Goal: Task Accomplishment & Management: Complete application form

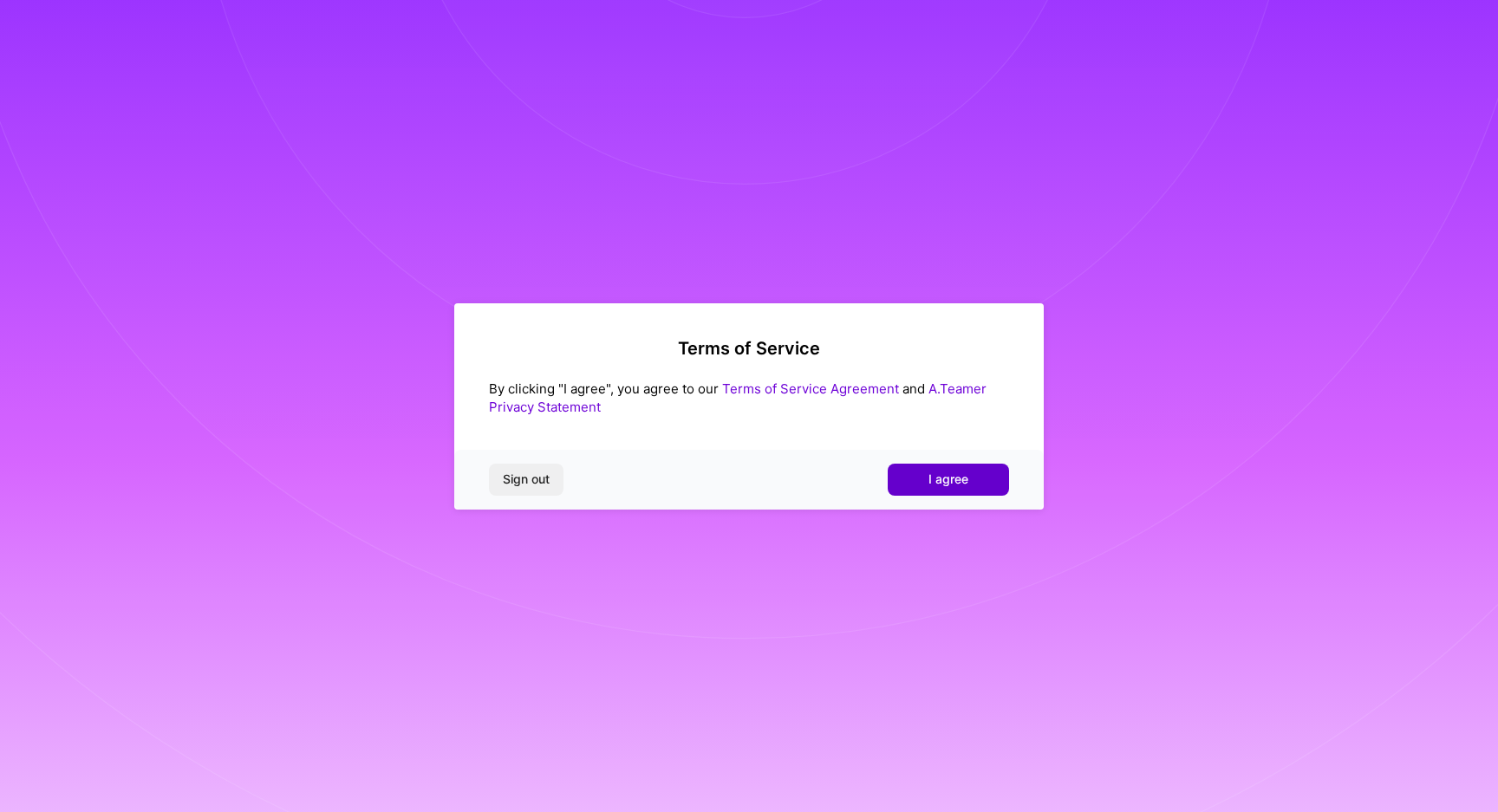
click at [922, 482] on button "I agree" at bounding box center [948, 479] width 122 height 31
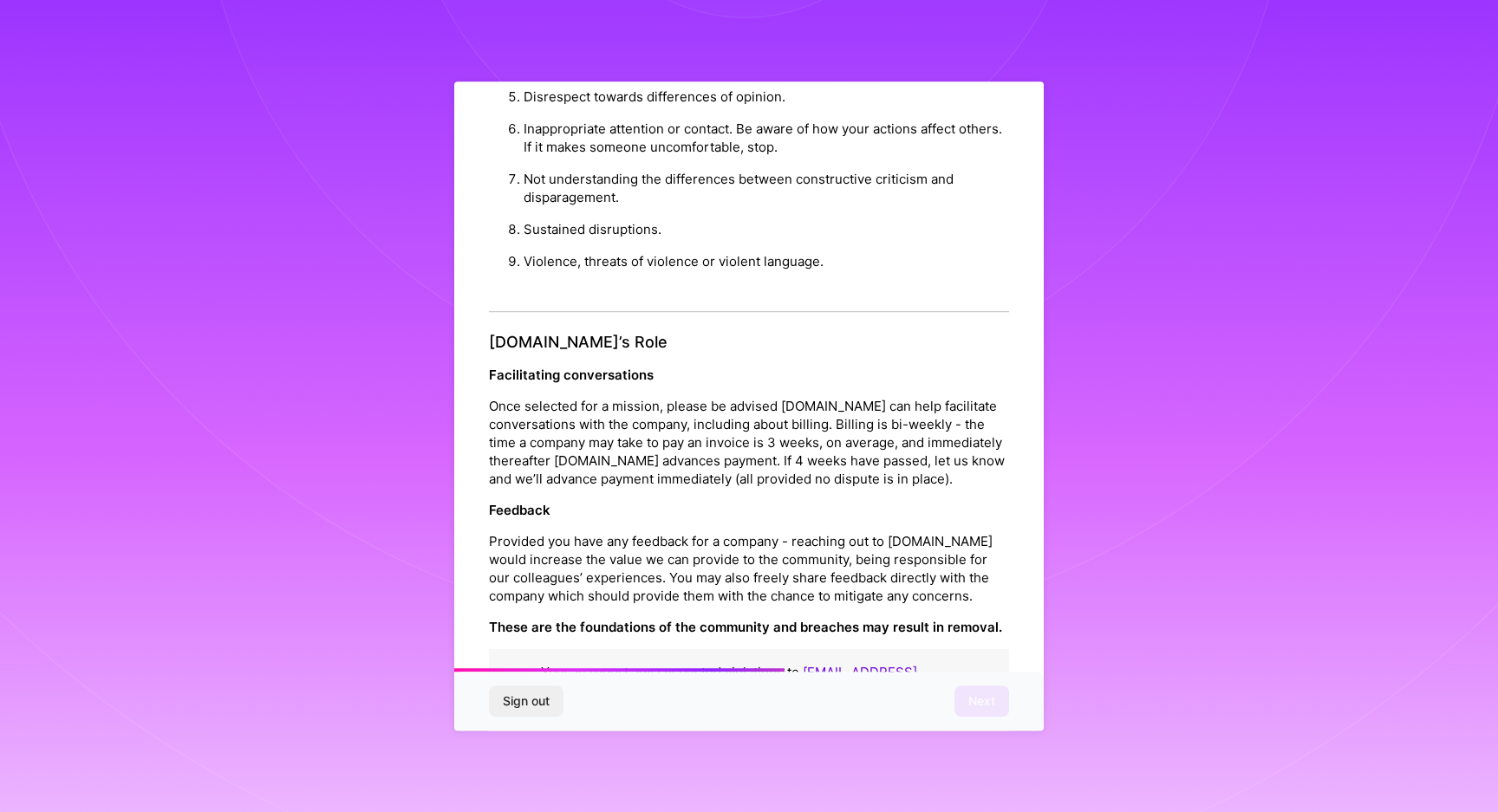
scroll to position [1729, 0]
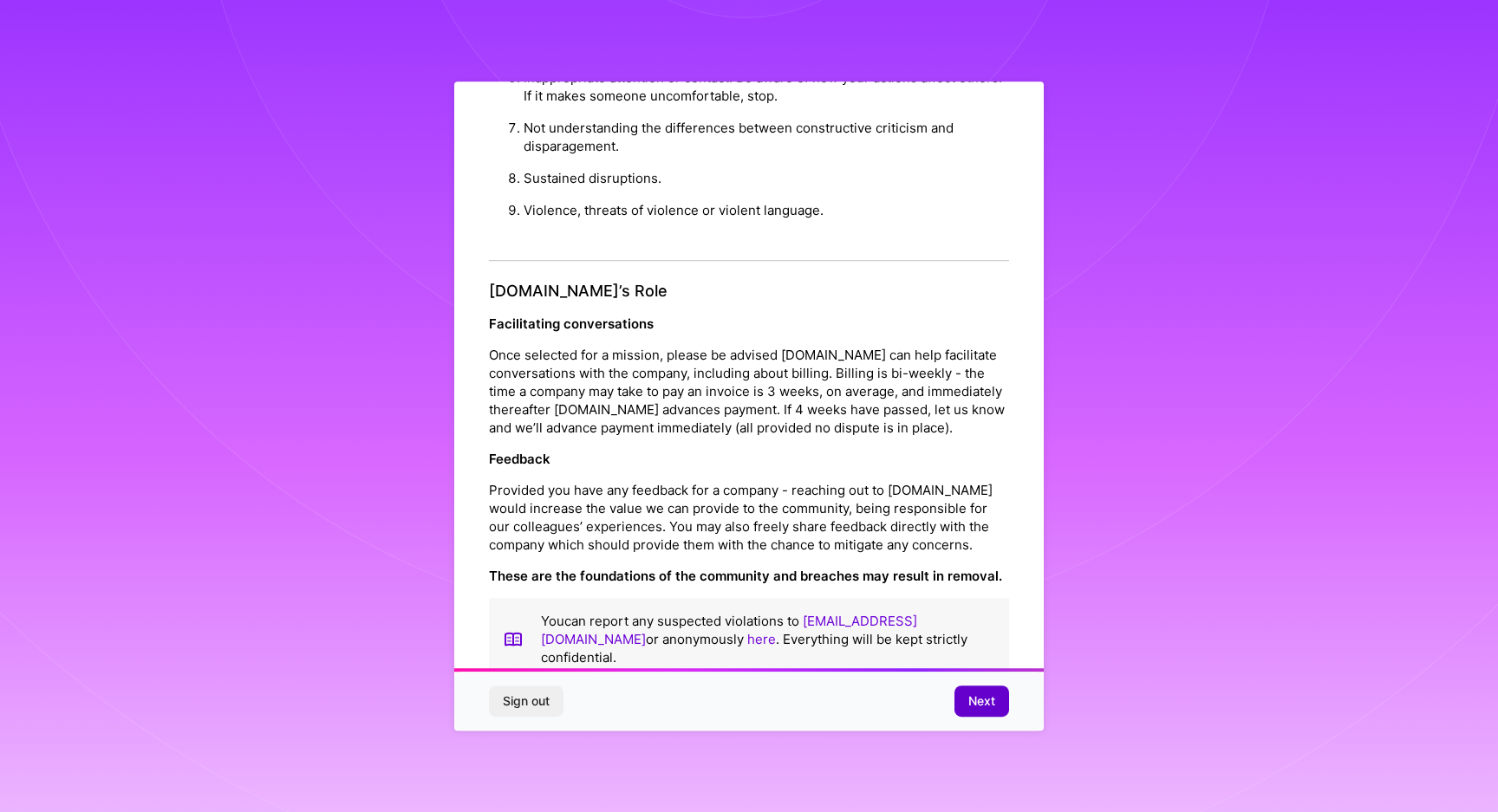
click at [988, 707] on span "Next" at bounding box center [982, 700] width 27 height 17
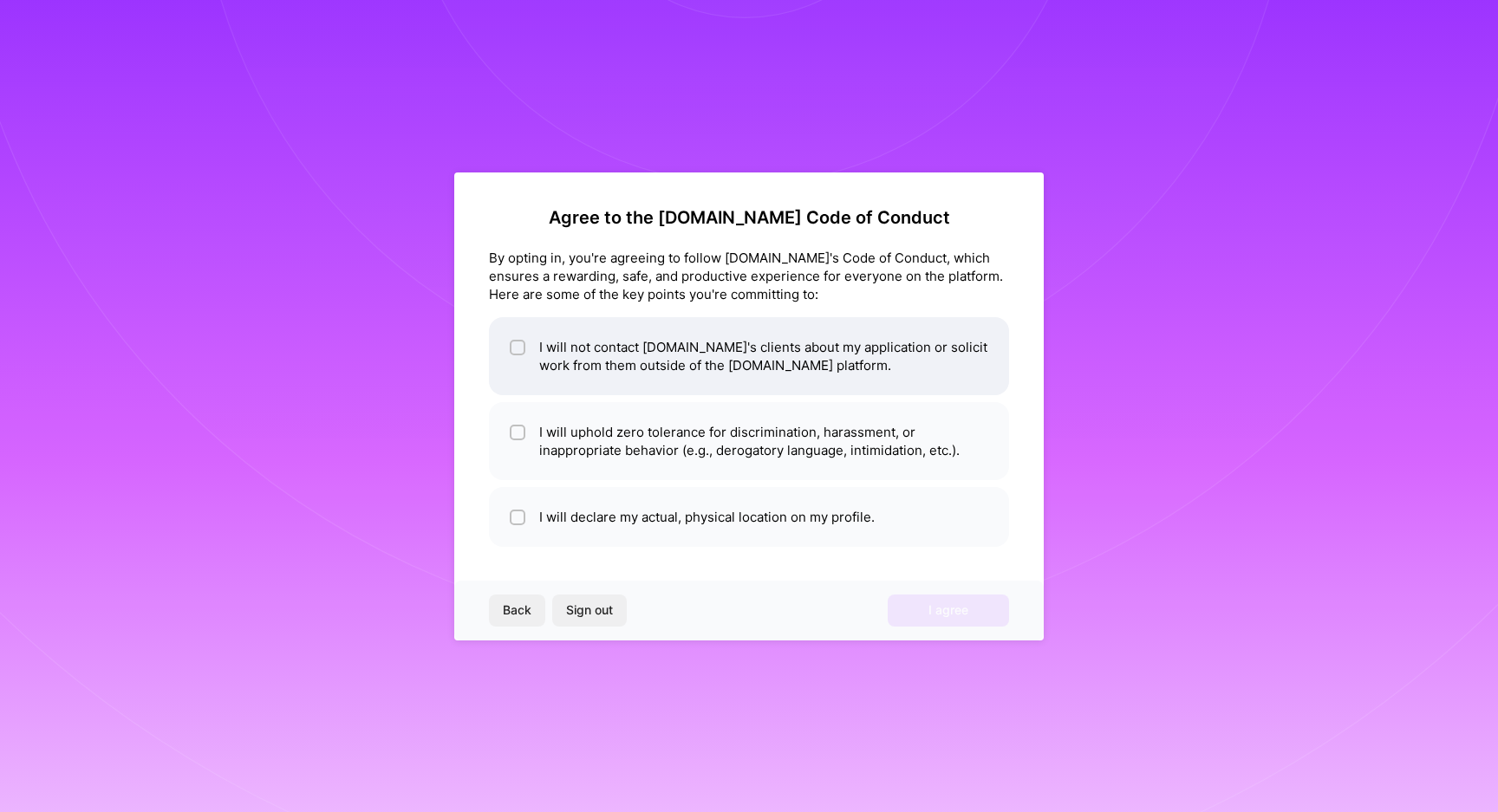
click at [730, 358] on li "I will not contact A.Team's clients about my application or solicit work from t…" at bounding box center [749, 356] width 520 height 78
checkbox input "true"
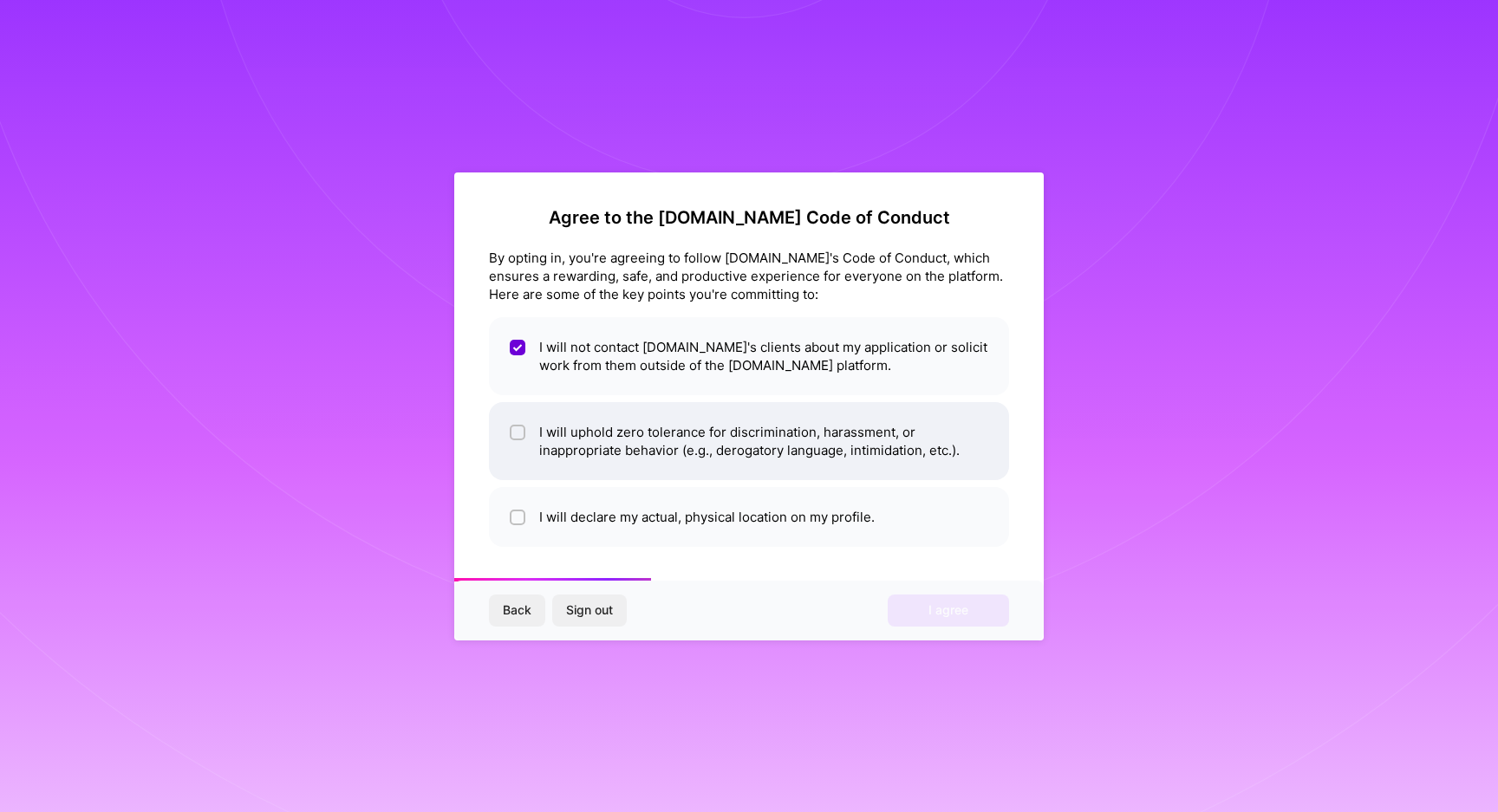
click at [748, 430] on li "I will uphold zero tolerance for discrimination, harassment, or inappropriate b…" at bounding box center [749, 441] width 520 height 78
checkbox input "true"
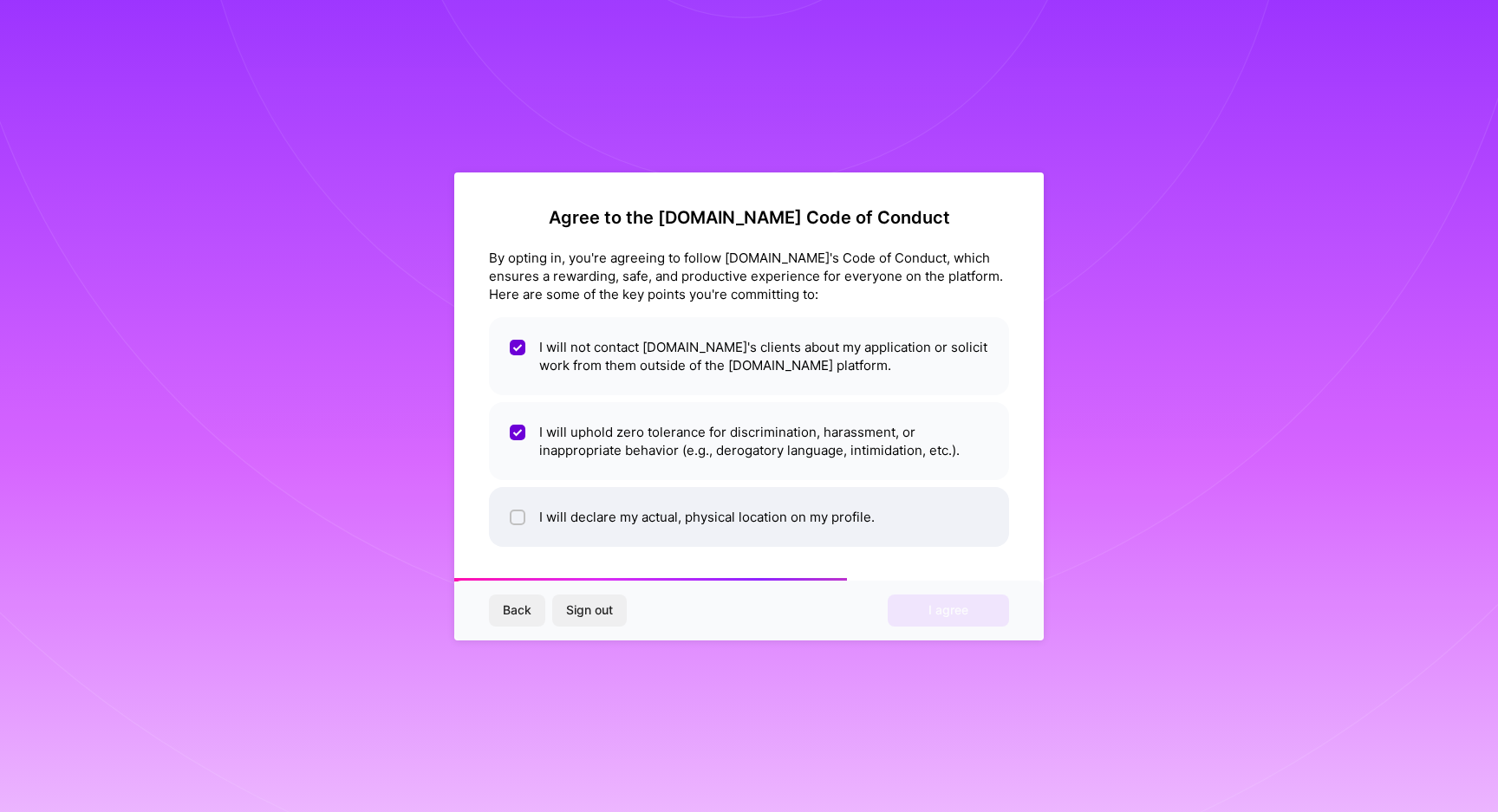
click at [762, 539] on li "I will declare my actual, physical location on my profile." at bounding box center [749, 517] width 520 height 60
checkbox input "true"
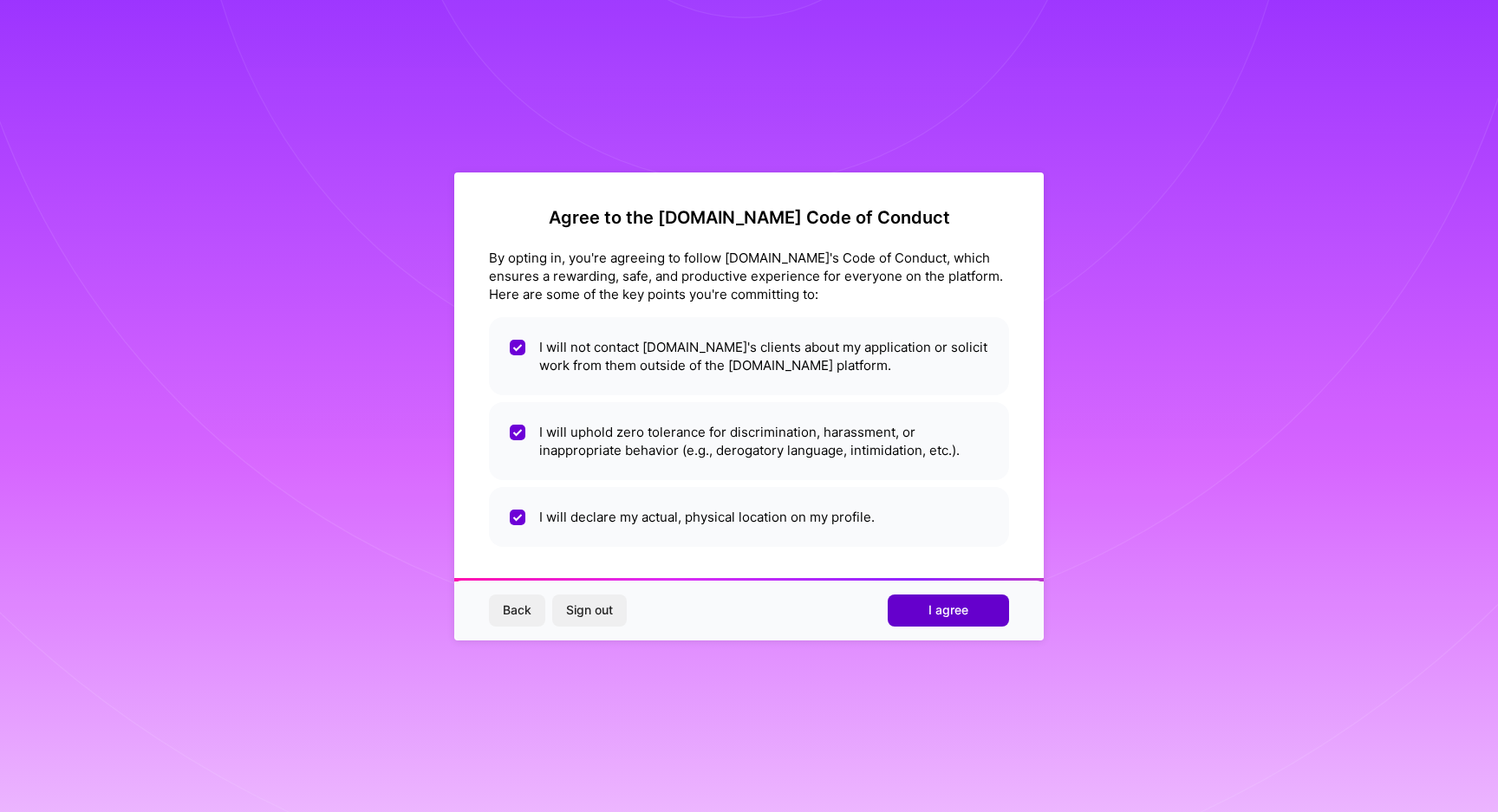
click at [948, 613] on span "I agree" at bounding box center [948, 610] width 40 height 17
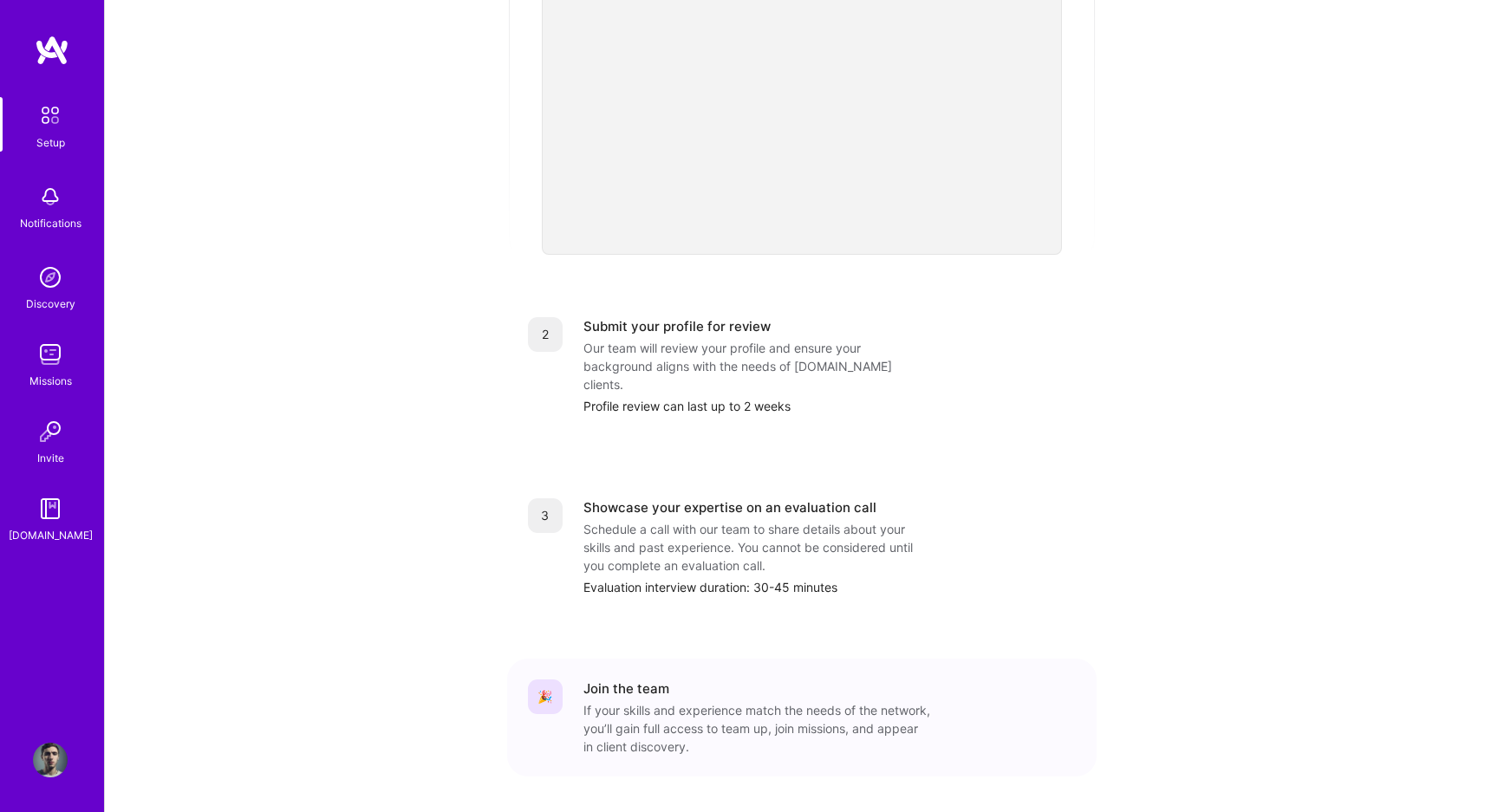
scroll to position [463, 0]
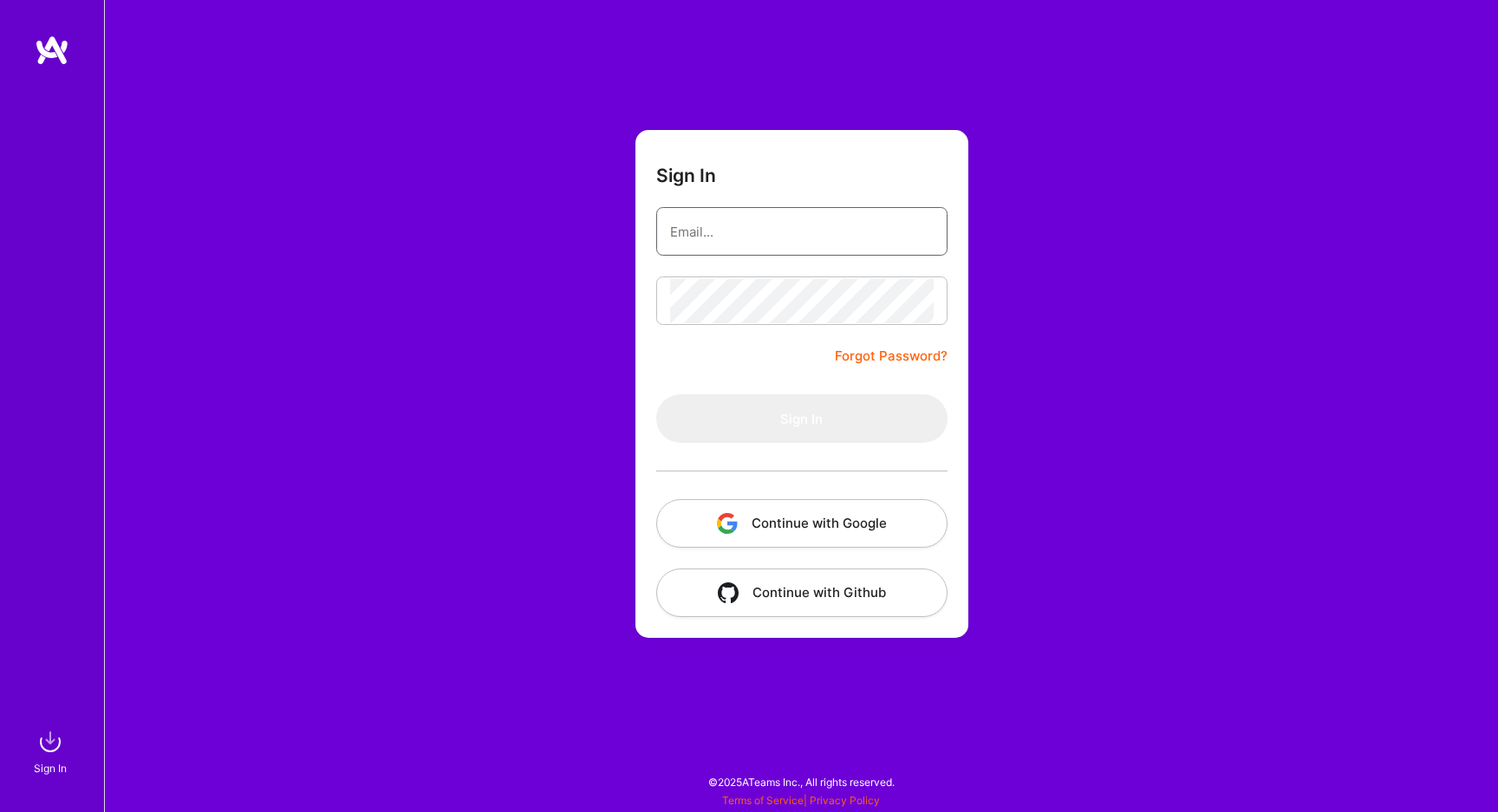
click at [777, 224] on input "email" at bounding box center [801, 232] width 264 height 44
type input "work.tigran.yengibaryan@gmail.com"
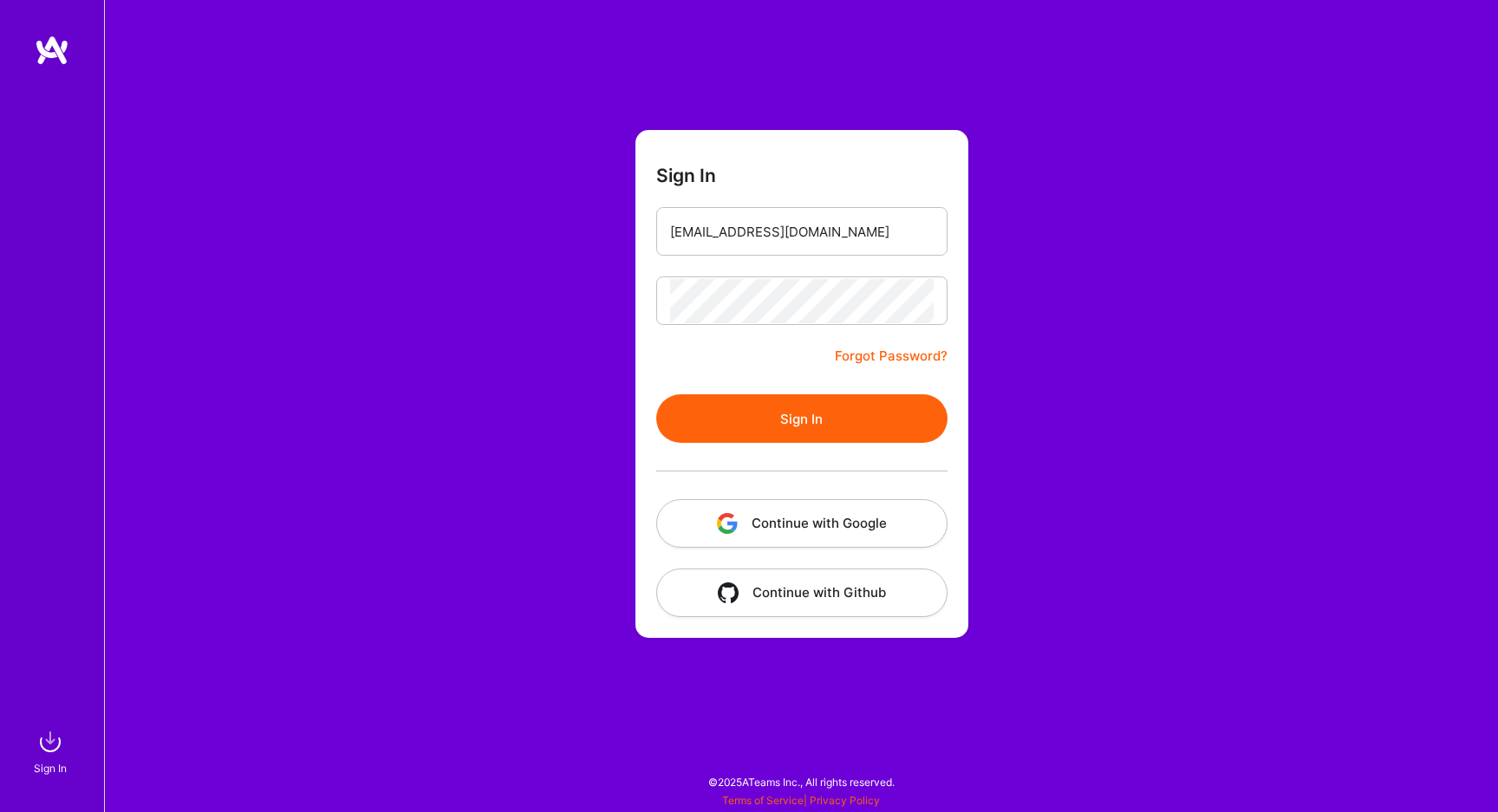
click at [656, 394] on button "Sign In" at bounding box center [802, 419] width 292 height 48
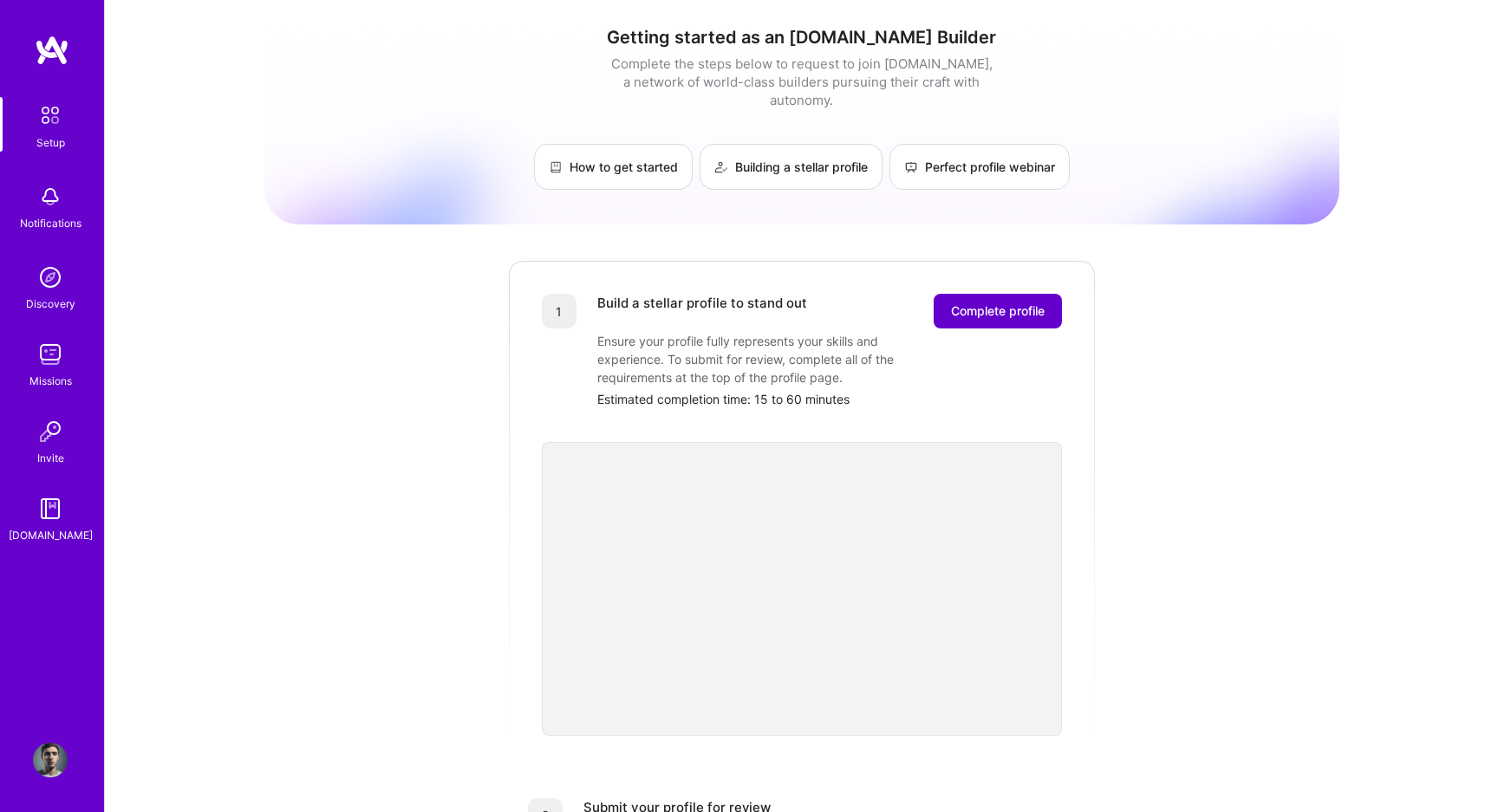
click at [961, 294] on button "Complete profile" at bounding box center [997, 311] width 128 height 35
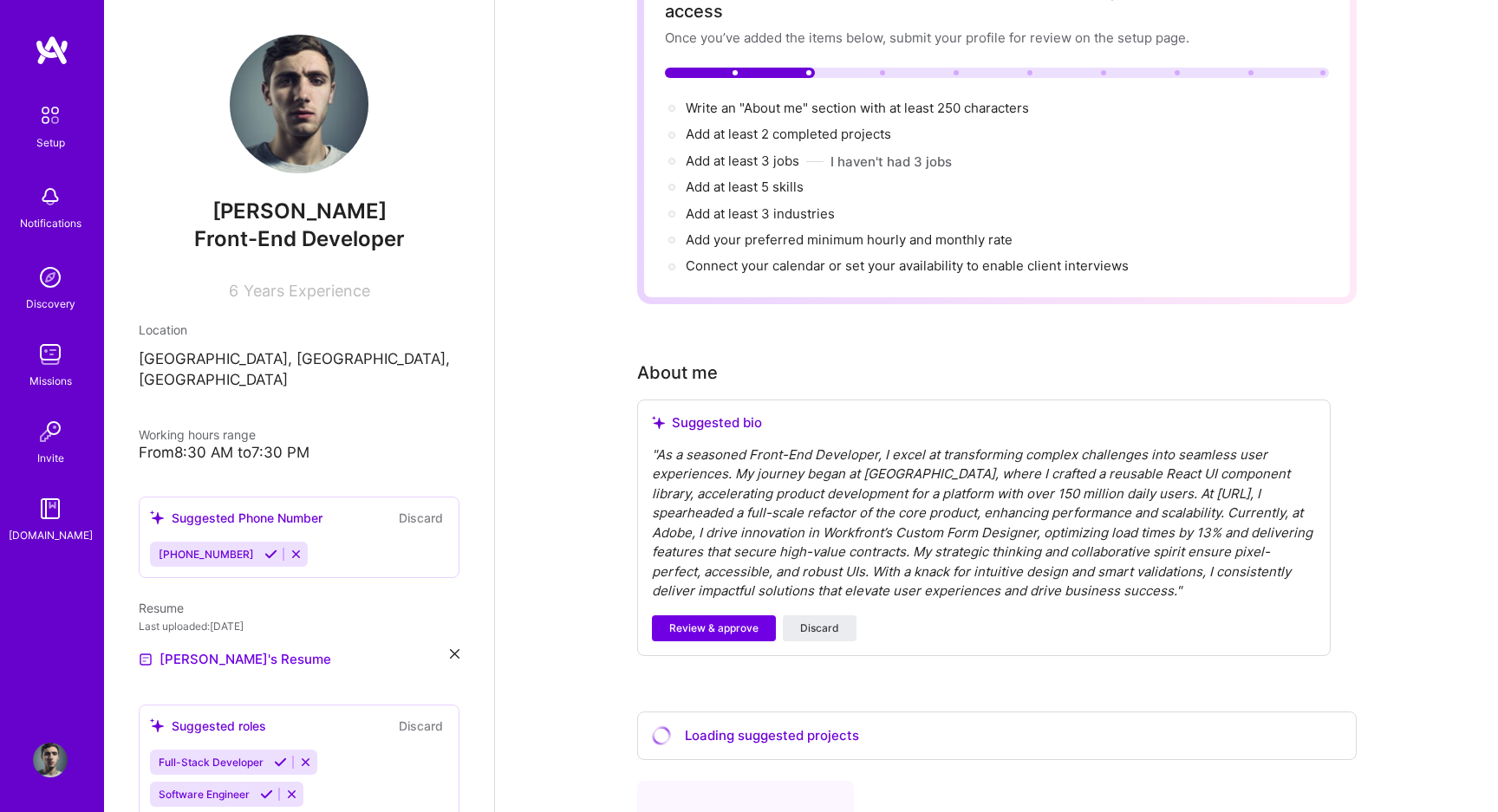
scroll to position [144, 0]
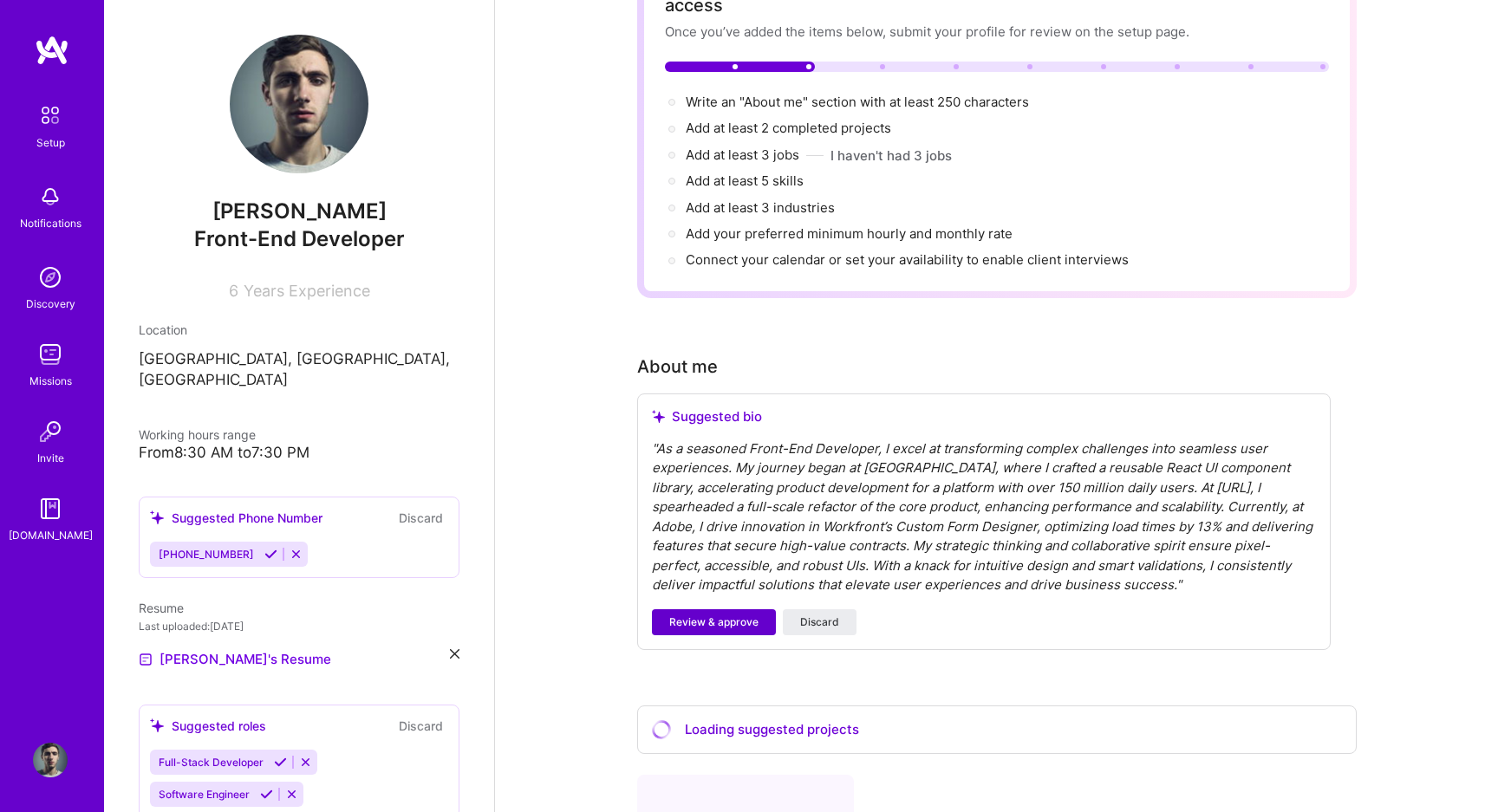
click at [714, 609] on button "Review & approve" at bounding box center [714, 622] width 124 height 26
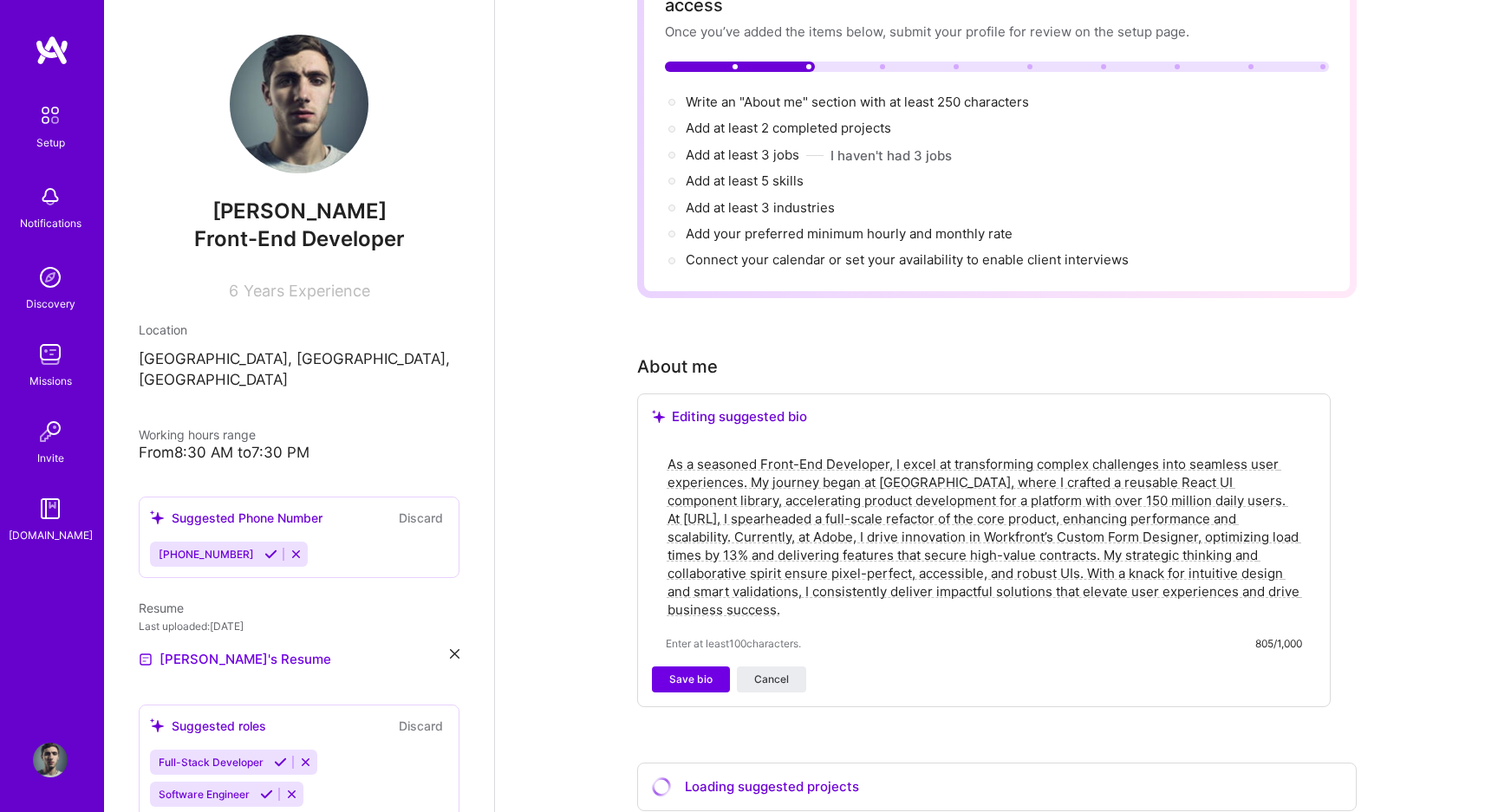
drag, startPoint x: 730, startPoint y: 437, endPoint x: 801, endPoint y: 437, distance: 71.0
click at [774, 453] on textarea "As a seasoned Front-End Developer, I excel at transforming complex challenges i…" at bounding box center [983, 537] width 636 height 167
click at [843, 453] on textarea "As a seasoned Front-End Developer, I excel at transforming complex challenges i…" at bounding box center [983, 537] width 636 height 167
drag, startPoint x: 843, startPoint y: 437, endPoint x: 973, endPoint y: 468, distance: 133.6
click at [974, 468] on textarea "As a seasoned Front-End Developer, I excel at transforming complex challenges i…" at bounding box center [983, 537] width 636 height 167
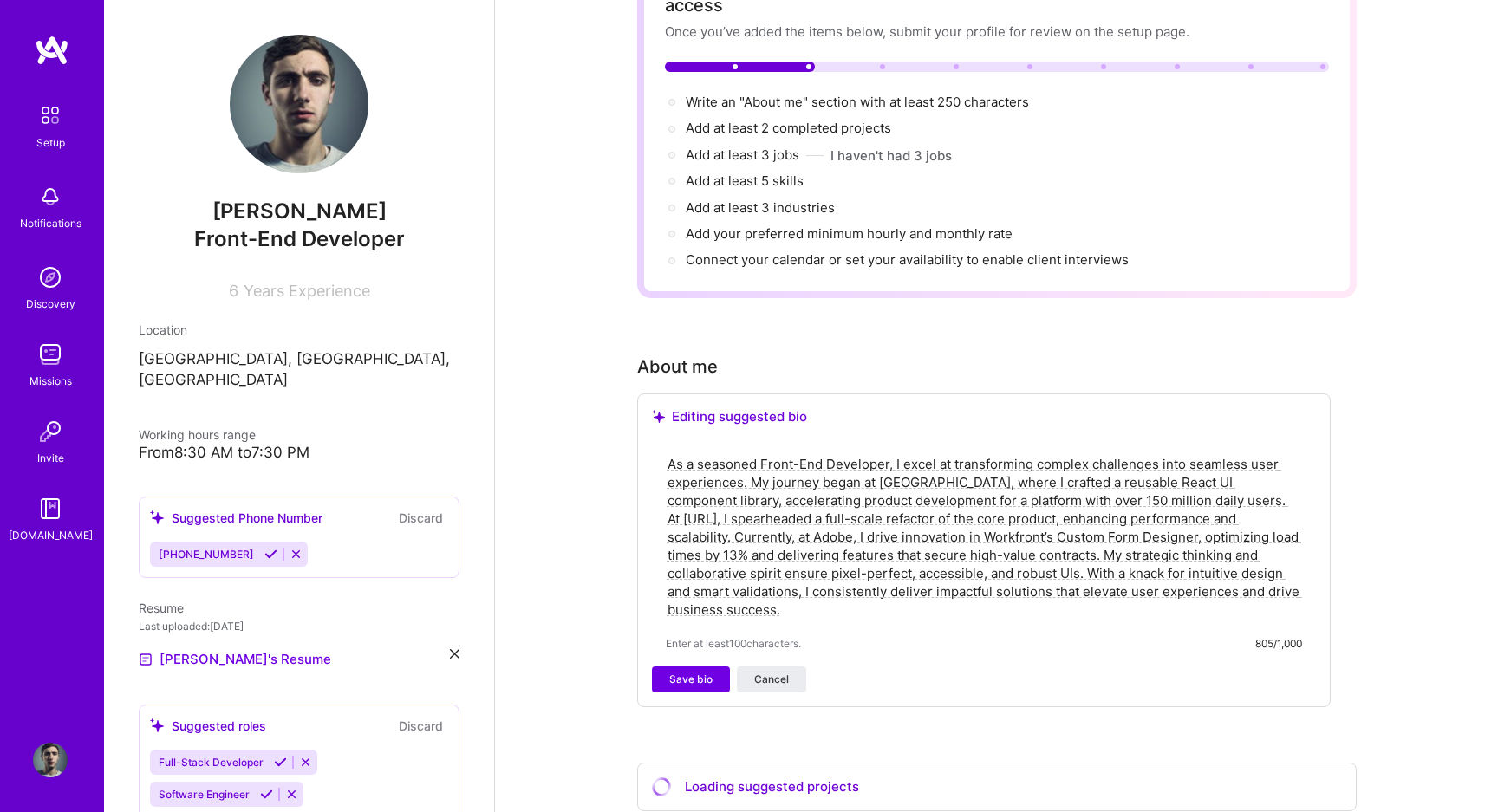
click at [973, 468] on textarea "As a seasoned Front-End Developer, I excel at transforming complex challenges i…" at bounding box center [983, 537] width 636 height 167
drag, startPoint x: 973, startPoint y: 468, endPoint x: 778, endPoint y: 582, distance: 225.9
click at [778, 582] on textarea "As a seasoned Front-End Developer, I excel at transforming complex challenges i…" at bounding box center [983, 537] width 636 height 167
click at [707, 672] on span "Save bio" at bounding box center [690, 679] width 43 height 15
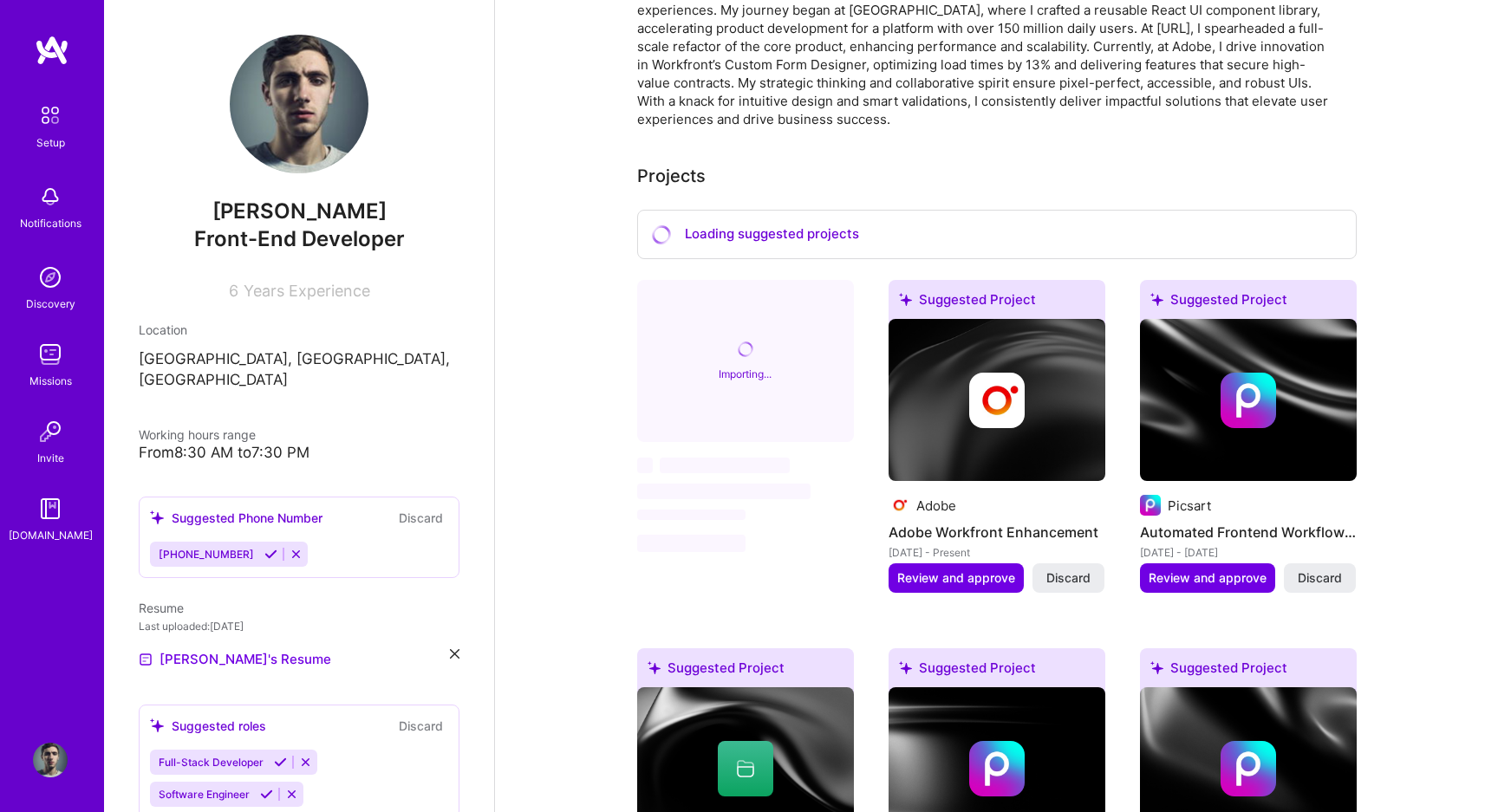
scroll to position [529, 0]
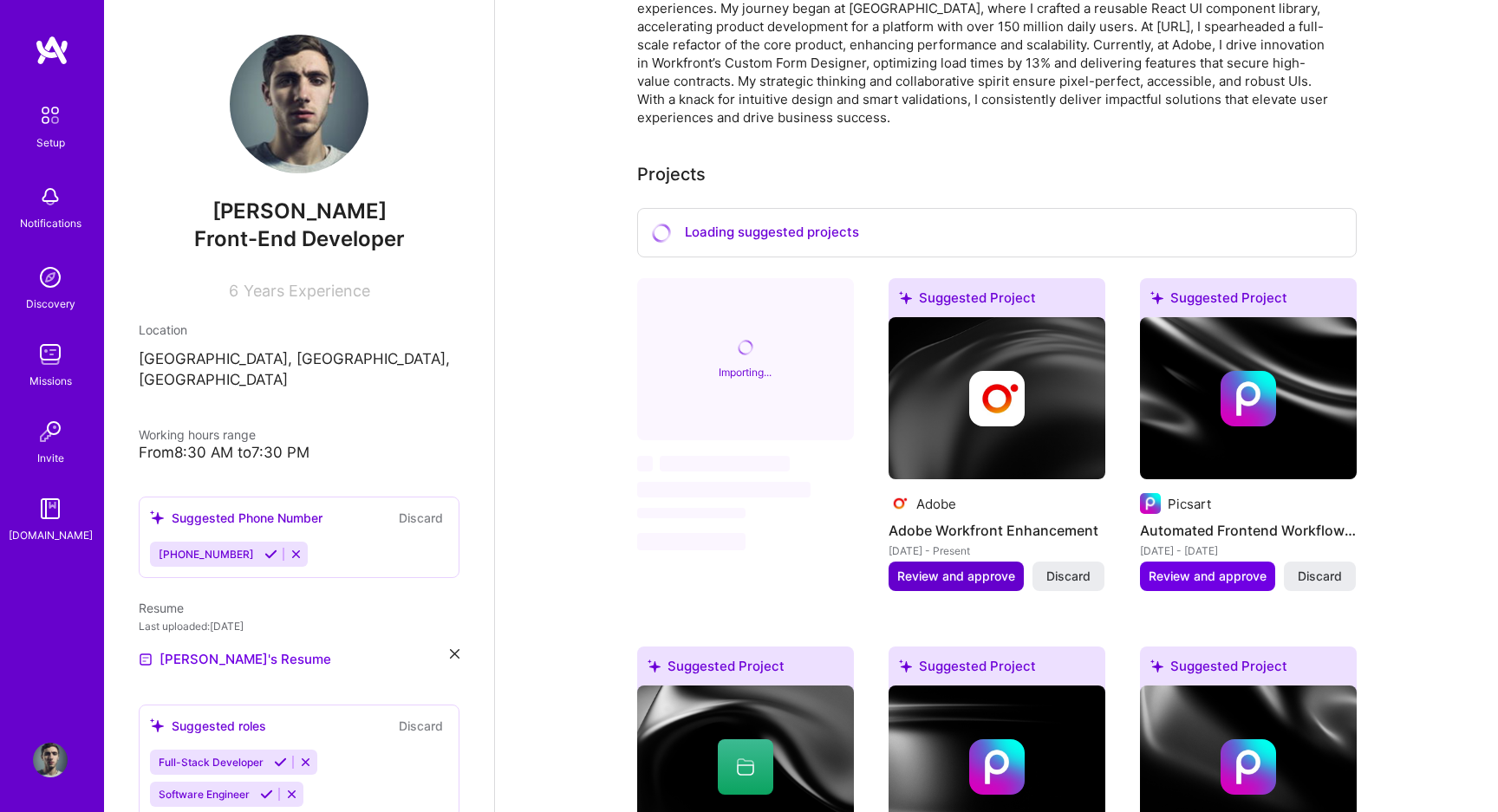
click at [952, 568] on span "Review and approve" at bounding box center [956, 576] width 118 height 17
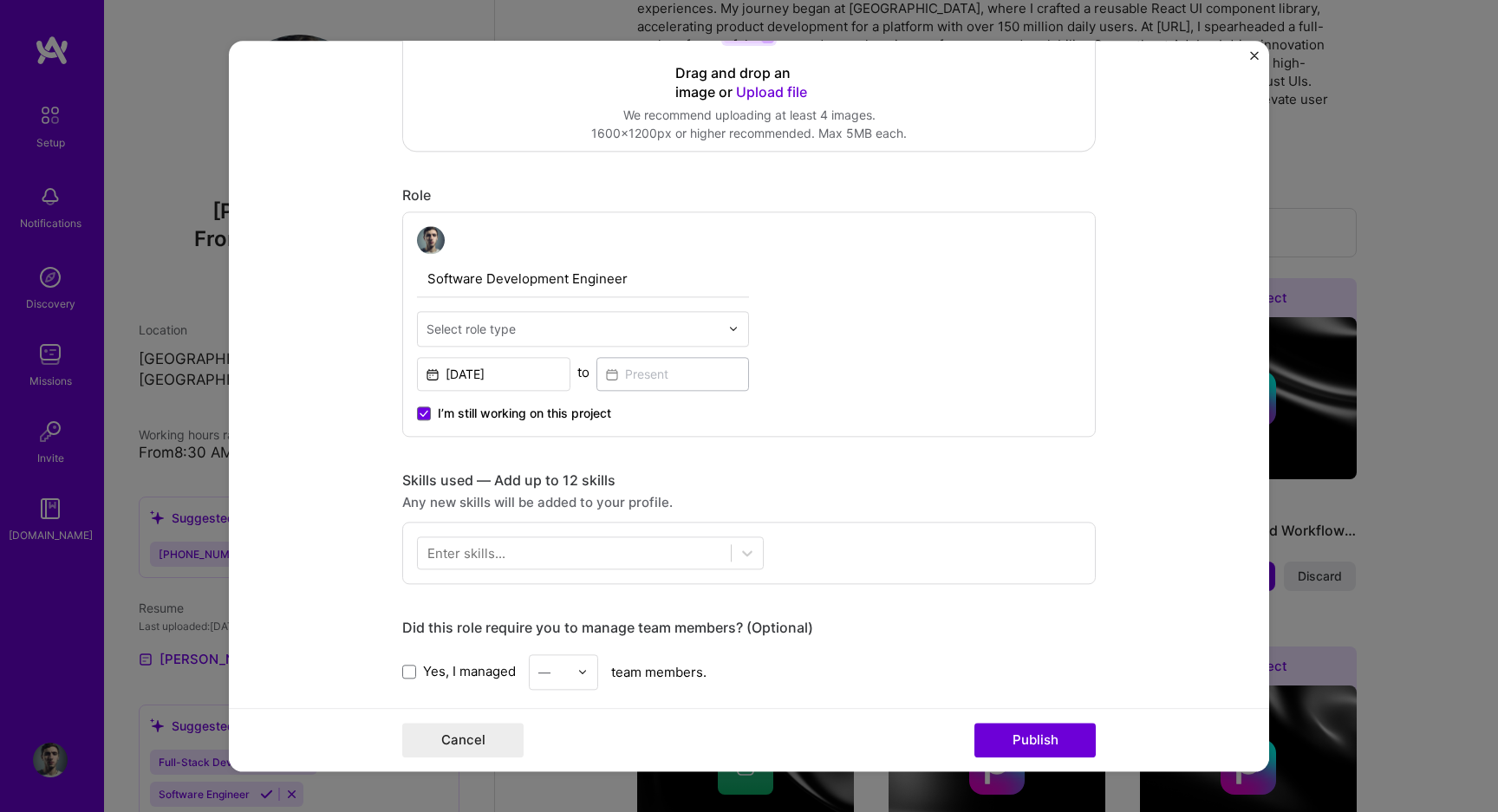
scroll to position [437, 0]
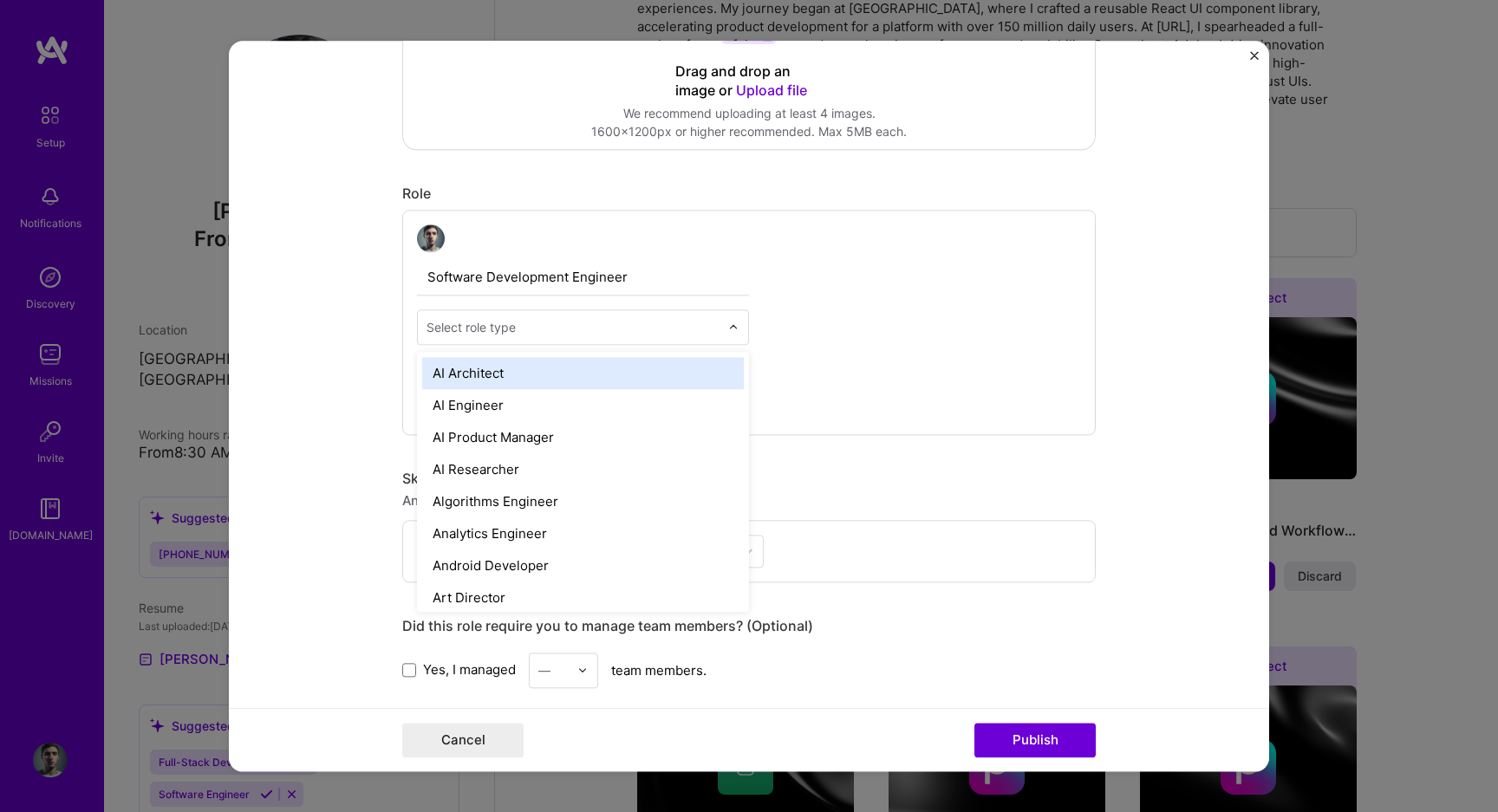
click at [568, 325] on input "text" at bounding box center [573, 327] width 293 height 18
type input "fron"
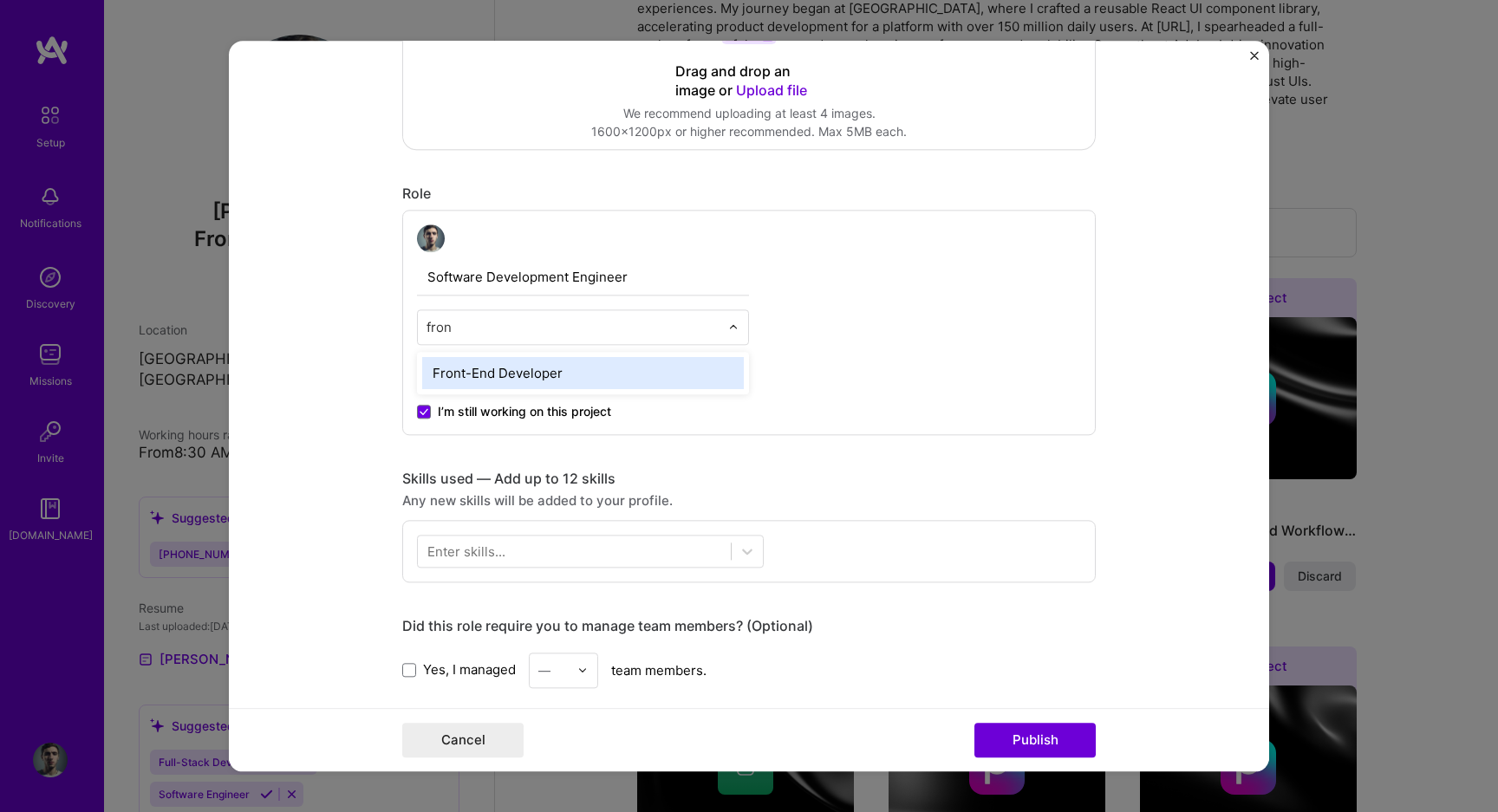
click at [557, 372] on div "Front-End Developer" at bounding box center [583, 373] width 322 height 32
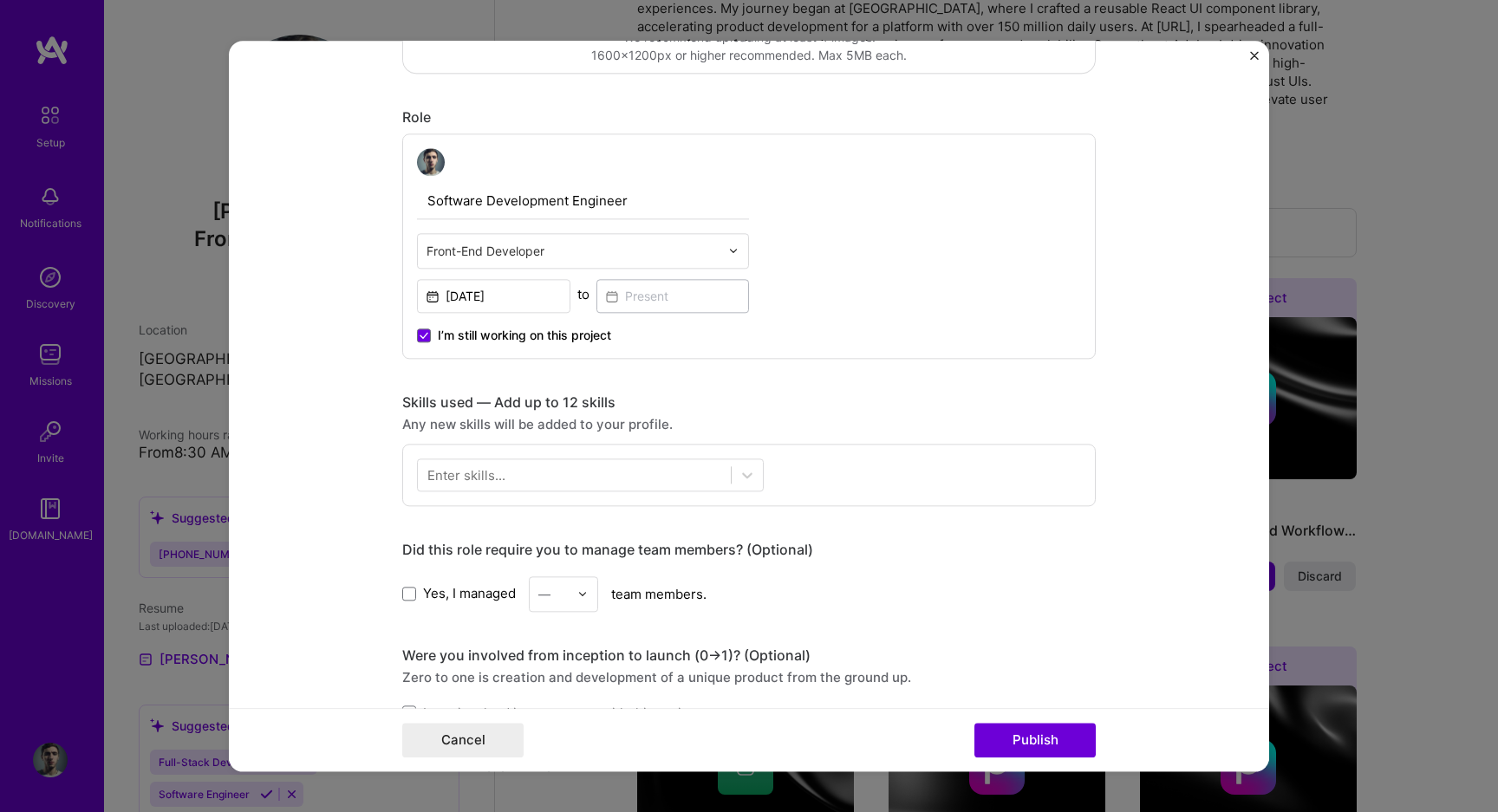
scroll to position [554, 0]
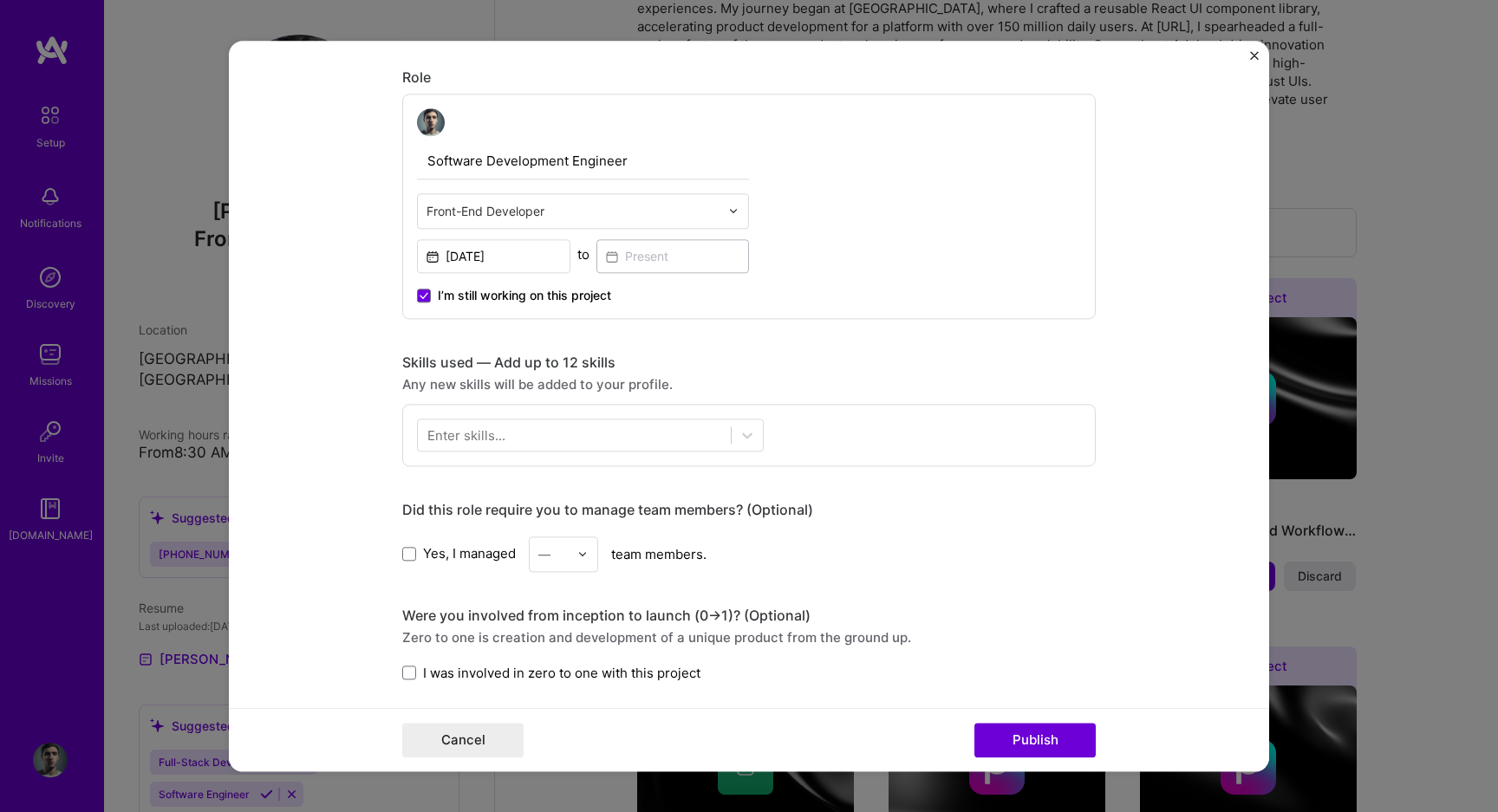
click at [579, 418] on div "Enter skills..." at bounding box center [749, 436] width 693 height 63
click at [579, 428] on div at bounding box center [574, 435] width 313 height 29
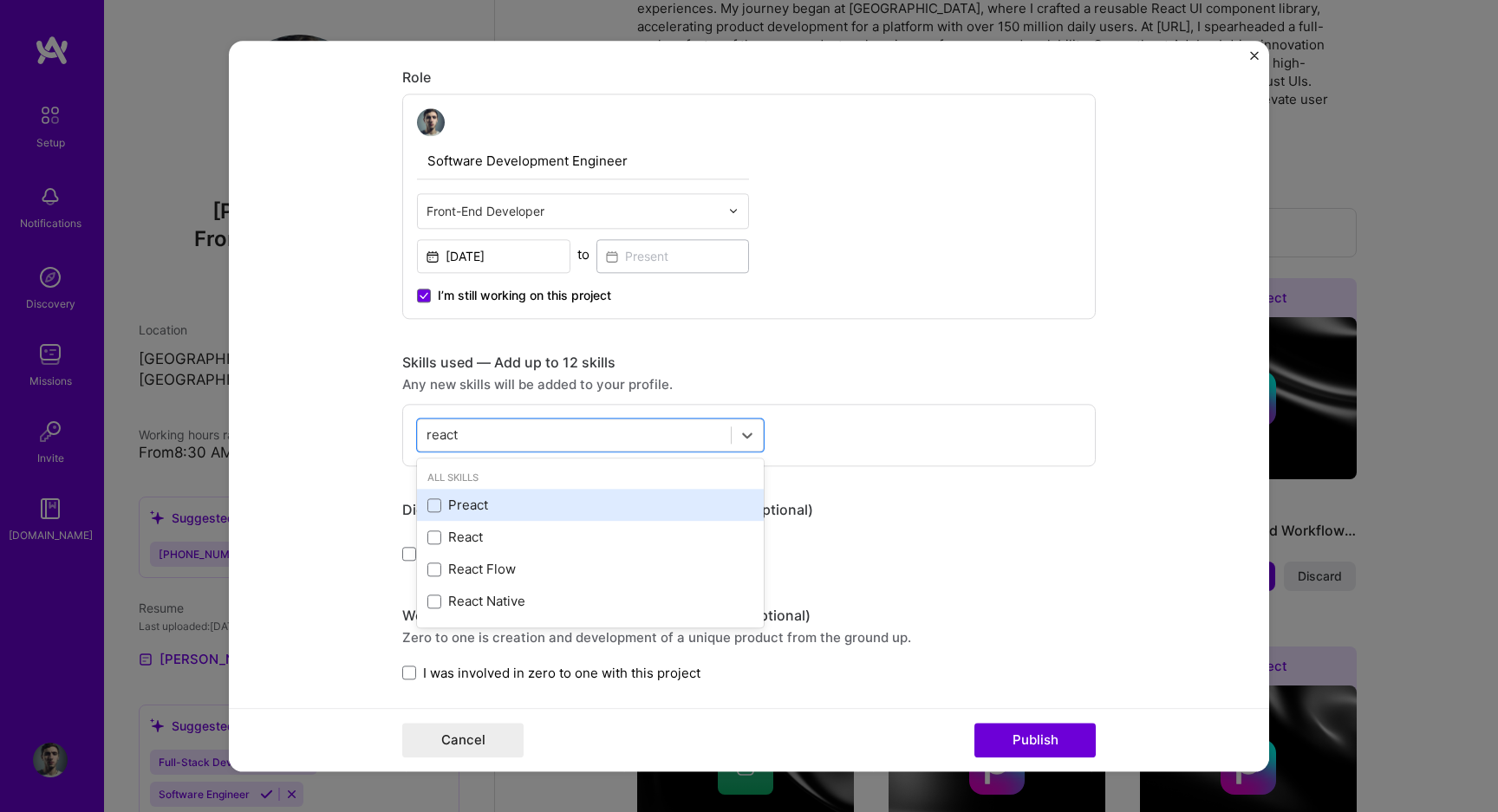
click at [503, 498] on div "Preact" at bounding box center [590, 505] width 326 height 18
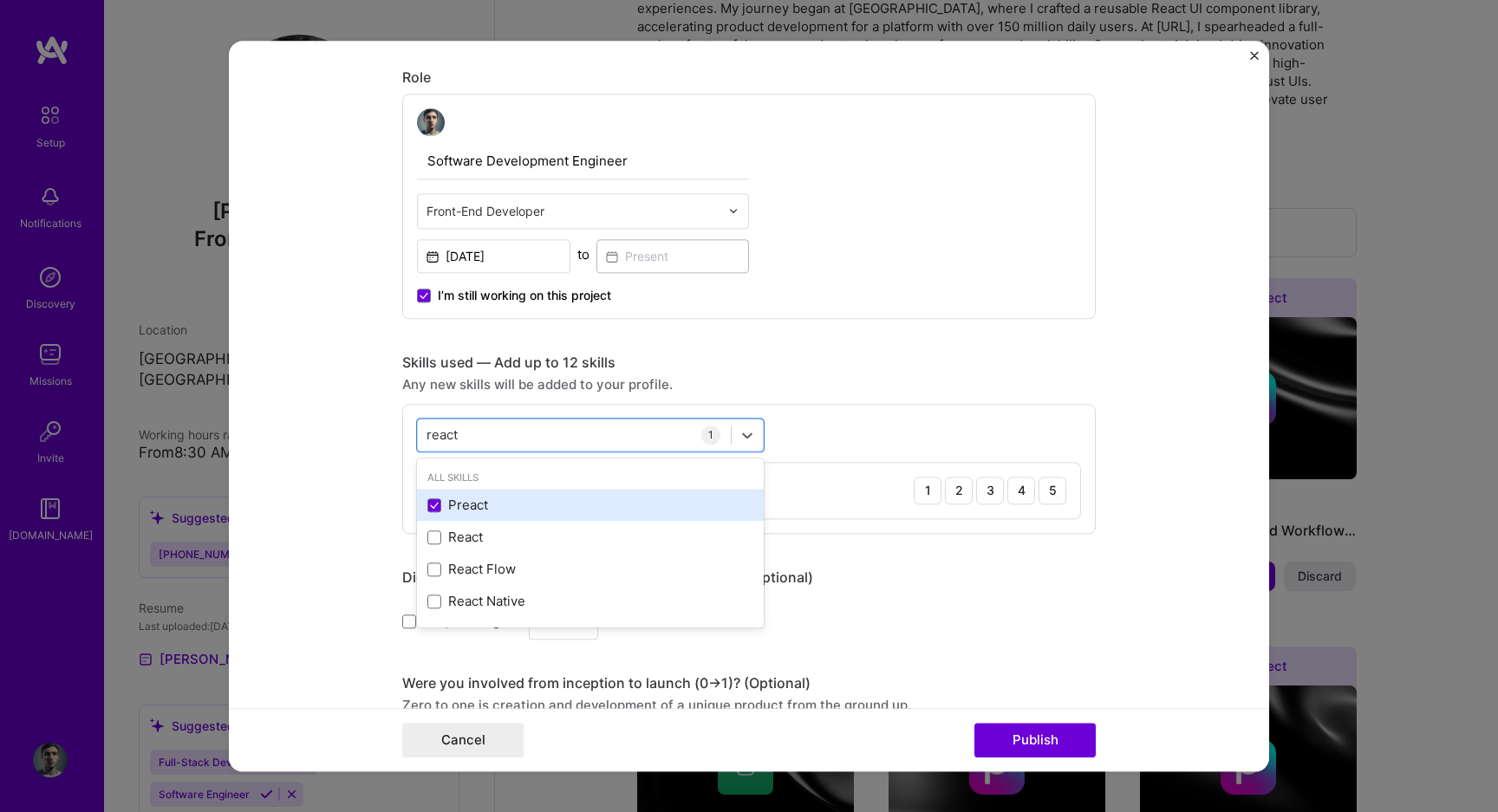
click at [503, 512] on div "Preact" at bounding box center [590, 505] width 326 height 18
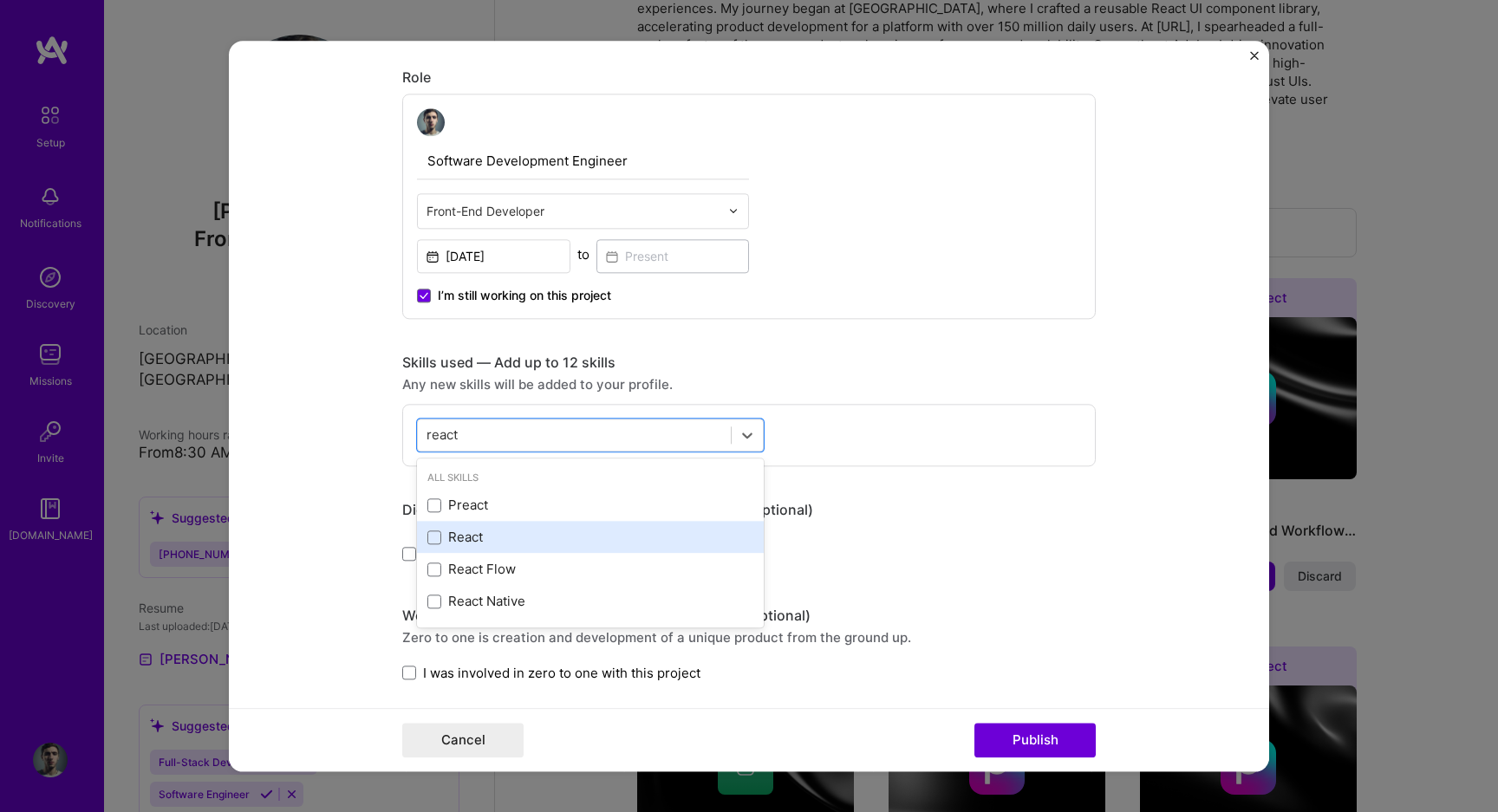
click at [497, 541] on div "React" at bounding box center [590, 537] width 326 height 18
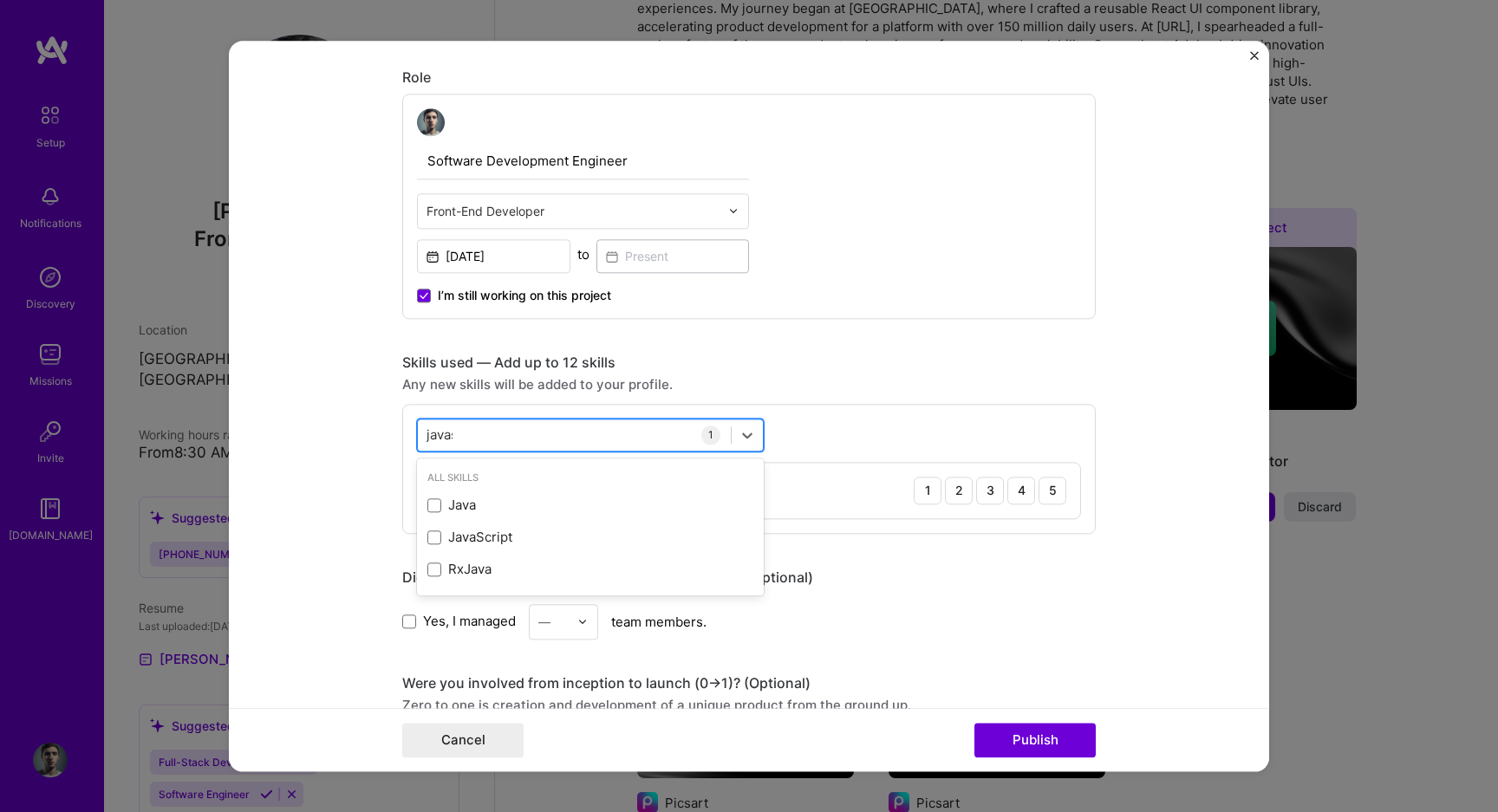
type input "javasc"
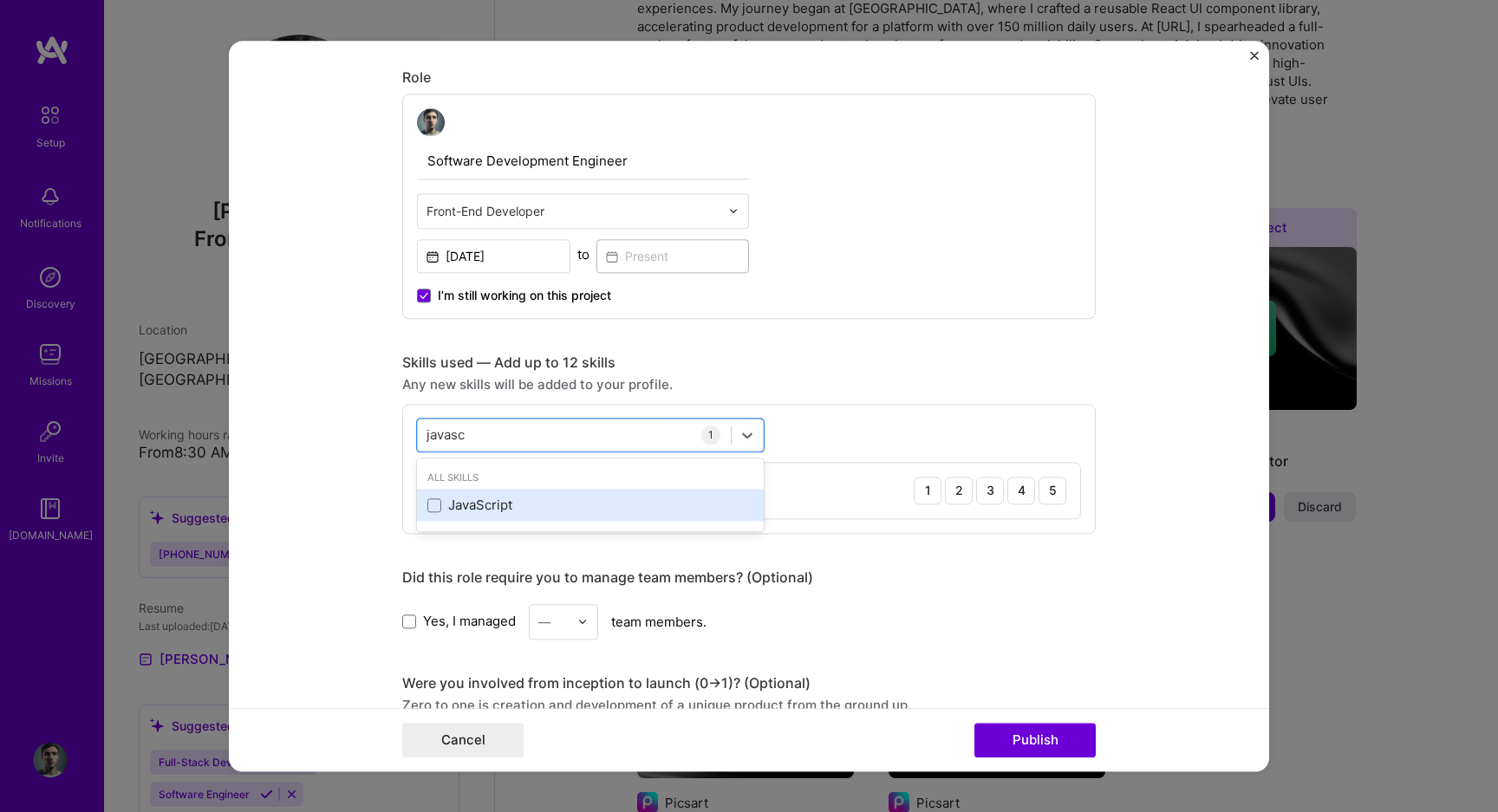
click at [498, 506] on div "JavaScript" at bounding box center [590, 505] width 326 height 18
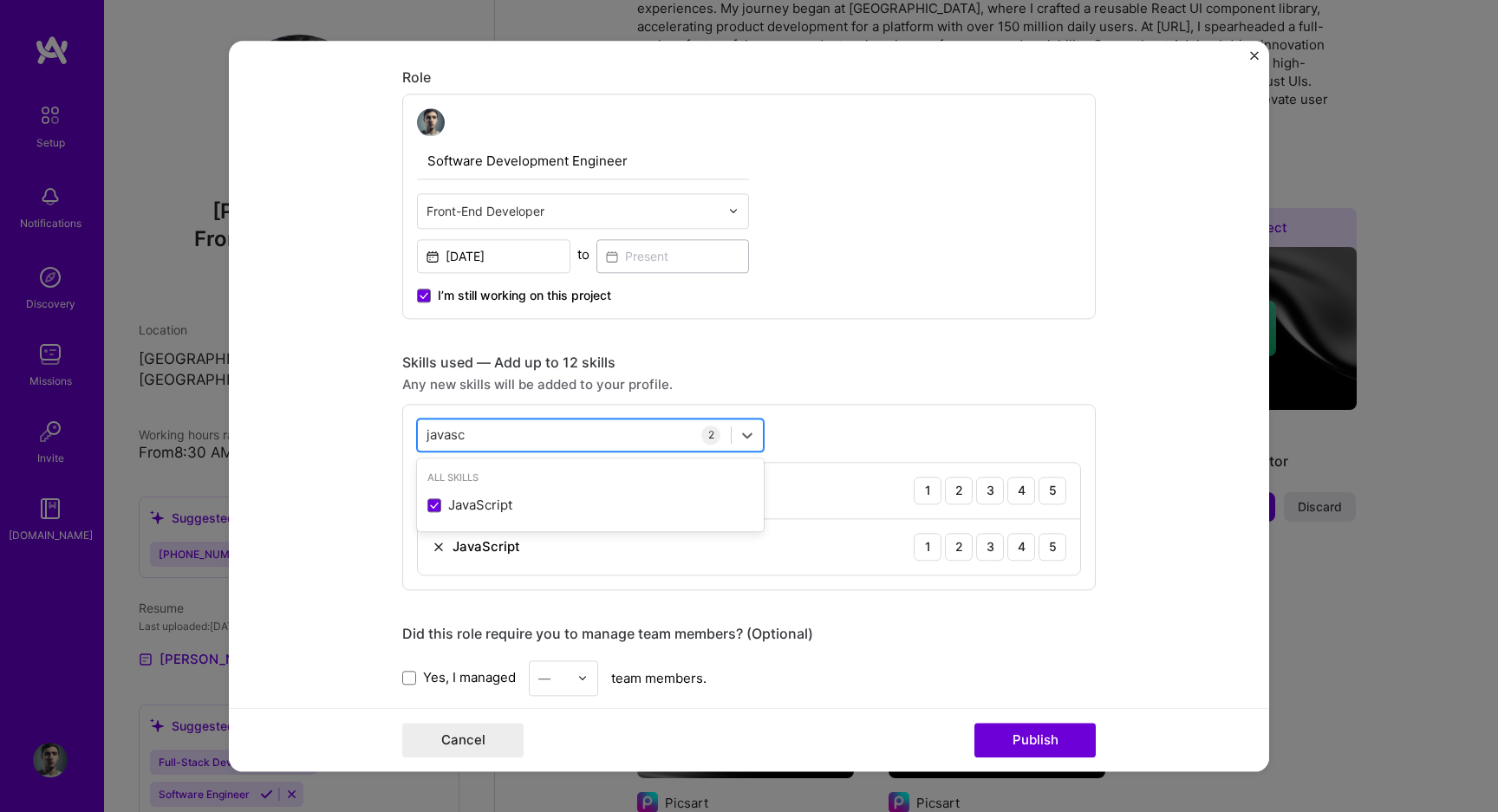
click at [508, 435] on div "javasc javasc" at bounding box center [574, 435] width 313 height 29
type input "adobe"
click at [395, 462] on form "Editing suggested project This project is suggested based on your LinkedIn, res…" at bounding box center [749, 406] width 1040 height 731
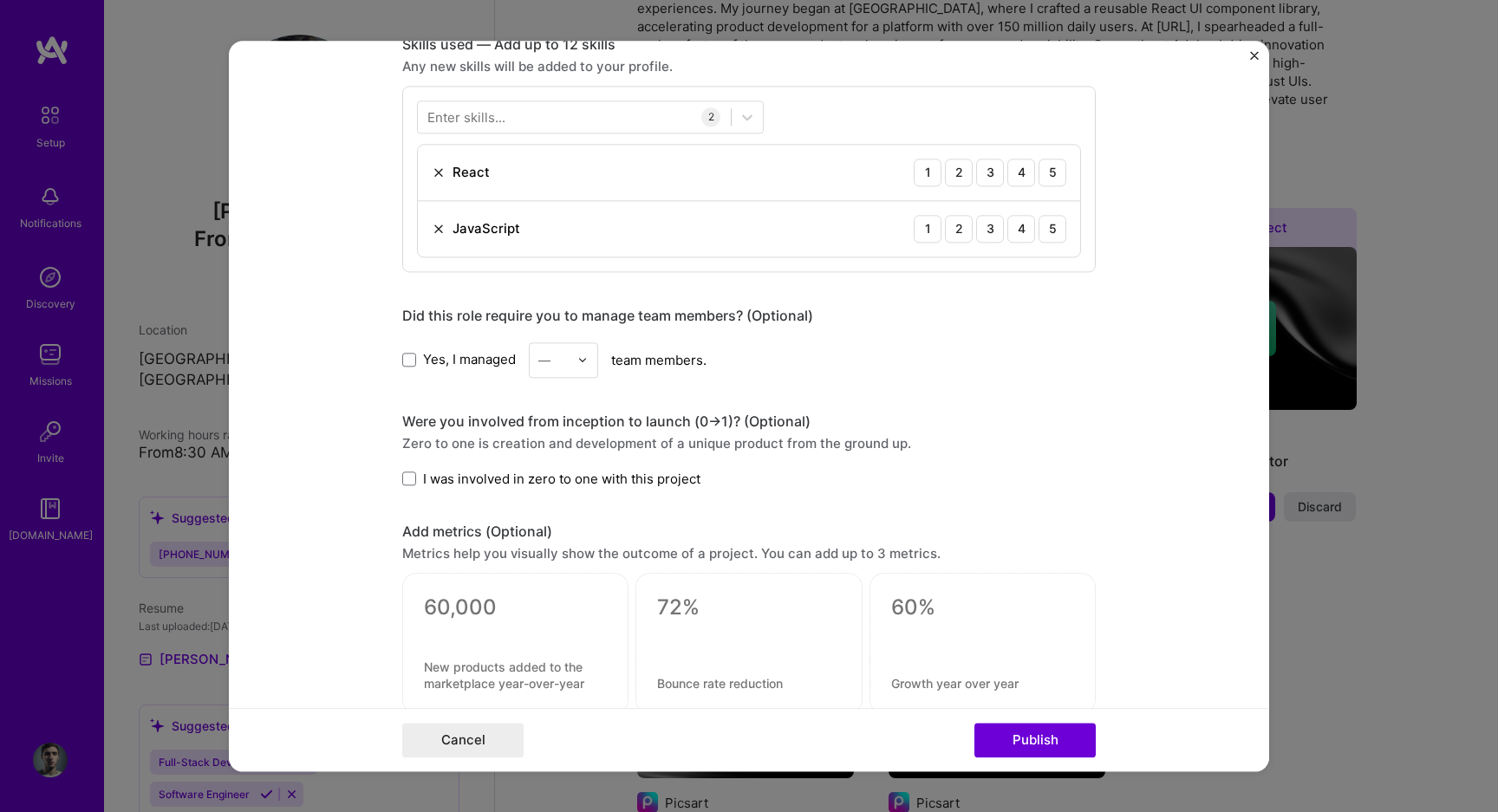
scroll to position [877, 0]
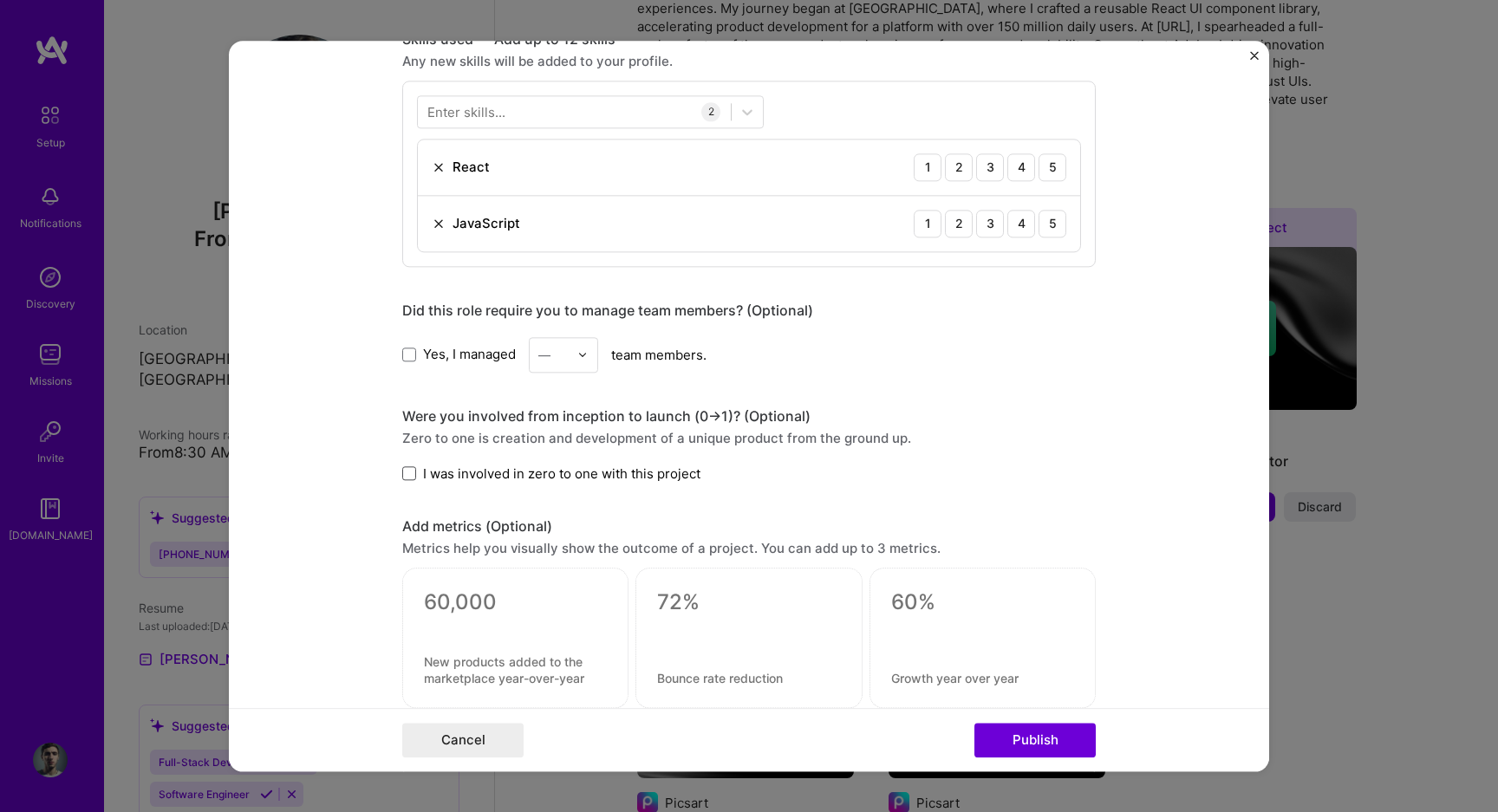
click at [409, 472] on span at bounding box center [410, 474] width 14 height 14
click at [0, 0] on input "I was involved in zero to one with this project" at bounding box center [0, 0] width 0 height 0
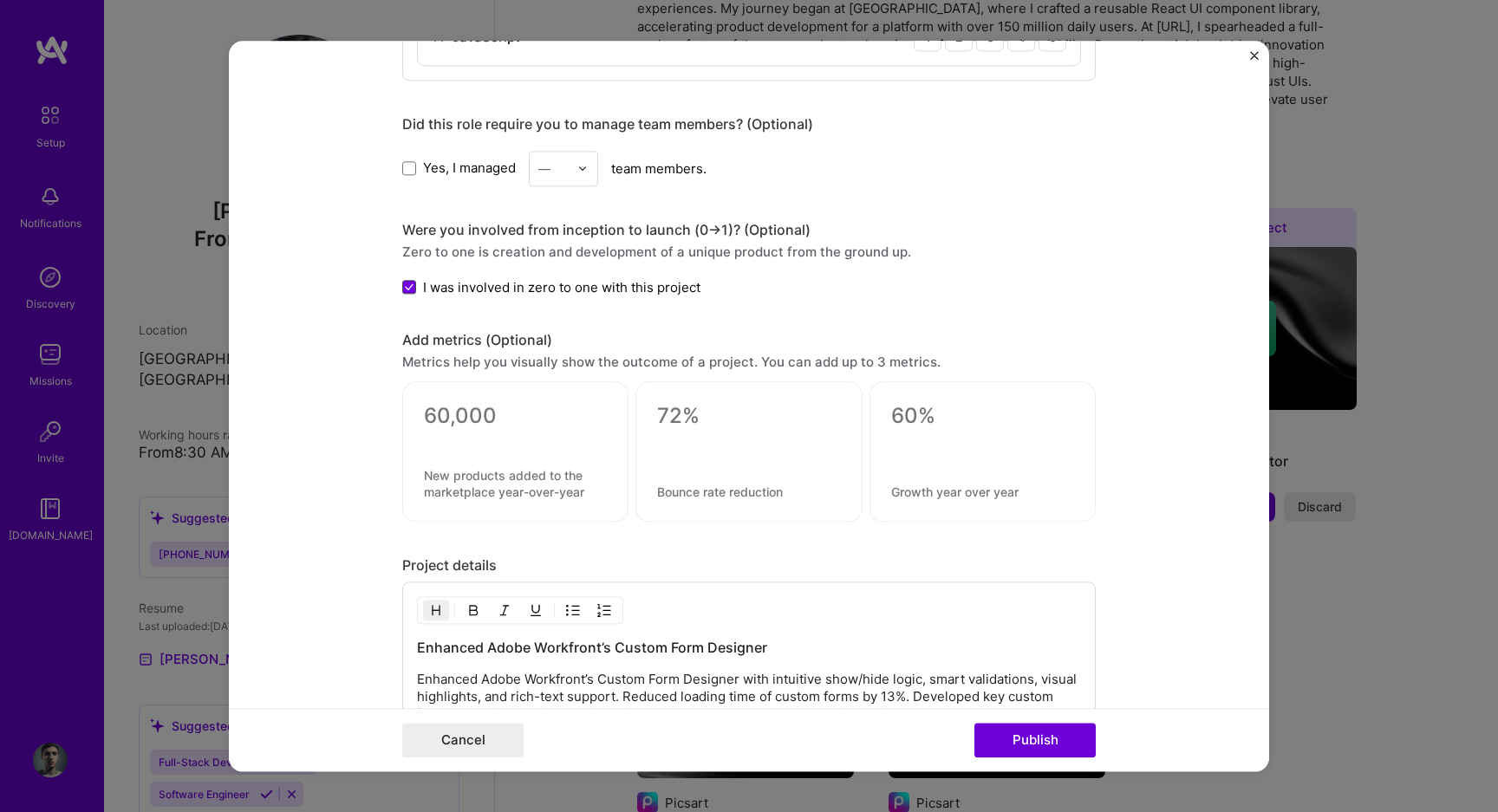
scroll to position [1070, 0]
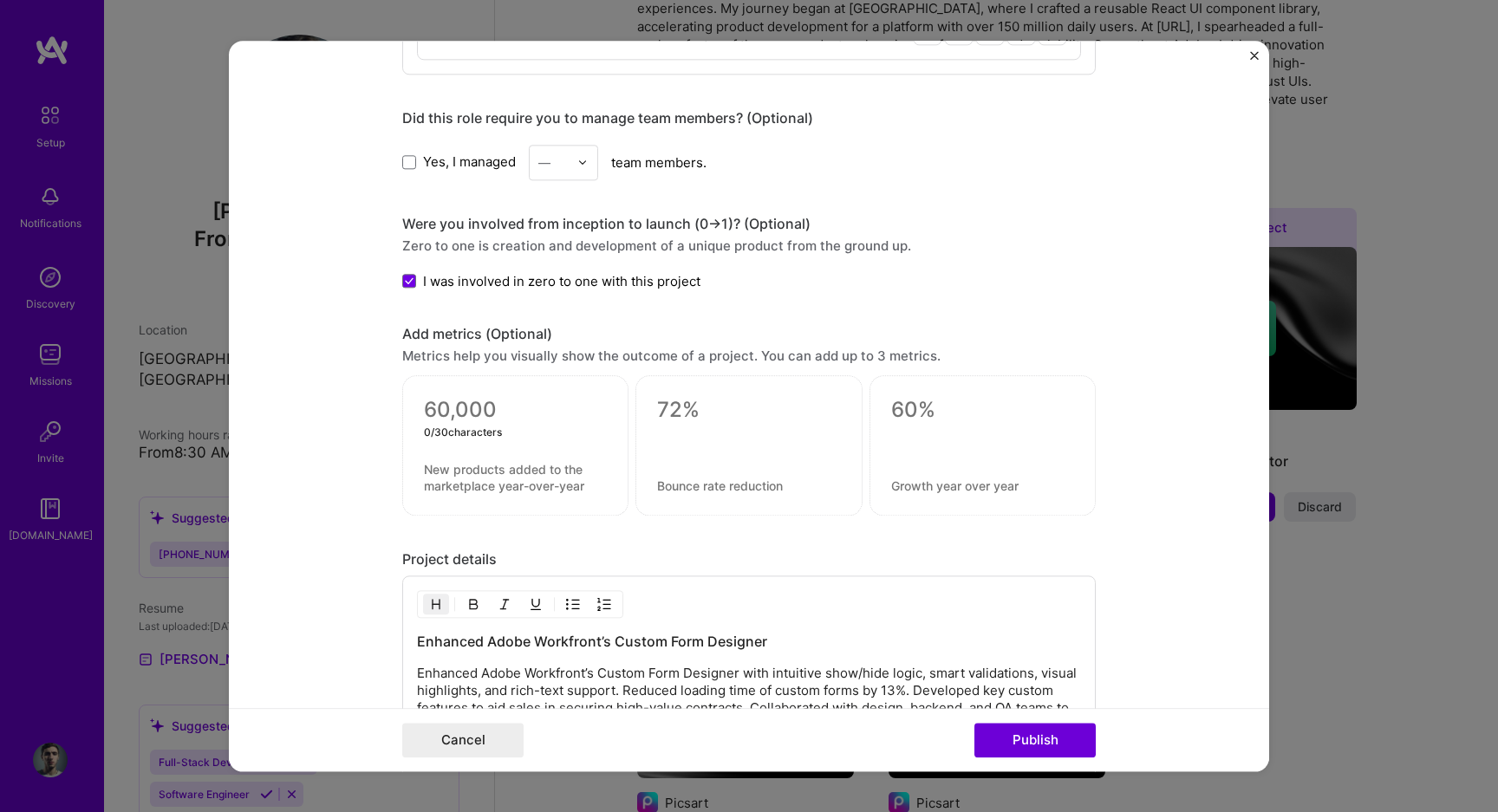
click at [436, 419] on textarea at bounding box center [515, 410] width 182 height 26
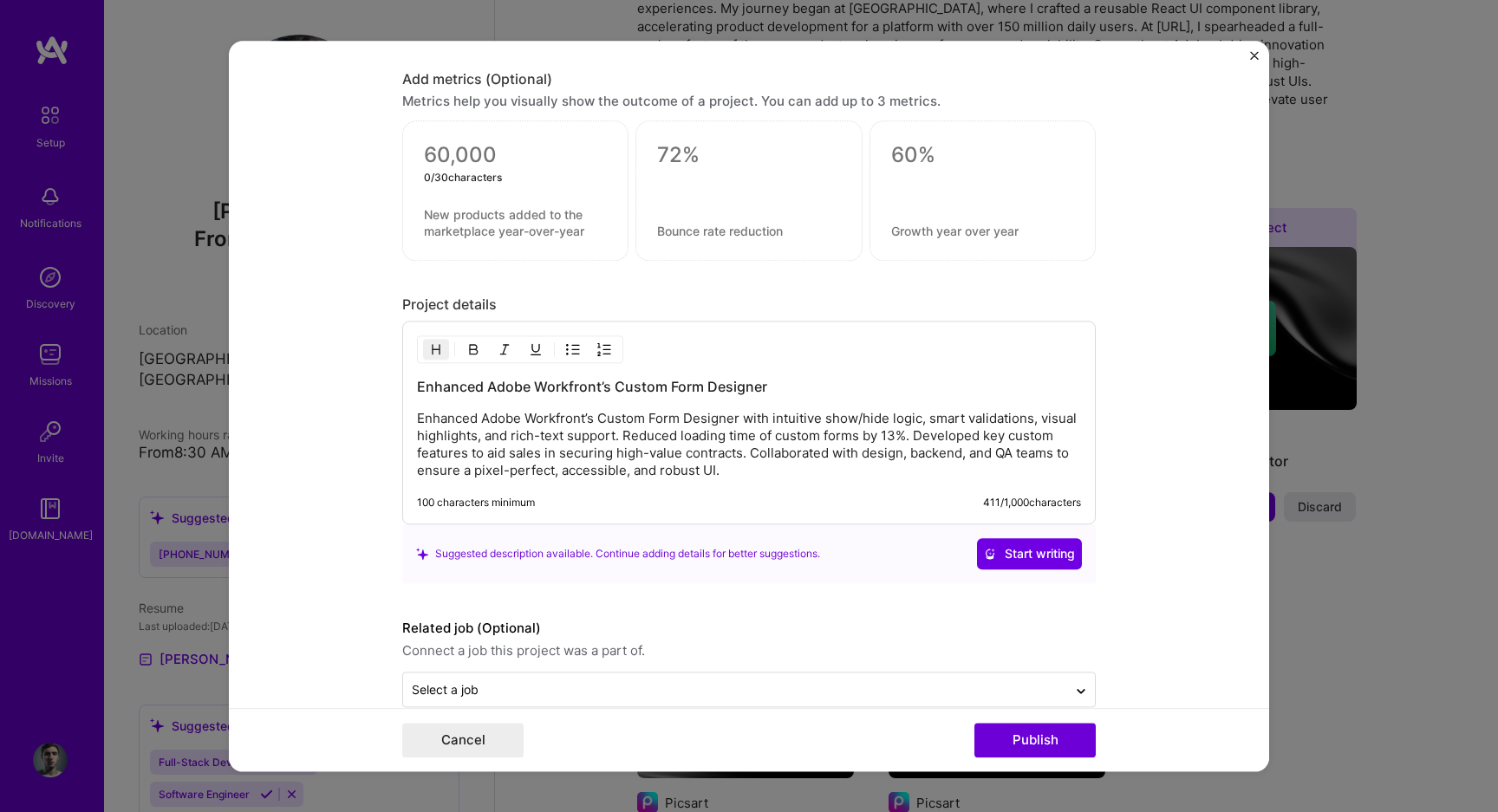
scroll to position [1357, 0]
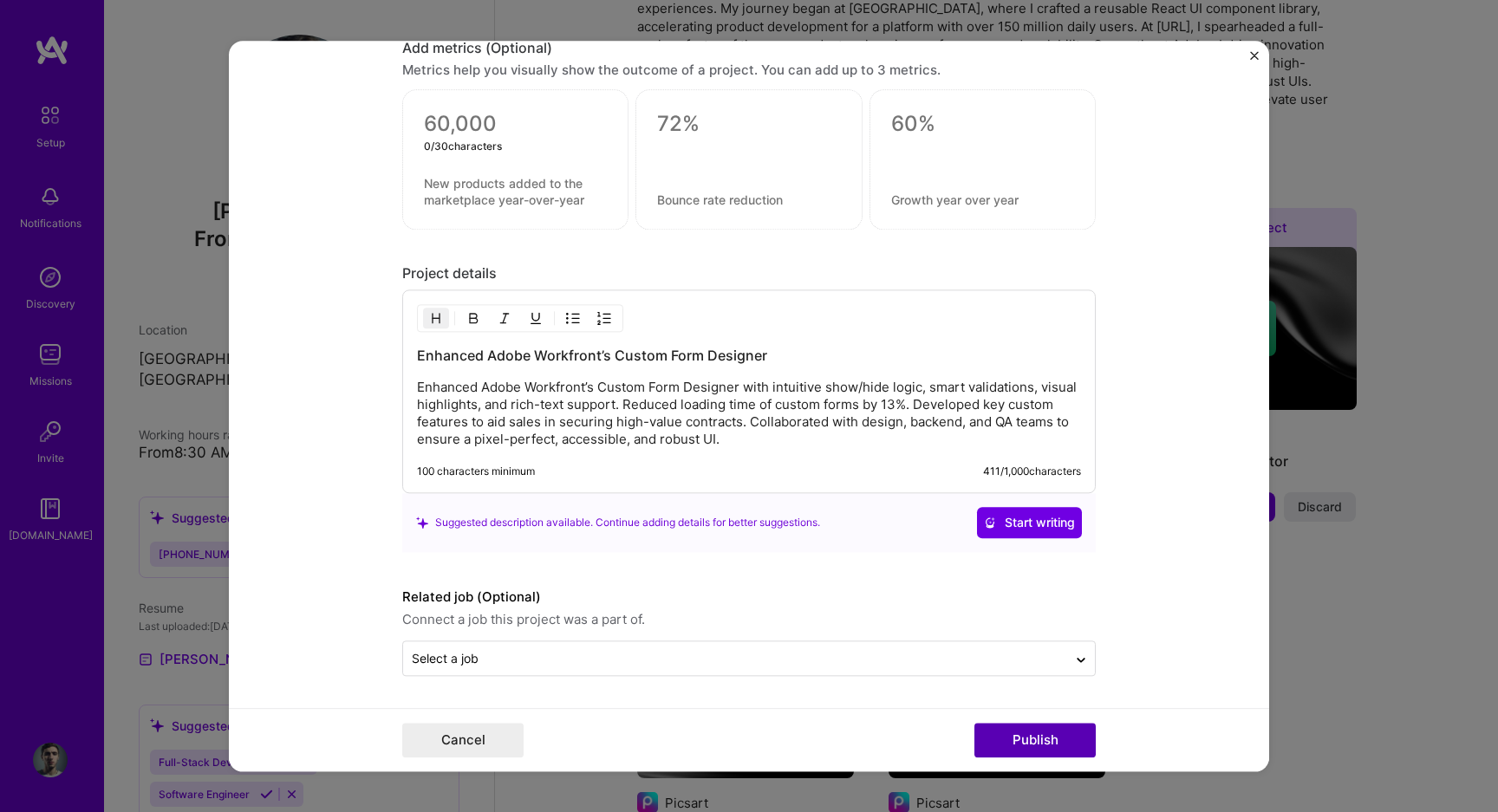
click at [1043, 738] on button "Publish" at bounding box center [1035, 740] width 122 height 35
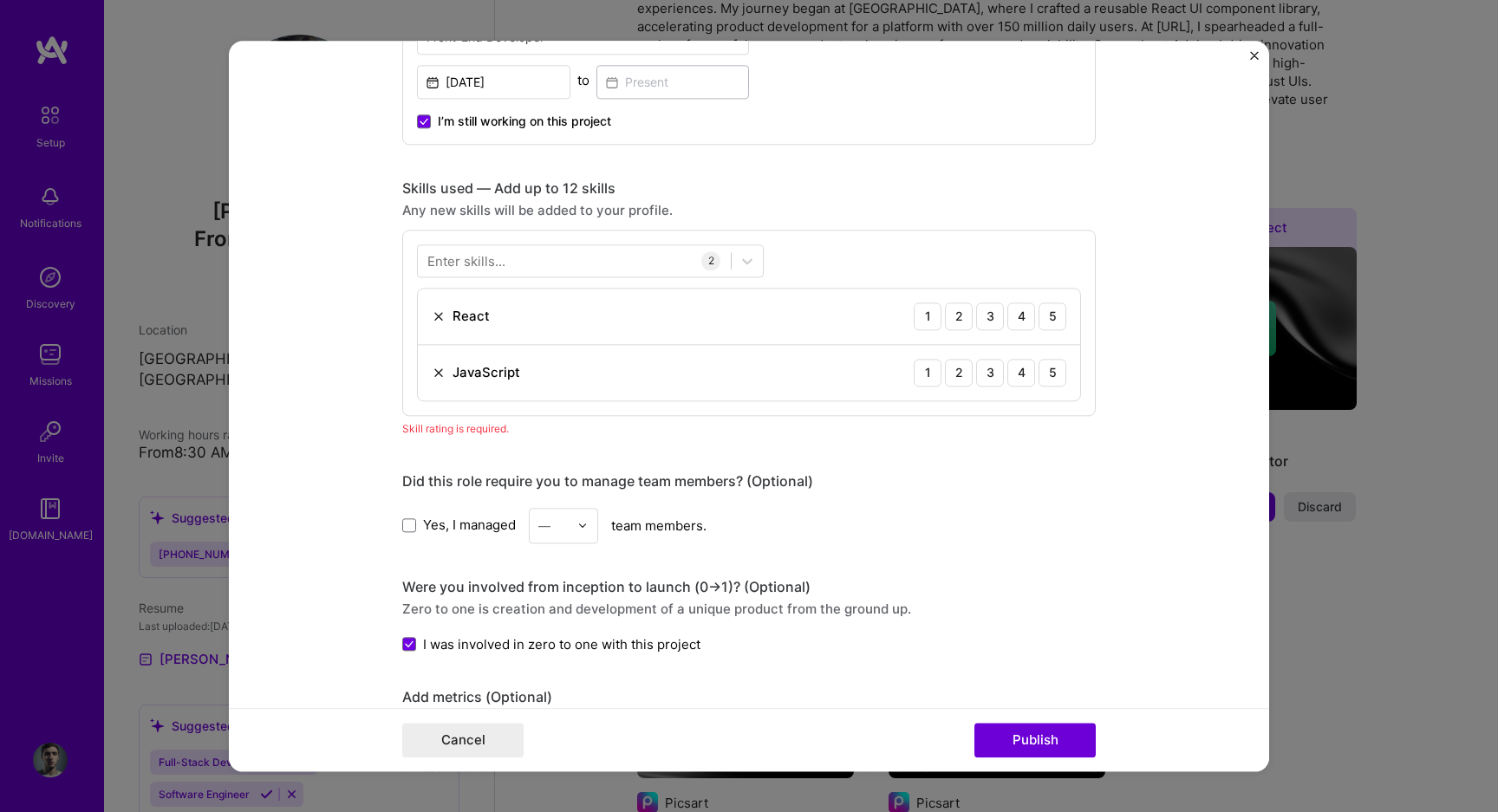
scroll to position [708, 0]
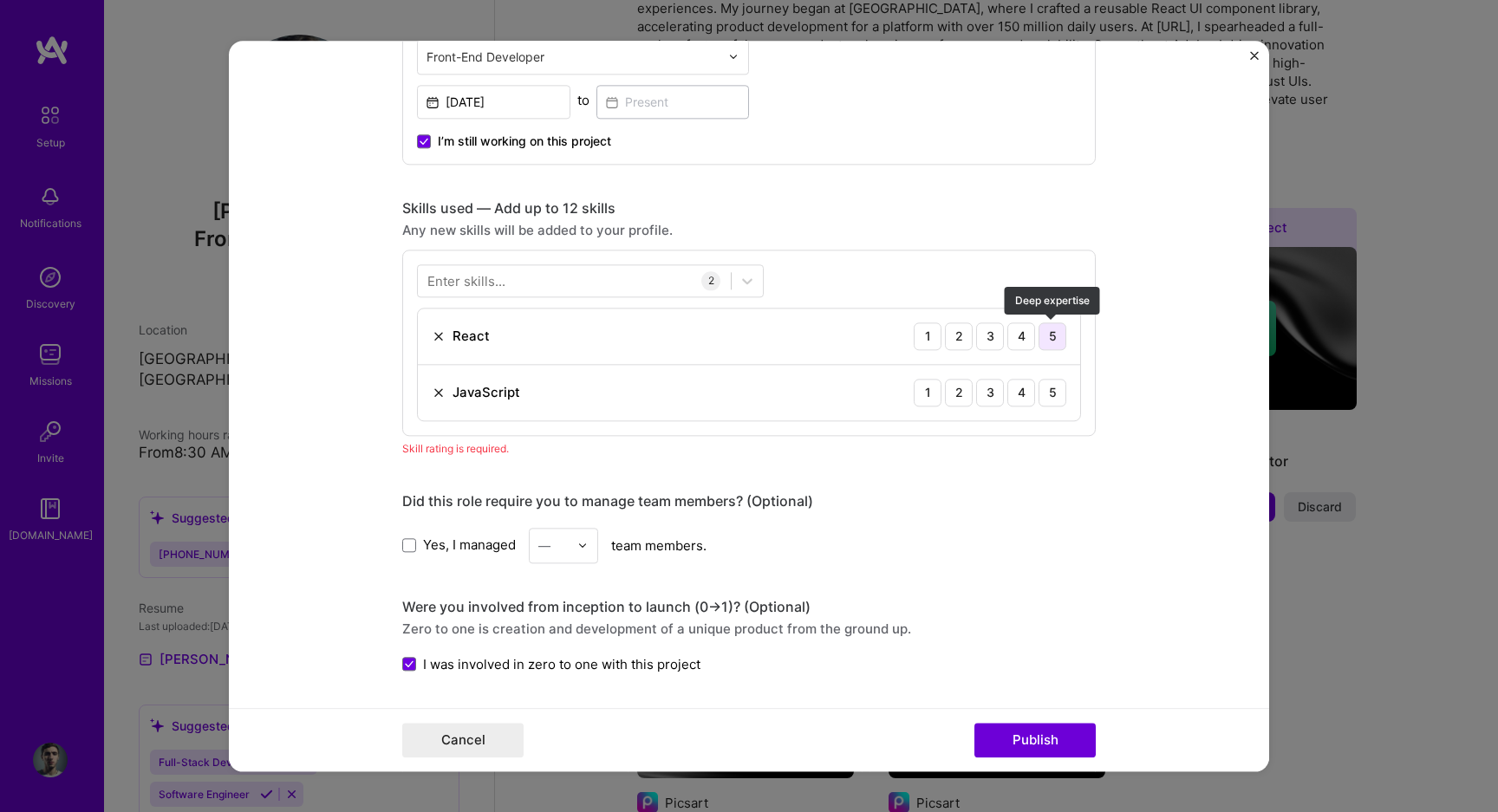
click at [1046, 342] on div "5" at bounding box center [1052, 336] width 28 height 28
click at [1050, 383] on div "5" at bounding box center [1052, 393] width 28 height 28
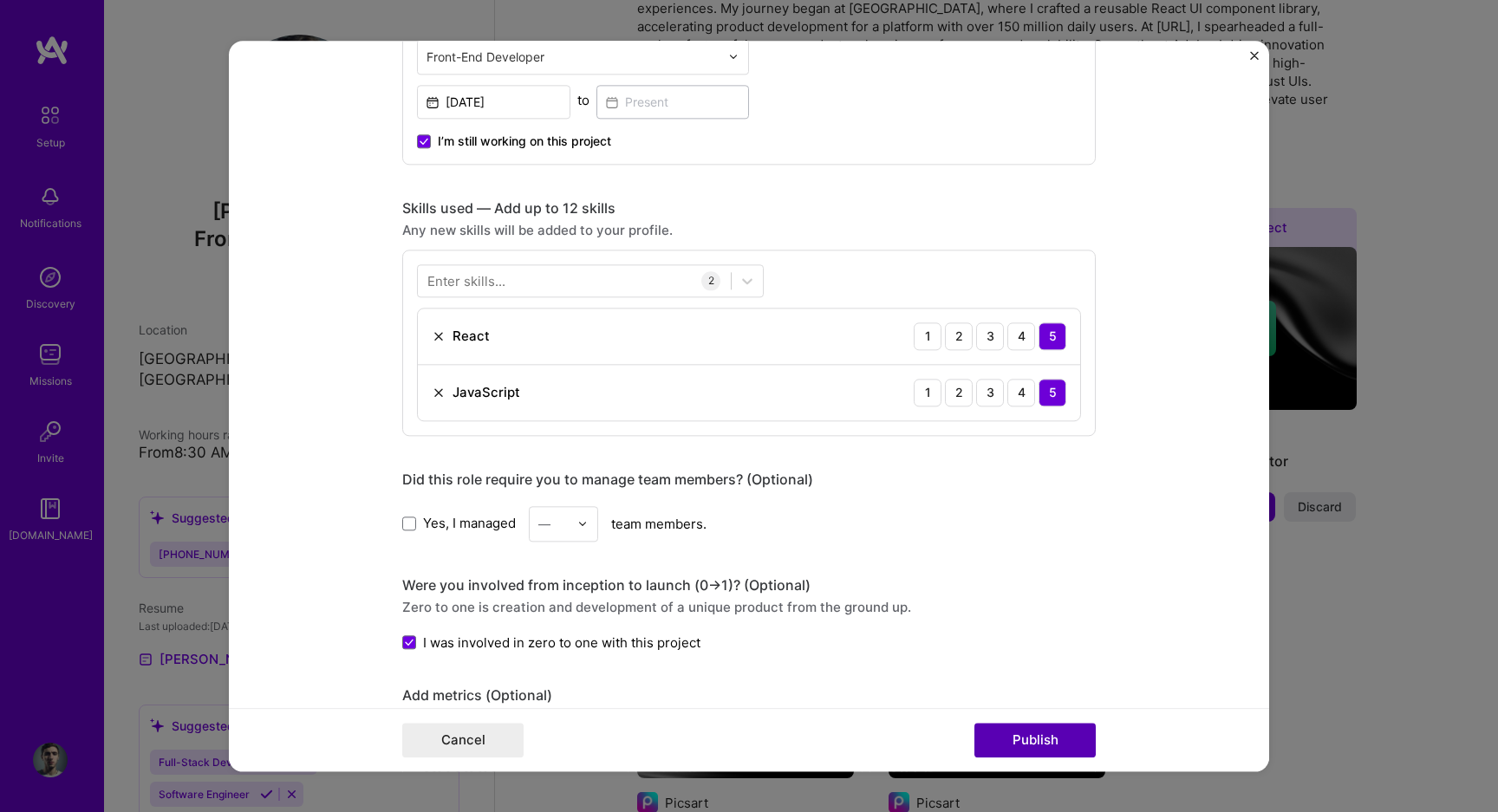
click at [1030, 746] on button "Publish" at bounding box center [1035, 740] width 122 height 35
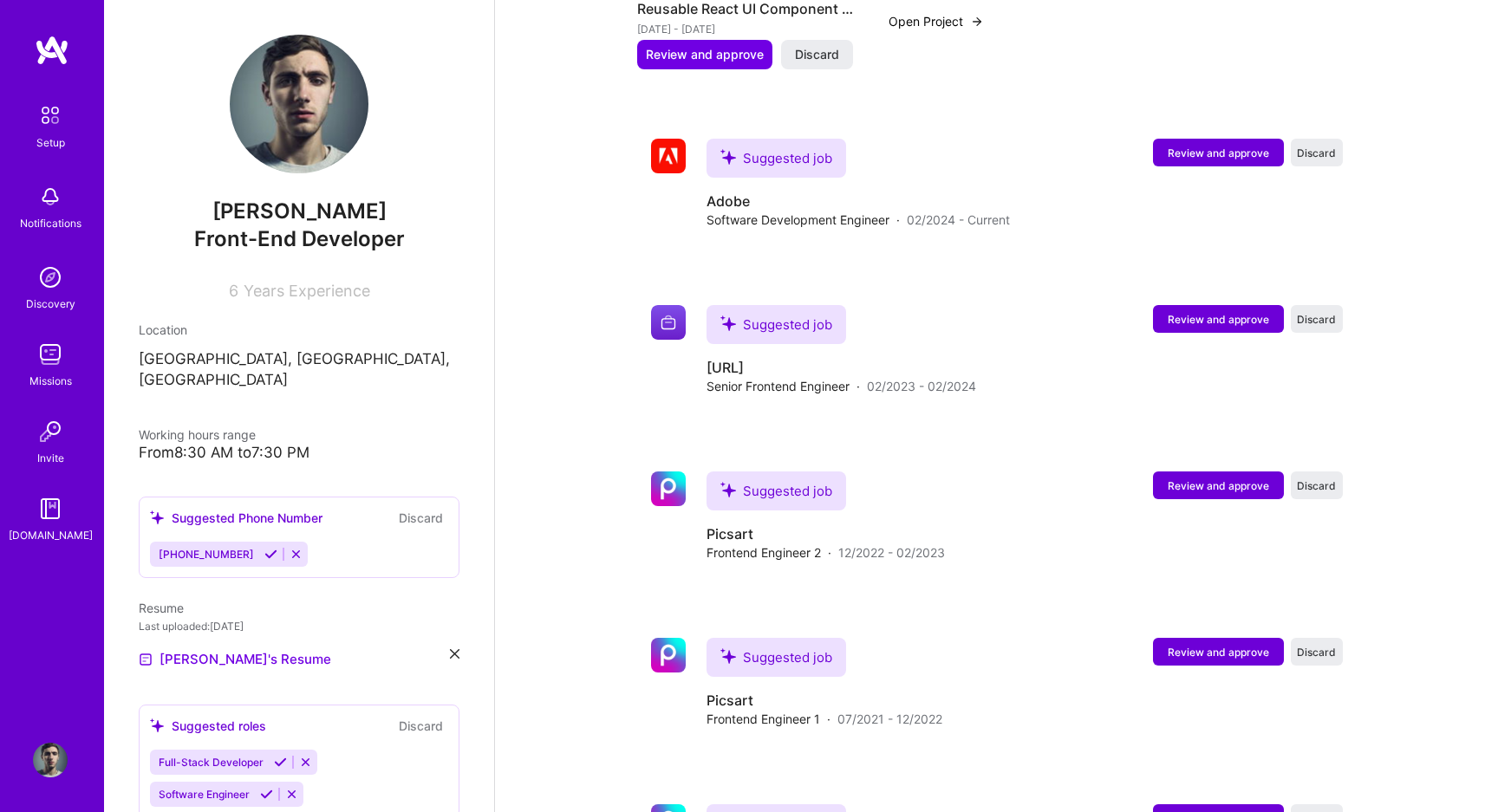
scroll to position [1358, 0]
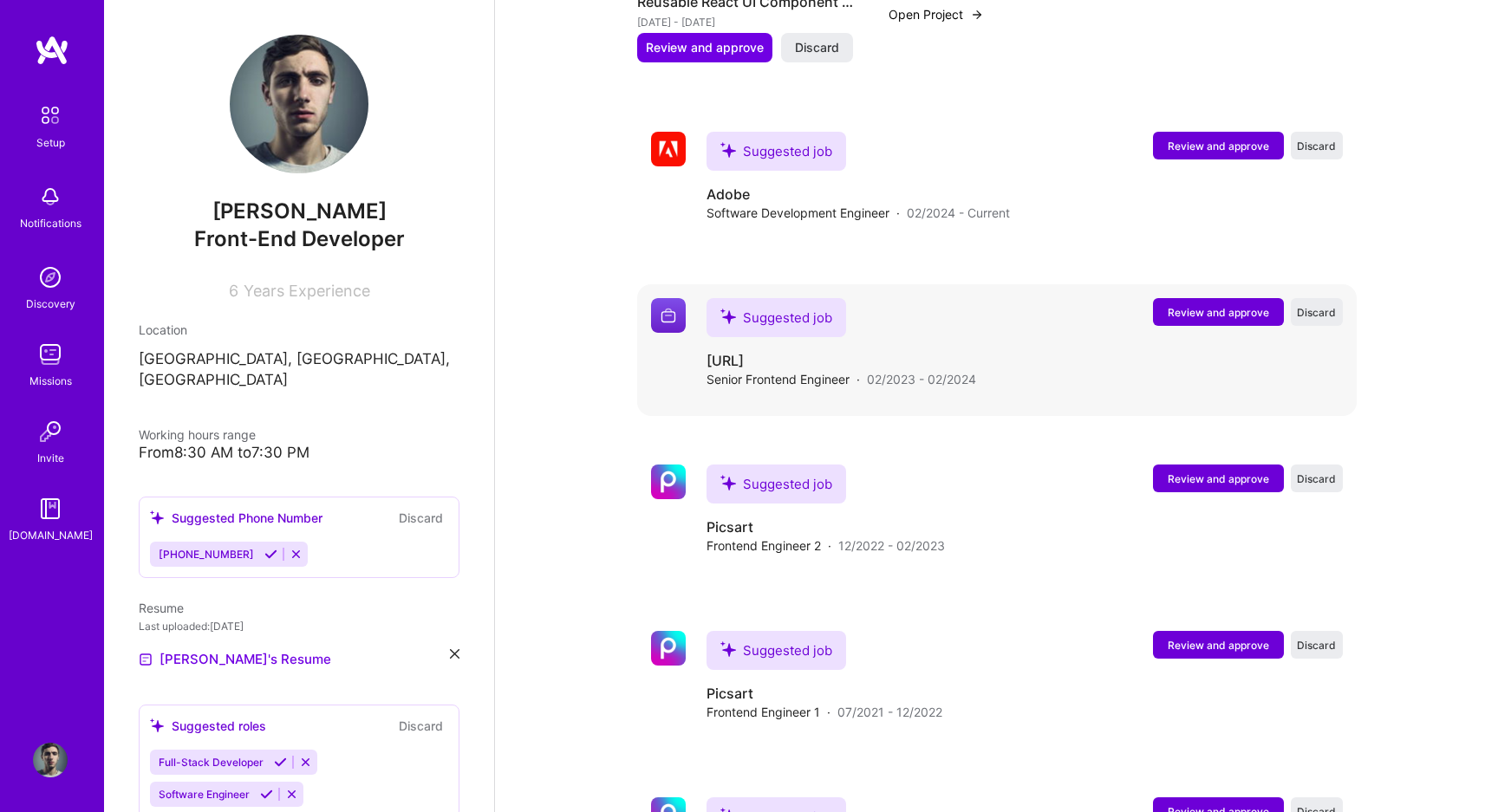
click at [1214, 298] on button "Review and approve" at bounding box center [1218, 311] width 131 height 28
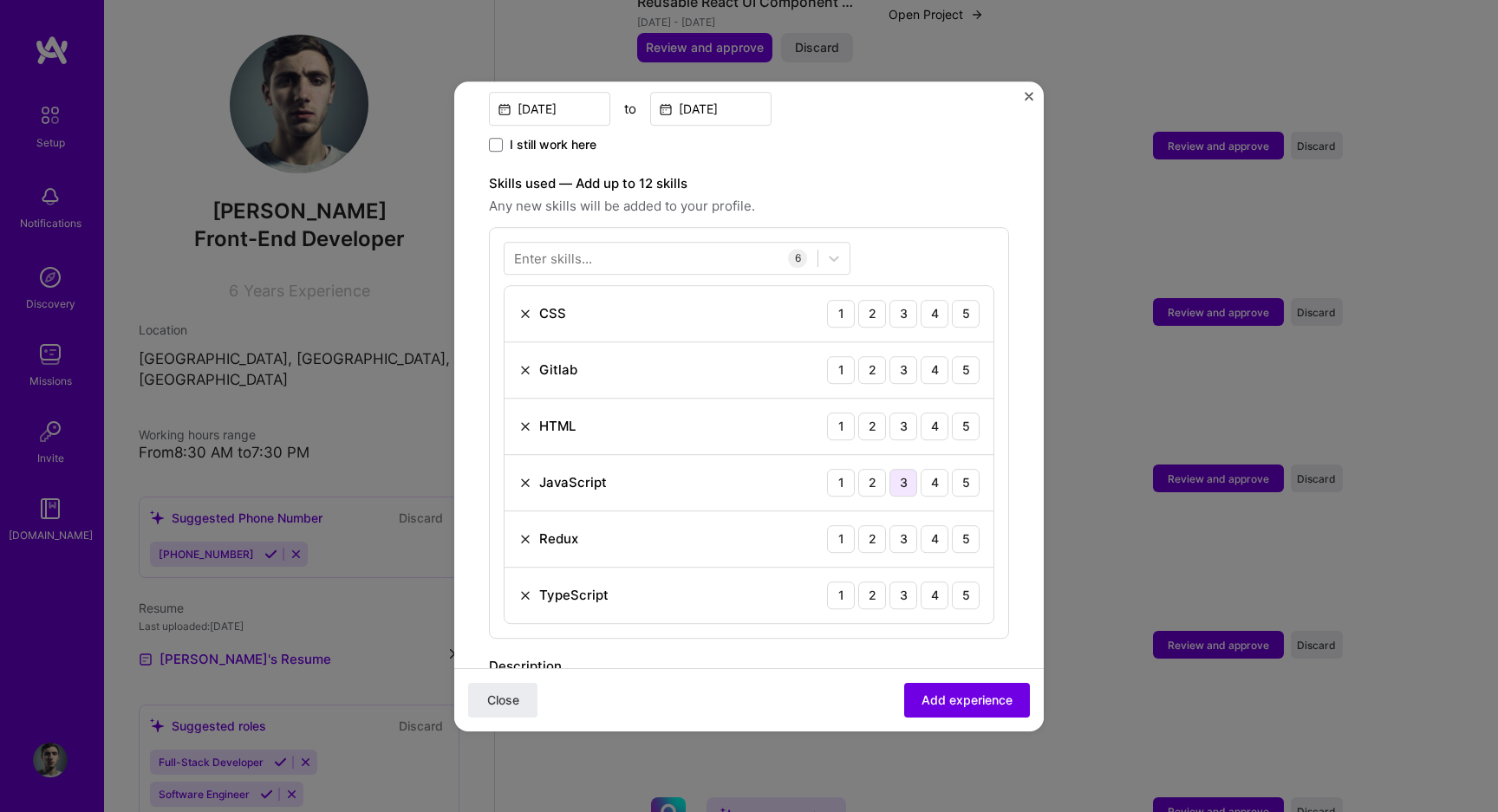
scroll to position [527, 0]
click at [966, 468] on div "5" at bounding box center [965, 481] width 28 height 28
click at [970, 524] on div "5" at bounding box center [965, 537] width 28 height 28
click at [970, 580] on div "5" at bounding box center [965, 594] width 28 height 28
click at [968, 411] on div "5" at bounding box center [965, 425] width 28 height 28
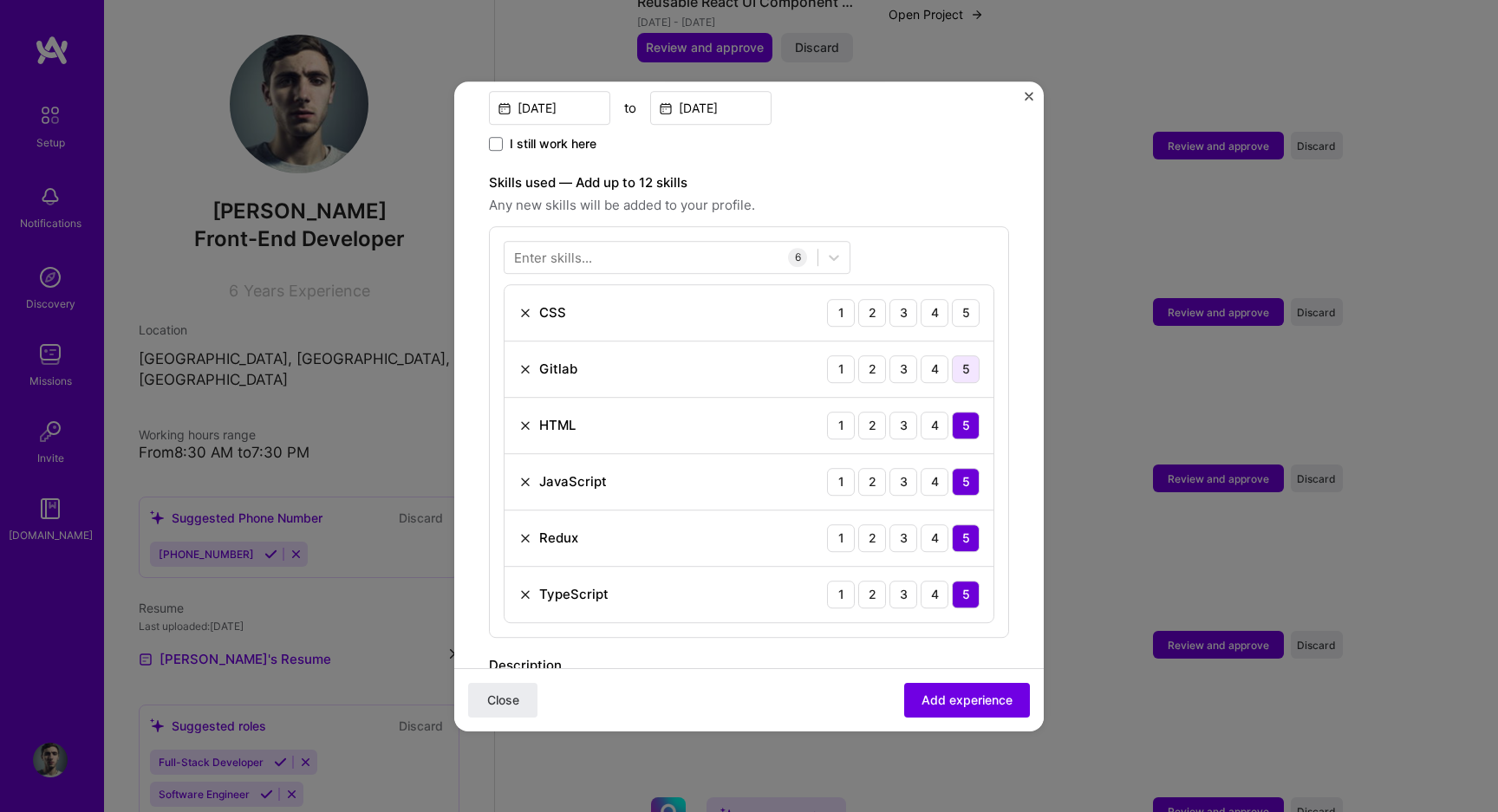
click at [970, 355] on div "5" at bounding box center [965, 368] width 28 height 28
click at [968, 362] on div "5" at bounding box center [965, 368] width 28 height 28
click at [524, 362] on img at bounding box center [526, 369] width 14 height 14
click at [523, 306] on img at bounding box center [526, 313] width 14 height 14
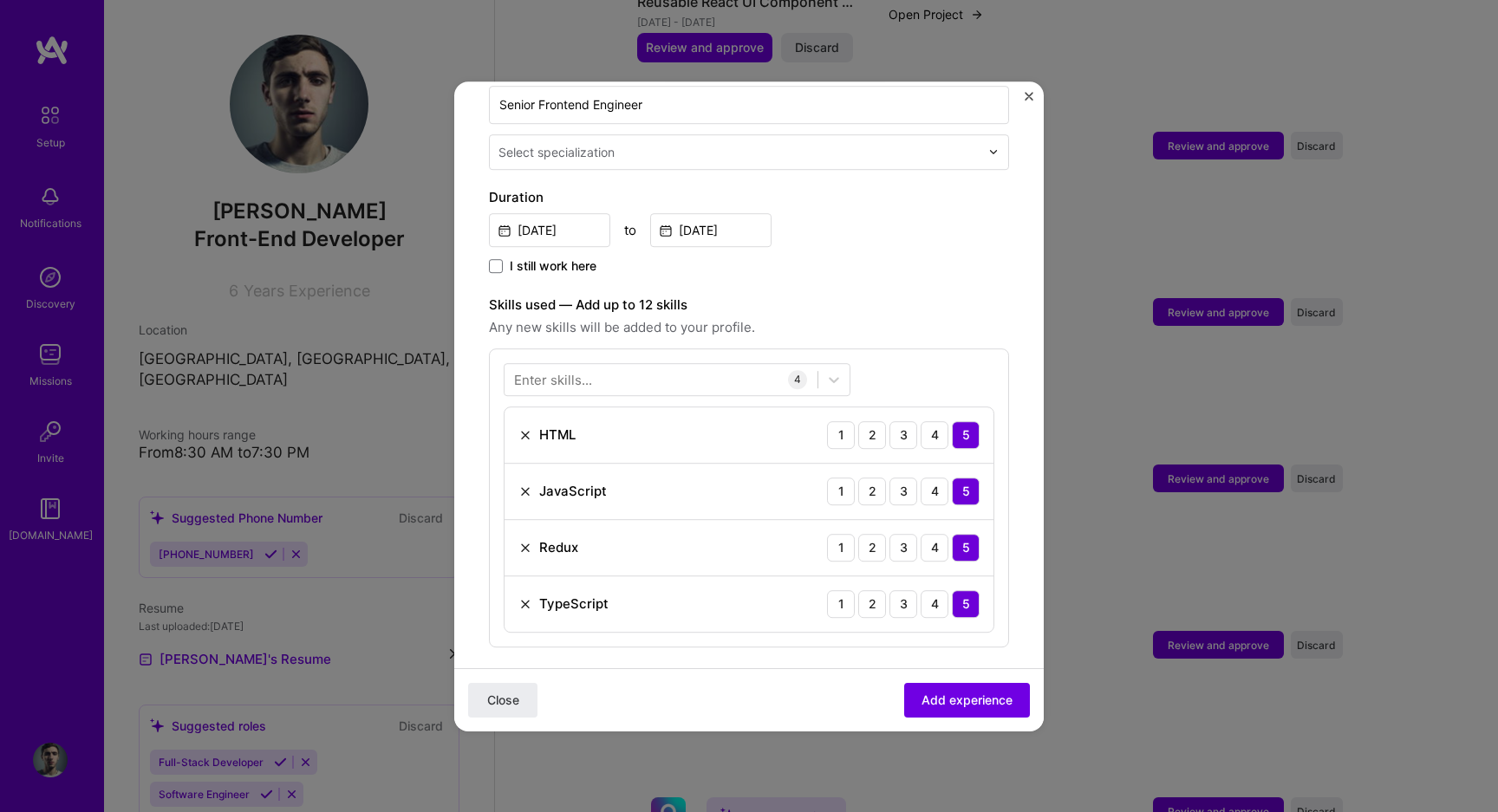
scroll to position [0, 0]
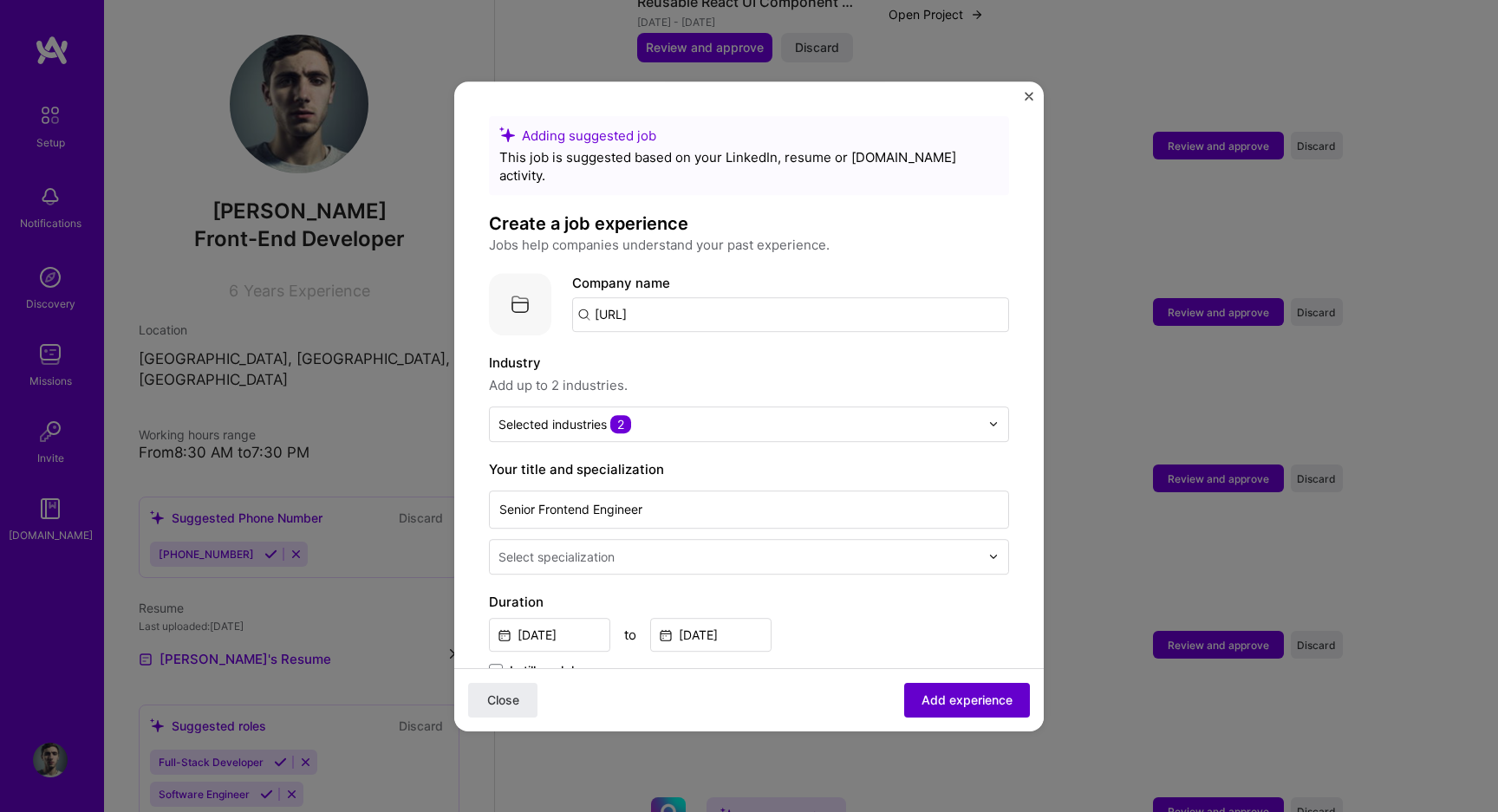
click at [985, 704] on span "Add experience" at bounding box center [967, 698] width 91 height 17
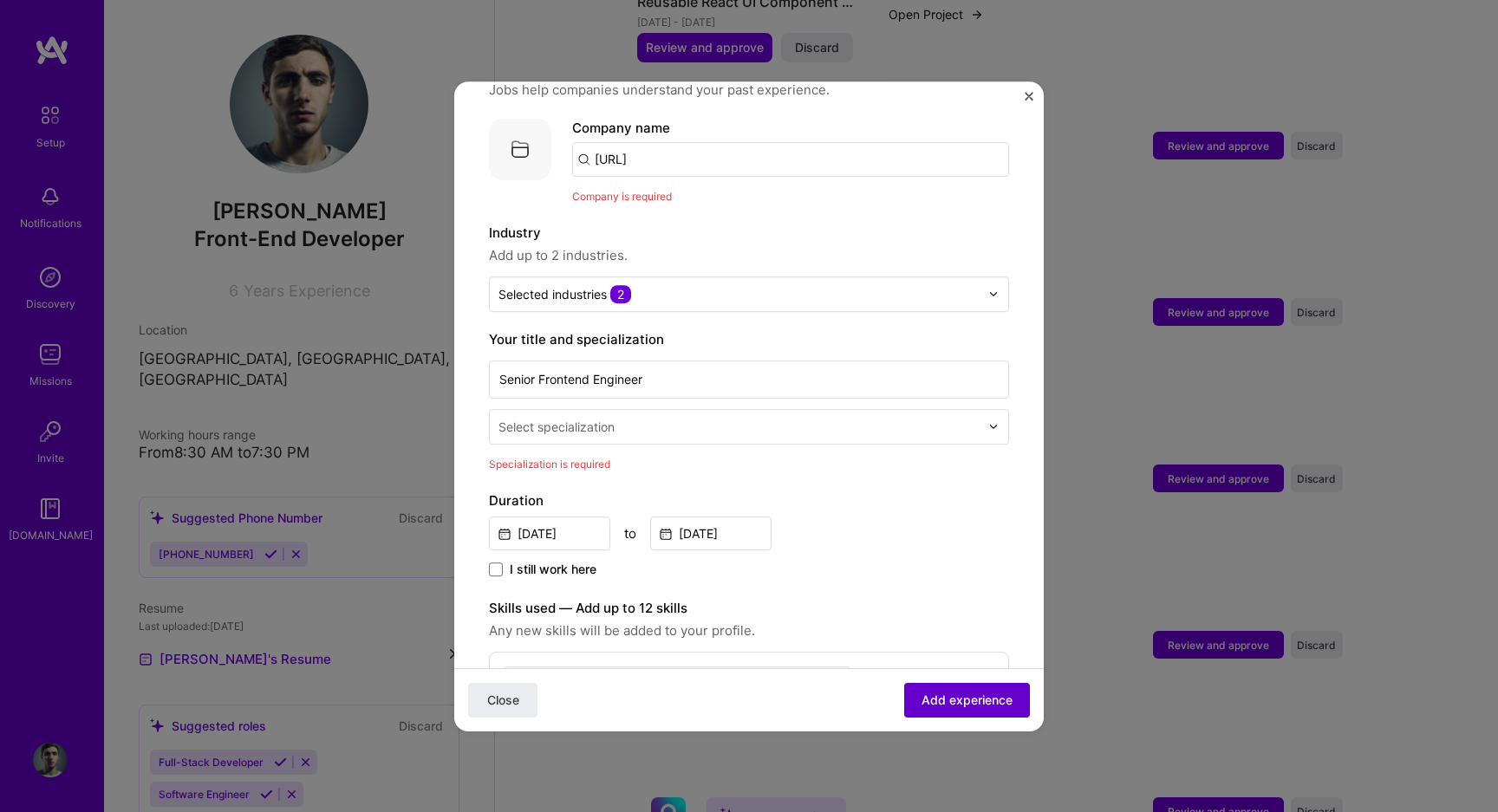
scroll to position [173, 0]
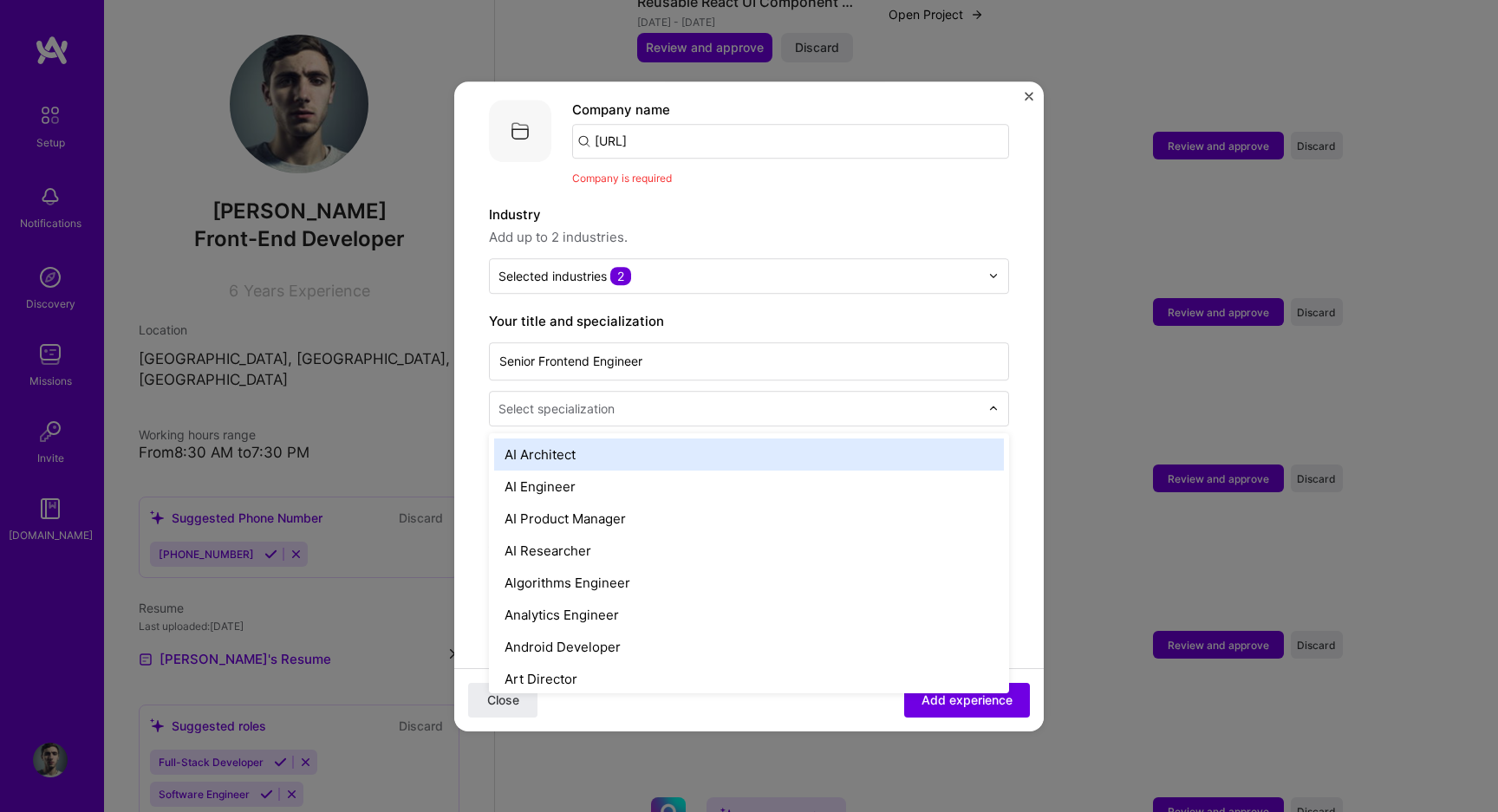
click at [720, 400] on input "text" at bounding box center [741, 409] width 485 height 18
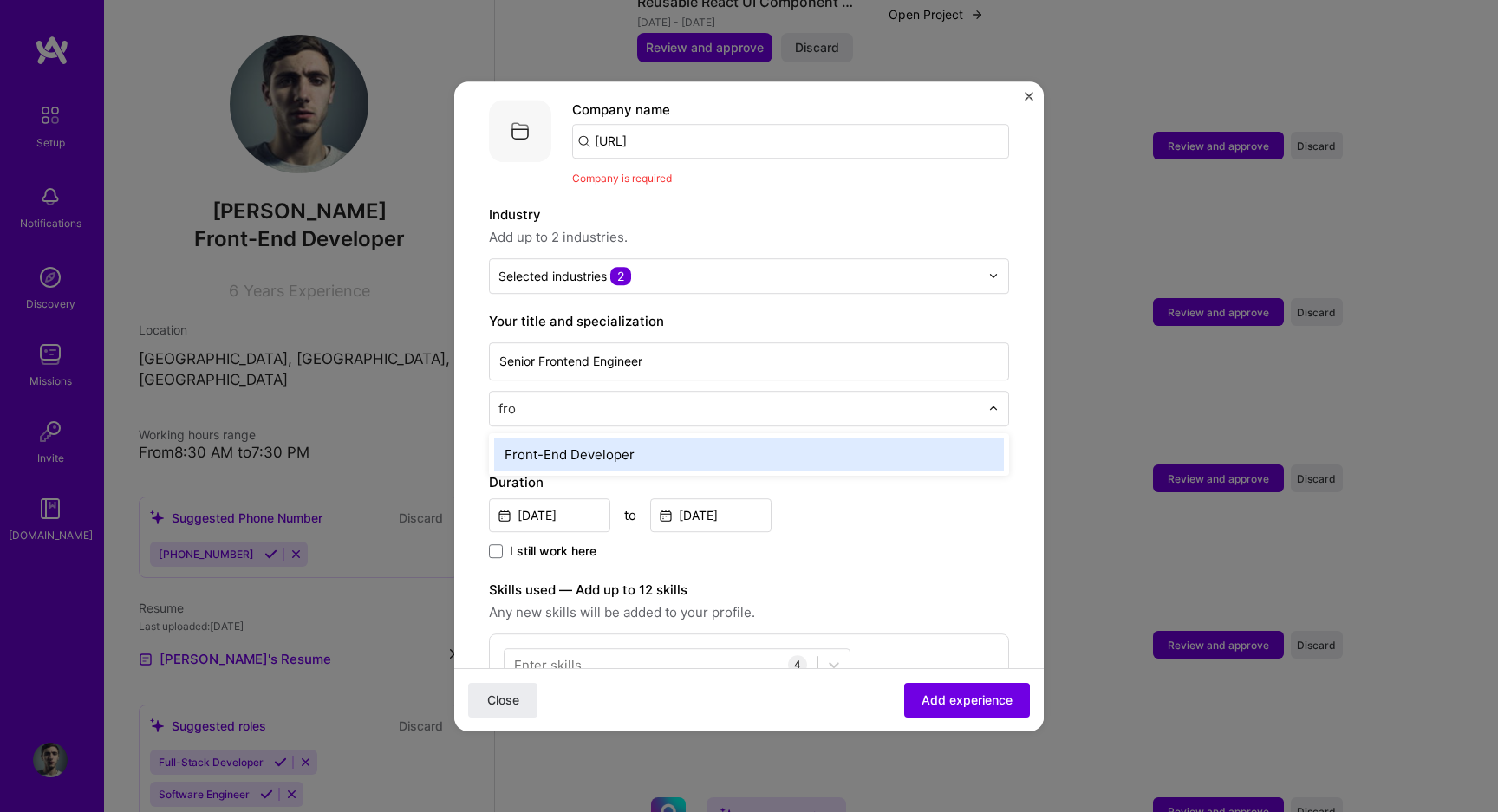
type input "fron"
click at [644, 452] on div "Front-End Developer" at bounding box center [749, 454] width 520 height 42
click at [644, 438] on div "Front-End Developer" at bounding box center [749, 454] width 510 height 32
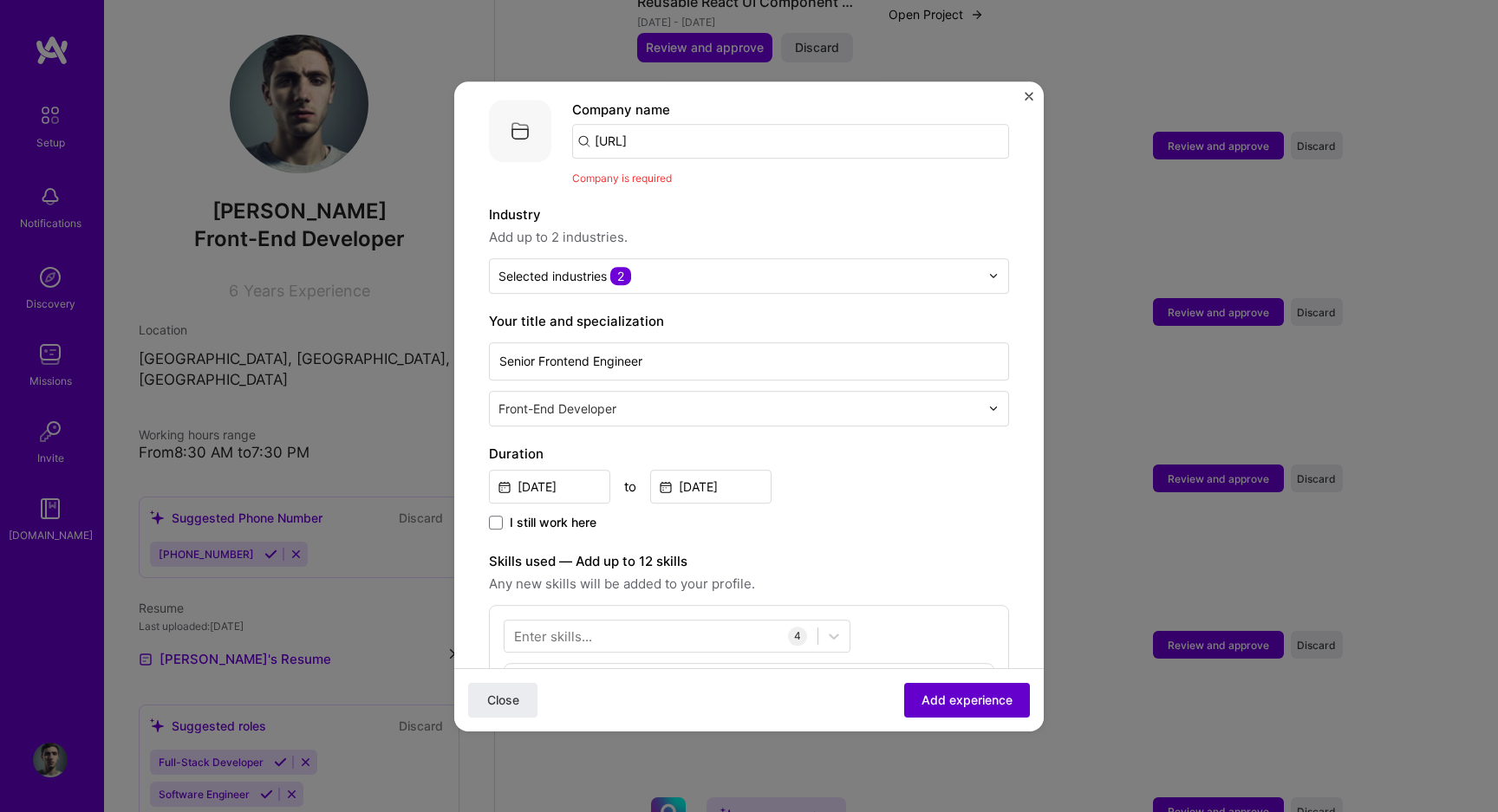
click at [998, 701] on span "Add experience" at bounding box center [967, 698] width 91 height 17
click at [989, 694] on span "Add experience" at bounding box center [967, 698] width 91 height 17
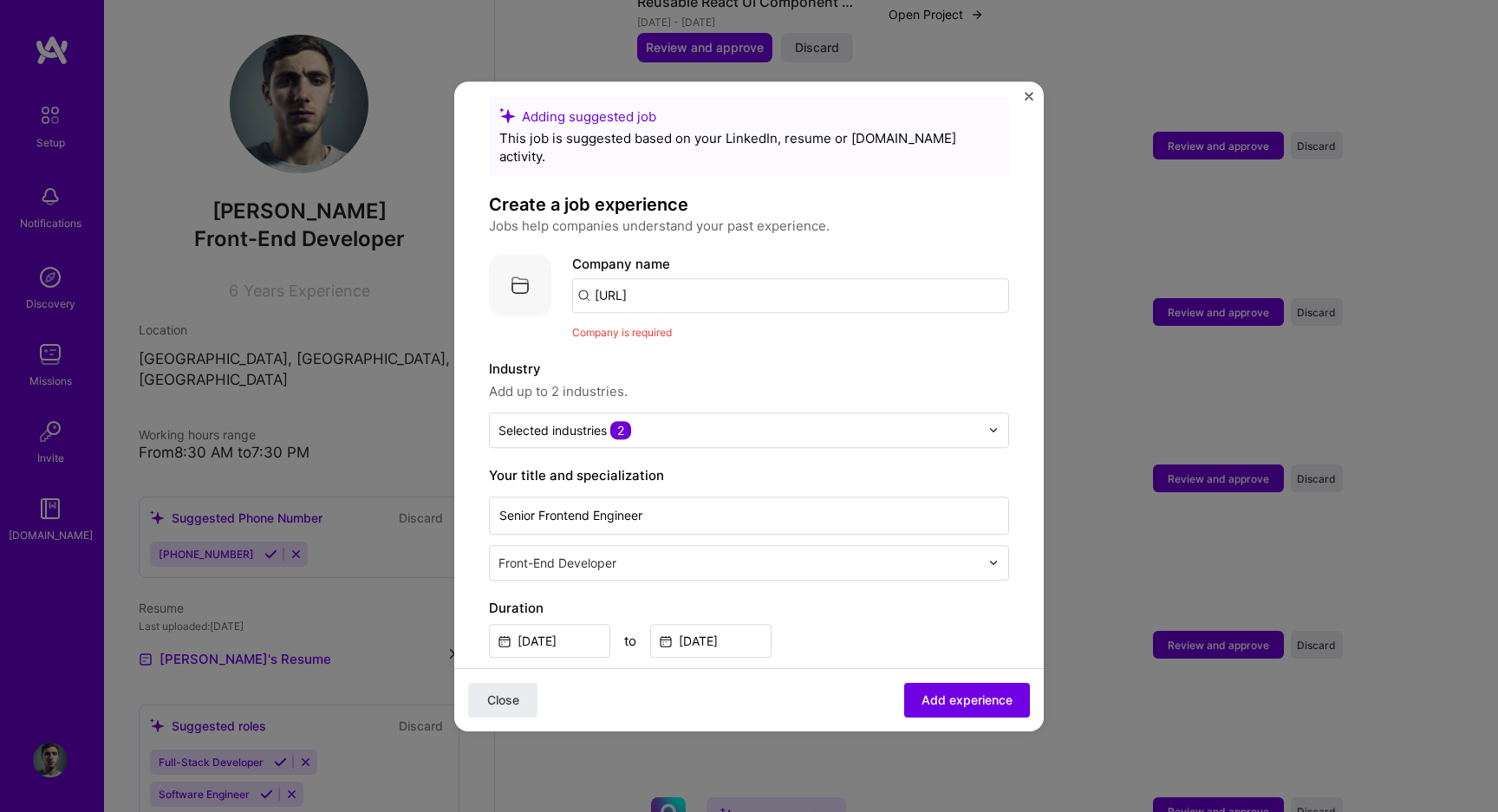
scroll to position [0, 0]
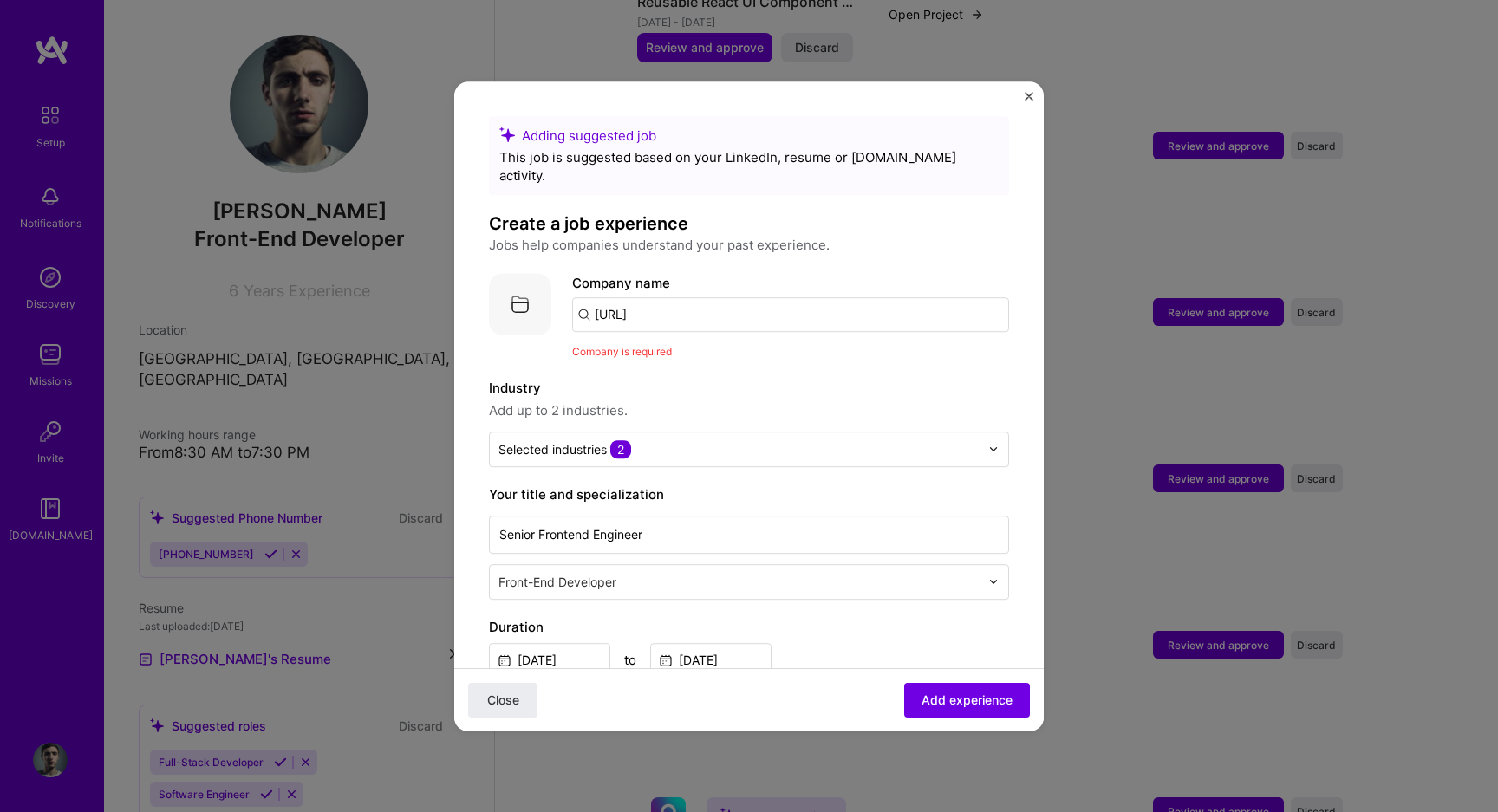
click at [731, 297] on input "[URL]" at bounding box center [791, 314] width 436 height 35
type input "Intent ai"
click at [698, 351] on div "Intent ai" at bounding box center [702, 363] width 66 height 30
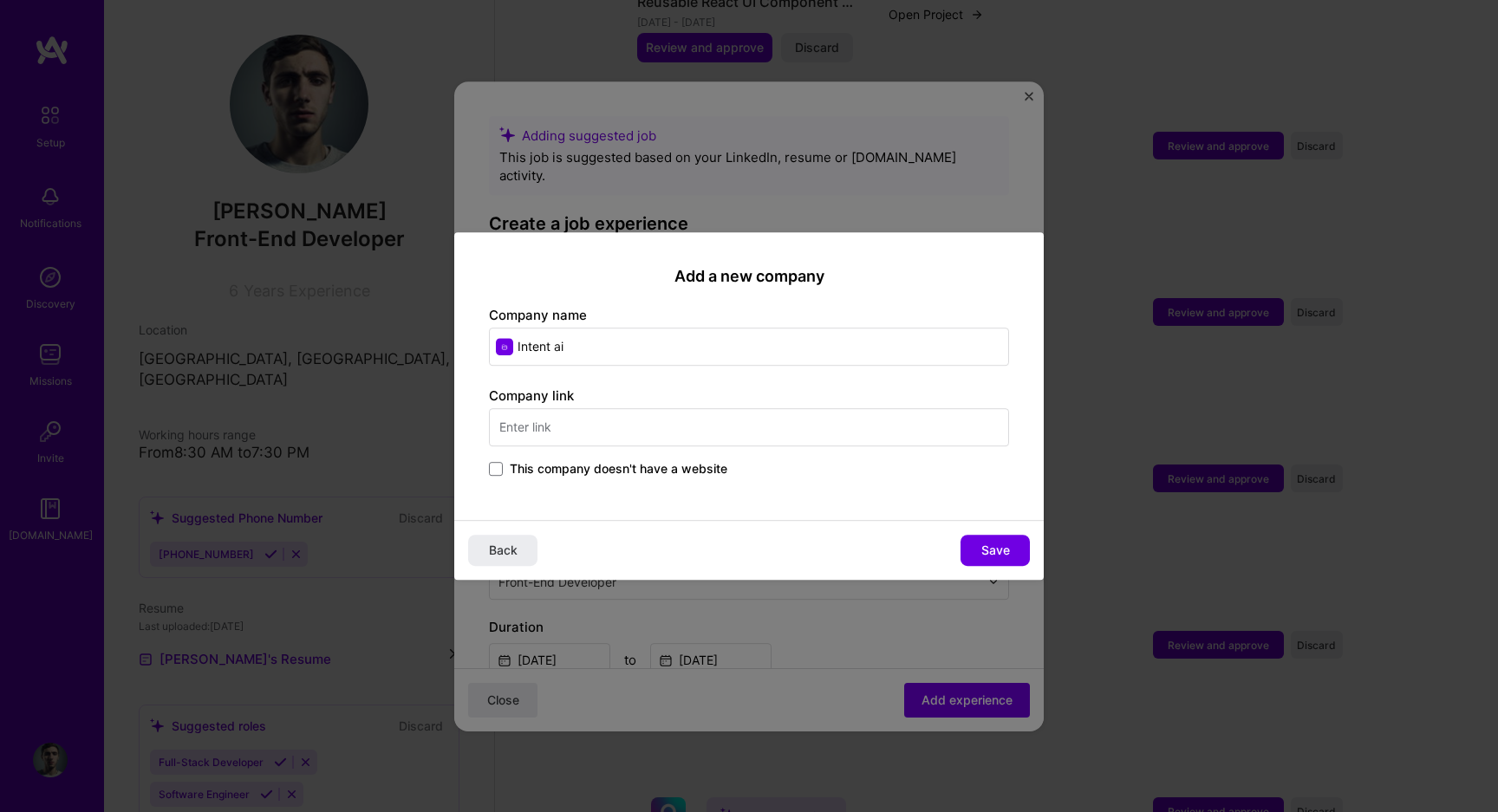
click at [651, 430] on input "text" at bounding box center [749, 427] width 520 height 38
click at [558, 427] on input "[URL]" at bounding box center [749, 427] width 520 height 38
paste input "[URL]"
type input "[URL]"
click at [991, 555] on span "Save" at bounding box center [995, 550] width 29 height 17
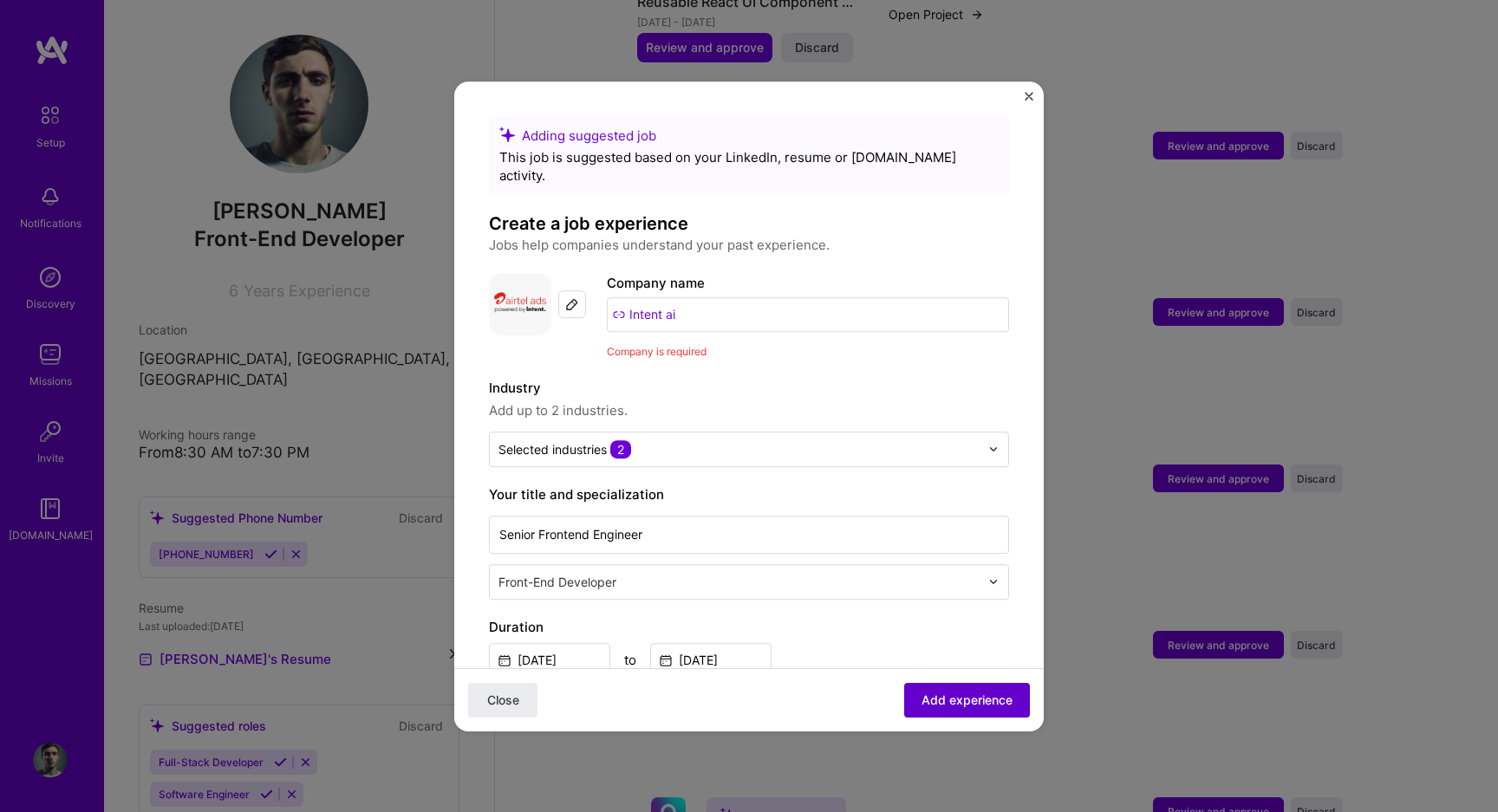
click at [963, 704] on span "Add experience" at bounding box center [967, 698] width 91 height 17
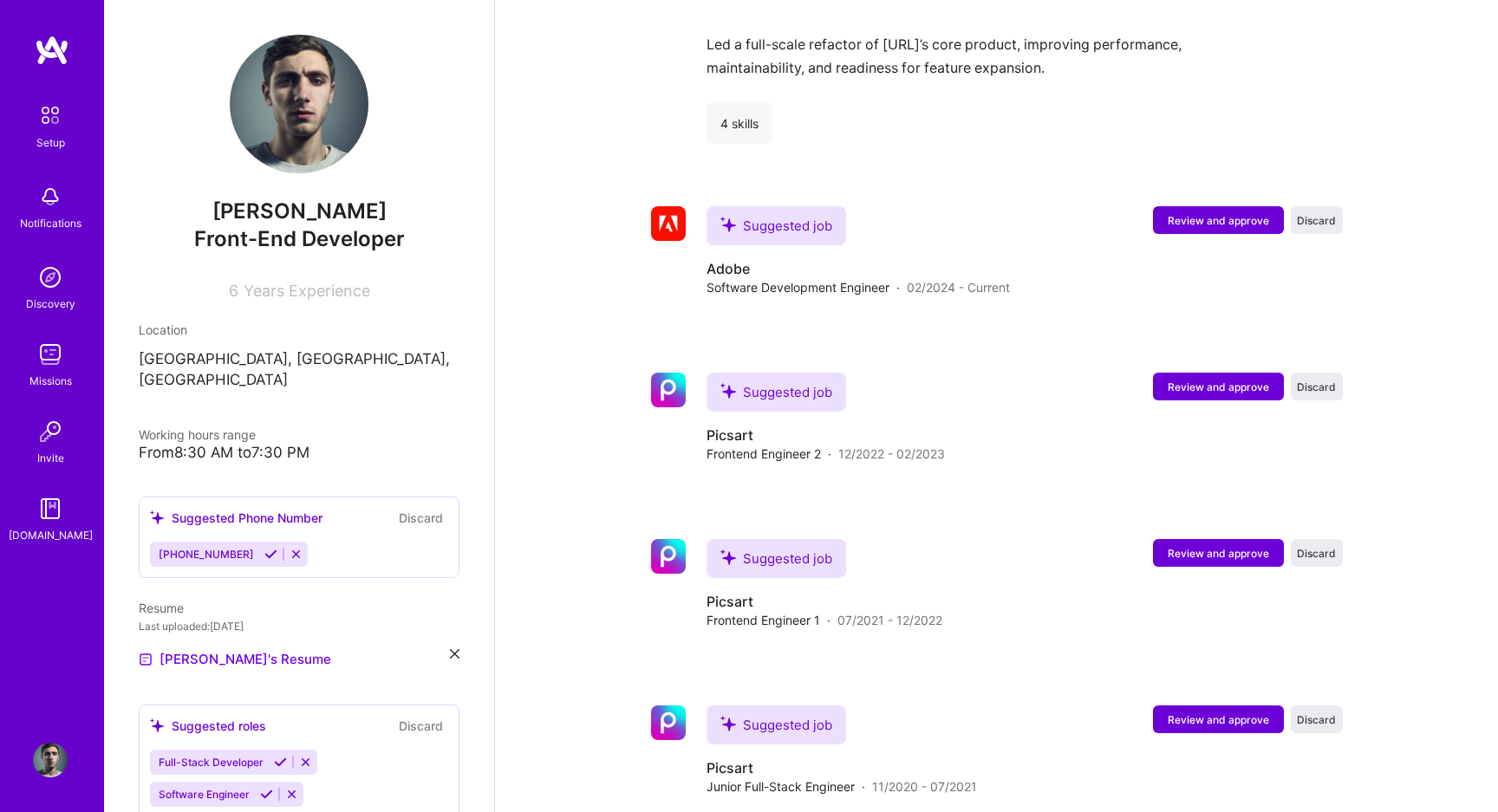
scroll to position [1615, 0]
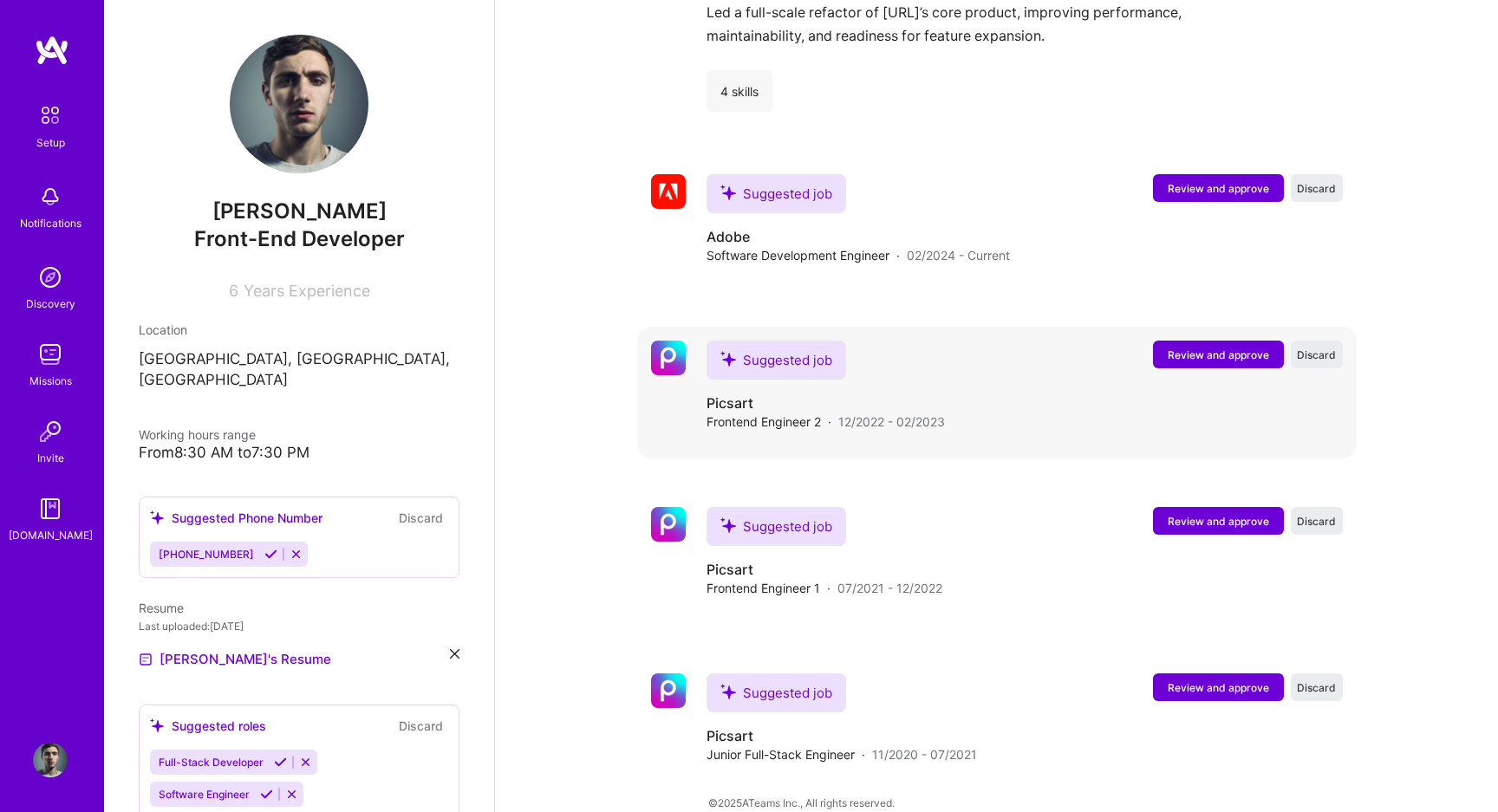
click at [1214, 348] on span "Review and approve" at bounding box center [1217, 355] width 101 height 14
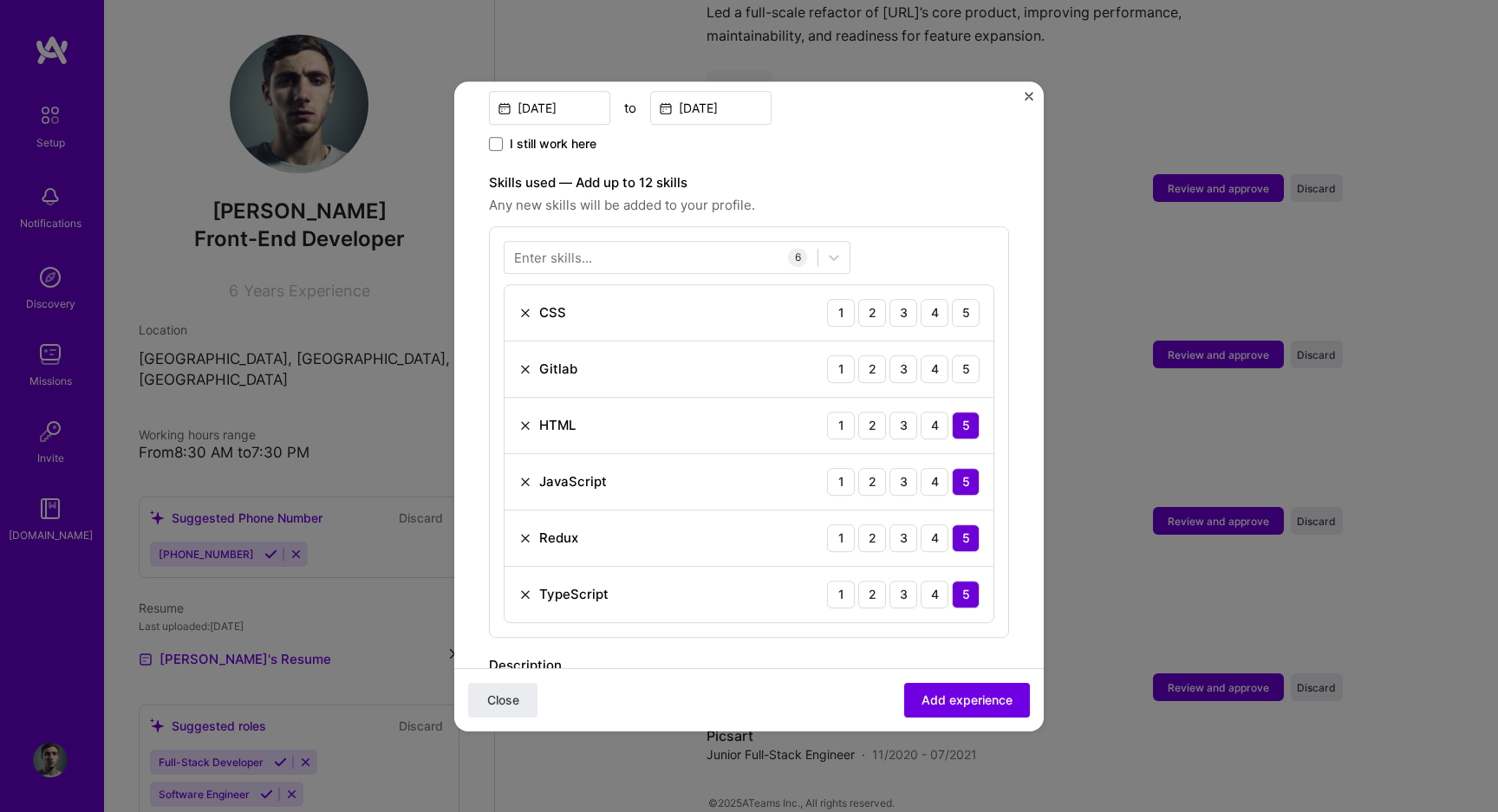
scroll to position [543, 0]
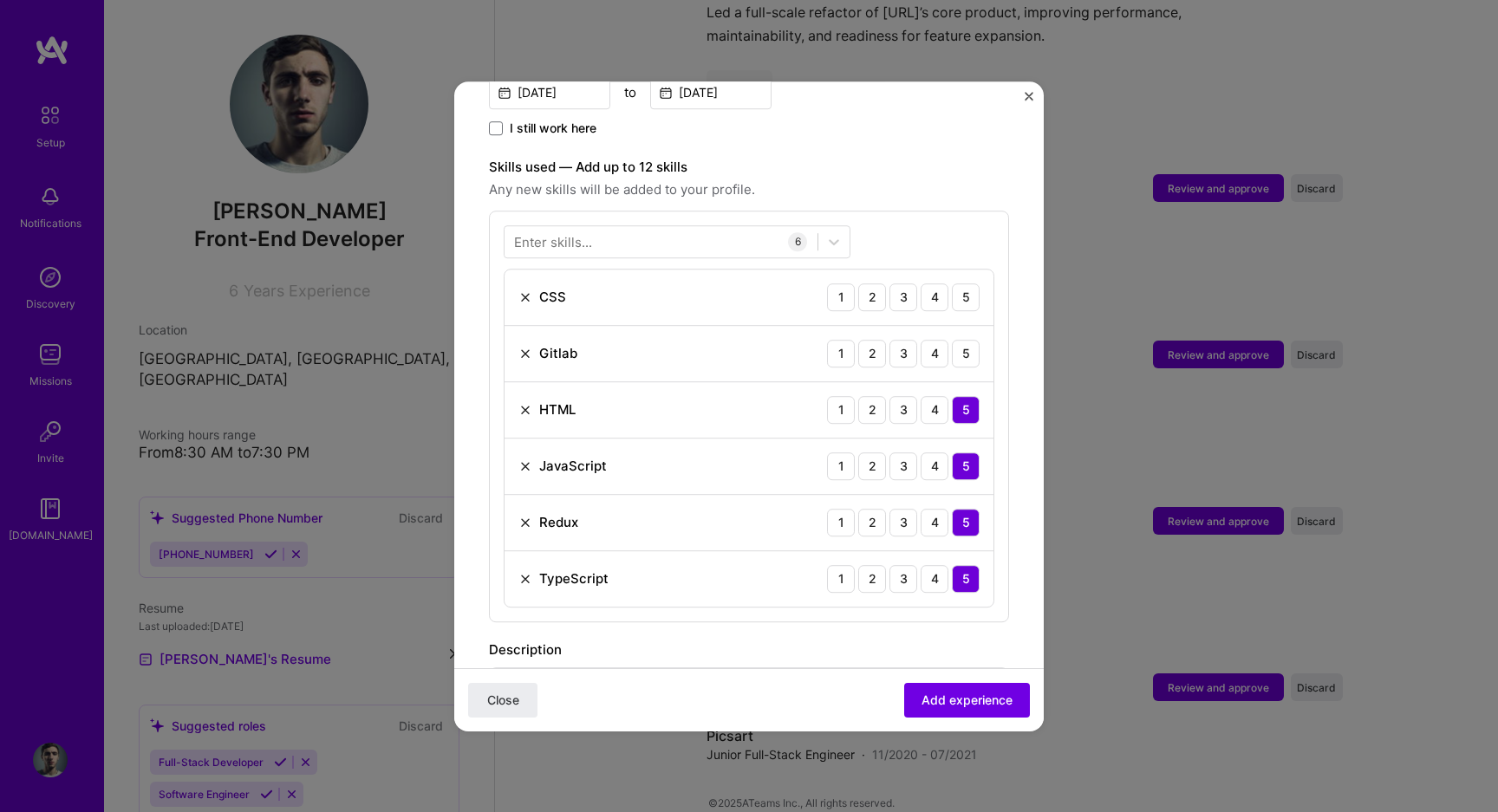
click at [531, 291] on img at bounding box center [526, 298] width 14 height 14
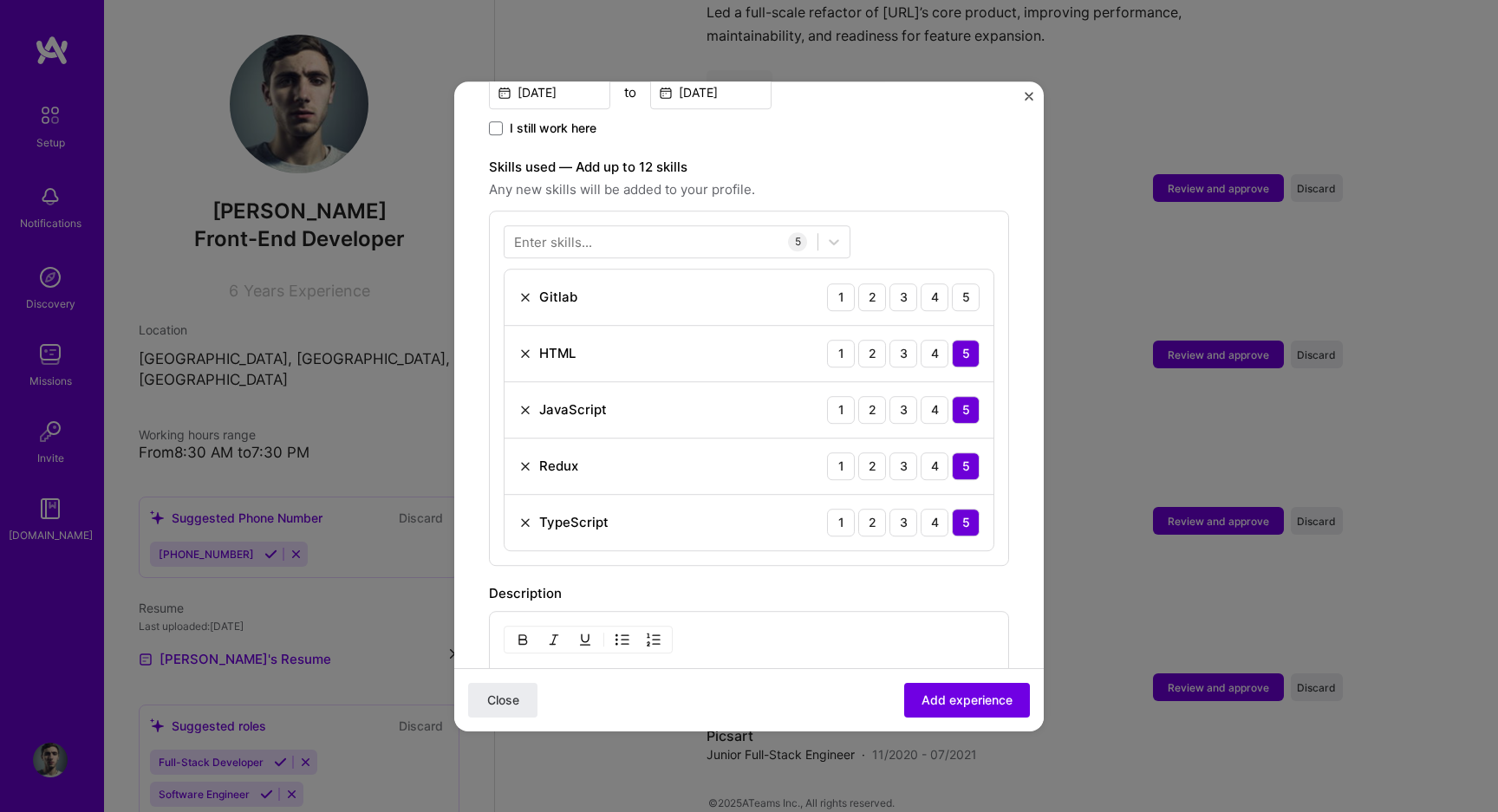
click at [531, 291] on img at bounding box center [526, 298] width 14 height 14
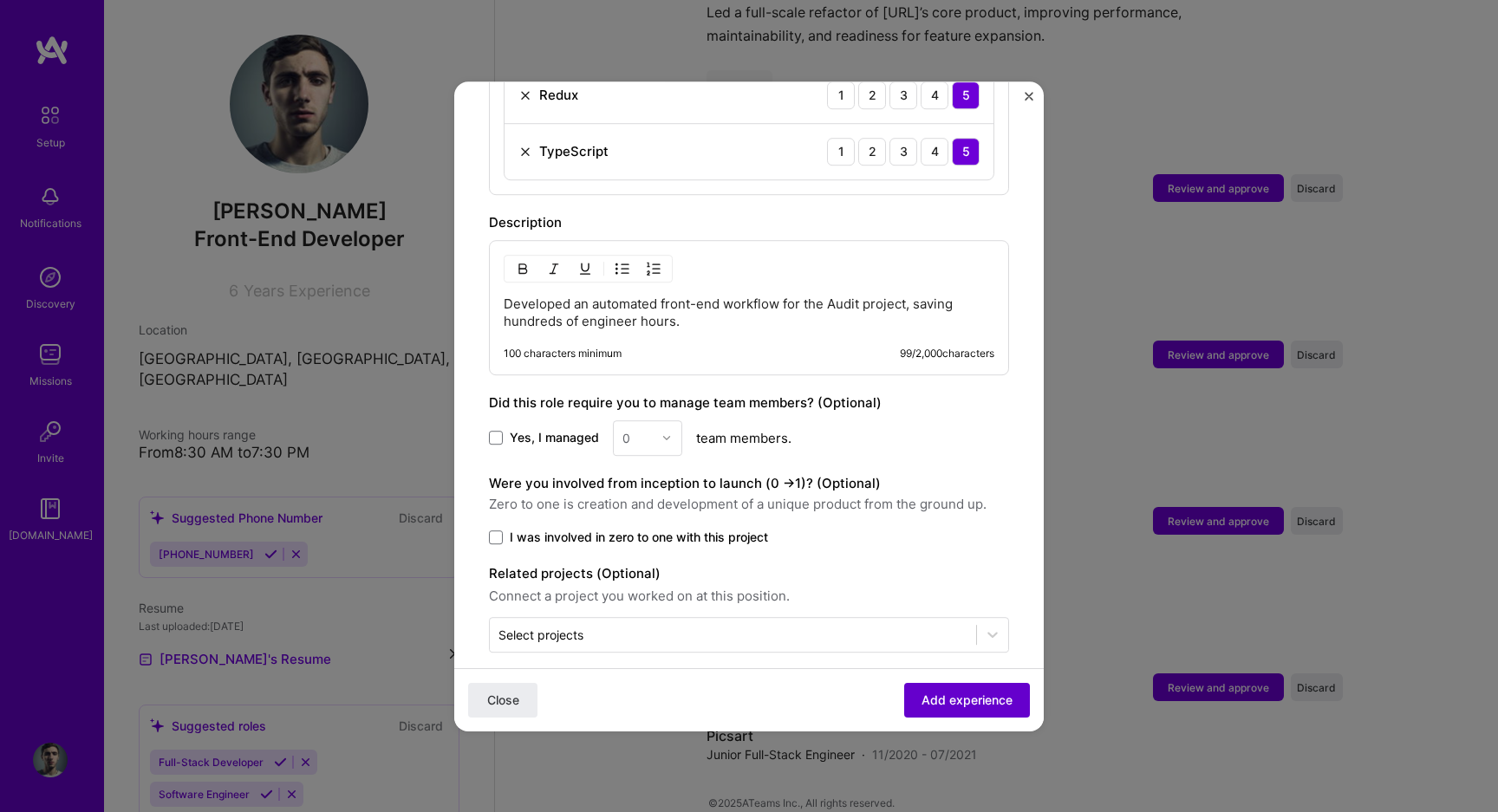
click at [976, 706] on span "Add experience" at bounding box center [967, 698] width 91 height 17
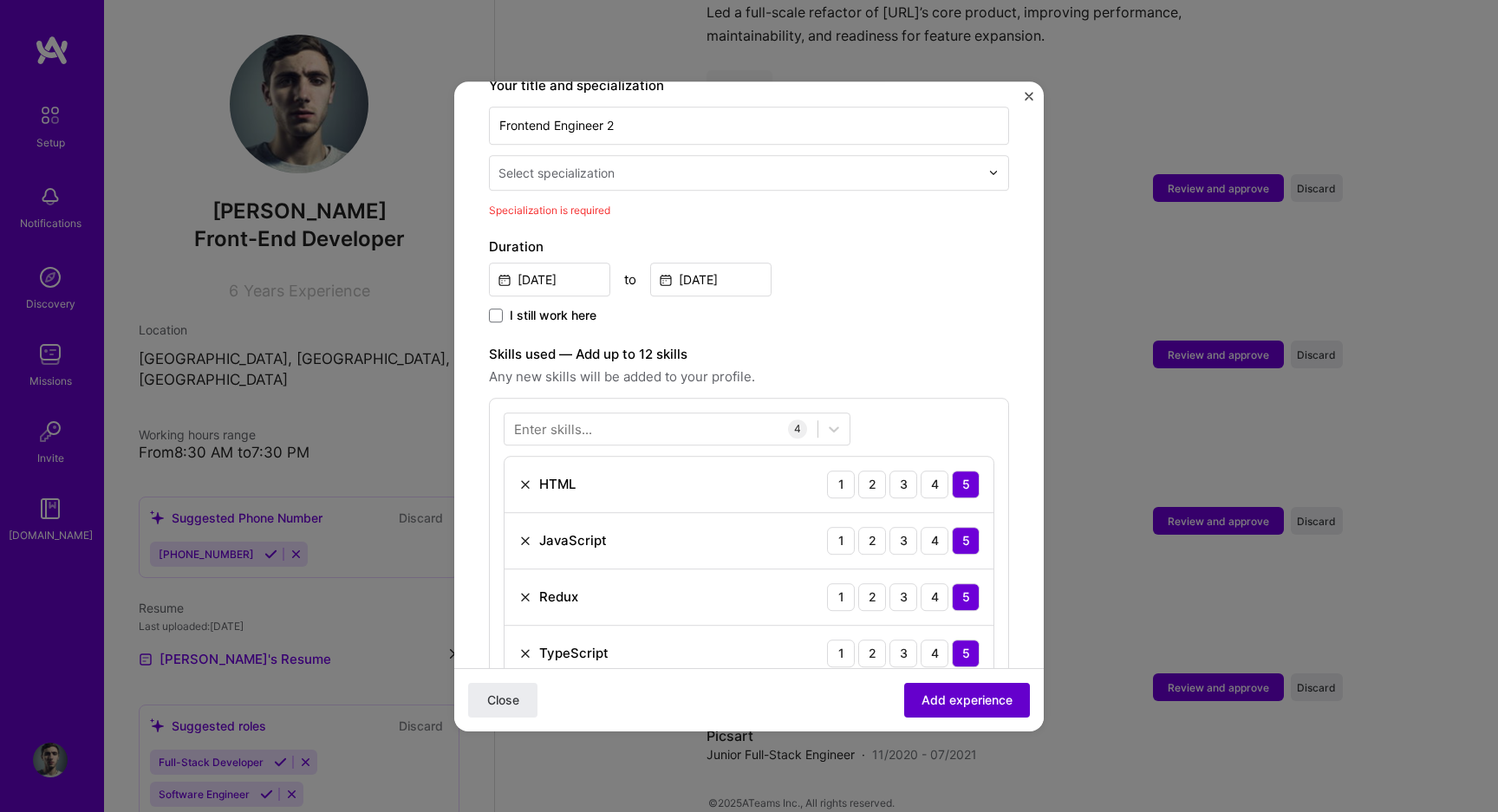
scroll to position [359, 0]
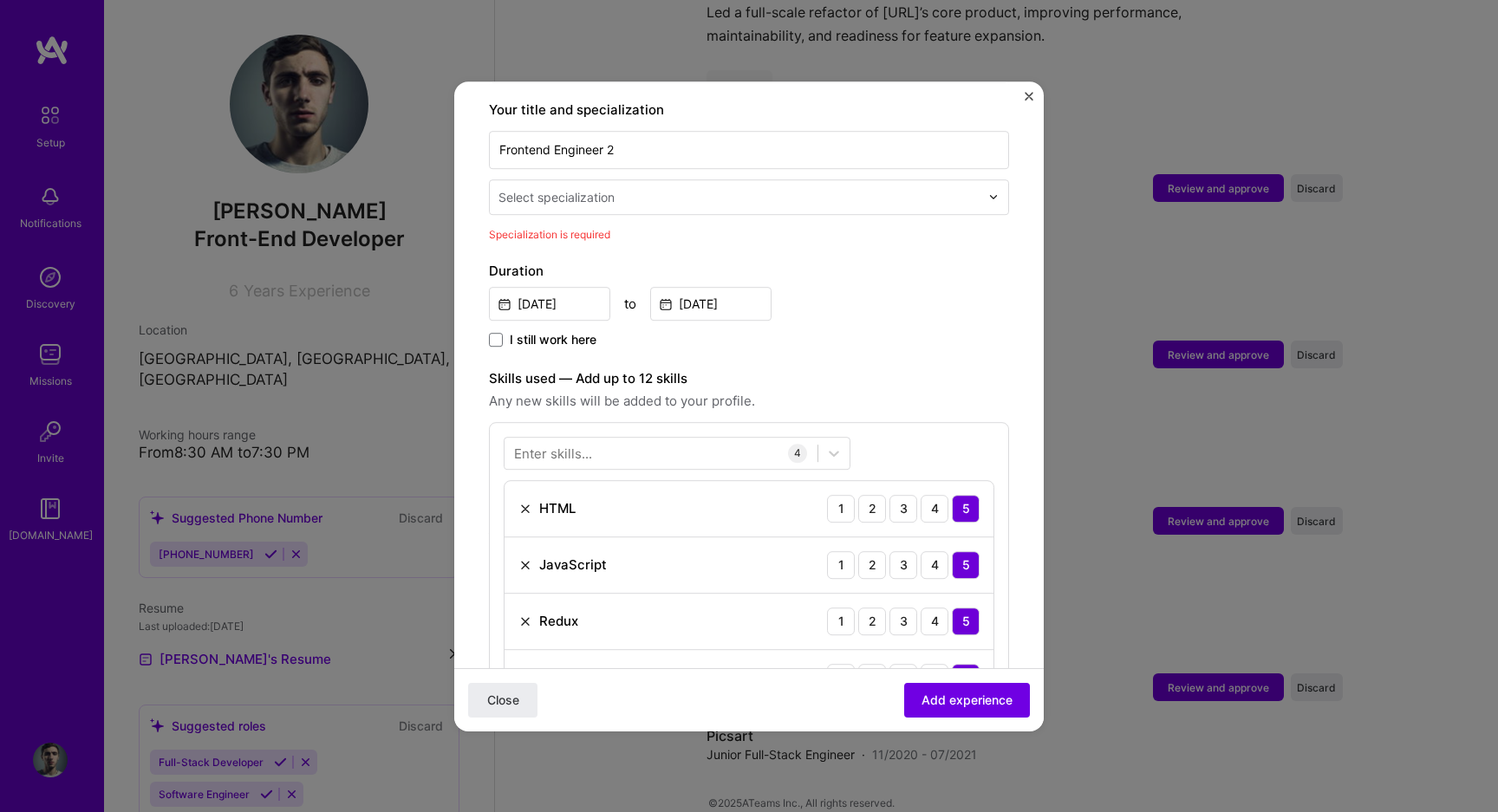
click at [597, 188] on div "Select specialization" at bounding box center [556, 197] width 116 height 18
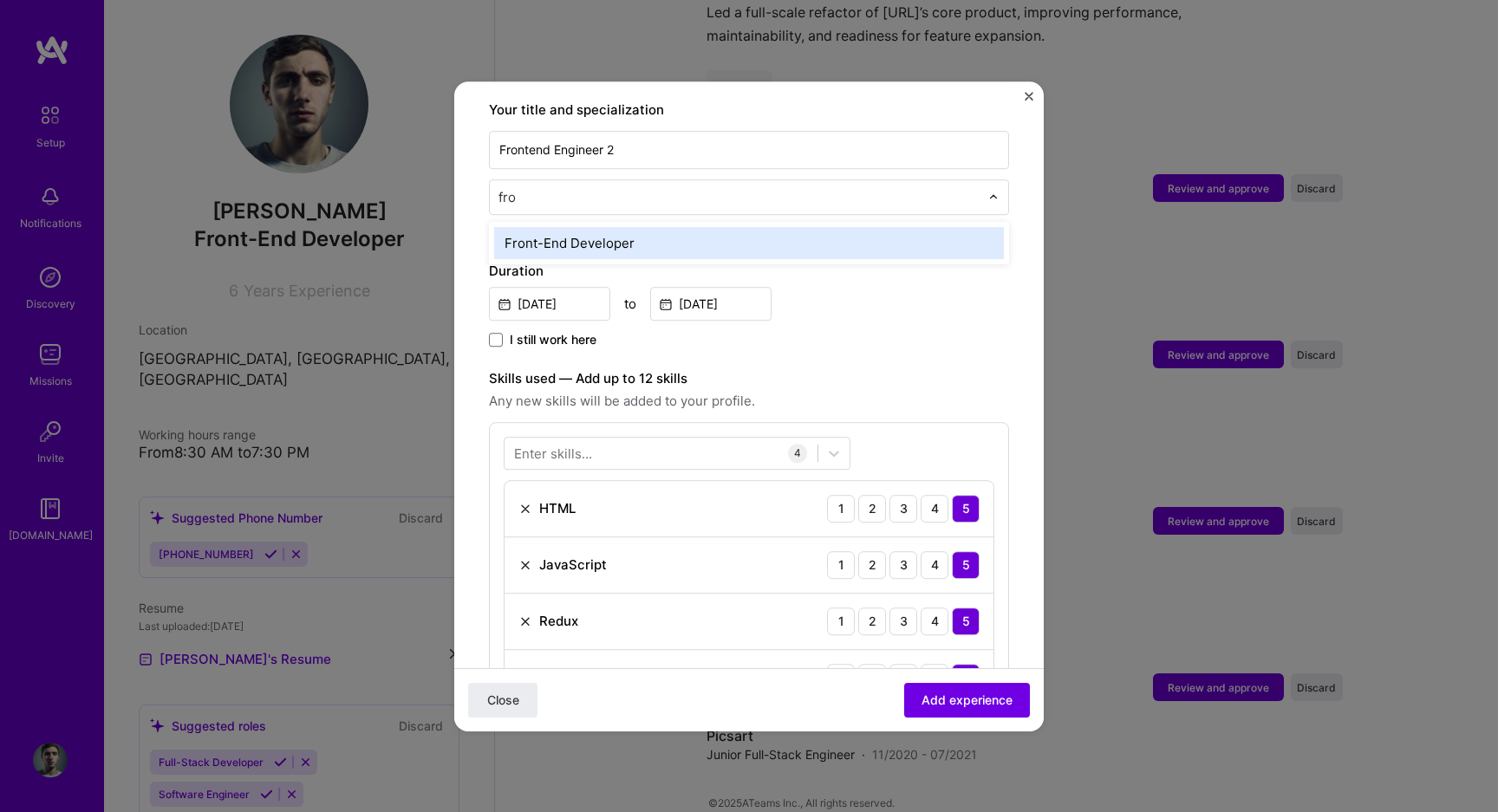
type input "fron"
click at [598, 227] on div "Front-End Developer" at bounding box center [749, 243] width 510 height 32
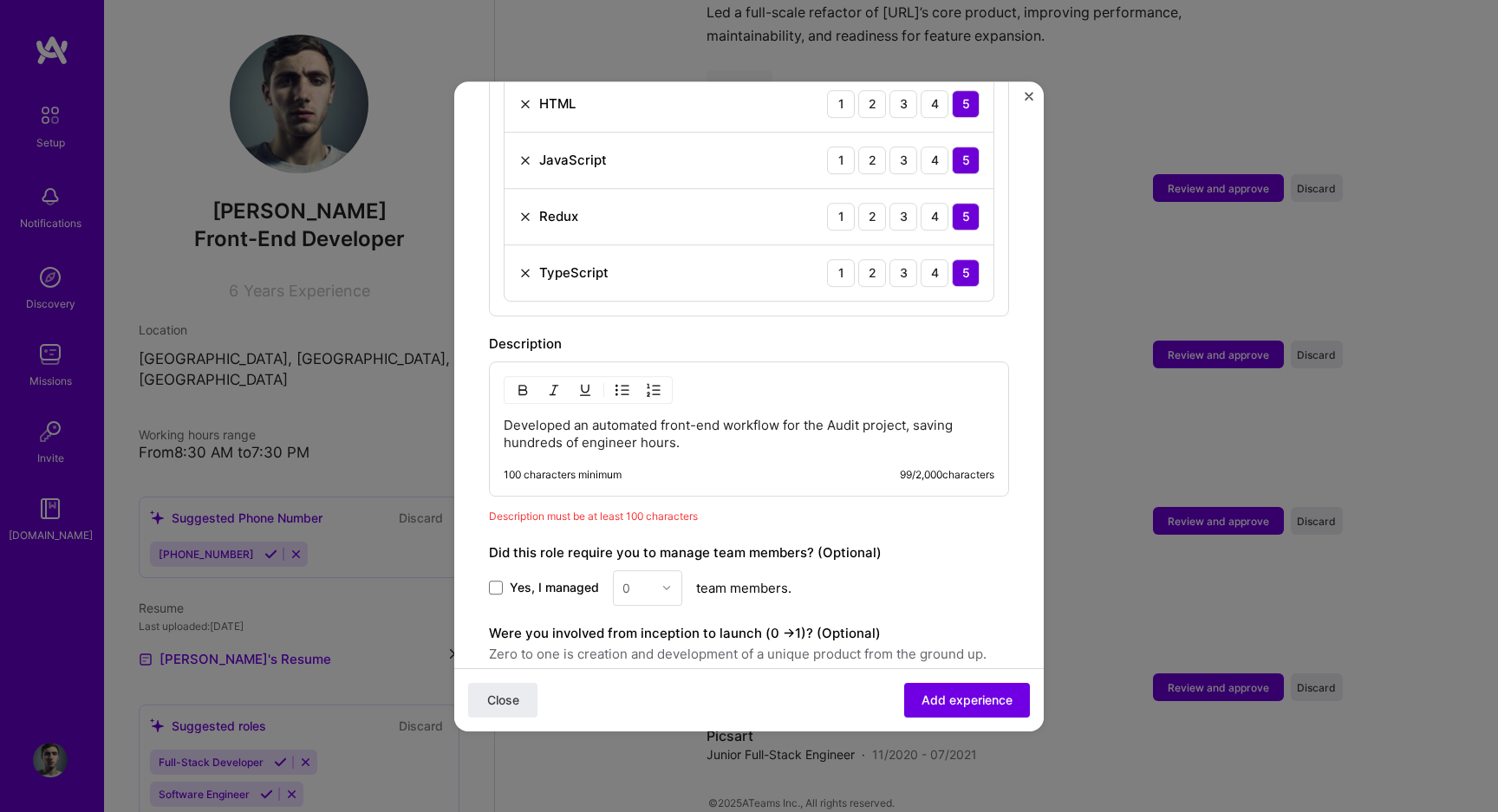
scroll to position [886, 0]
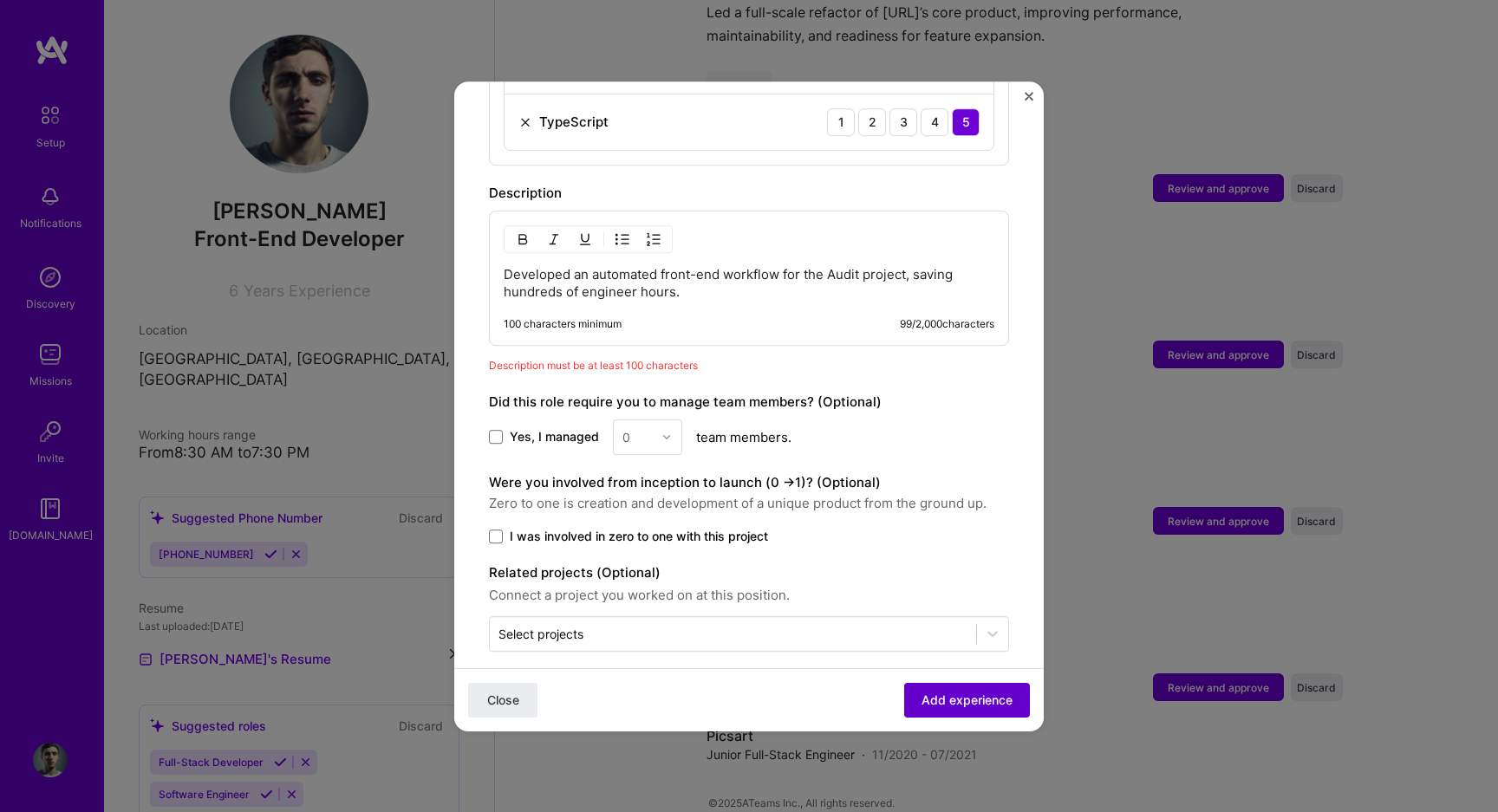
click at [982, 706] on span "Add experience" at bounding box center [967, 698] width 91 height 17
click at [986, 699] on span "Add experience" at bounding box center [967, 698] width 91 height 17
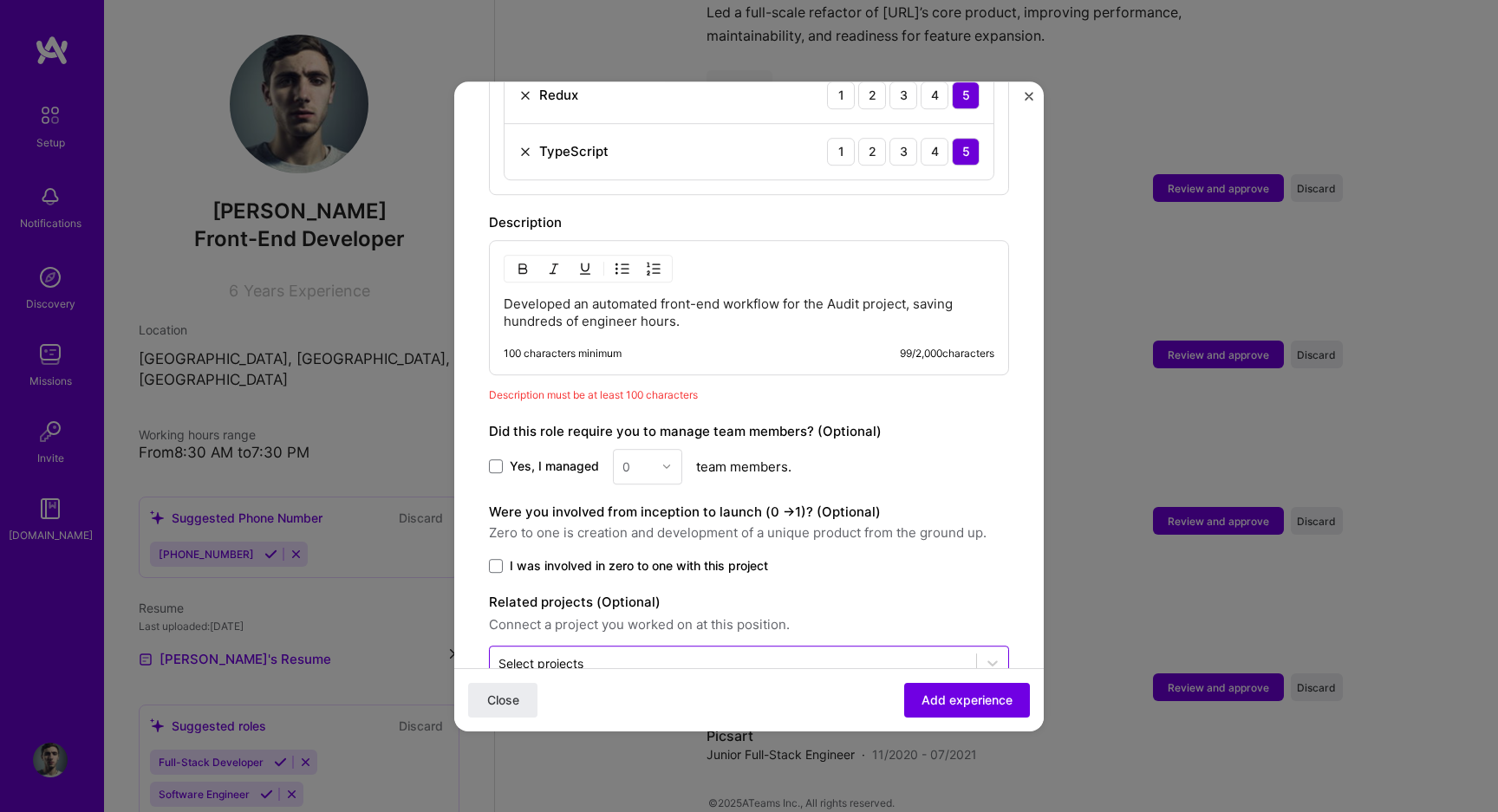
scroll to position [847, 0]
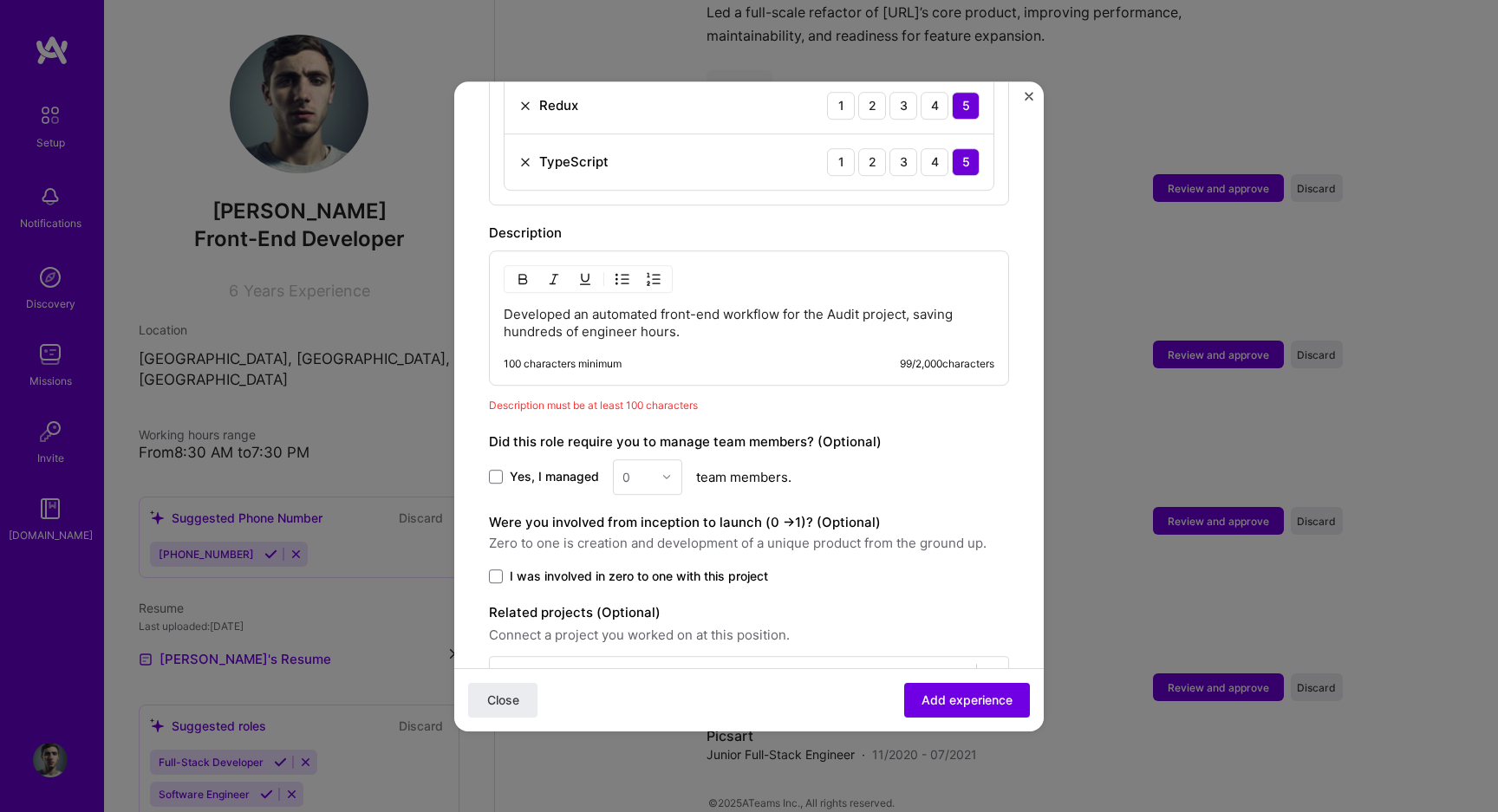
click at [680, 312] on p "Developed an automated front-end workflow for the Audit project, saving hundred…" at bounding box center [749, 323] width 491 height 35
click at [687, 312] on p "Developed an automated front-end workflow for the Audit project, saving hundred…" at bounding box center [749, 323] width 491 height 35
click at [690, 312] on p "Developed an automated front-end workflow for the Audit project, saving hundred…" at bounding box center [749, 323] width 491 height 35
click at [694, 315] on p "Developed an automated front-end workflow for the Audit project, saving hundred…" at bounding box center [749, 323] width 491 height 35
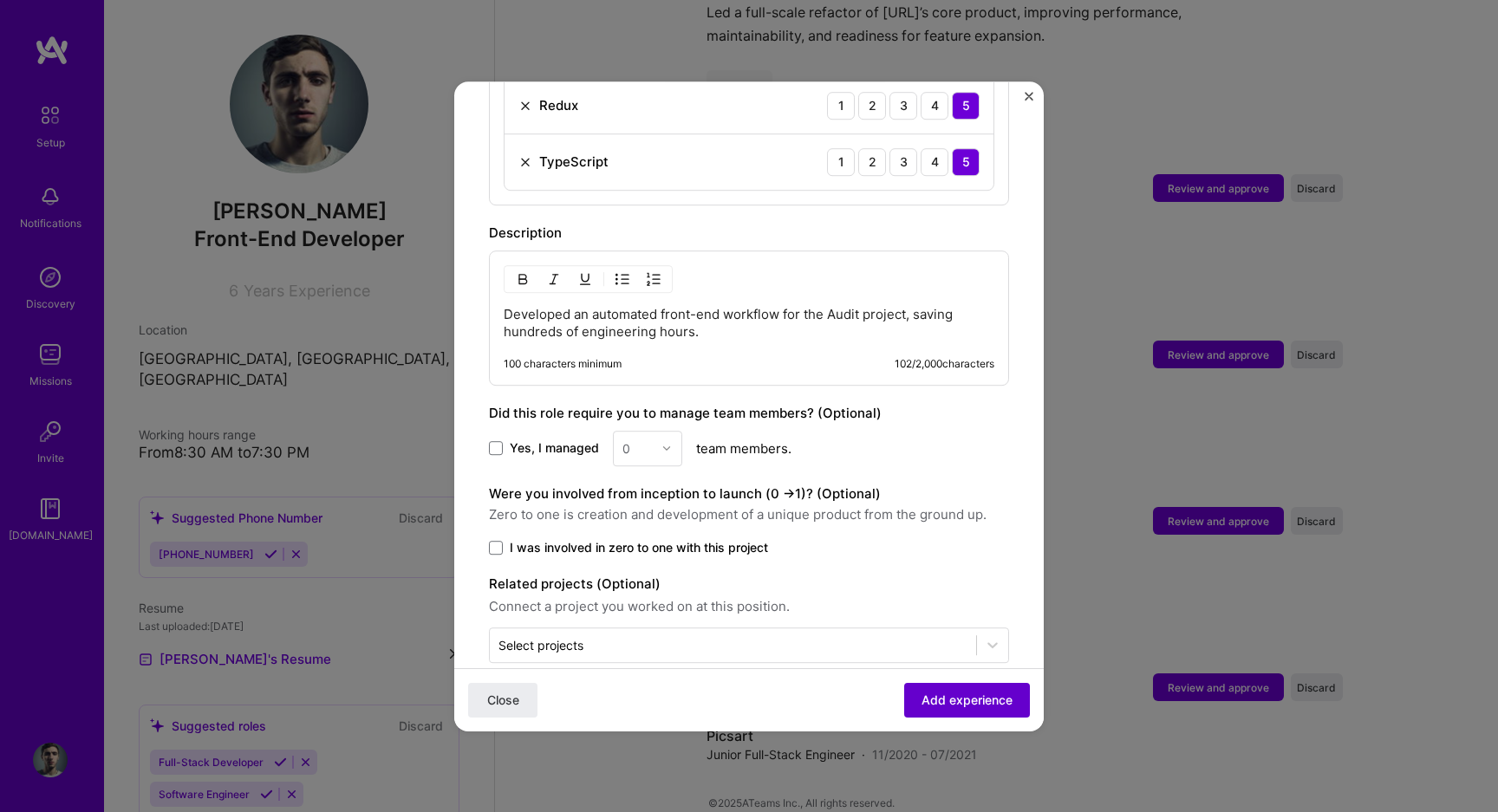
click at [968, 692] on span "Add experience" at bounding box center [967, 698] width 91 height 17
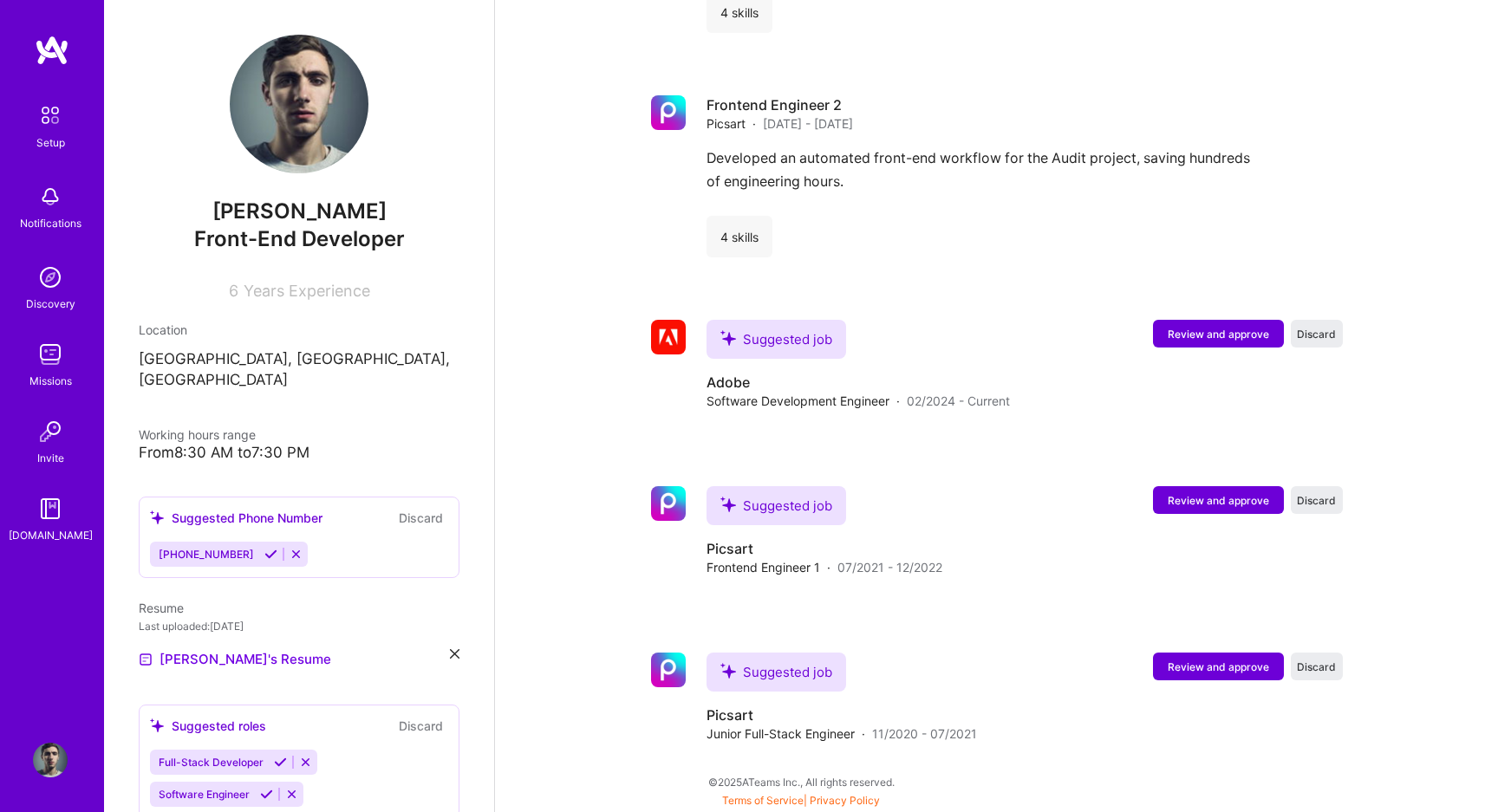
scroll to position [1673, 0]
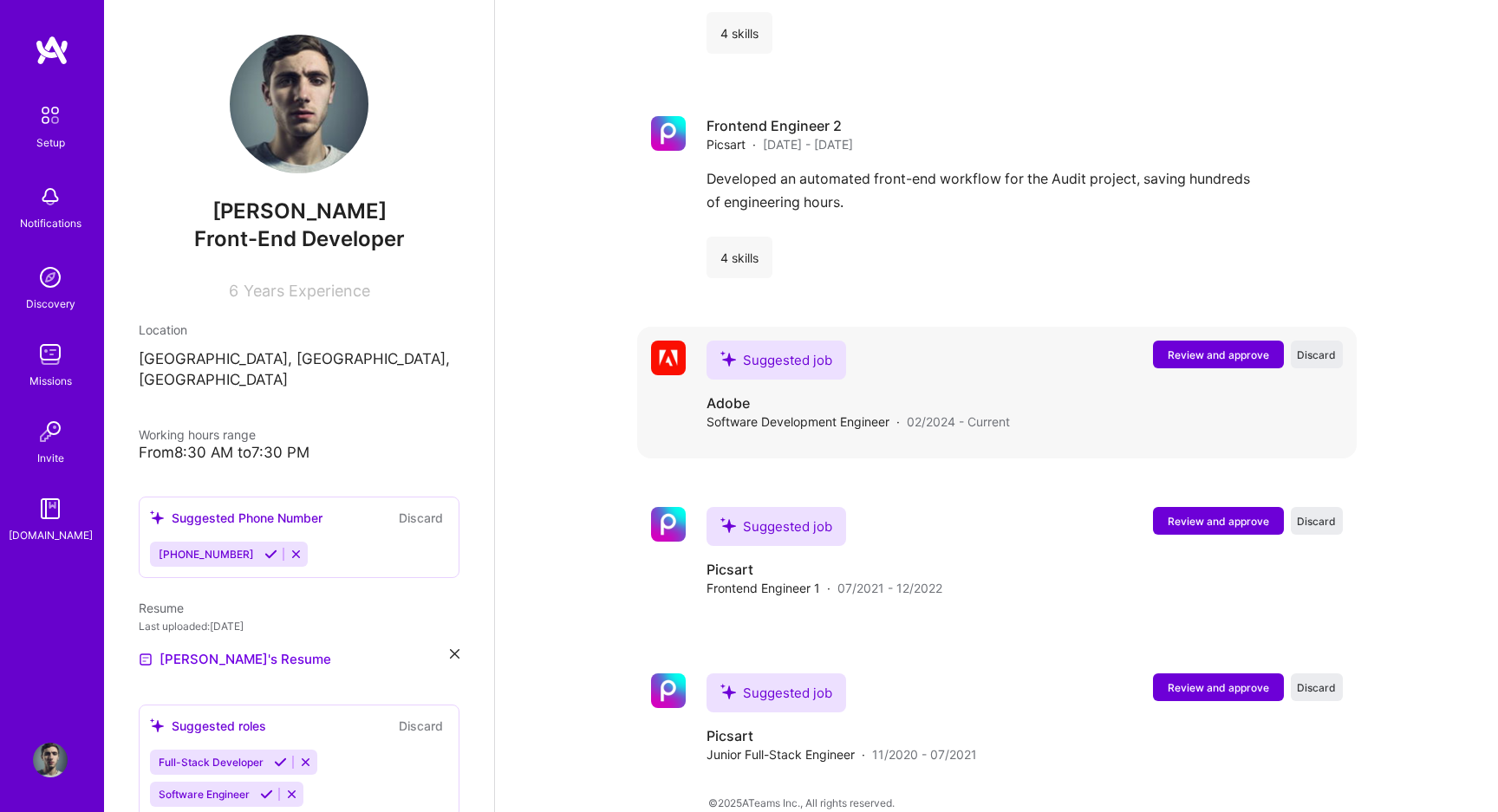
drag, startPoint x: 1173, startPoint y: 503, endPoint x: 1053, endPoint y: 436, distance: 137.4
click at [1053, 436] on div "Senior Frontend Engineer Intent ai · Feb 2023 - Feb 2024 Led a full-scale refac…" at bounding box center [996, 312] width 719 height 959
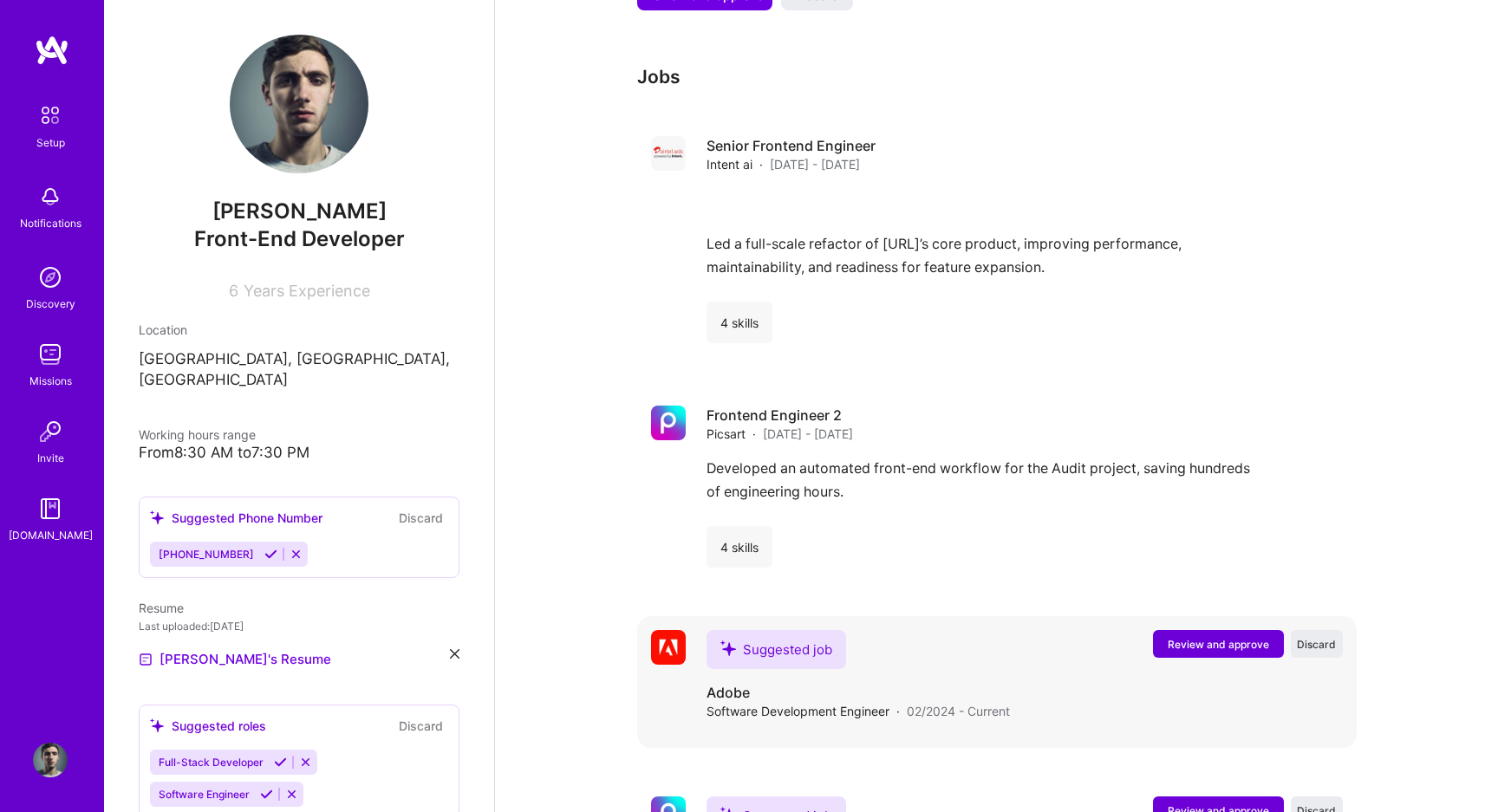
scroll to position [1397, 0]
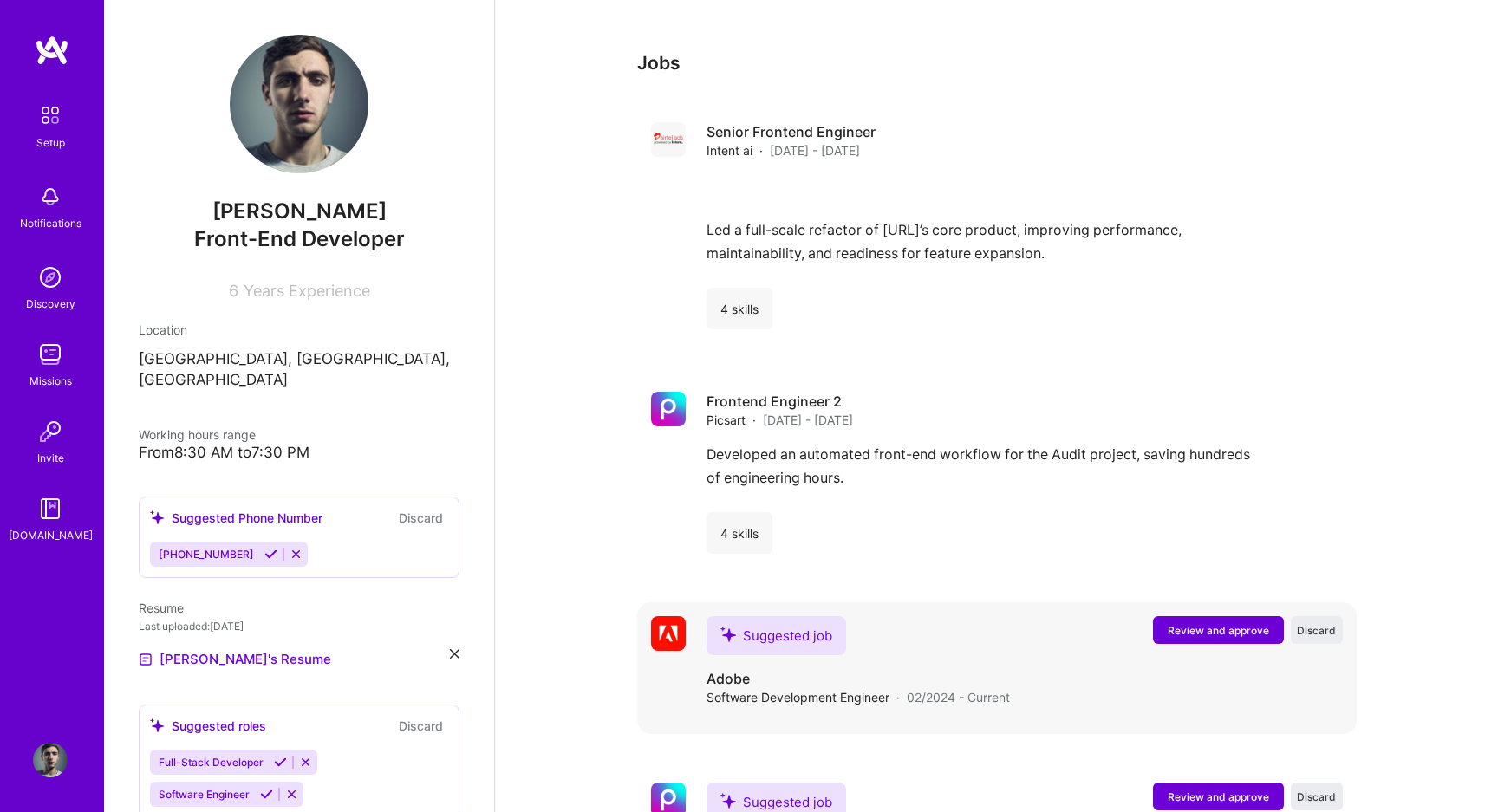
click at [1195, 623] on span "Review and approve" at bounding box center [1217, 630] width 101 height 14
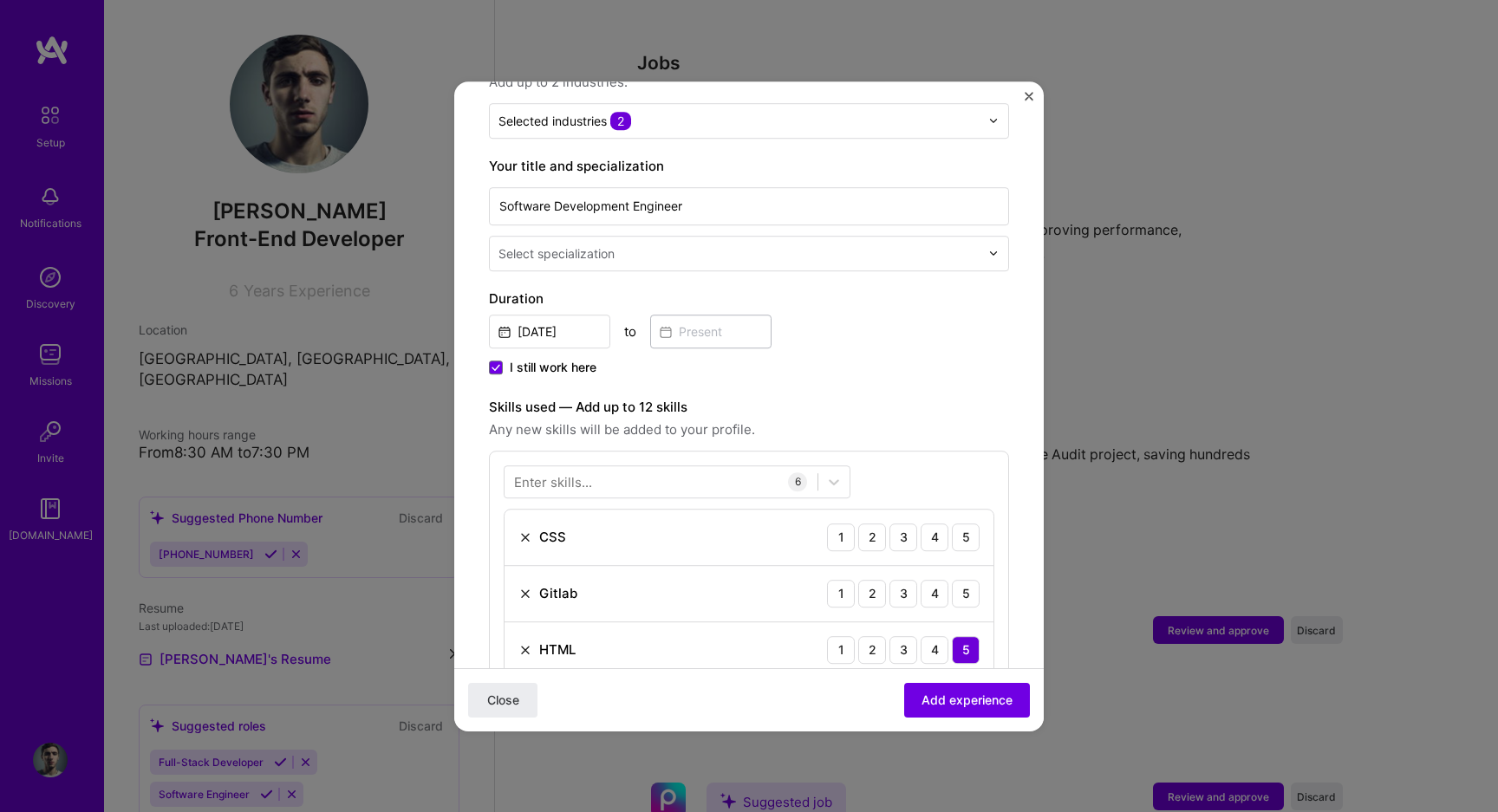
scroll to position [339, 0]
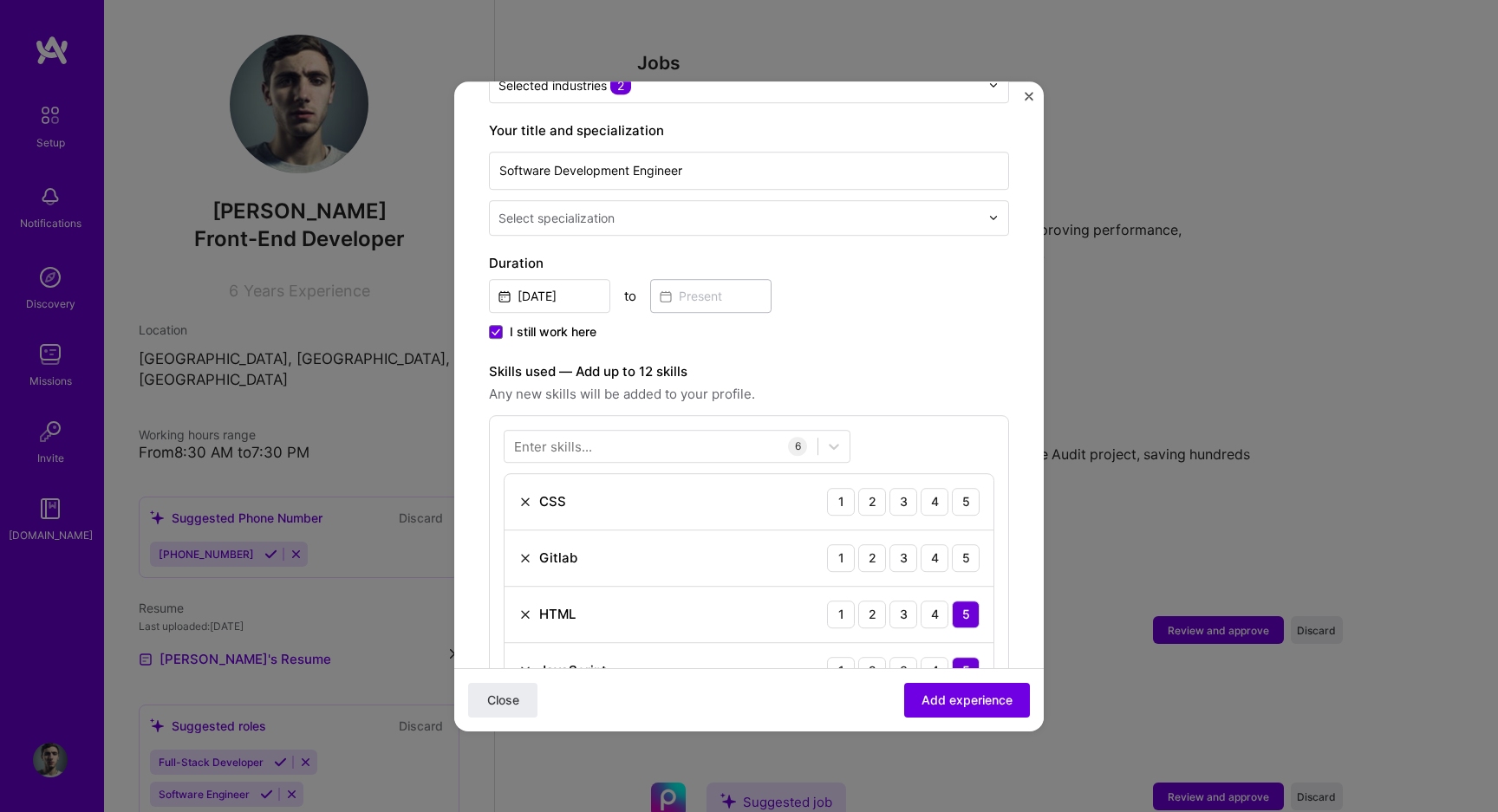
click at [517, 484] on div "CSS 1 2 3 4 5" at bounding box center [749, 502] width 489 height 56
click at [519, 495] on img at bounding box center [526, 502] width 14 height 14
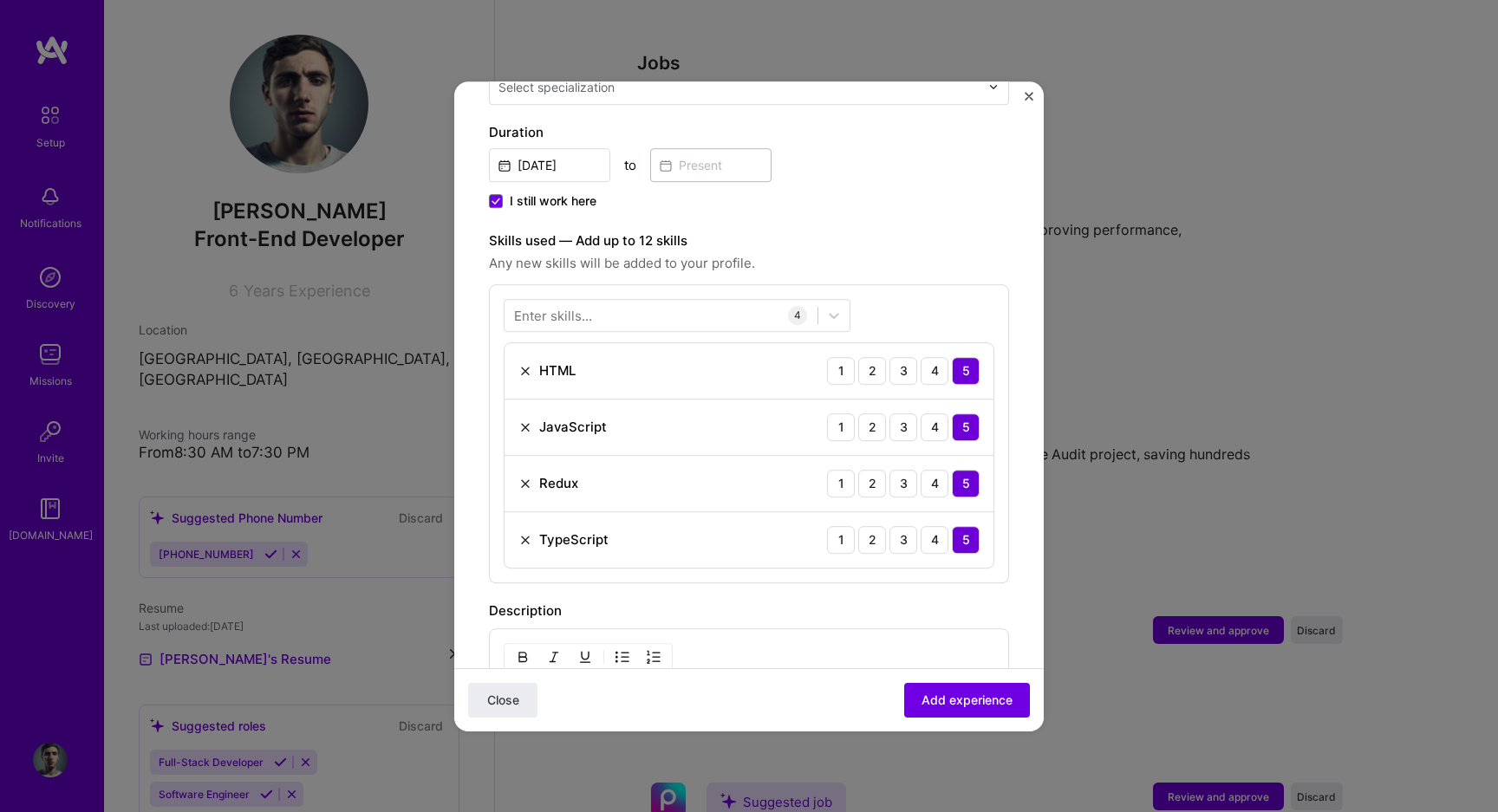
scroll to position [572, 0]
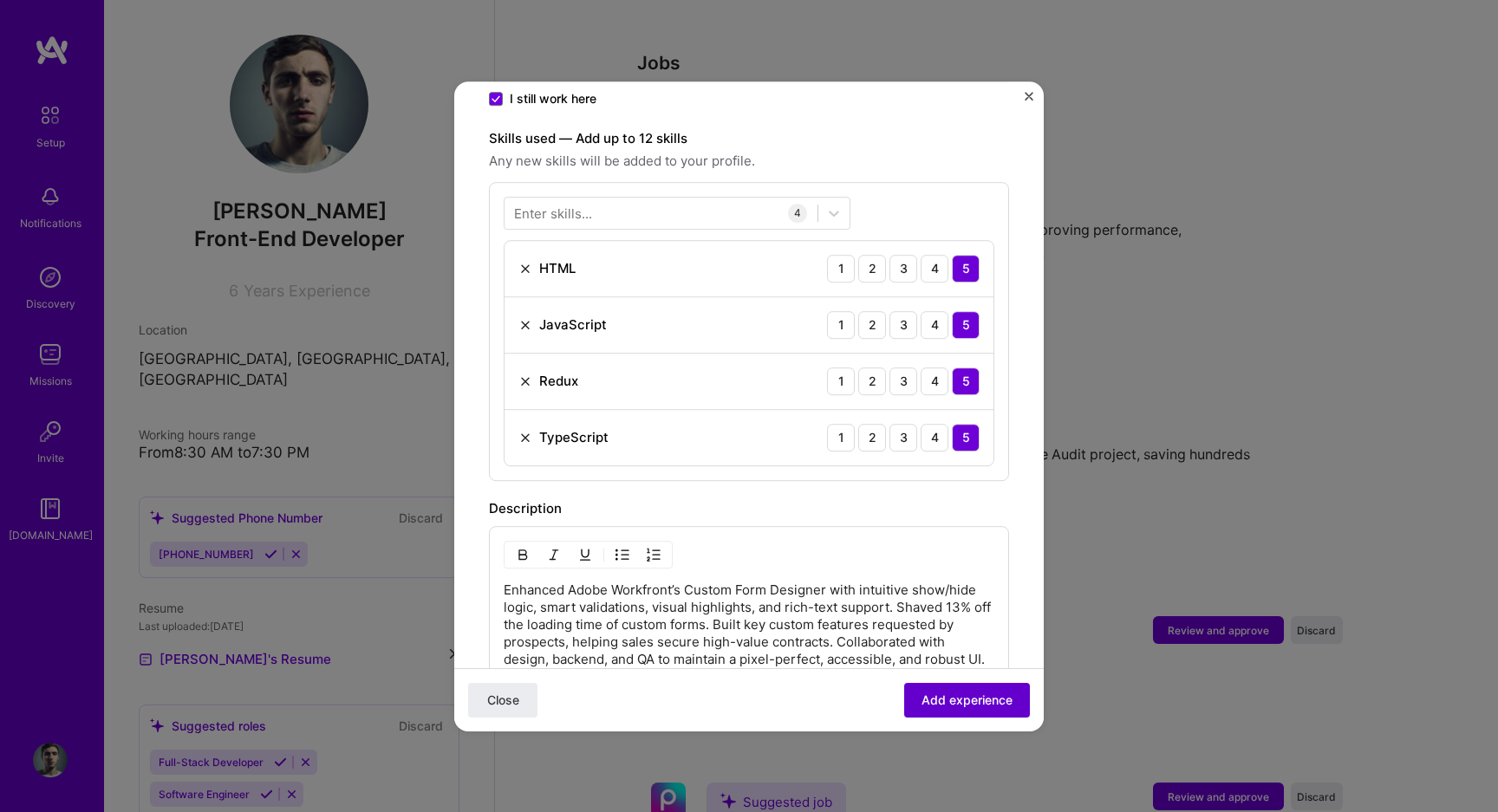
click at [929, 692] on span "Add experience" at bounding box center [967, 698] width 91 height 17
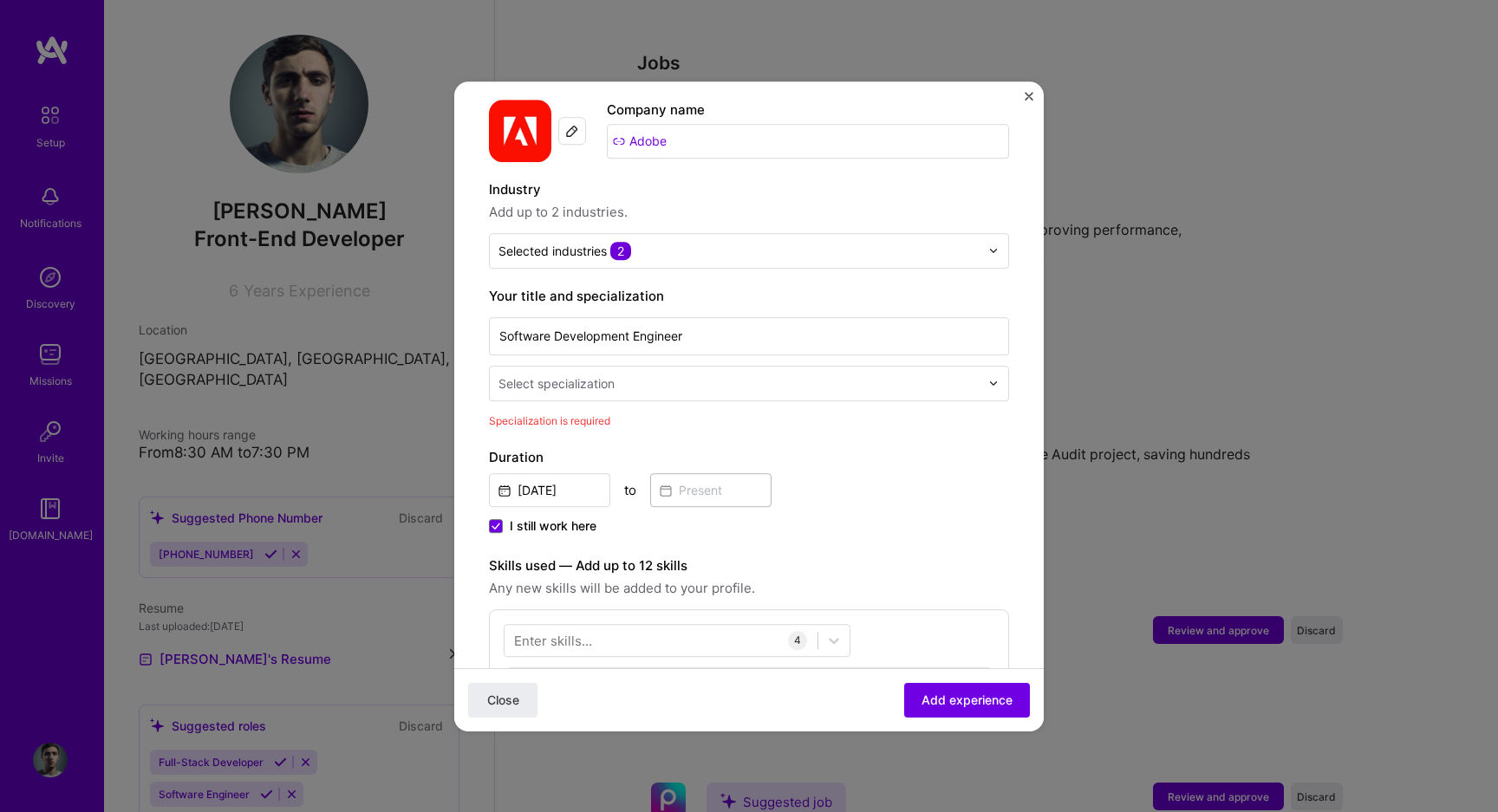
scroll to position [108, 0]
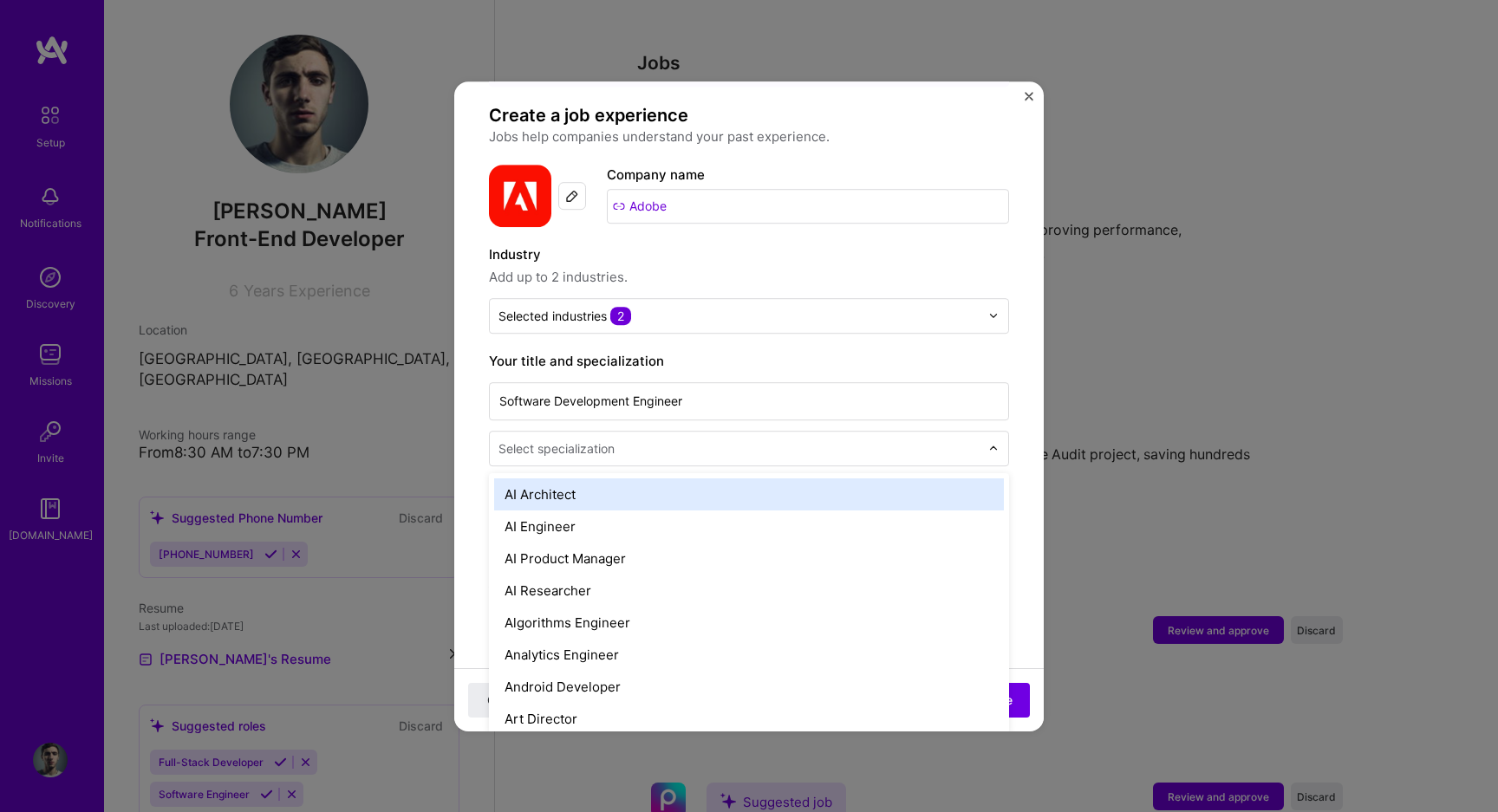
click at [648, 437] on div at bounding box center [741, 448] width 485 height 21
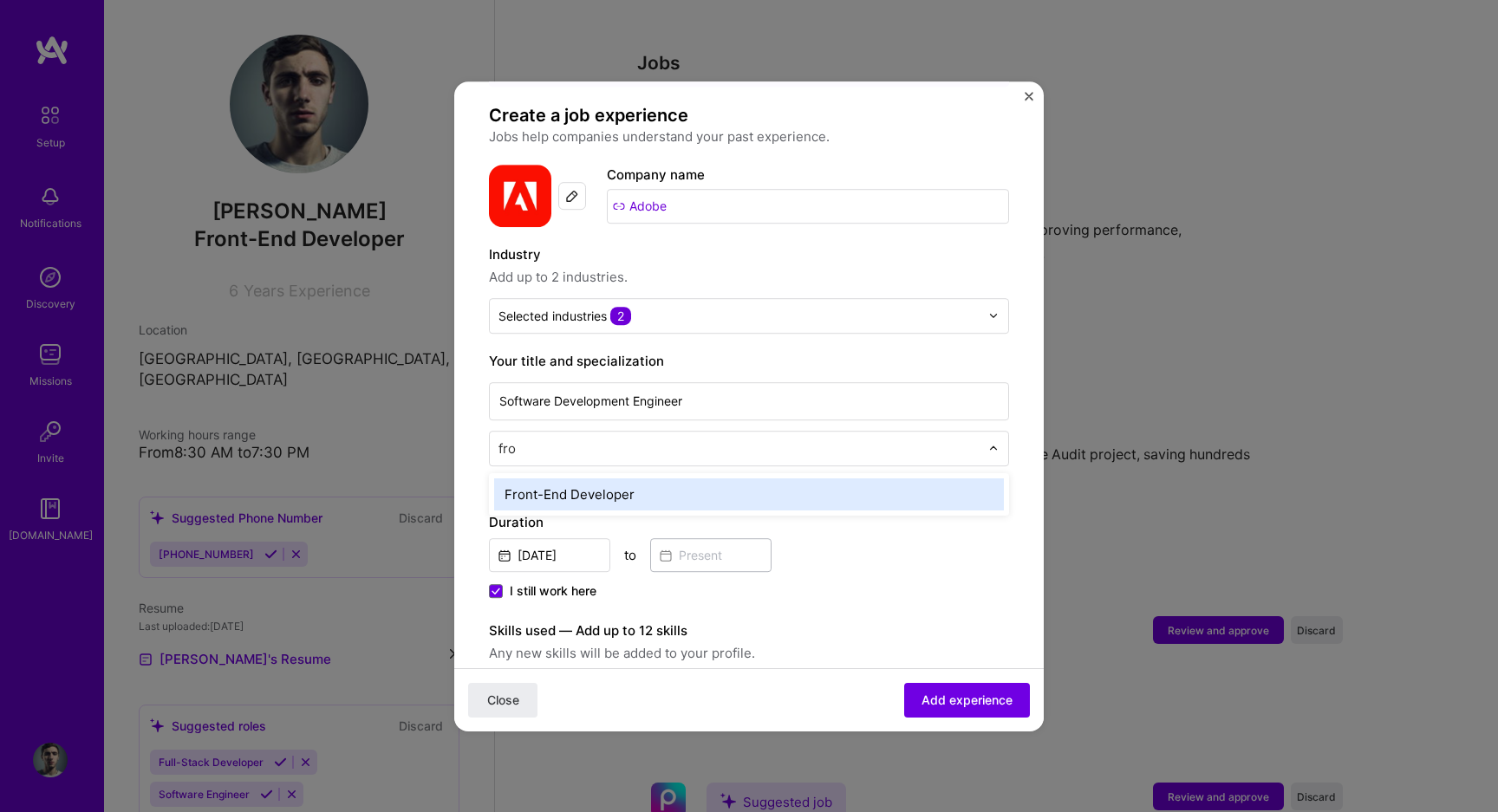
type input "fron"
click at [641, 478] on div "Front-End Developer" at bounding box center [749, 495] width 510 height 32
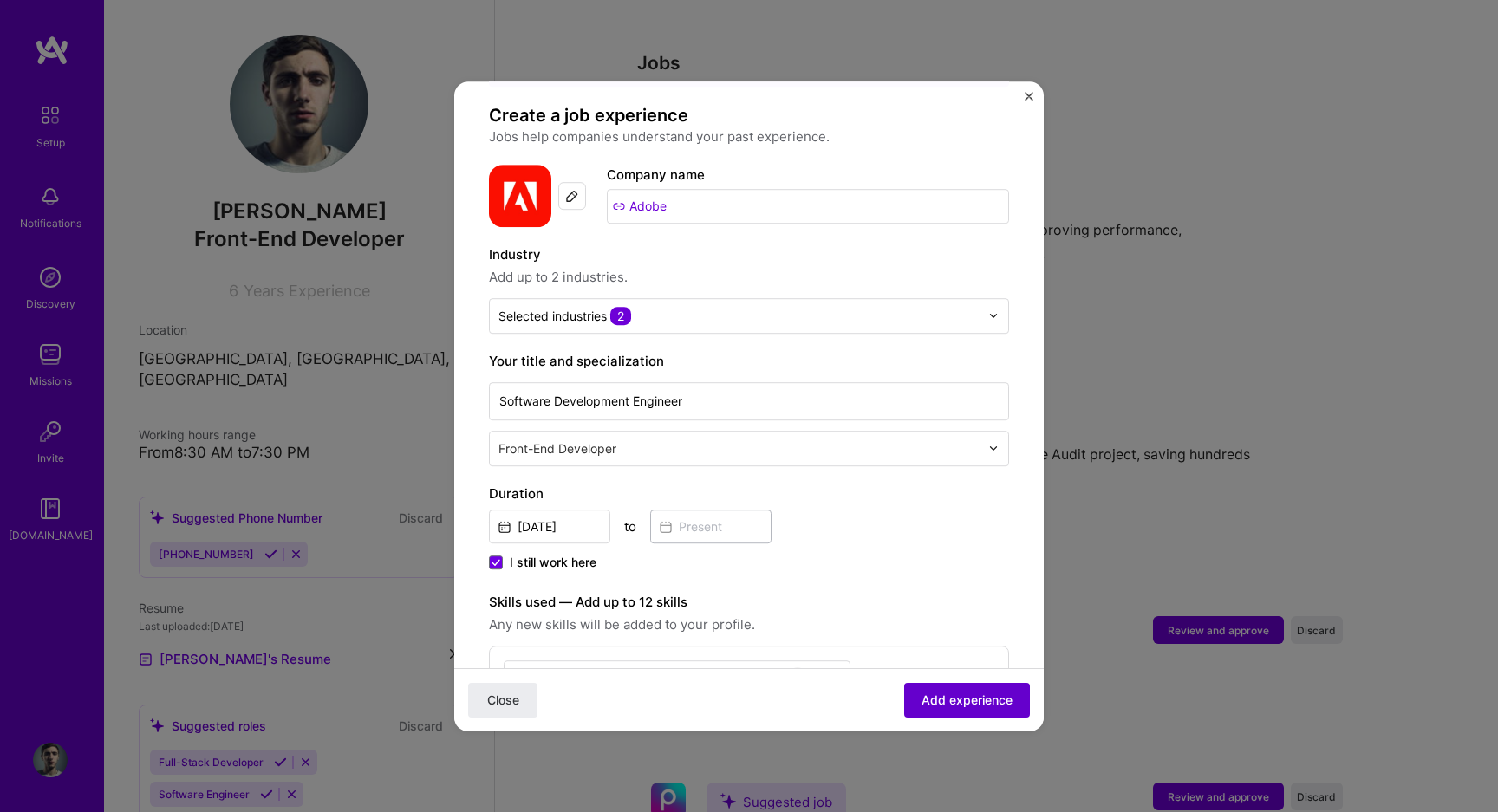
click at [958, 689] on button "Add experience" at bounding box center [967, 699] width 126 height 35
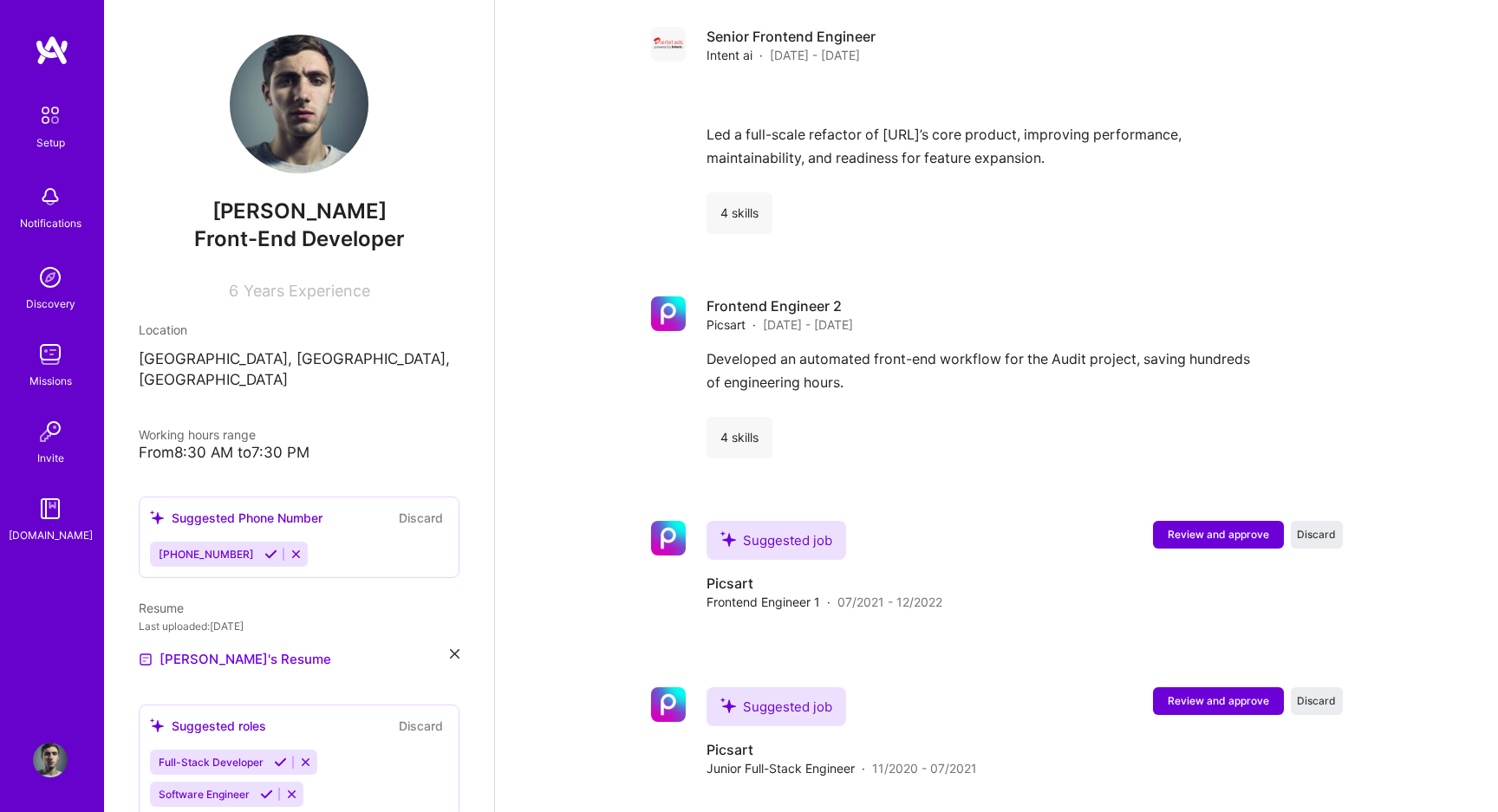
scroll to position [1770, 0]
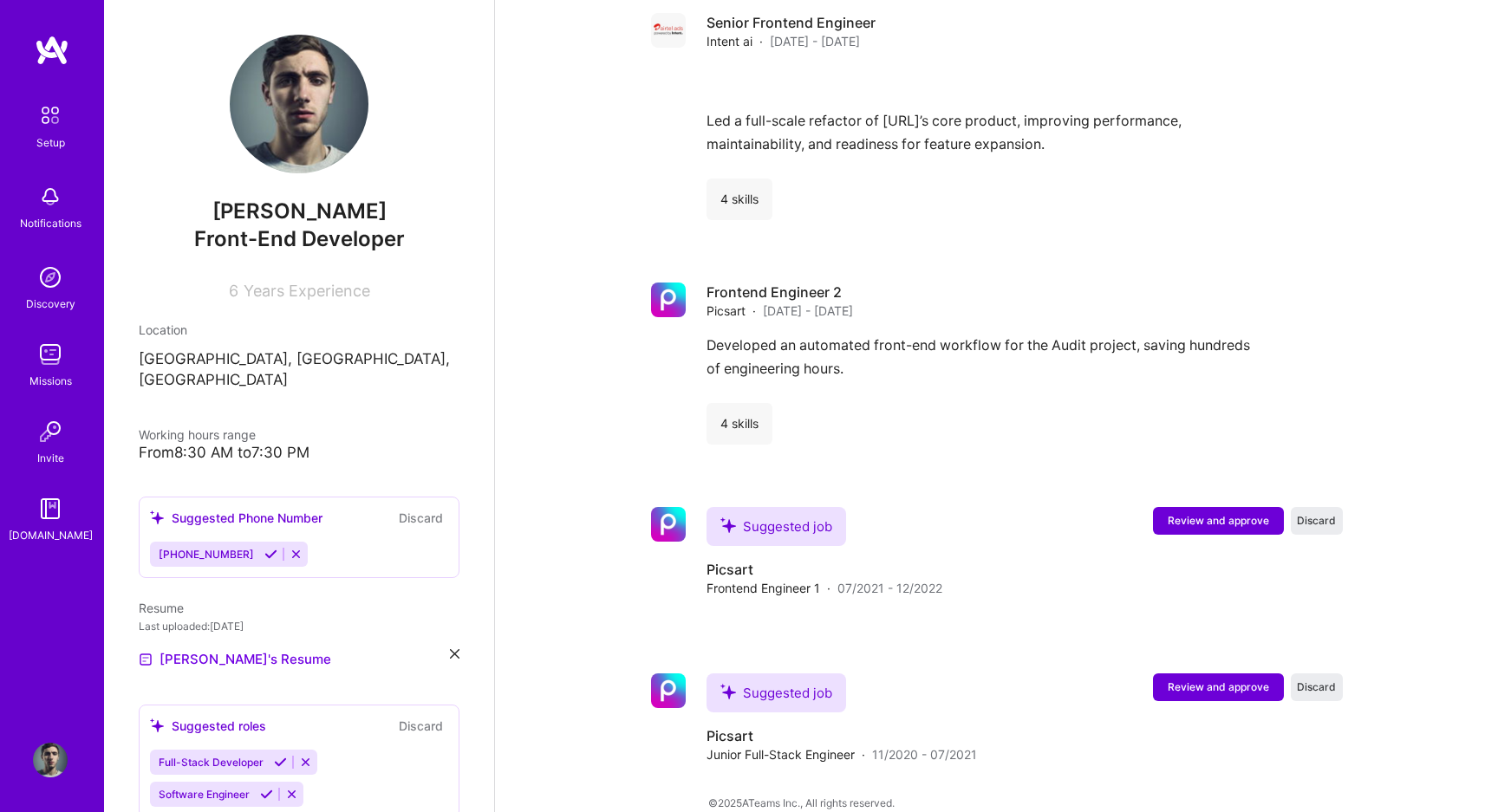
click at [265, 749] on div "Full-Stack Developer" at bounding box center [209, 762] width 119 height 25
click at [277, 756] on icon at bounding box center [280, 762] width 13 height 13
click at [262, 774] on div "Tigran Yengibaryan Front-End Developer 6 Years Experience Location Yerevan, Yer…" at bounding box center [299, 406] width 390 height 812
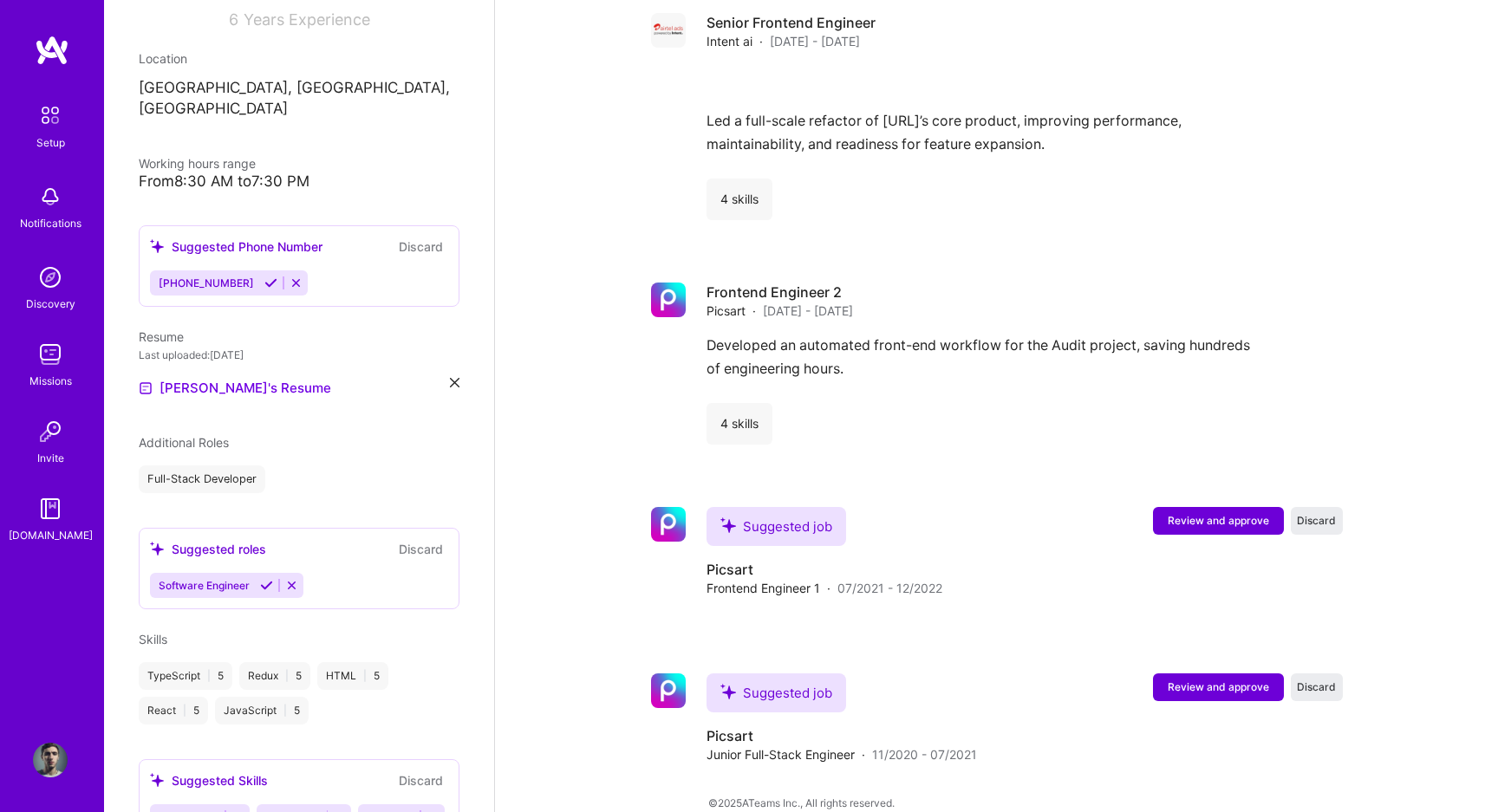
scroll to position [272, 0]
click at [266, 578] on icon at bounding box center [267, 584] width 13 height 13
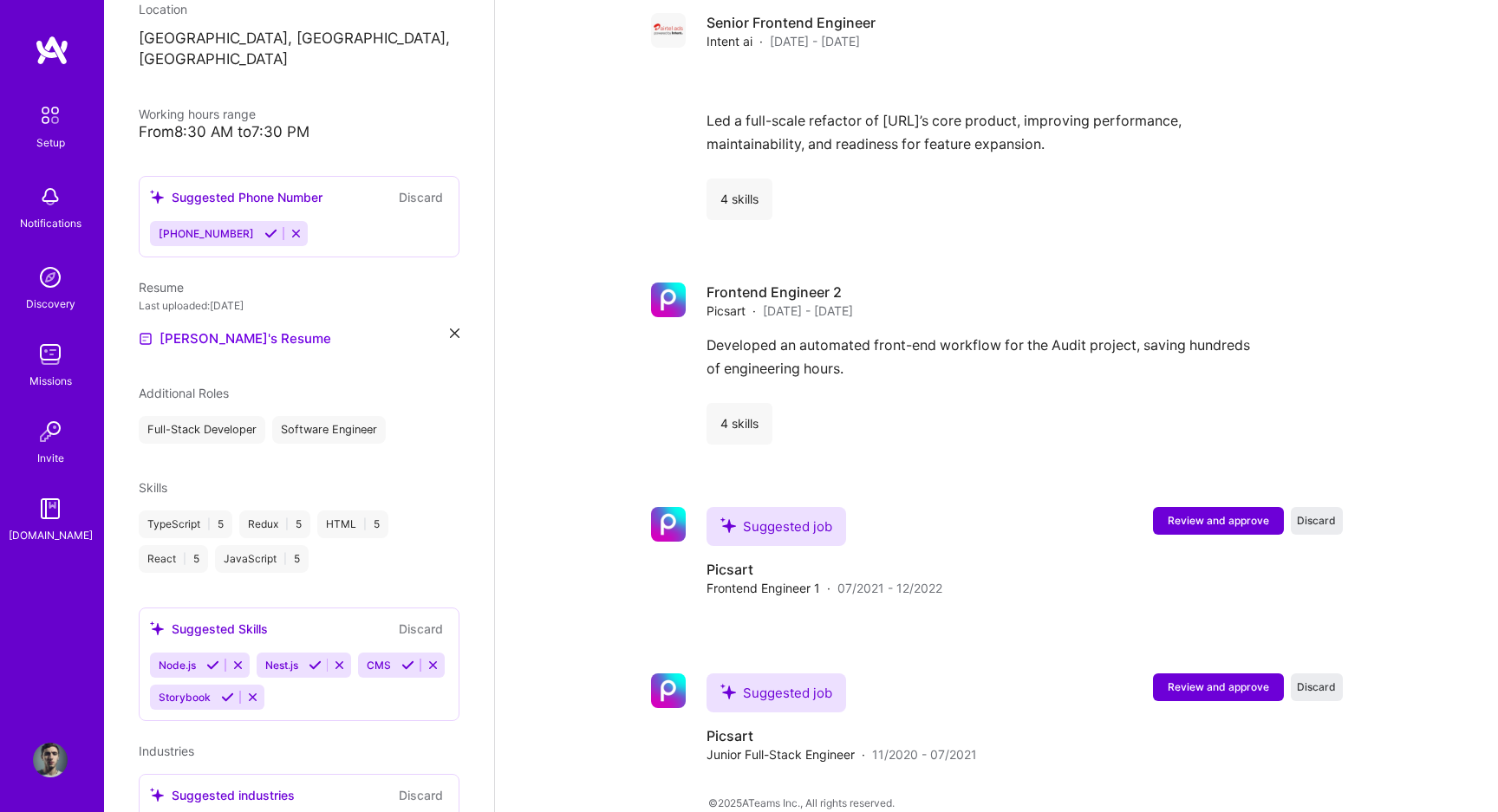
scroll to position [324, 0]
click at [219, 656] on icon at bounding box center [213, 662] width 13 height 13
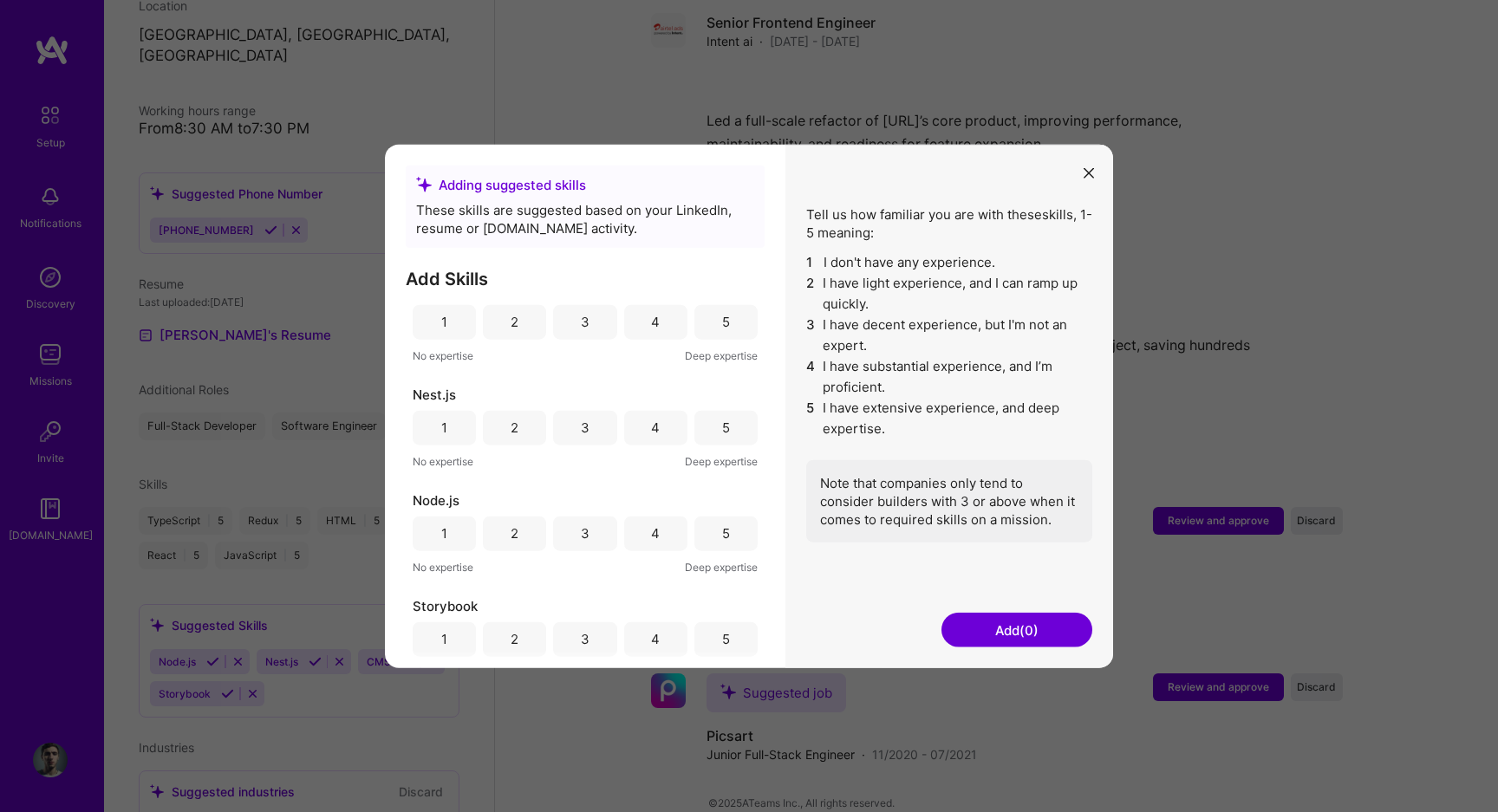
scroll to position [37, 0]
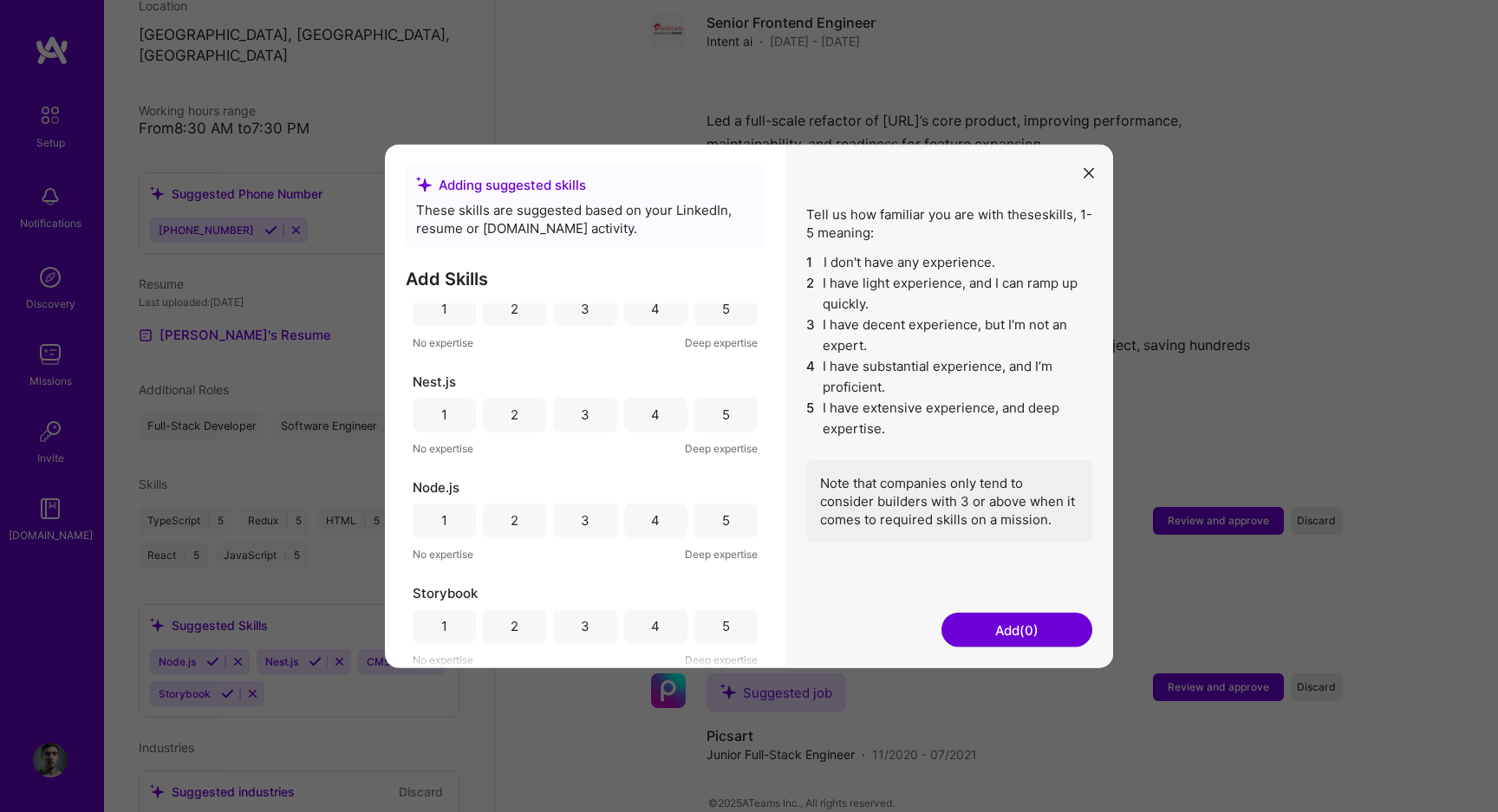
click at [595, 419] on div "3" at bounding box center [584, 414] width 63 height 35
click at [596, 520] on div "3" at bounding box center [584, 520] width 63 height 35
click at [646, 633] on div "4" at bounding box center [656, 625] width 63 height 35
click at [1015, 634] on button "Add (3)" at bounding box center [1017, 630] width 151 height 35
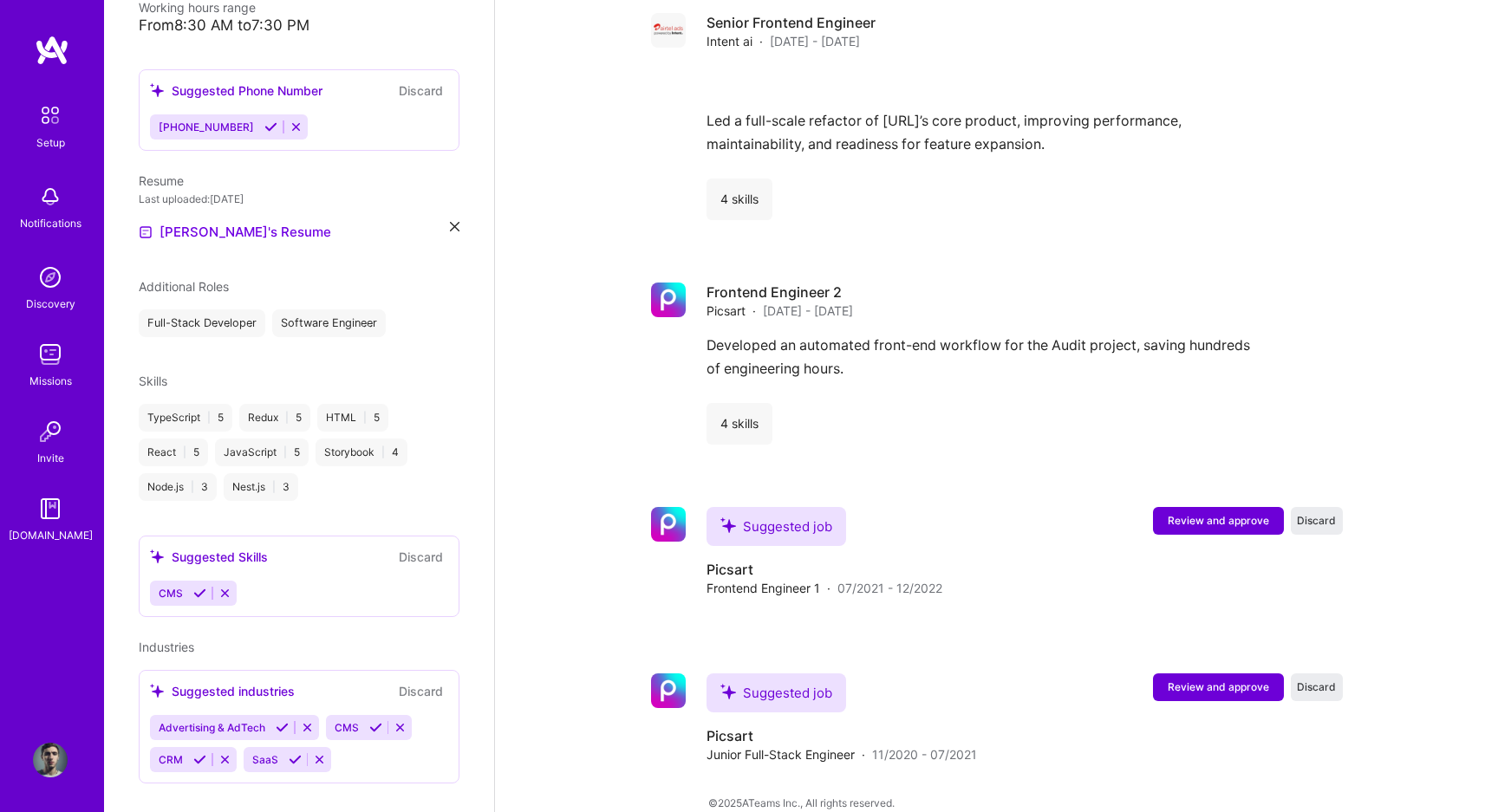
scroll to position [434, 0]
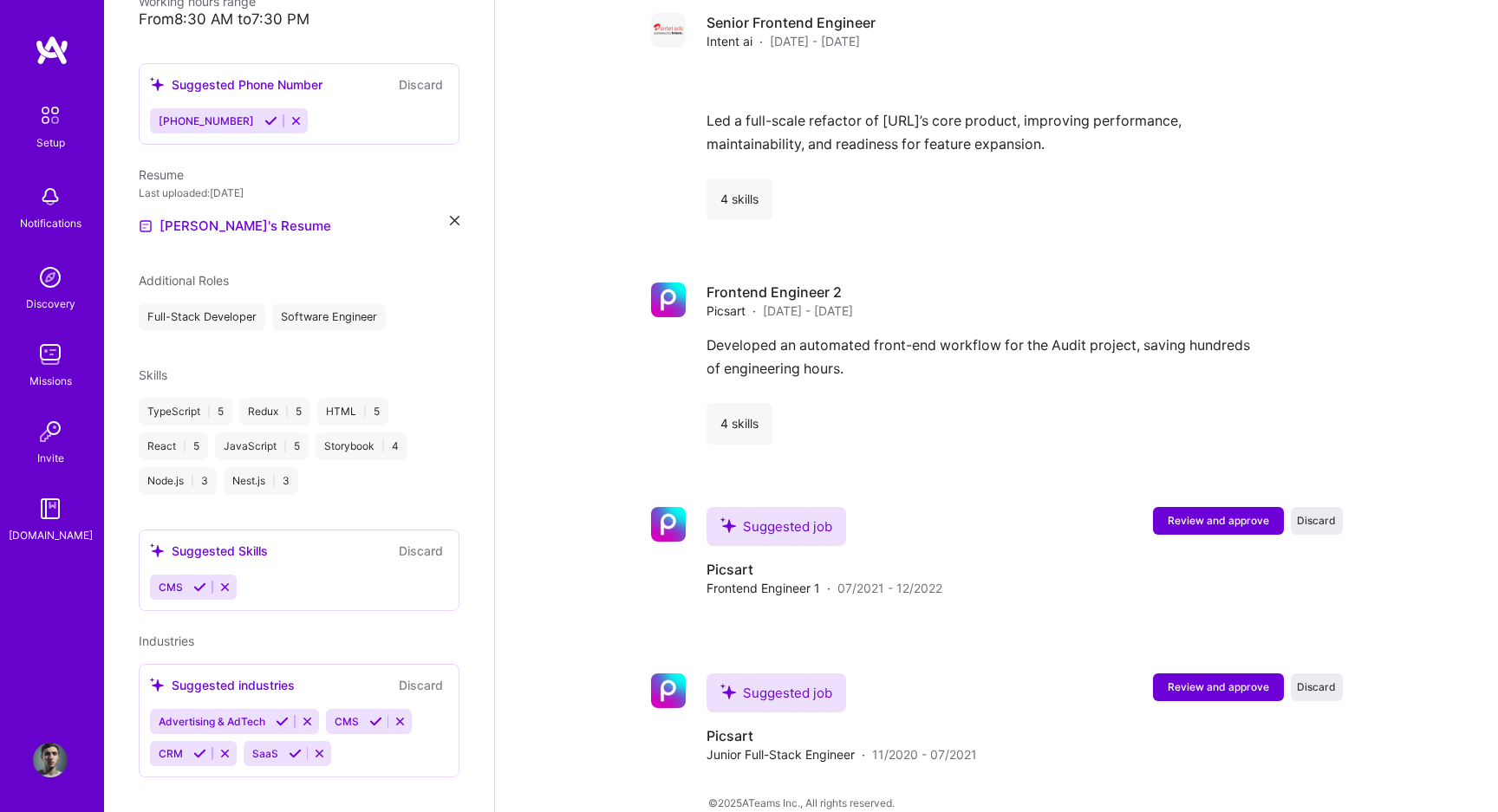
click at [290, 747] on icon at bounding box center [295, 753] width 13 height 13
click at [284, 715] on icon at bounding box center [282, 722] width 13 height 13
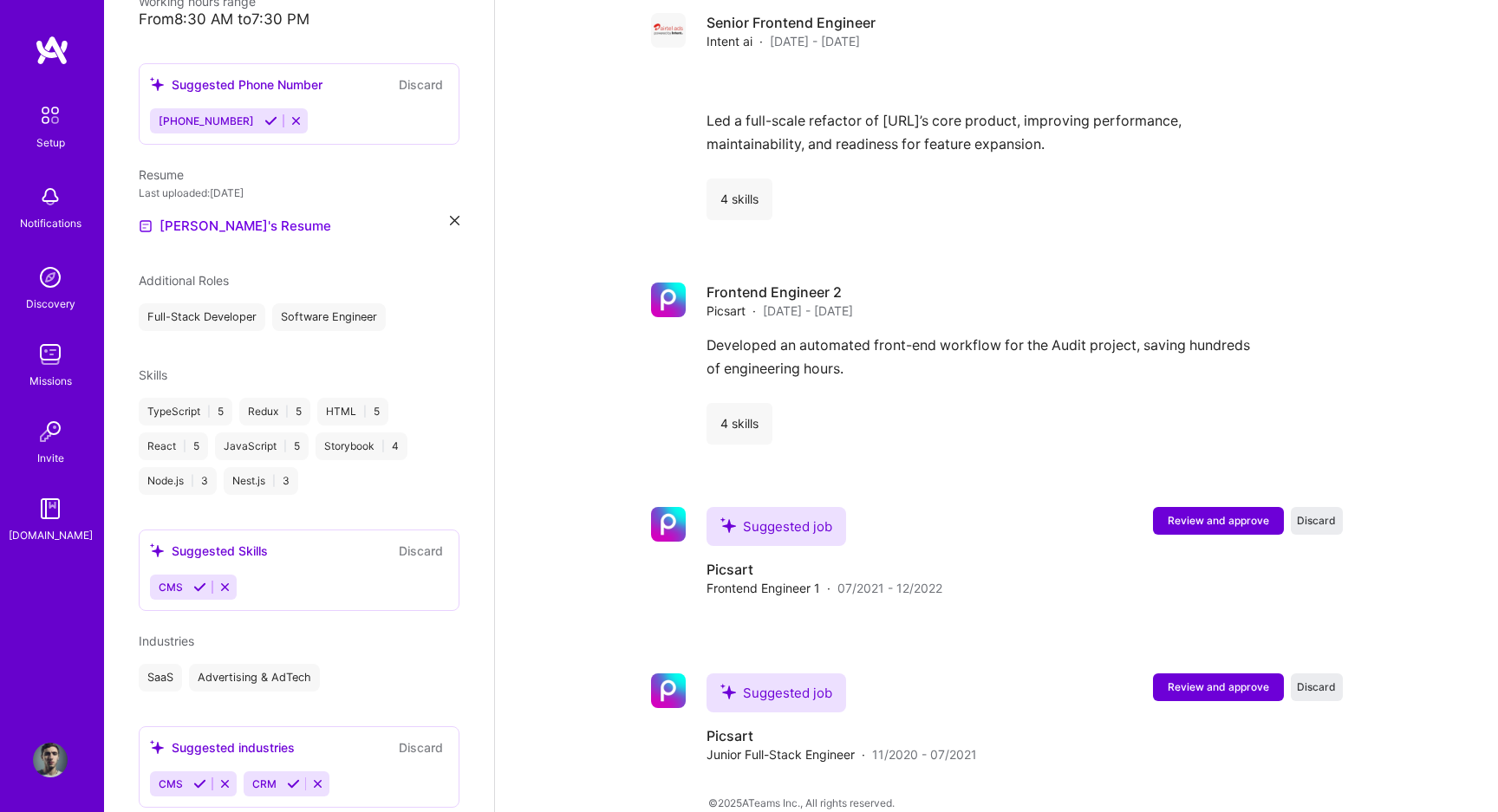
click at [292, 777] on icon at bounding box center [293, 783] width 13 height 13
click at [201, 777] on icon at bounding box center [199, 783] width 13 height 13
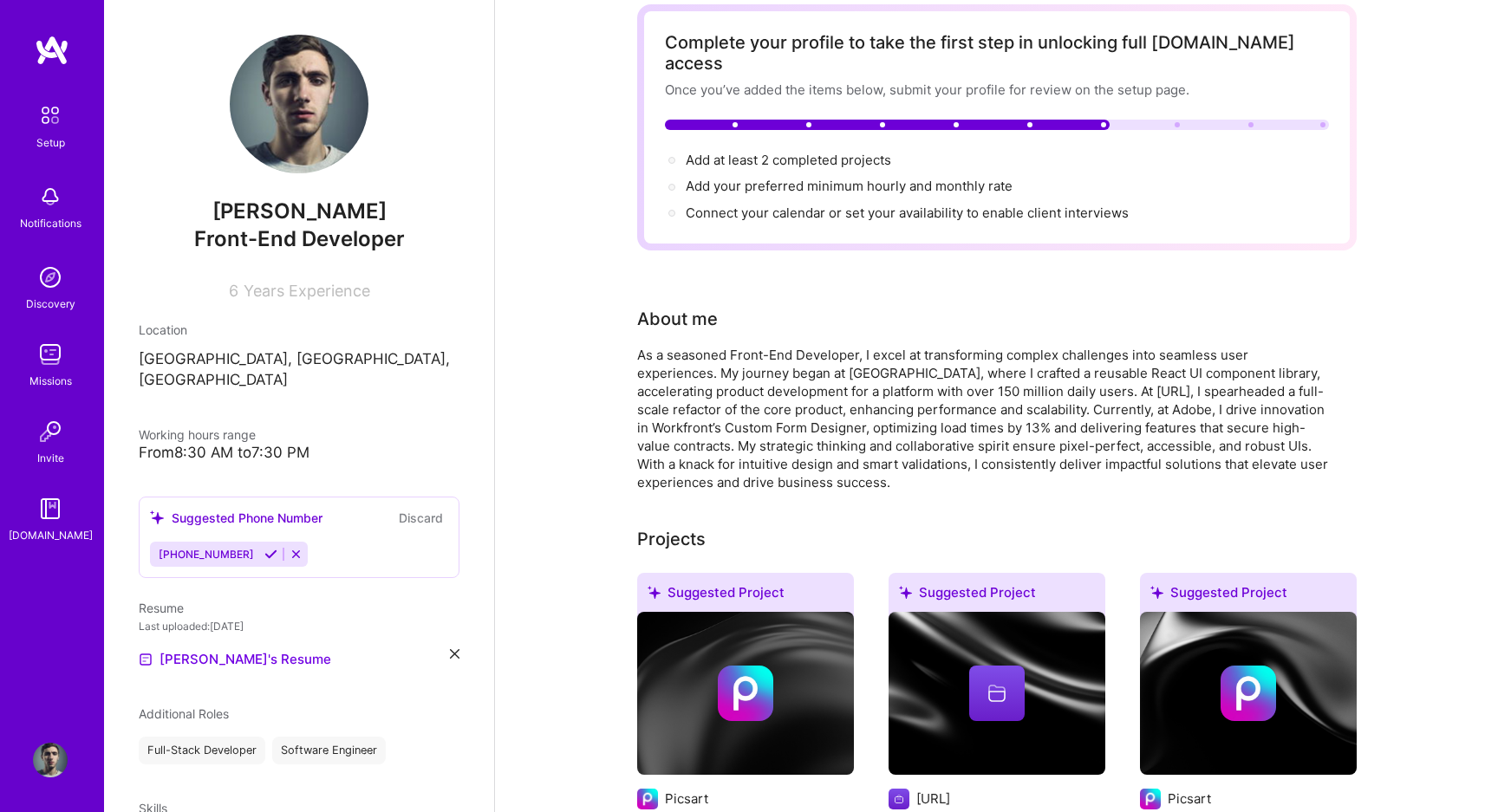
scroll to position [0, 0]
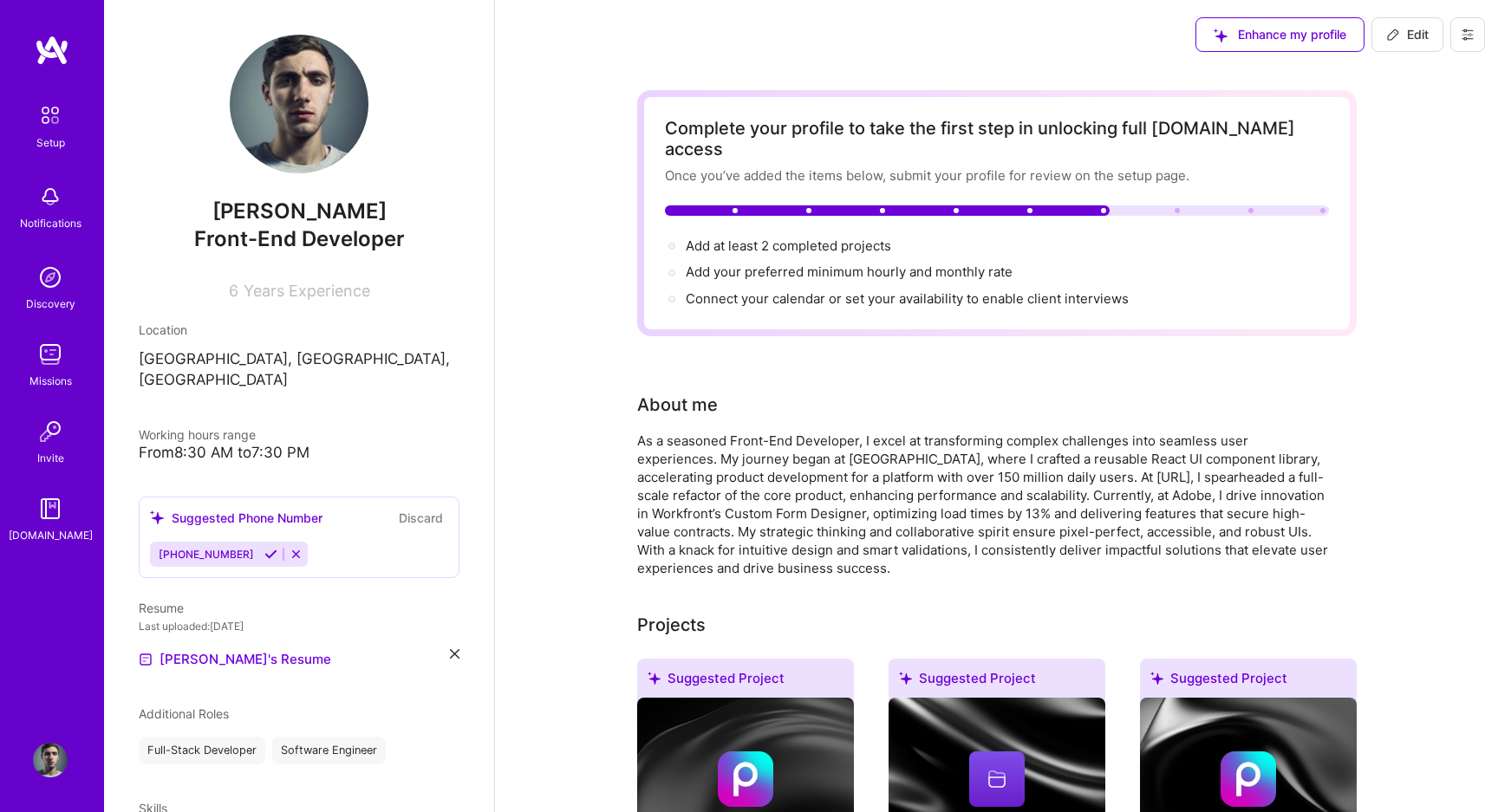
click at [1252, 167] on div "Complete your profile to take the first step in unlocking full A.Team access On…" at bounding box center [996, 213] width 664 height 190
click at [1251, 33] on div "Enhance my profile" at bounding box center [1280, 34] width 169 height 35
click at [1257, 47] on div "Enhance my profile" at bounding box center [1280, 34] width 169 height 35
click at [828, 264] on span "Add your preferred minimum hourly and monthly rate →" at bounding box center [857, 272] width 343 height 16
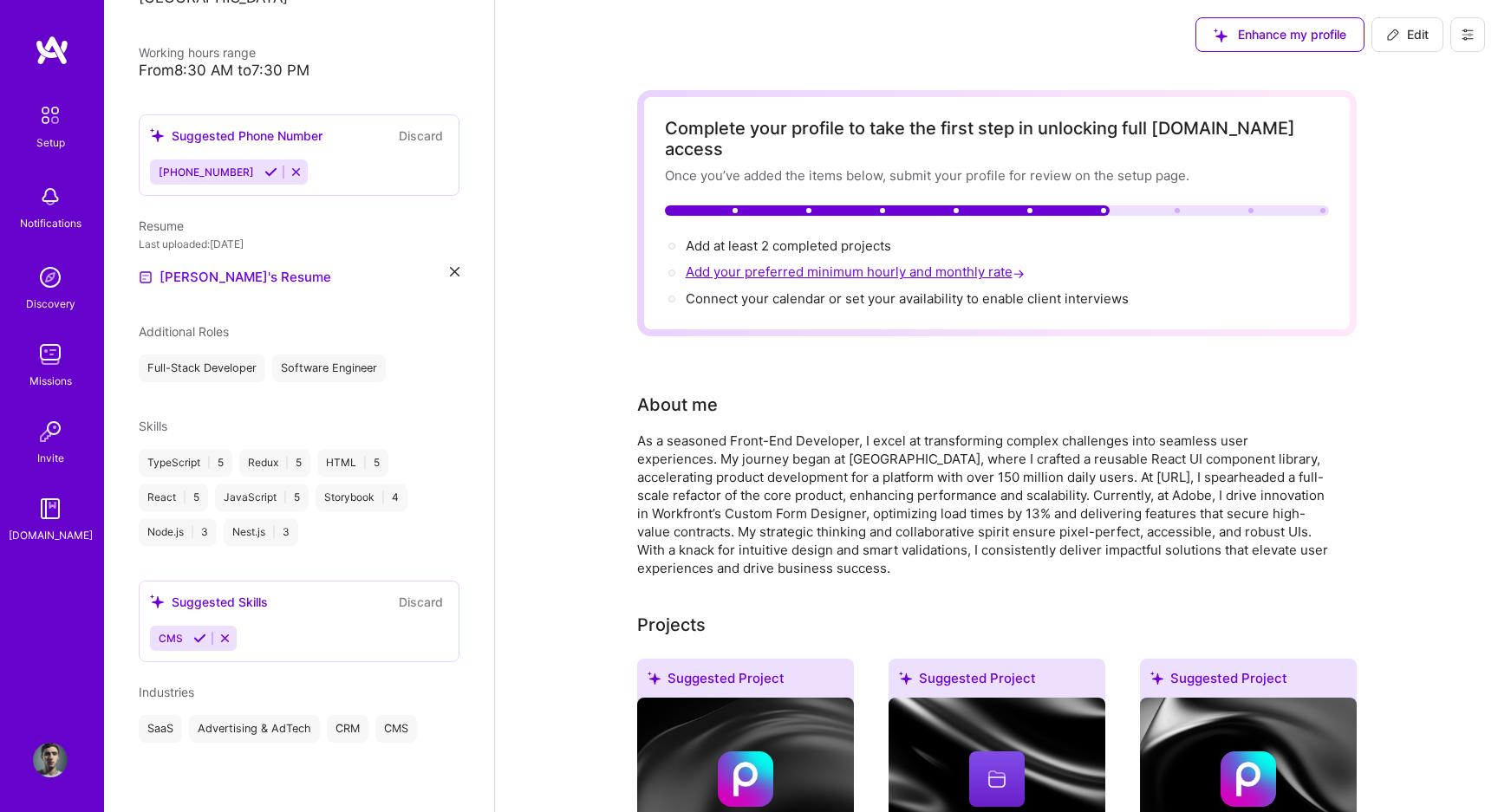
select select "US"
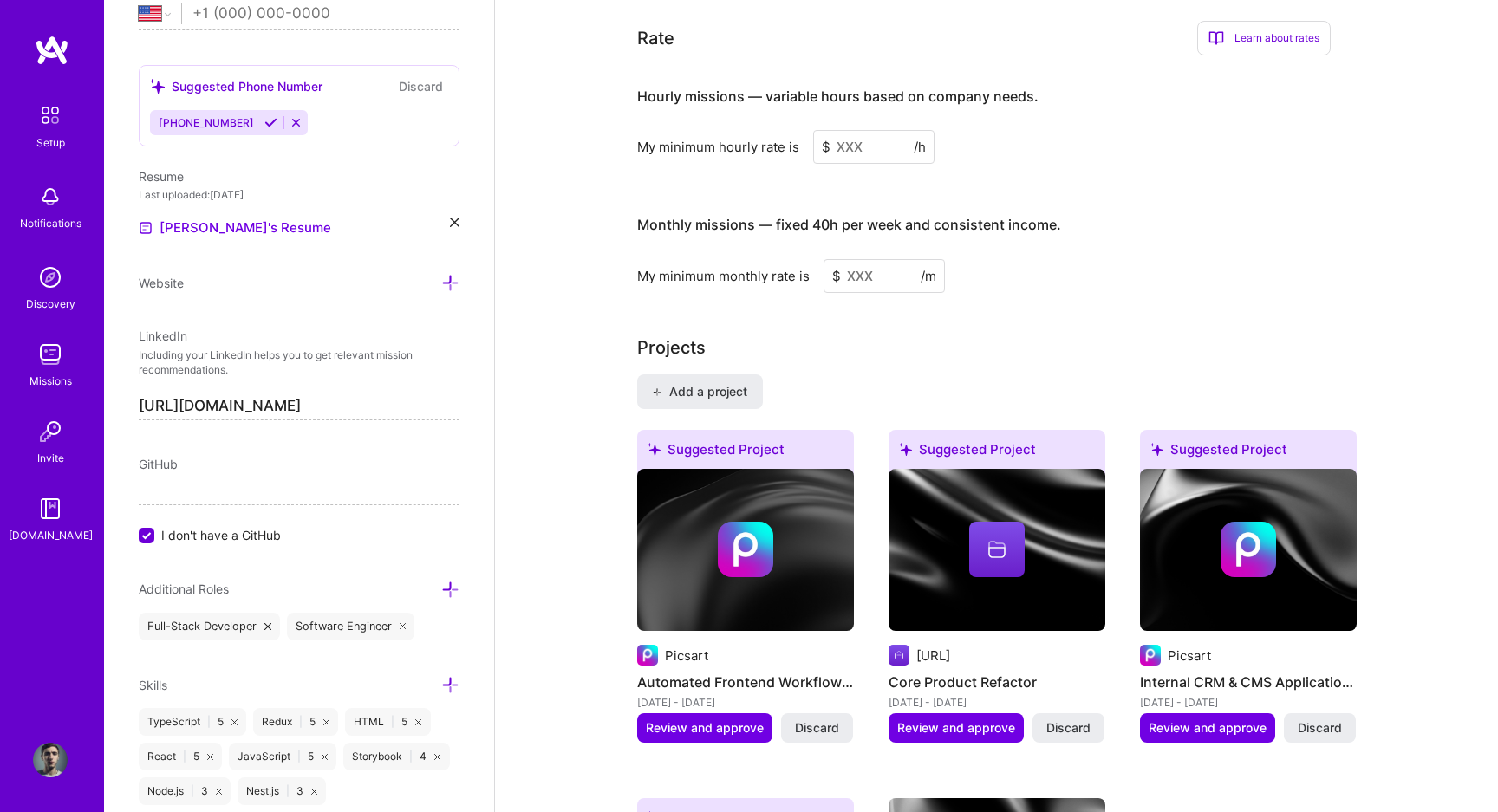
scroll to position [1032, 0]
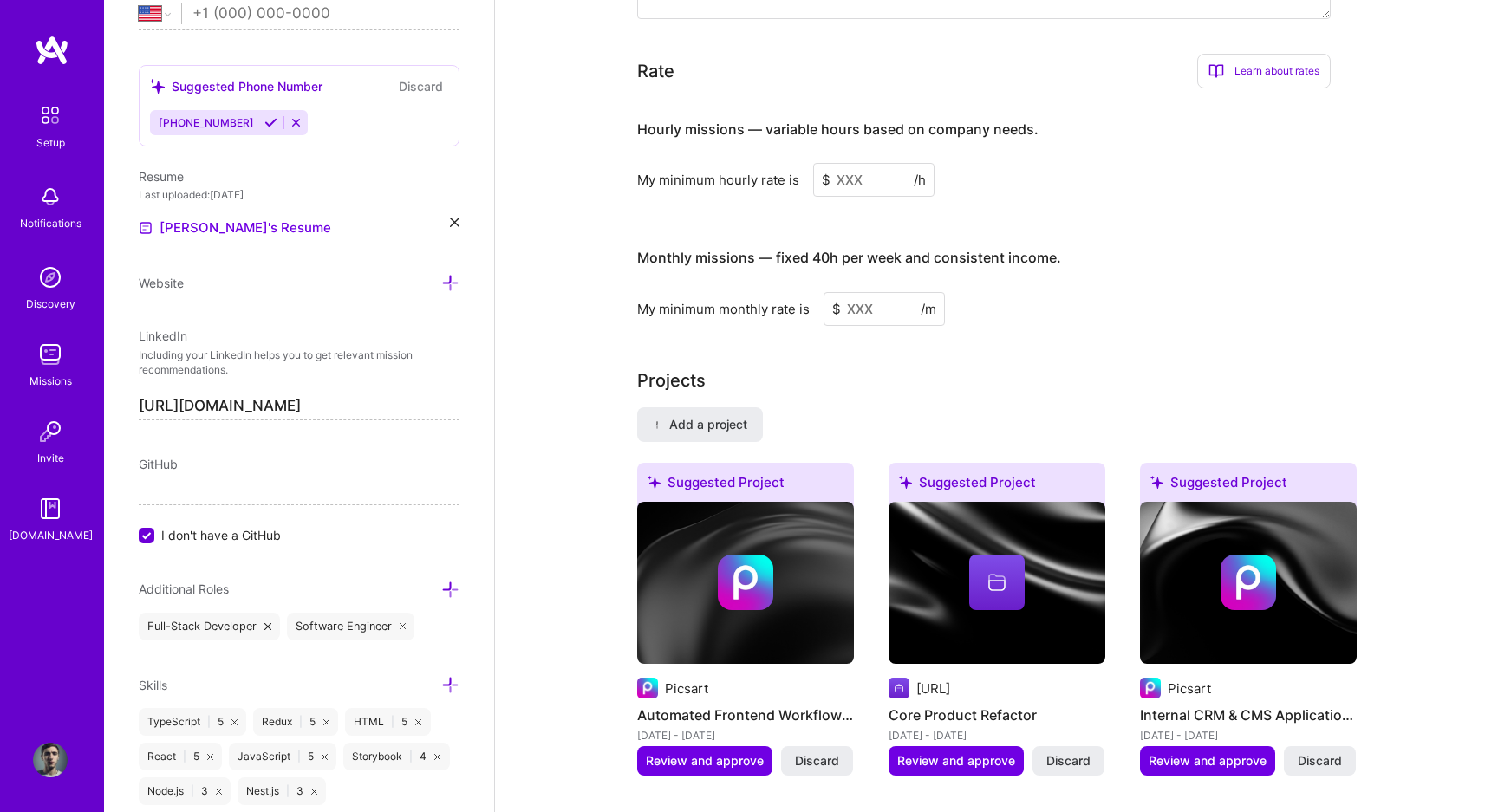
click at [859, 163] on input at bounding box center [874, 180] width 122 height 34
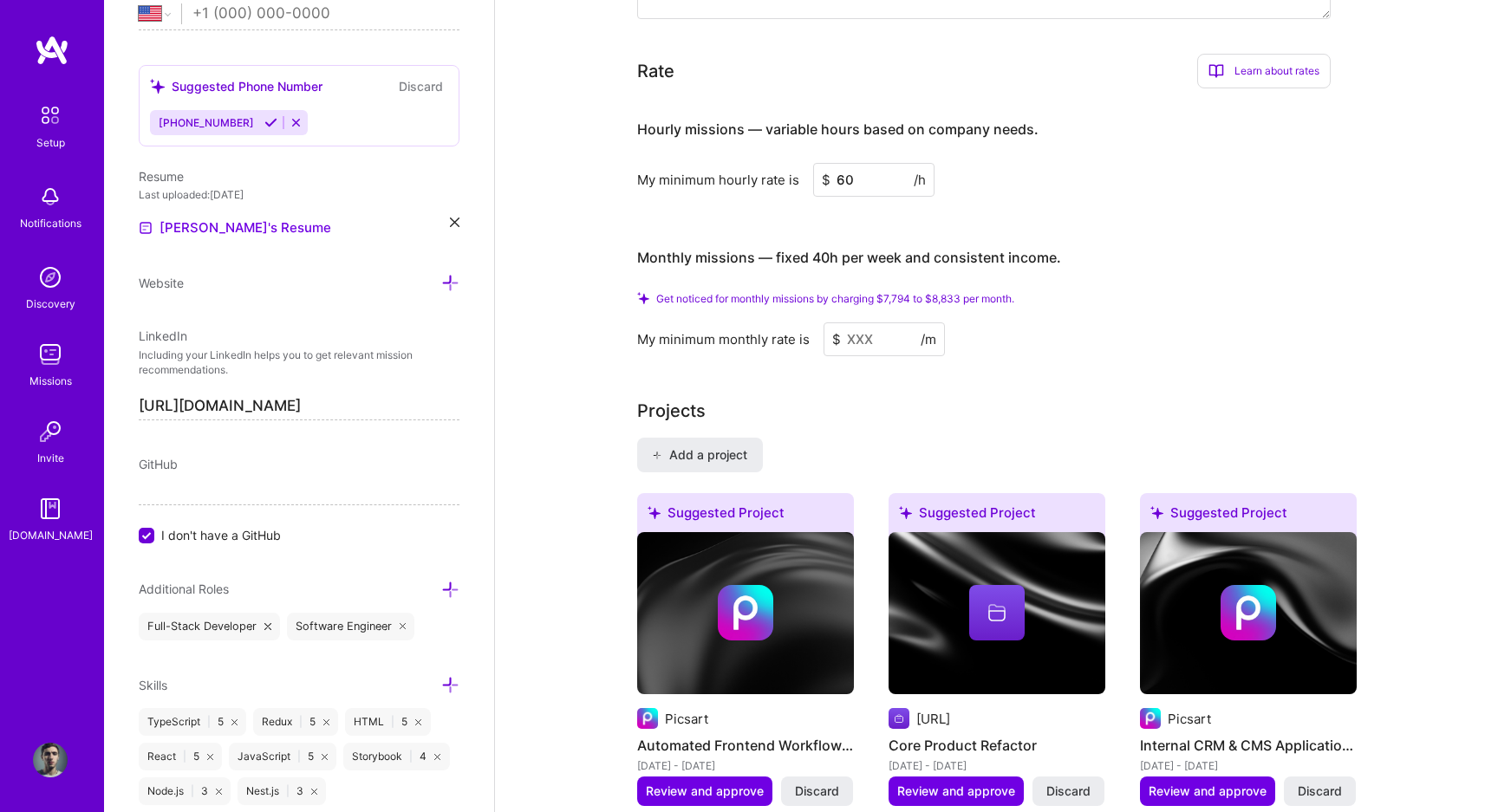
type input "60"
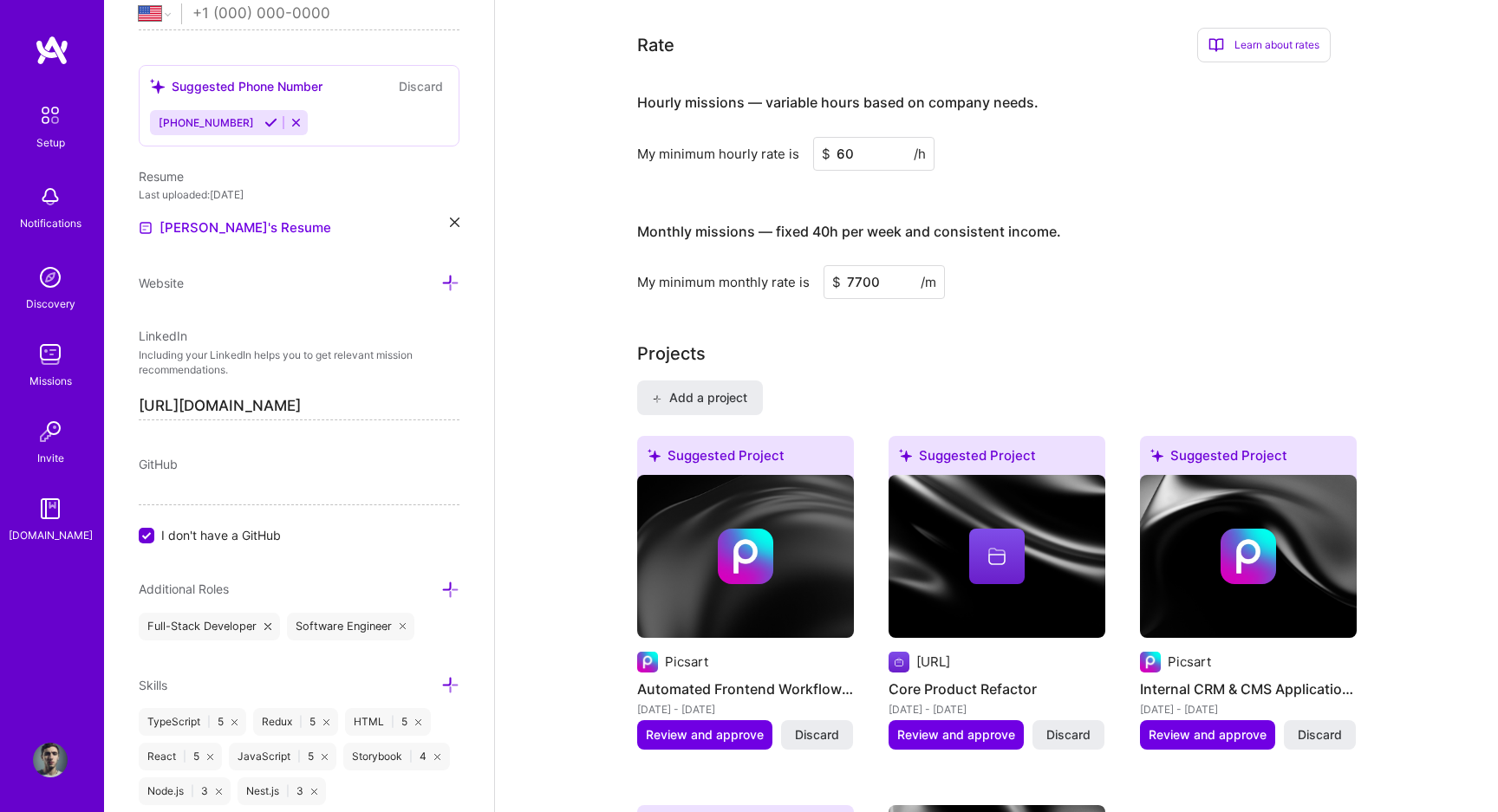
type input "7700"
click at [983, 206] on div "Monthly missions — fixed 40h per week and consistent income." at bounding box center [849, 233] width 424 height 54
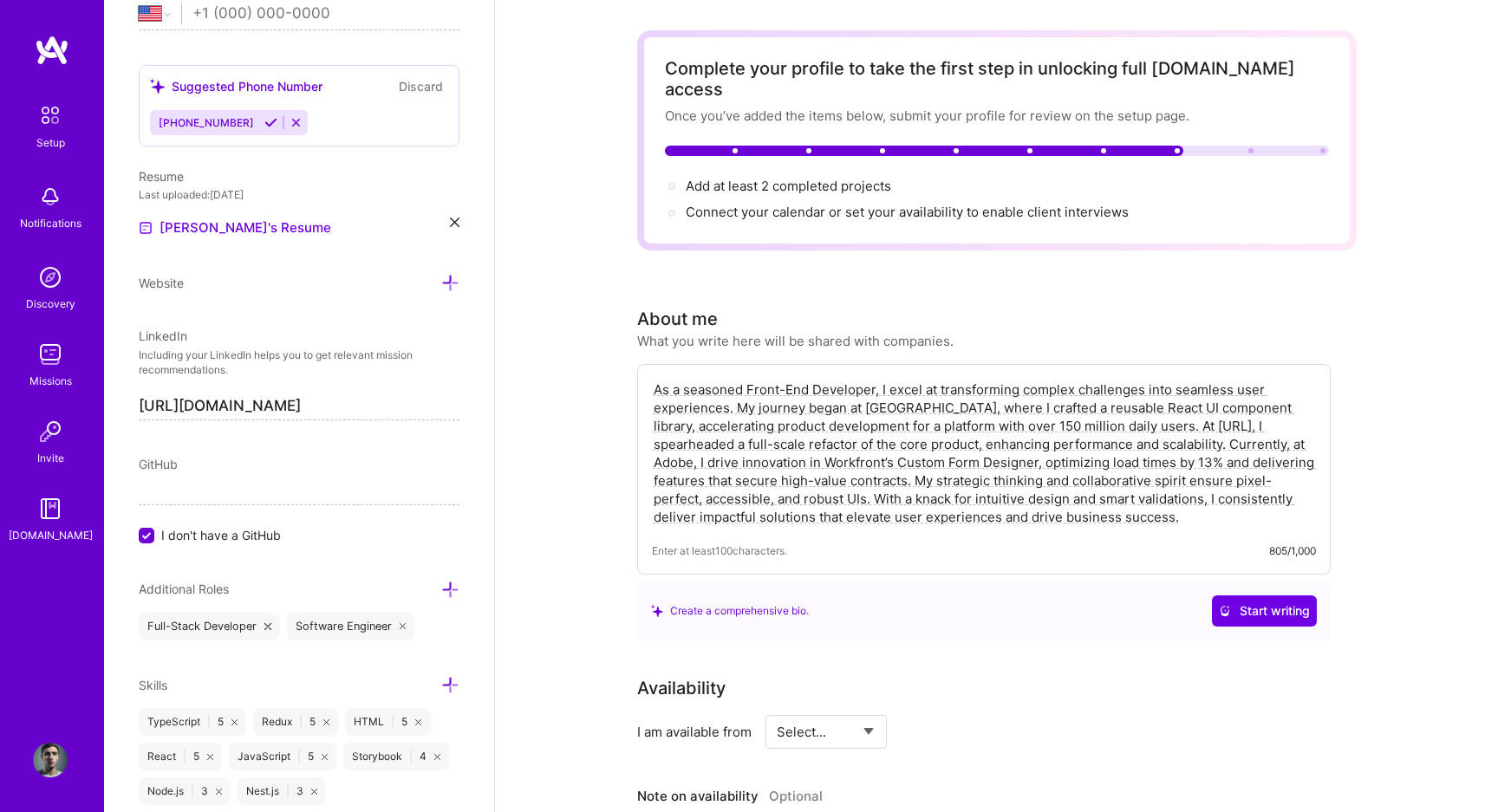
scroll to position [0, 0]
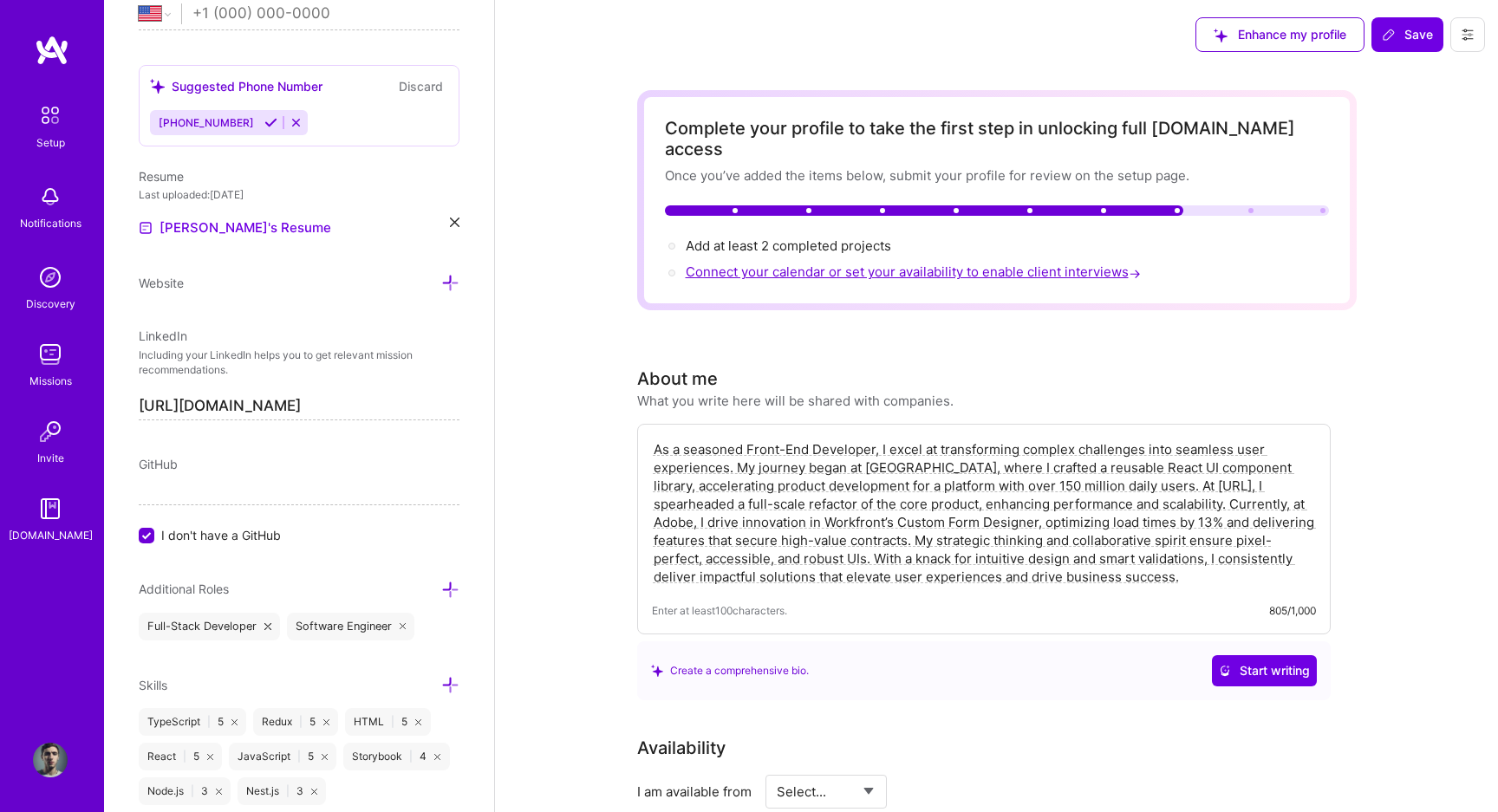
click at [933, 264] on span "Connect your calendar or set your availability to enable client interviews →" at bounding box center [915, 272] width 459 height 16
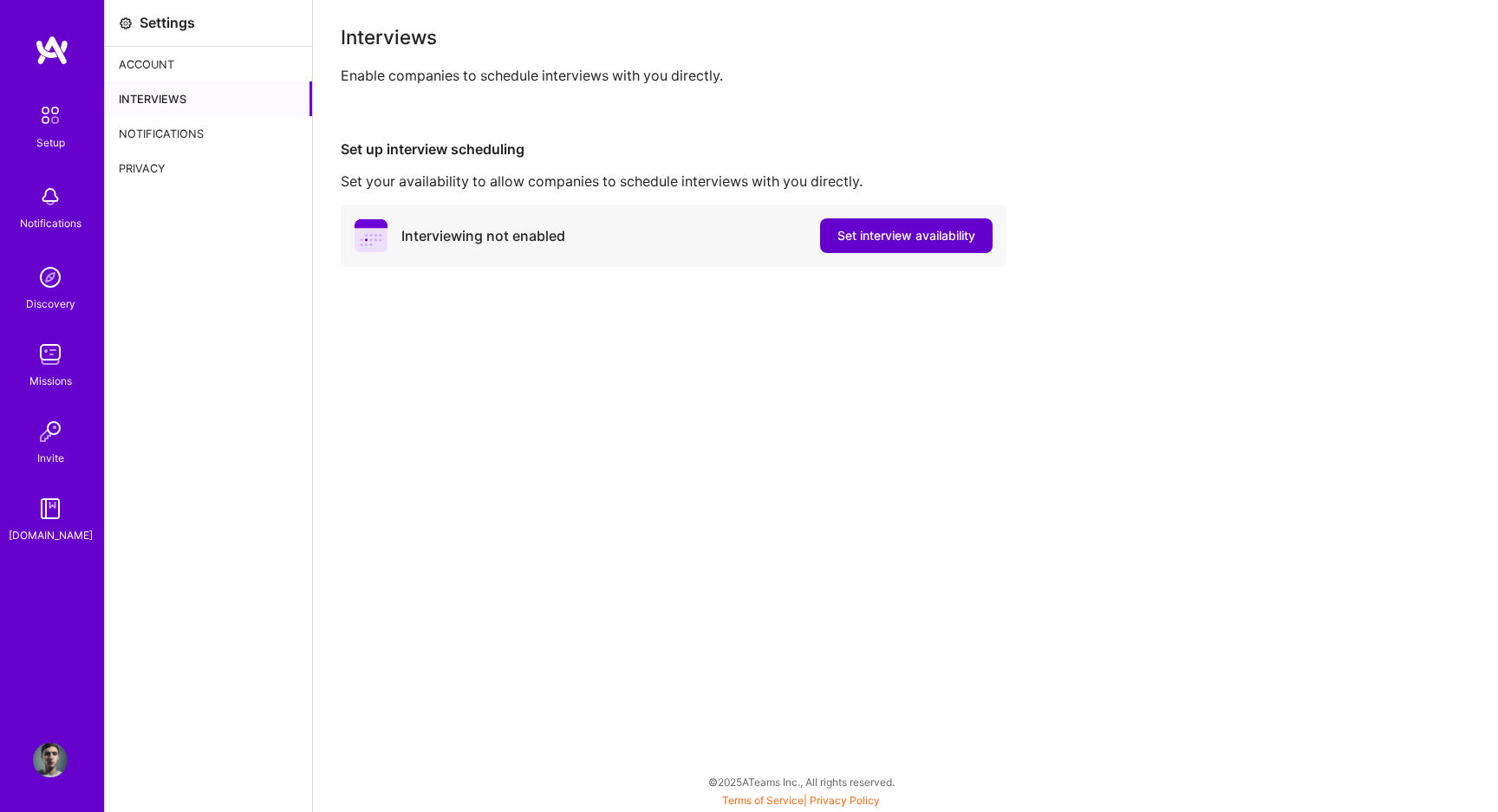
click at [951, 241] on span "Set interview availability" at bounding box center [906, 235] width 138 height 17
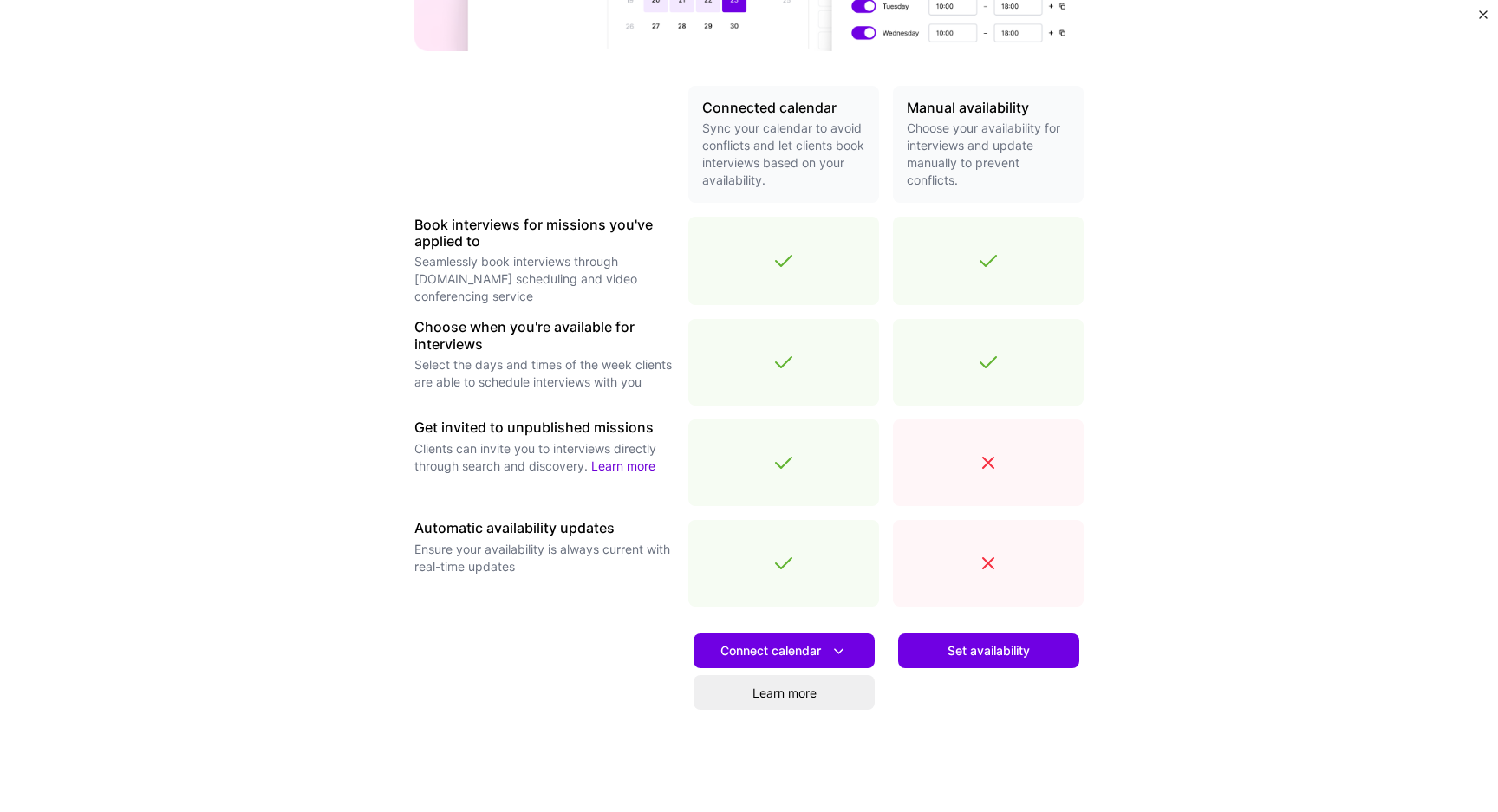
scroll to position [402, 0]
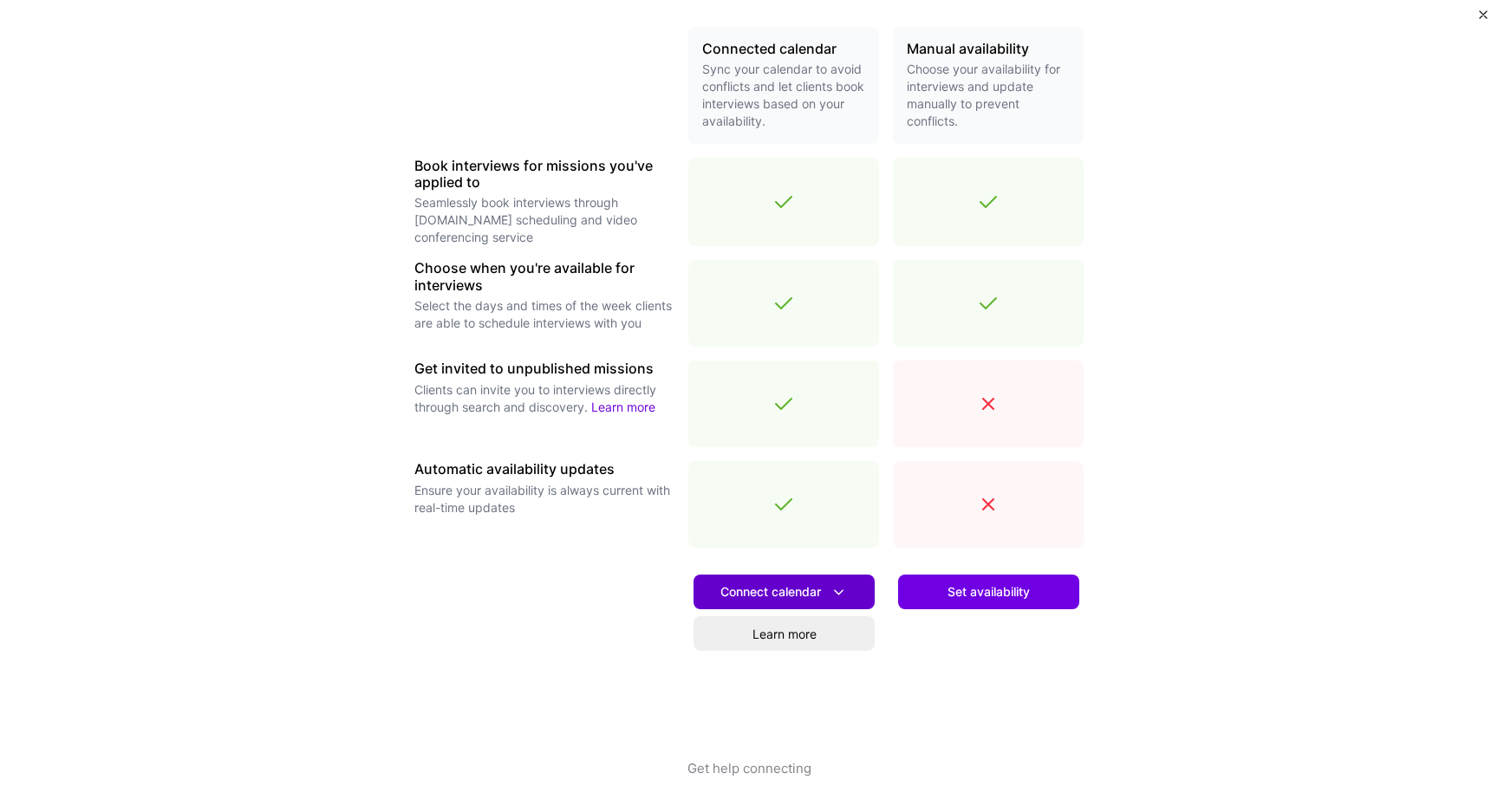
click at [832, 595] on icon at bounding box center [839, 592] width 18 height 18
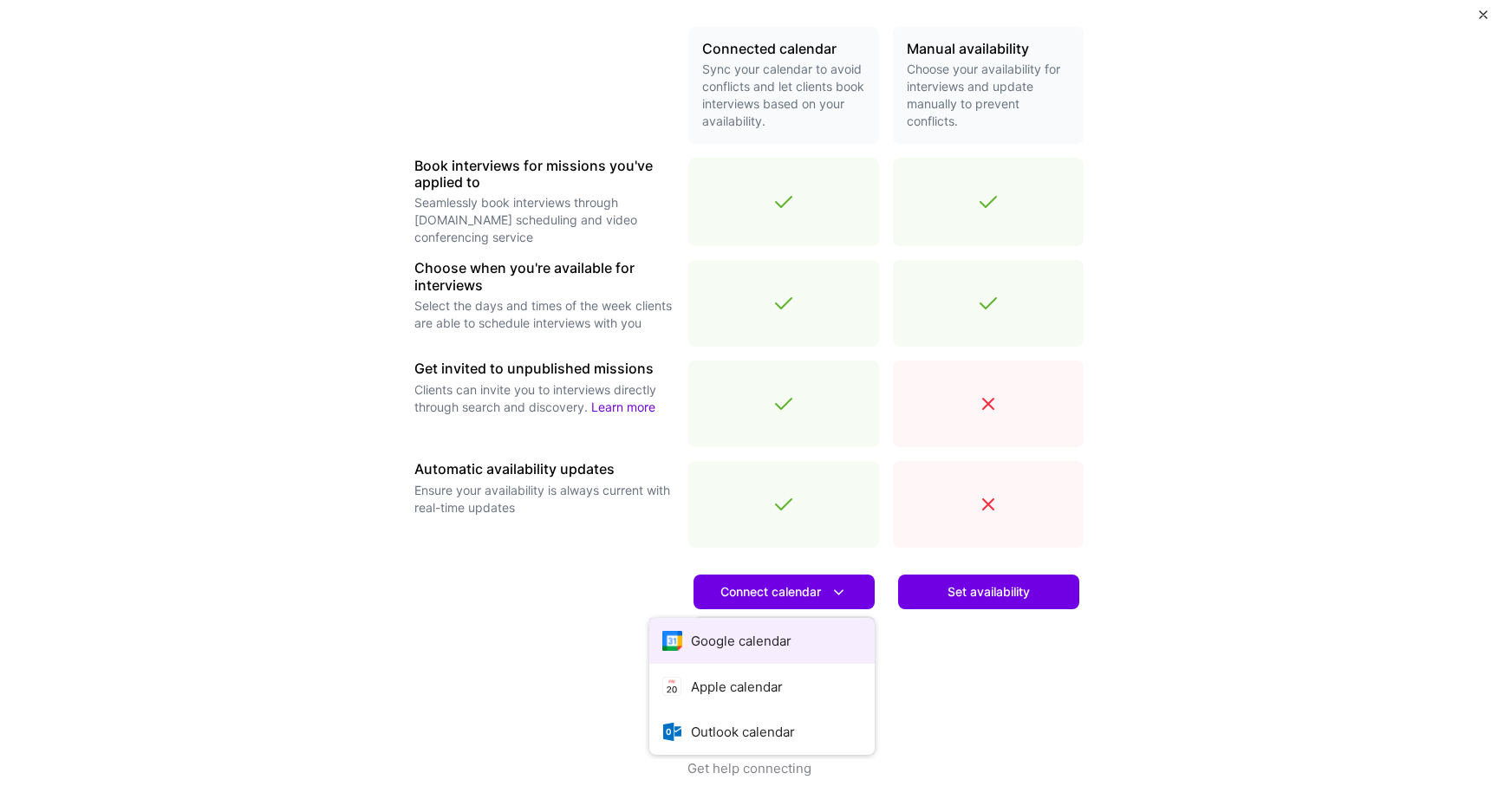
click at [791, 635] on button "Google calendar" at bounding box center [762, 640] width 225 height 46
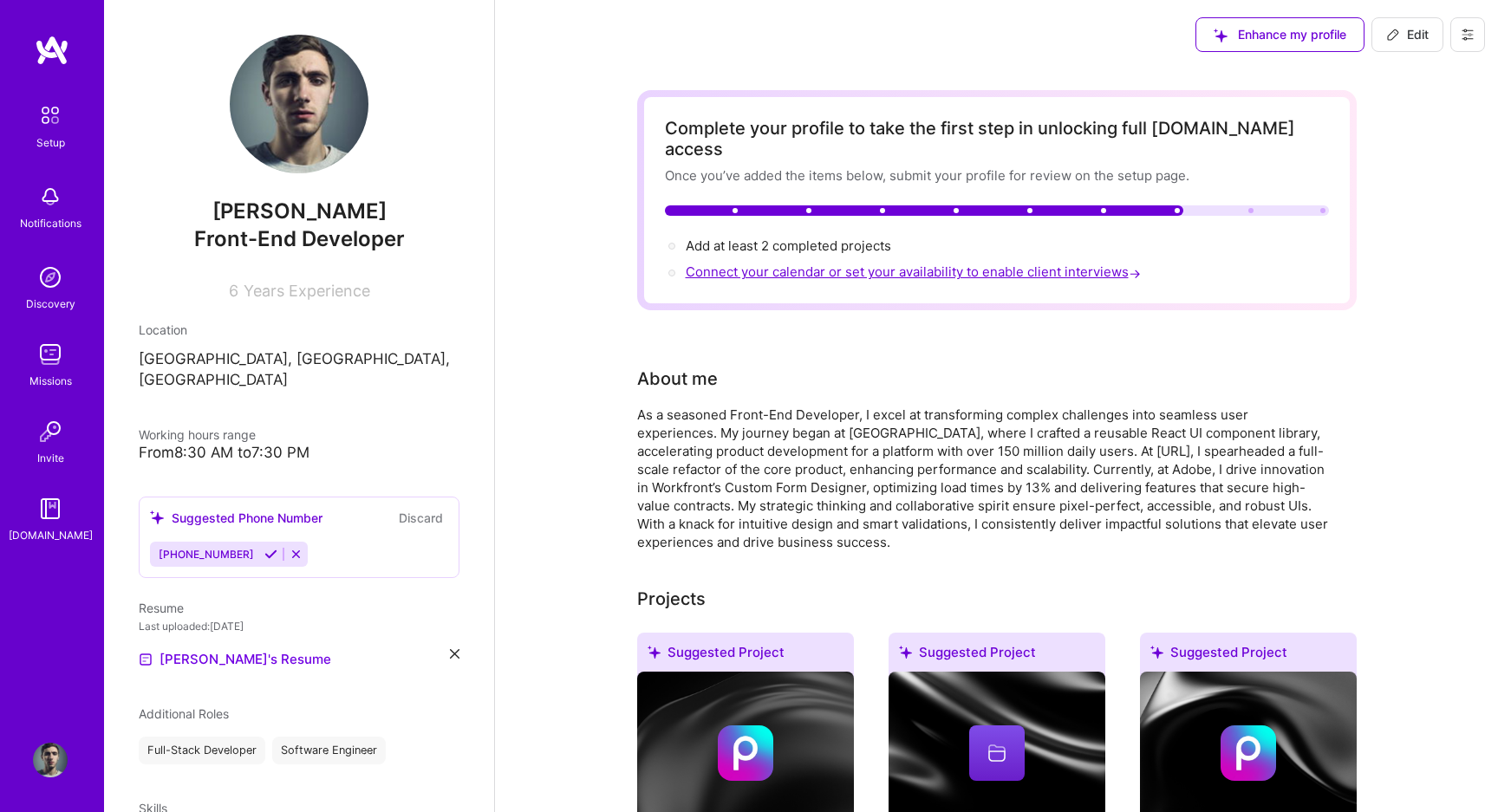
click at [821, 264] on span "Connect your calendar or set your availability to enable client interviews →" at bounding box center [915, 272] width 459 height 16
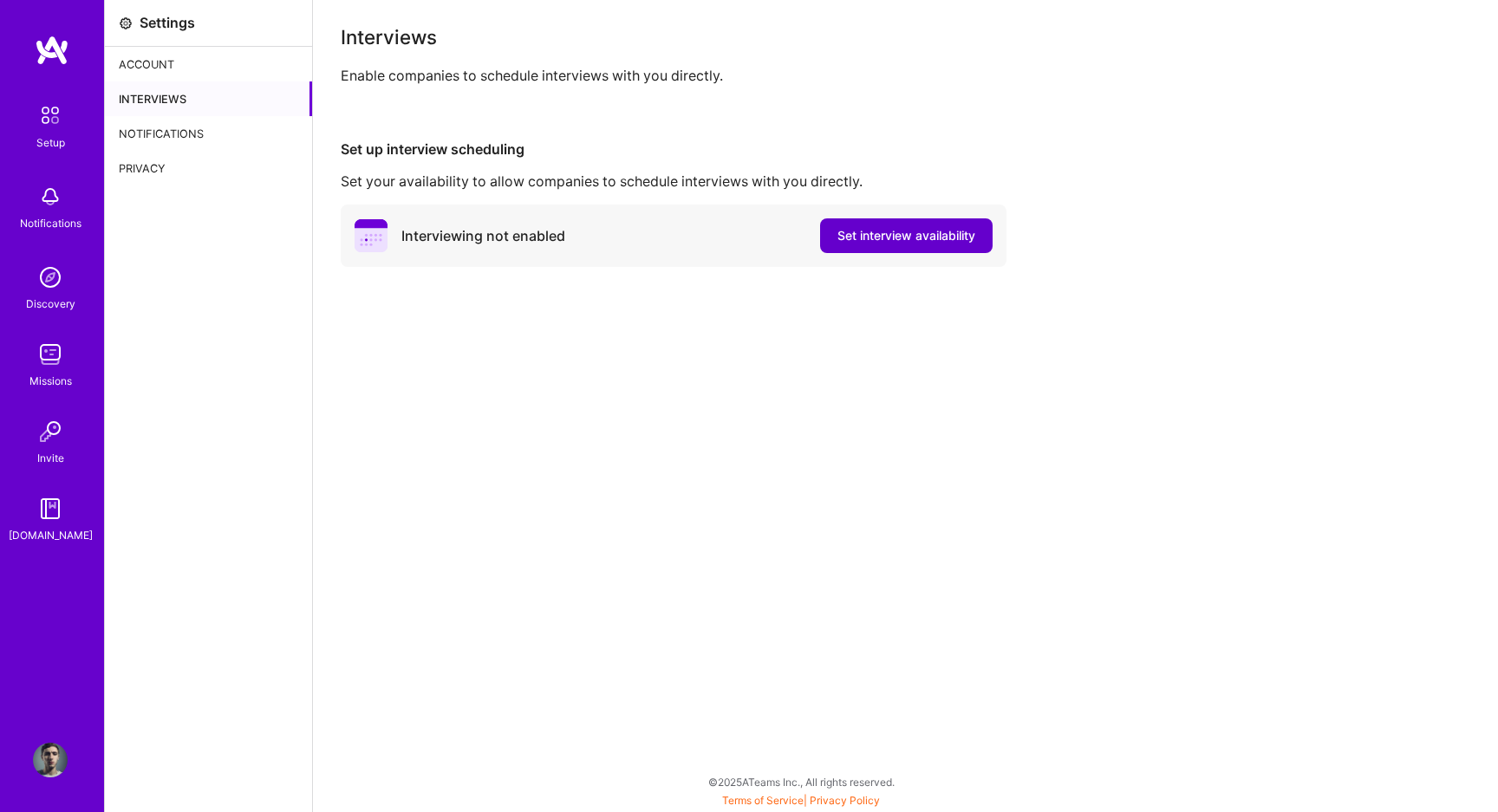
click at [870, 236] on span "Set interview availability" at bounding box center [906, 235] width 138 height 17
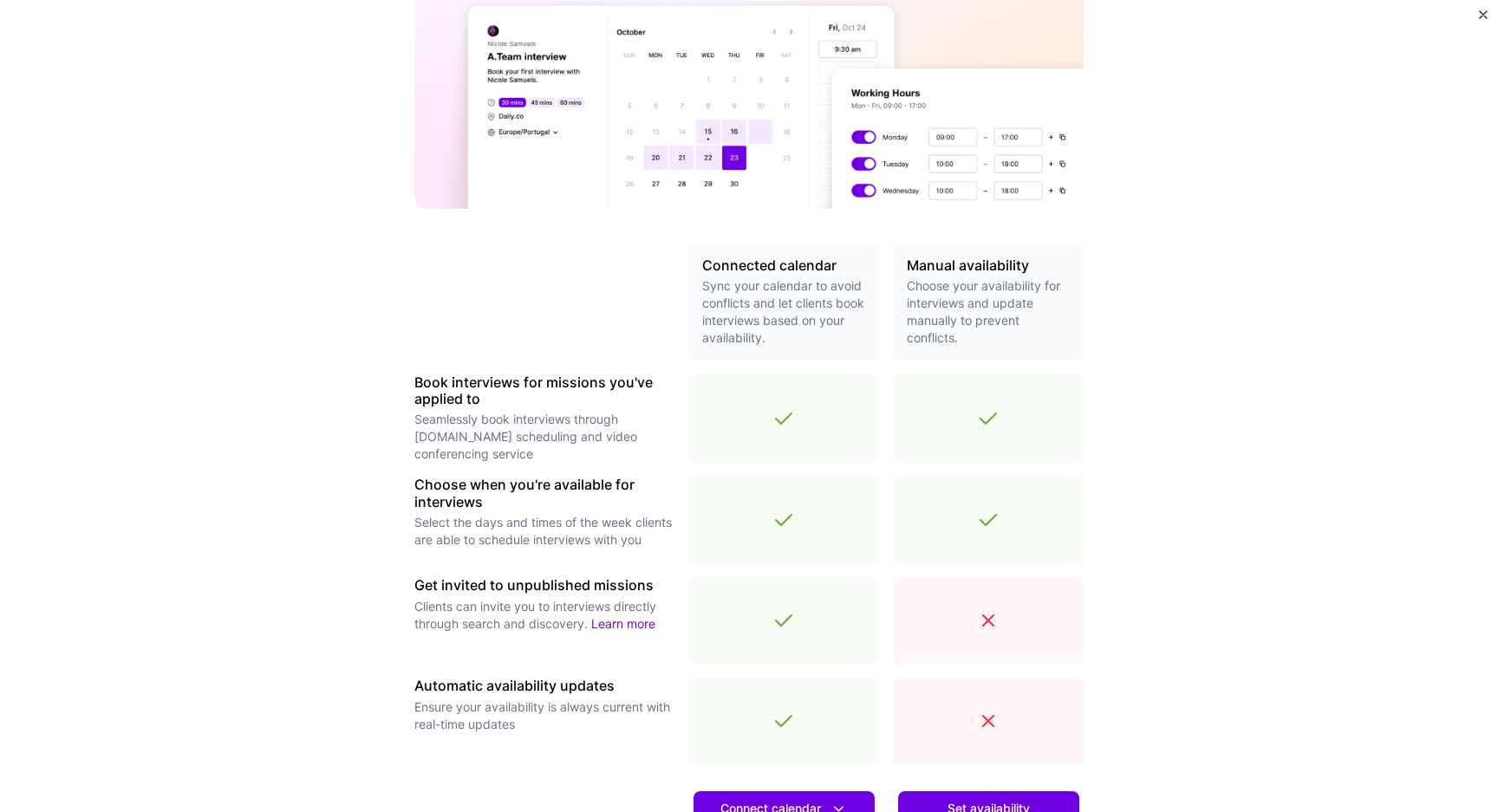
scroll to position [402, 0]
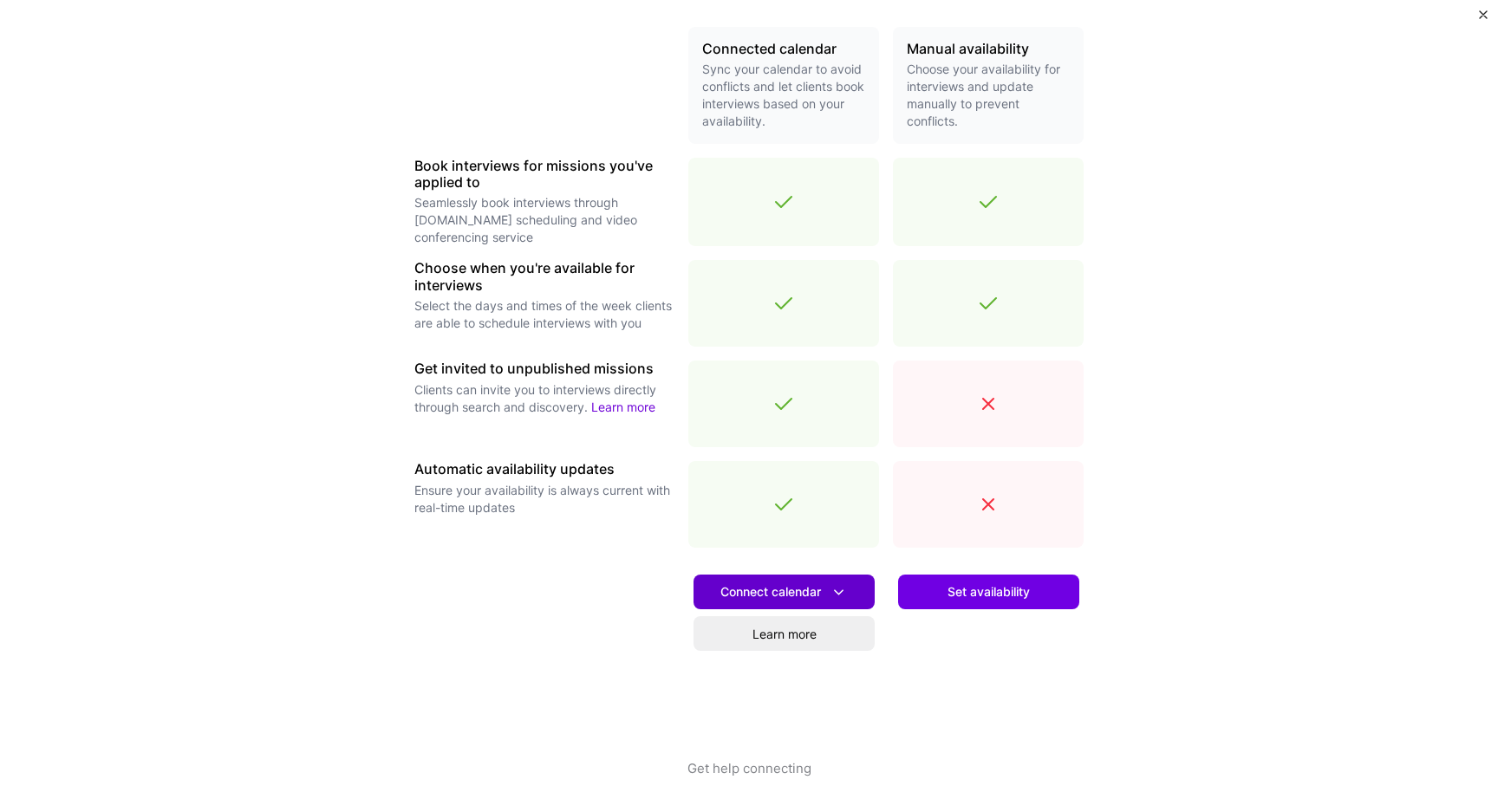
click at [791, 597] on span "Connect calendar" at bounding box center [783, 592] width 127 height 18
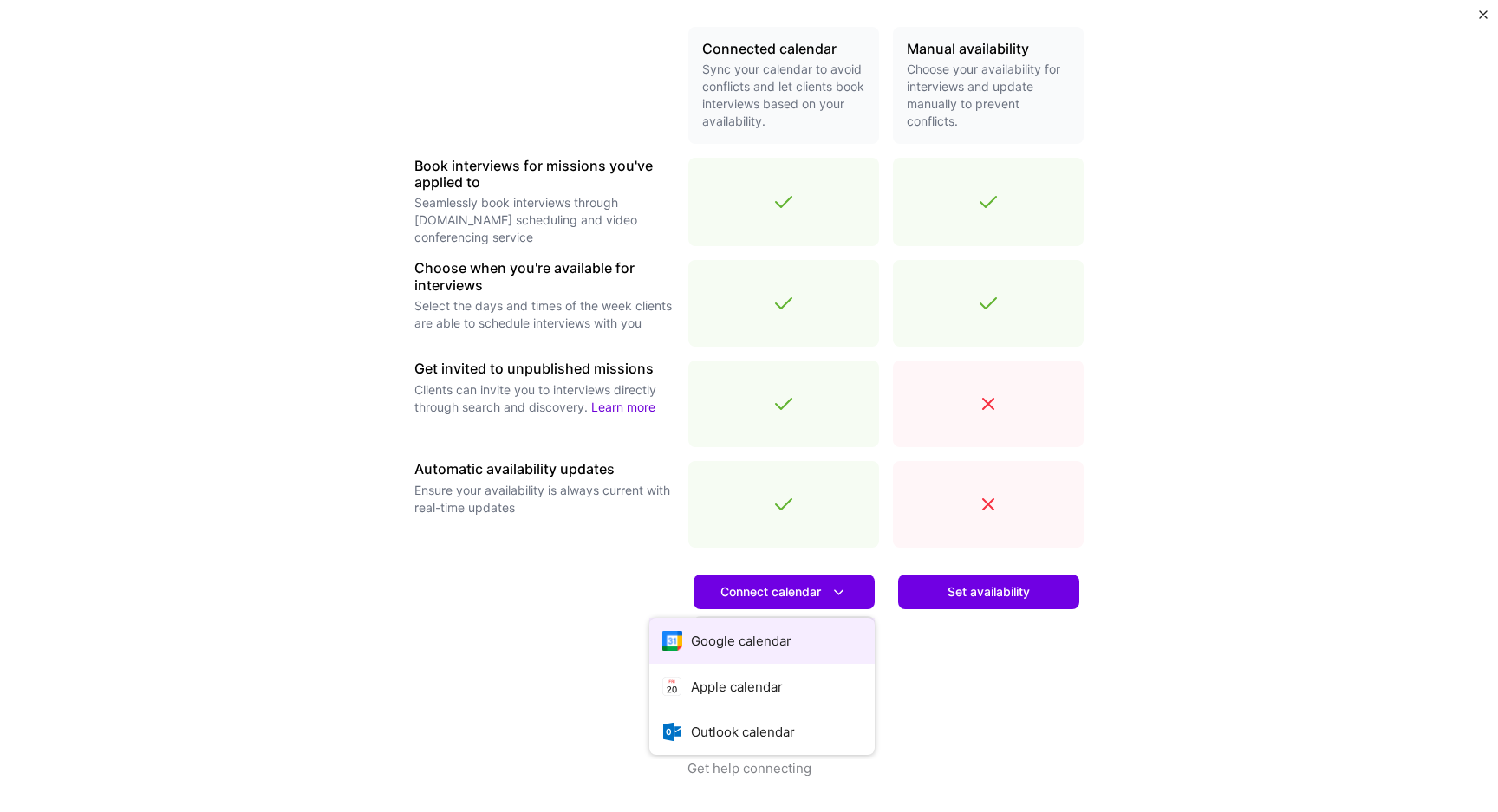
click at [781, 637] on button "Google calendar" at bounding box center [762, 640] width 225 height 46
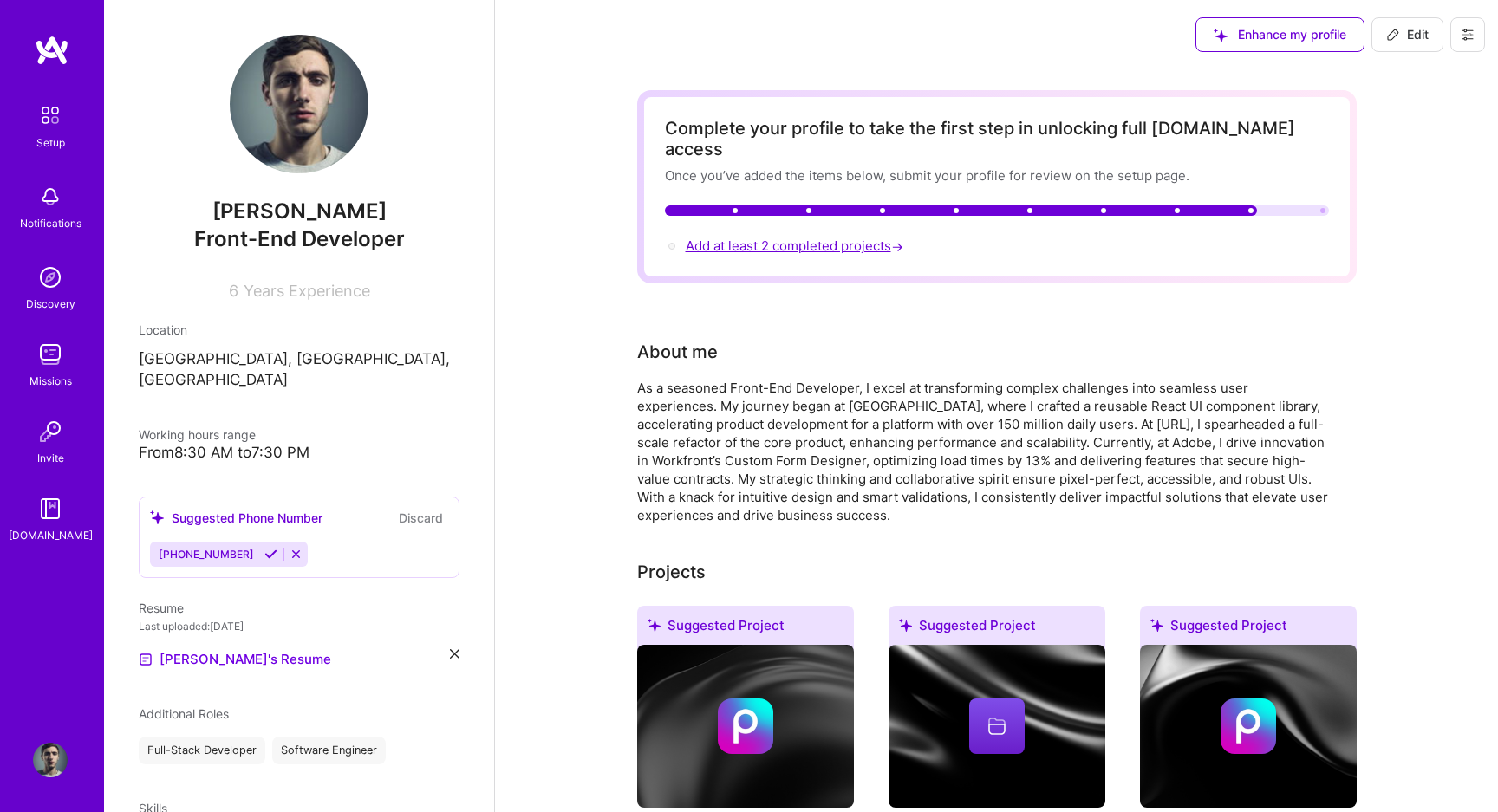
click at [763, 238] on span "Add at least 2 completed projects →" at bounding box center [796, 246] width 221 height 16
select select "US"
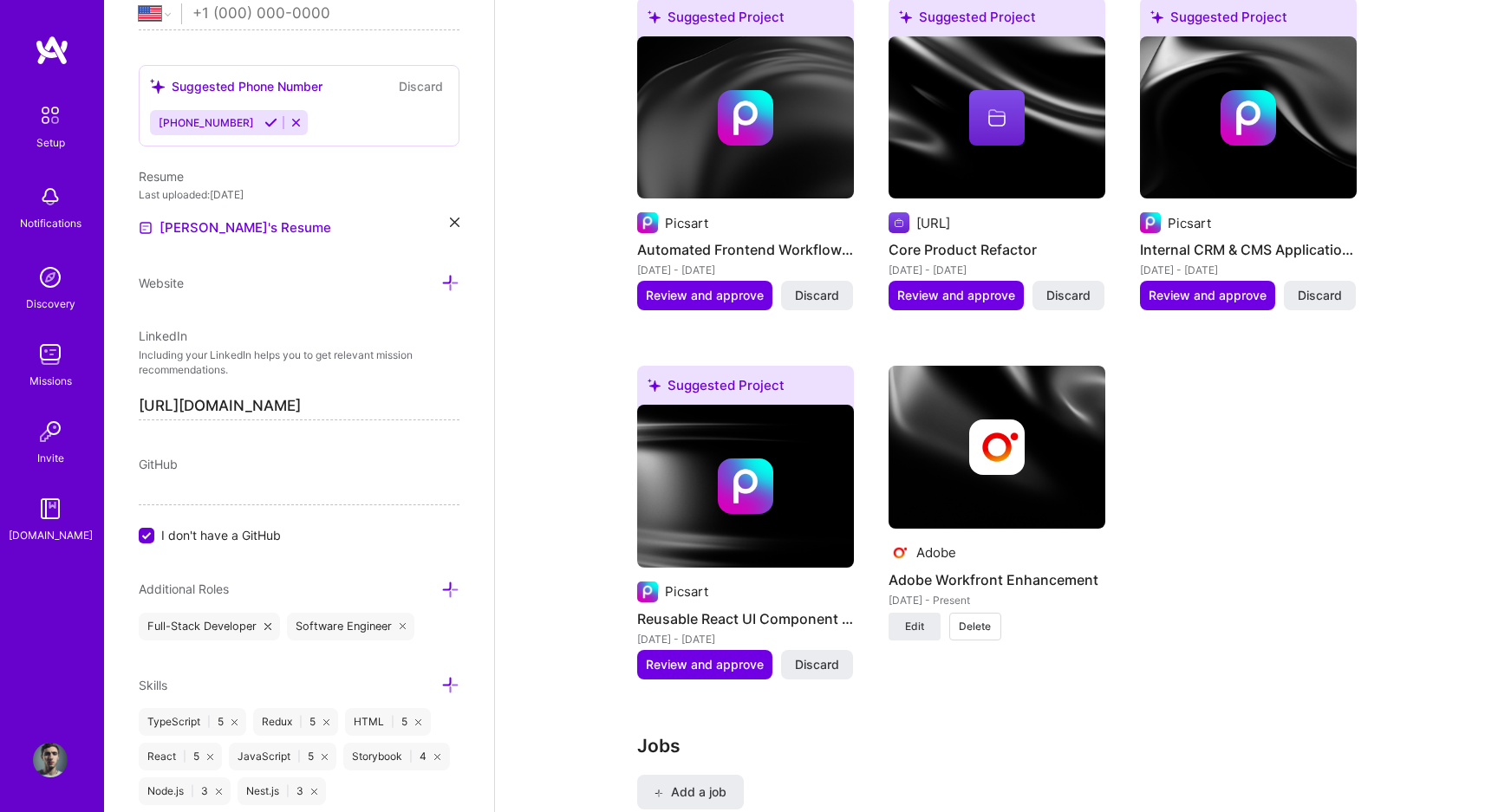
scroll to position [1447, 0]
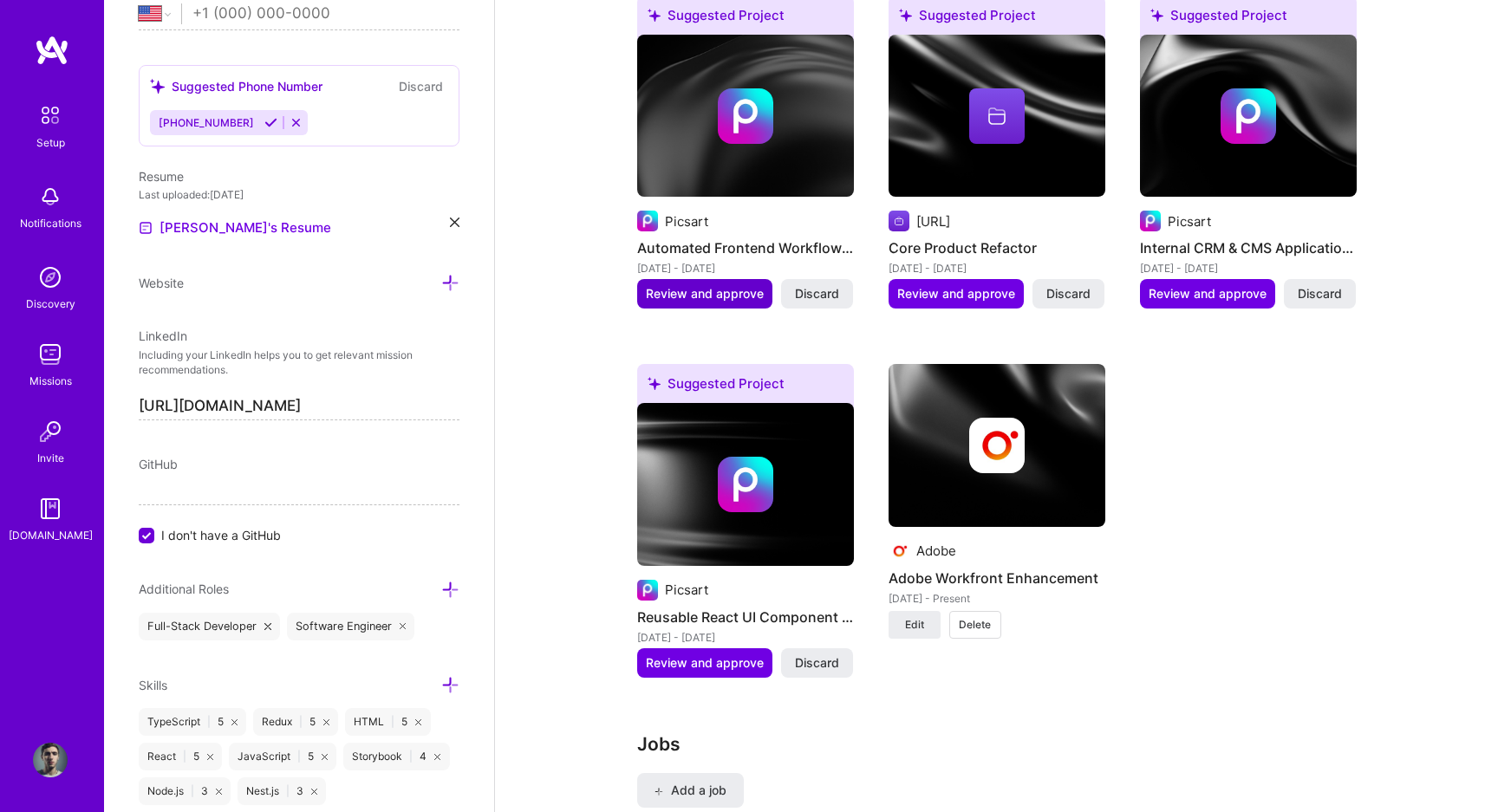
click at [690, 285] on span "Review and approve" at bounding box center [705, 293] width 118 height 17
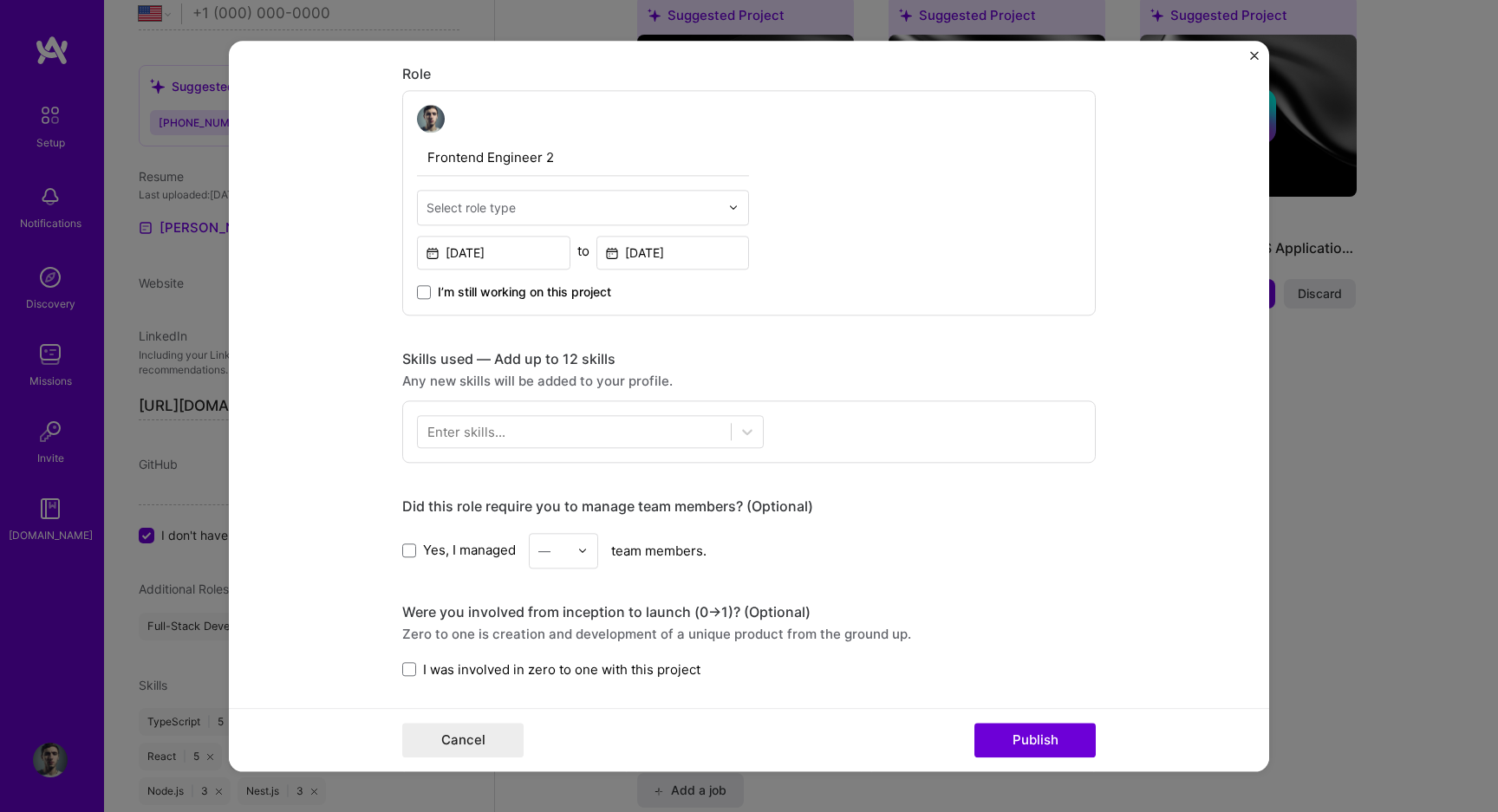
scroll to position [572, 0]
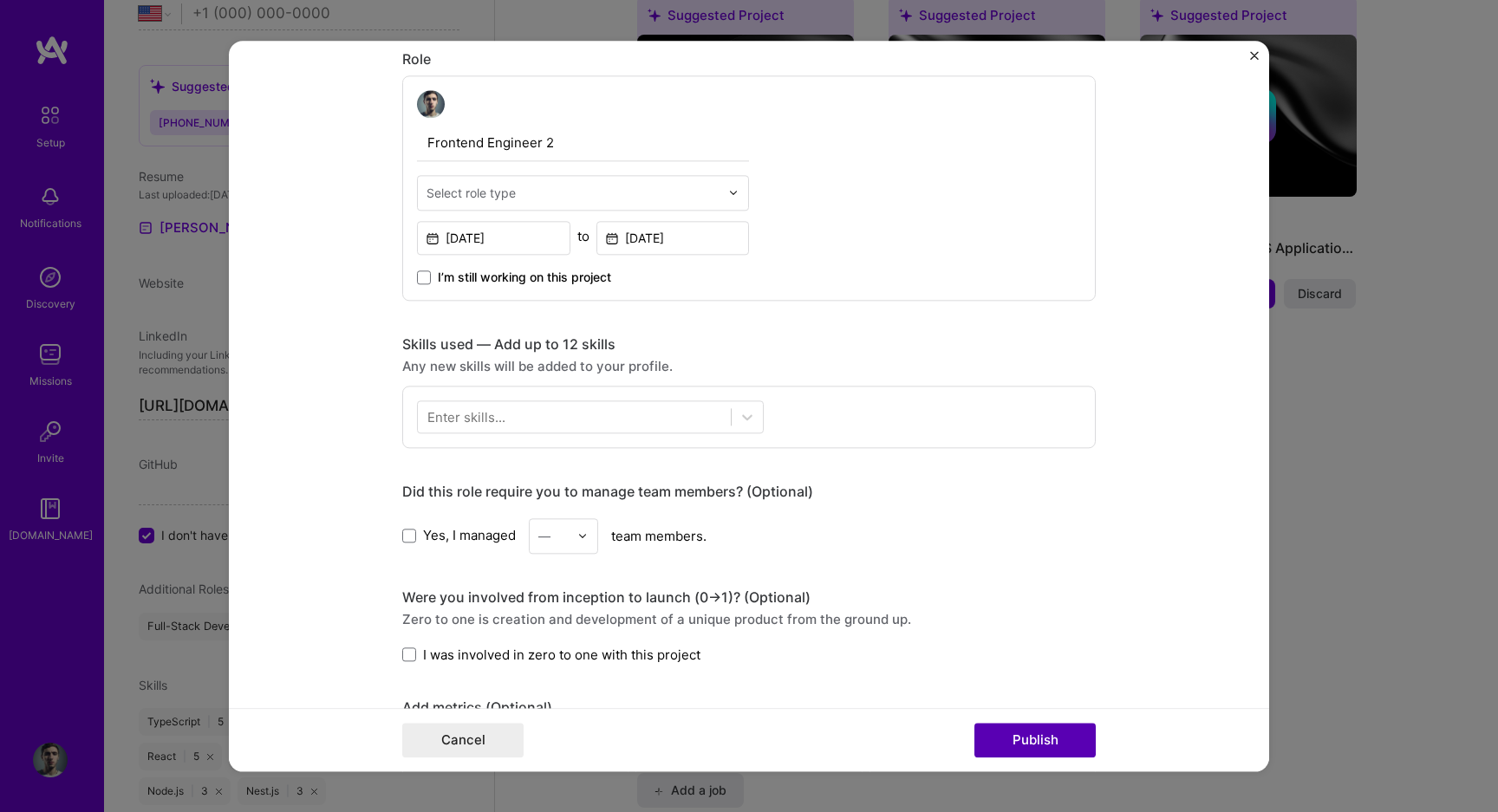
click at [1033, 749] on button "Publish" at bounding box center [1035, 740] width 122 height 35
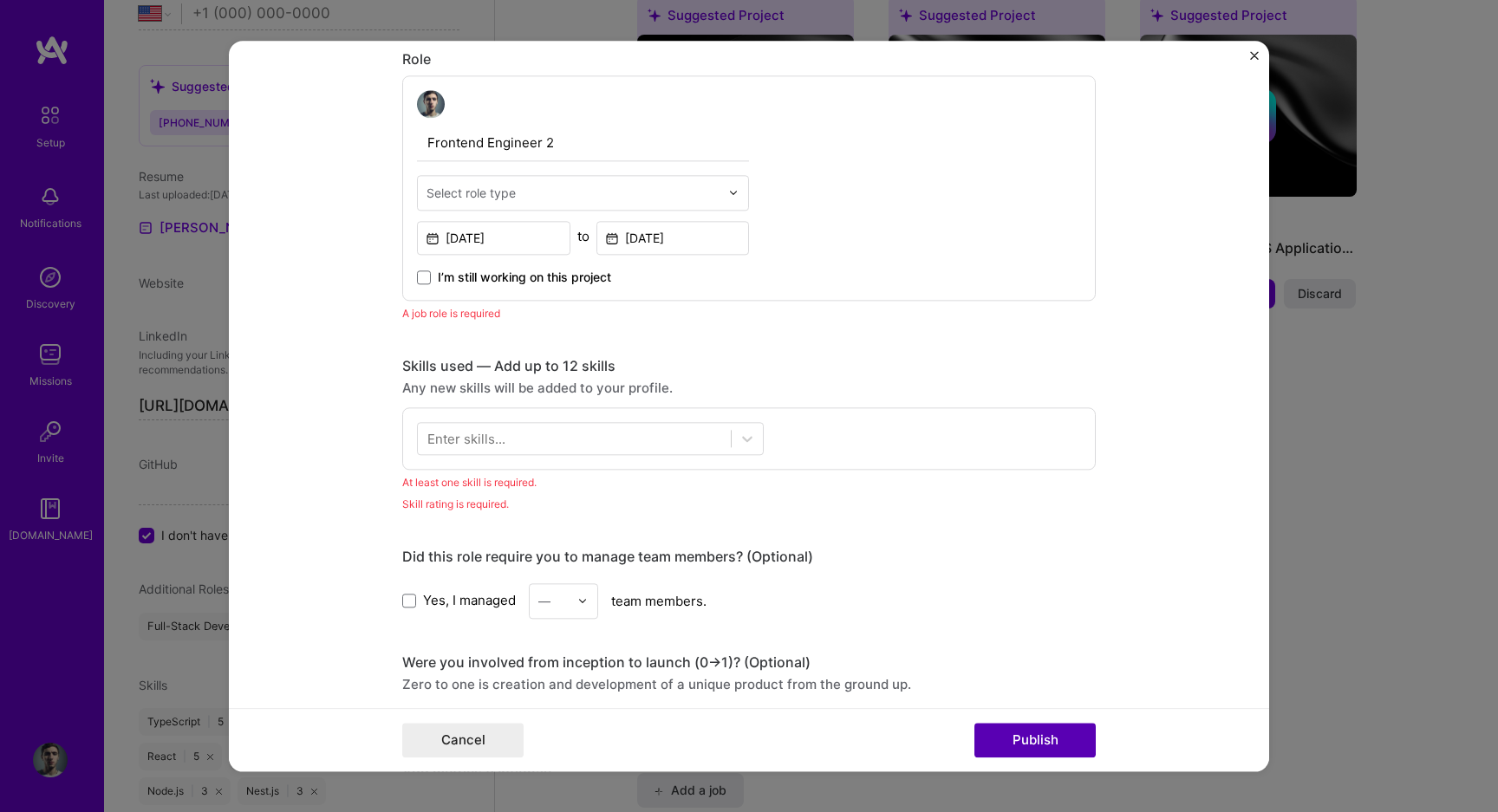
scroll to position [582, 0]
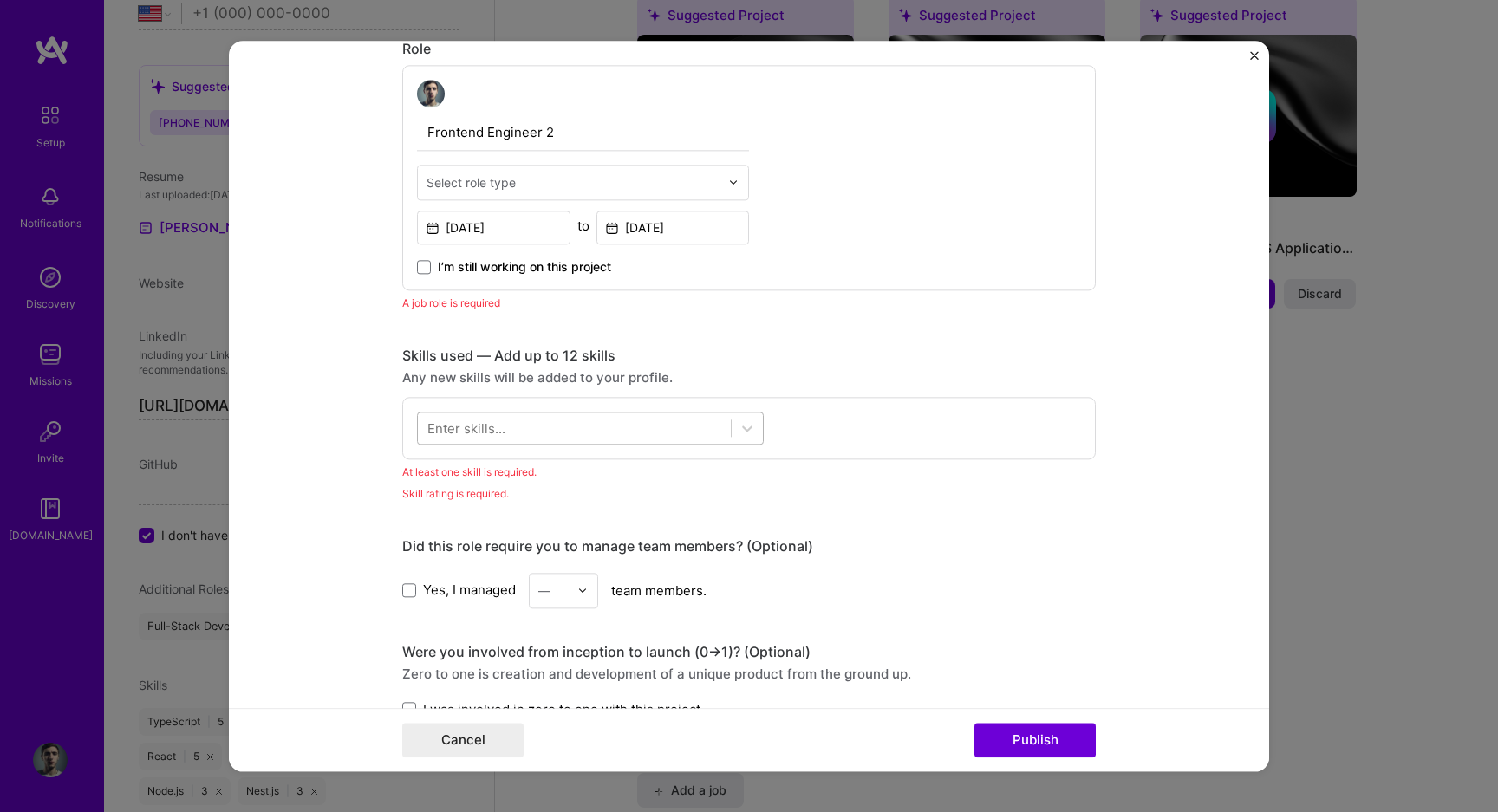
click at [608, 435] on div at bounding box center [574, 427] width 313 height 29
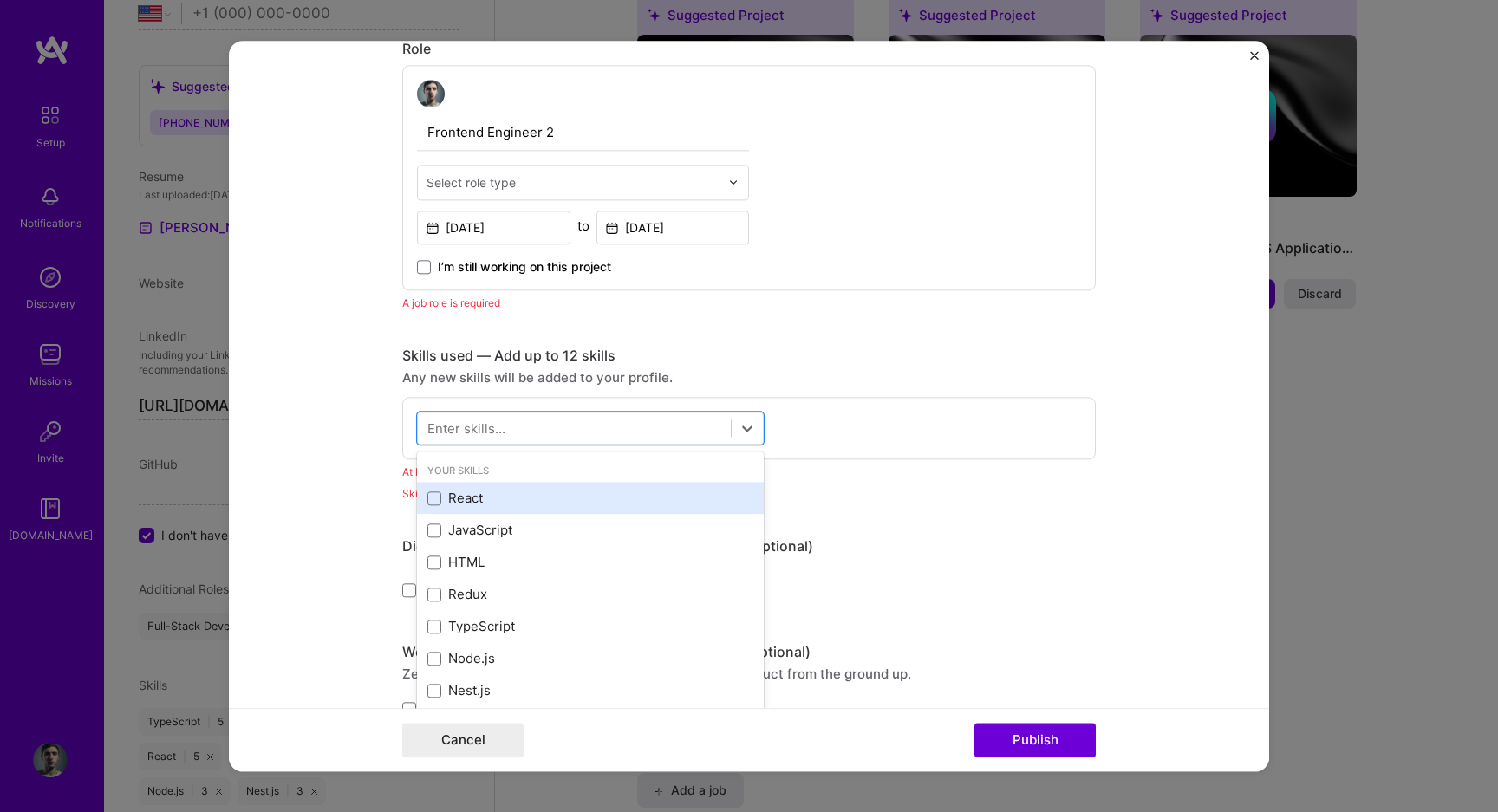
click at [505, 512] on div "React" at bounding box center [590, 499] width 347 height 32
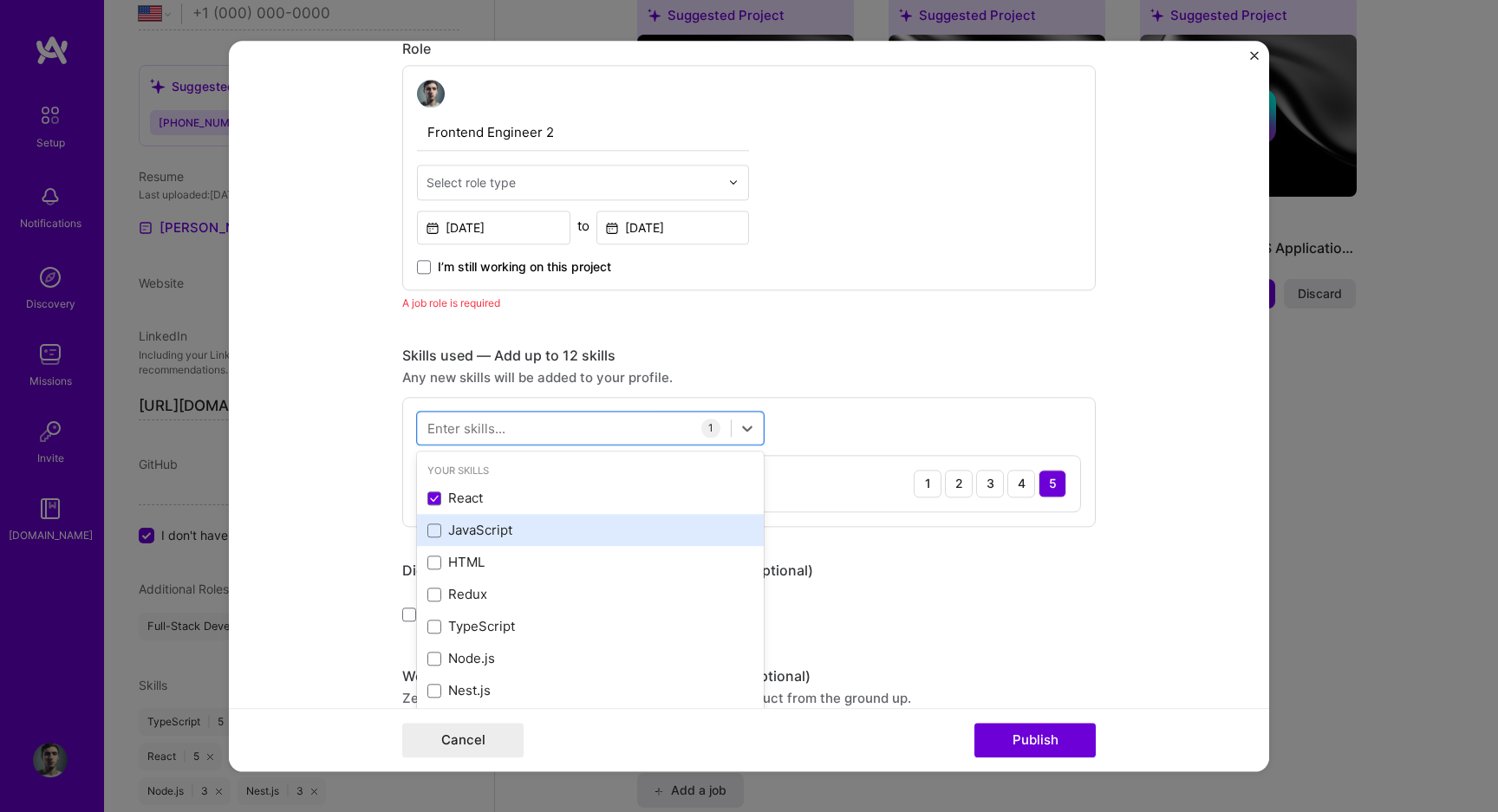
click at [504, 527] on div "JavaScript" at bounding box center [590, 530] width 326 height 18
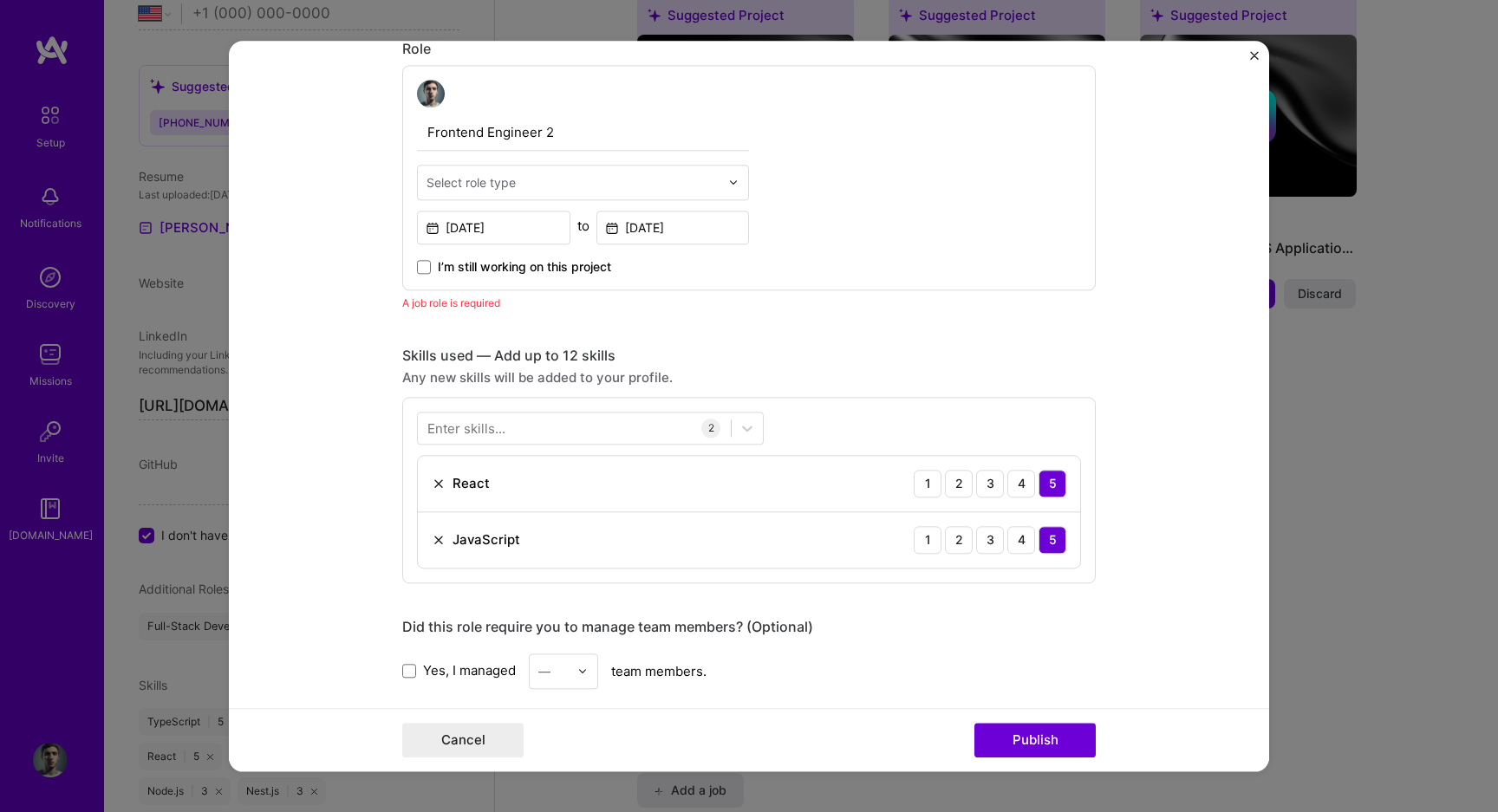
click at [529, 361] on div "Skills used — Add up to 12 skills" at bounding box center [749, 356] width 693 height 18
click at [504, 171] on div "Select role type" at bounding box center [572, 182] width 310 height 34
type input "front"
click at [523, 222] on div "Front-End Developer" at bounding box center [583, 228] width 322 height 32
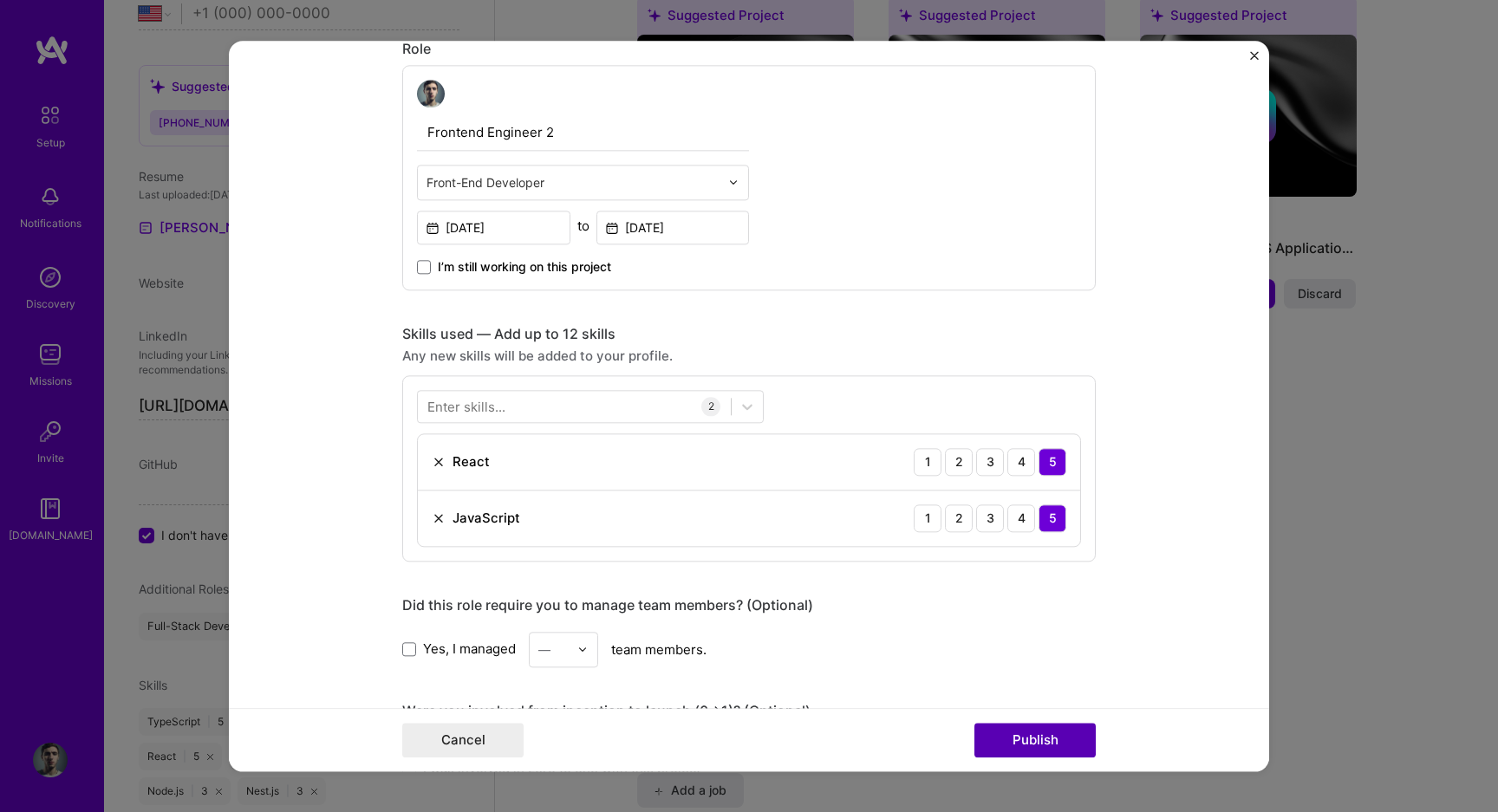
click at [1044, 738] on button "Publish" at bounding box center [1035, 740] width 122 height 35
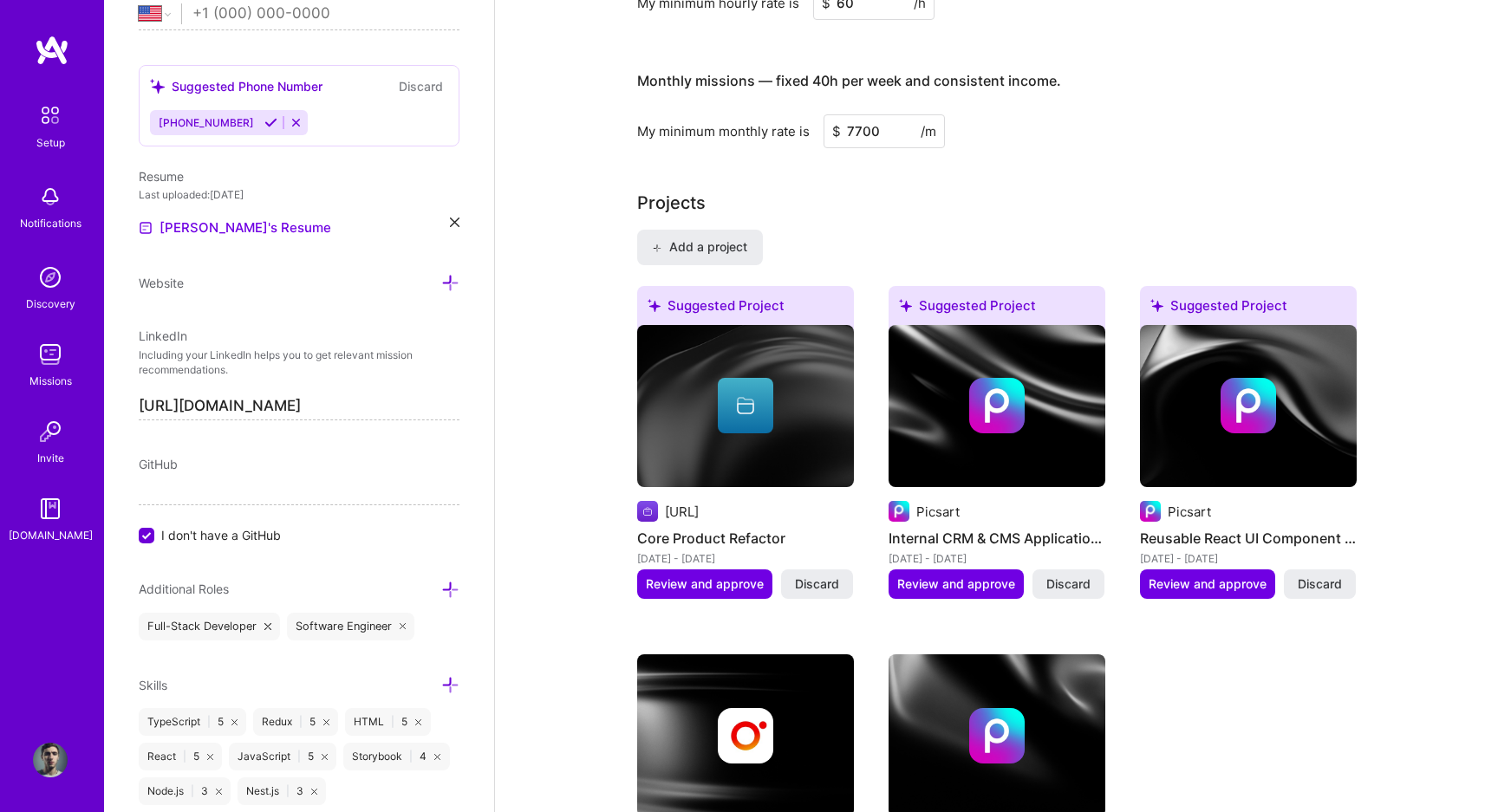
scroll to position [1127, 0]
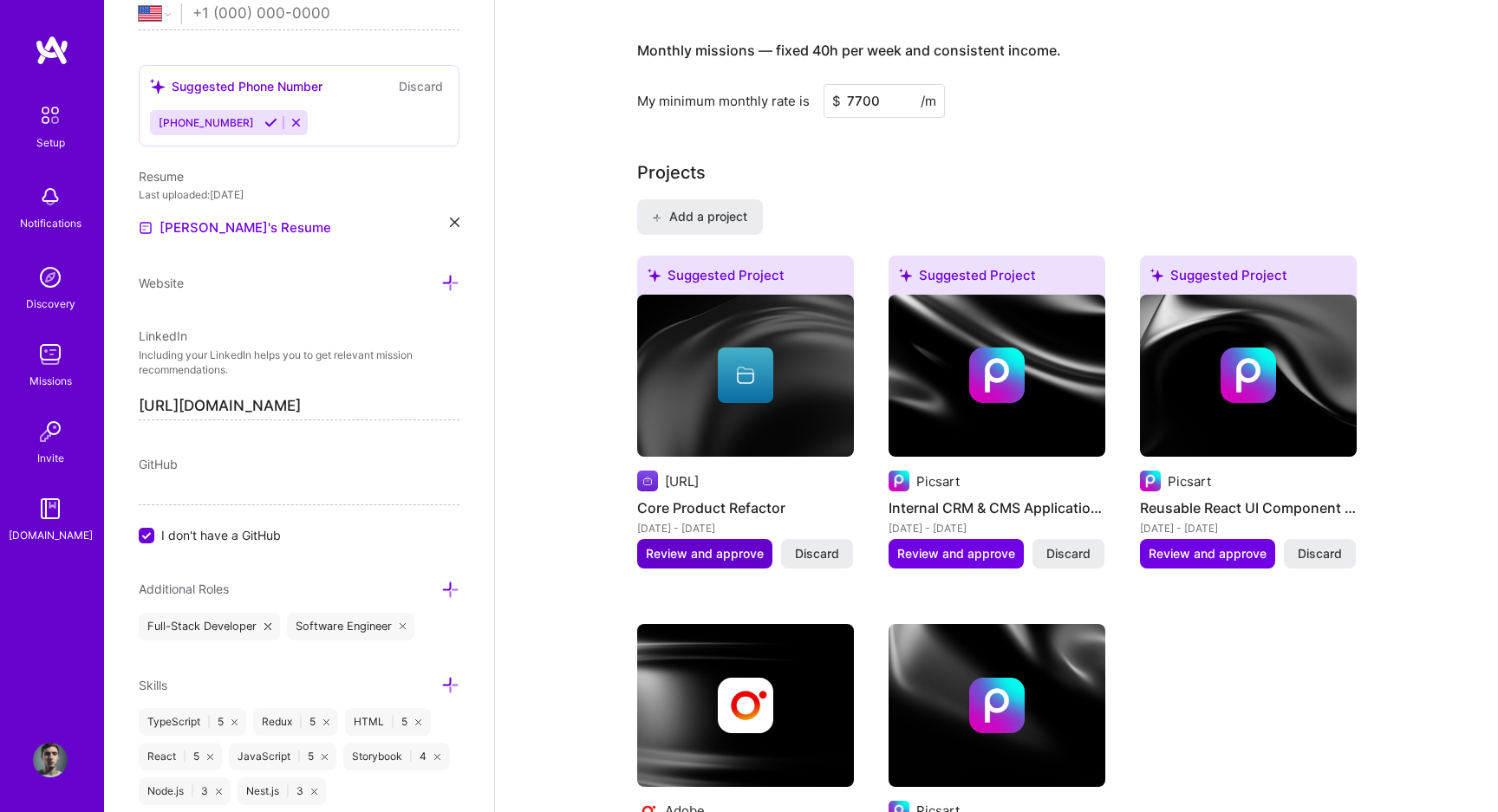
click at [717, 549] on span "Review and approve" at bounding box center [705, 554] width 118 height 17
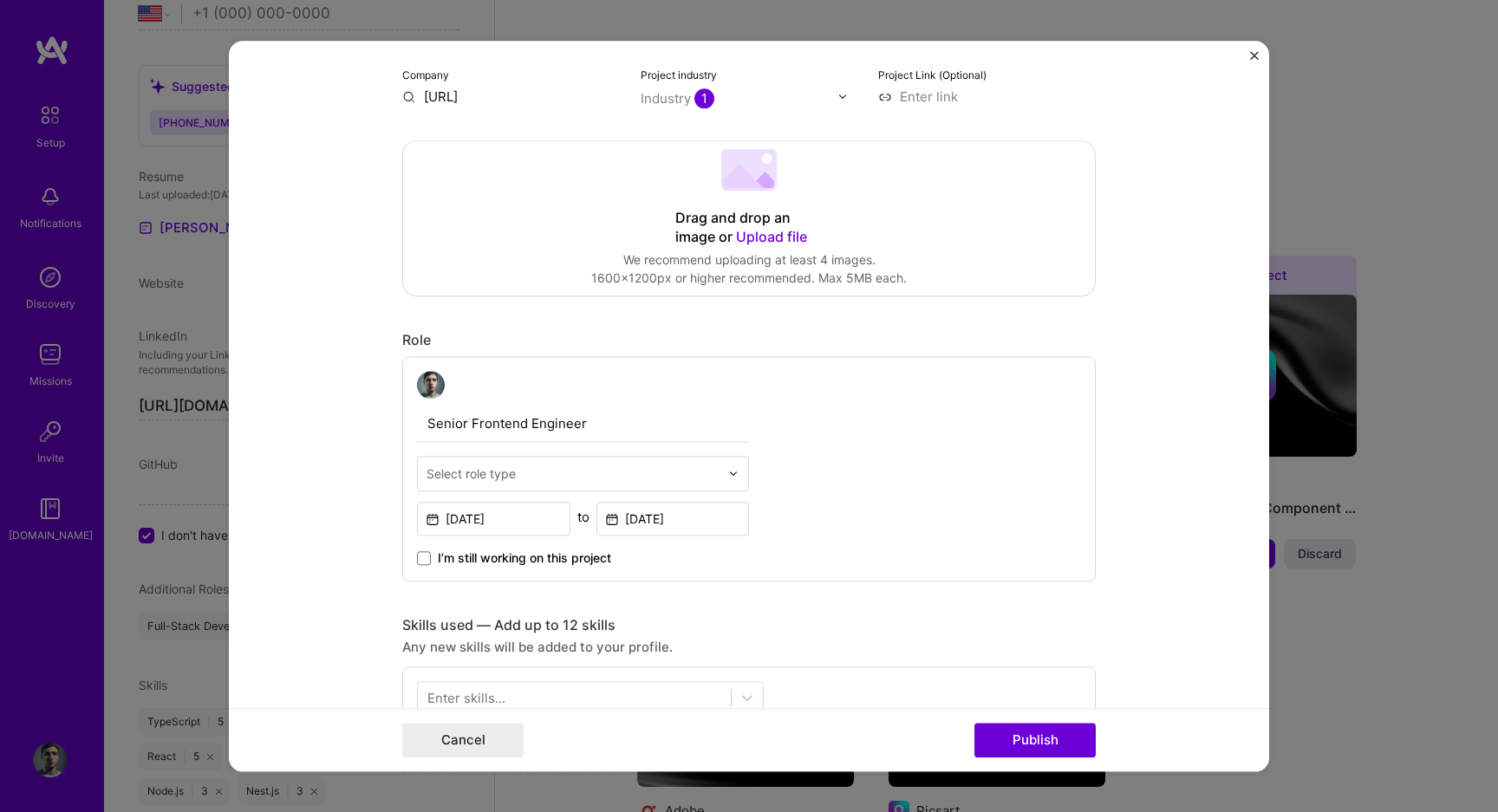
scroll to position [296, 0]
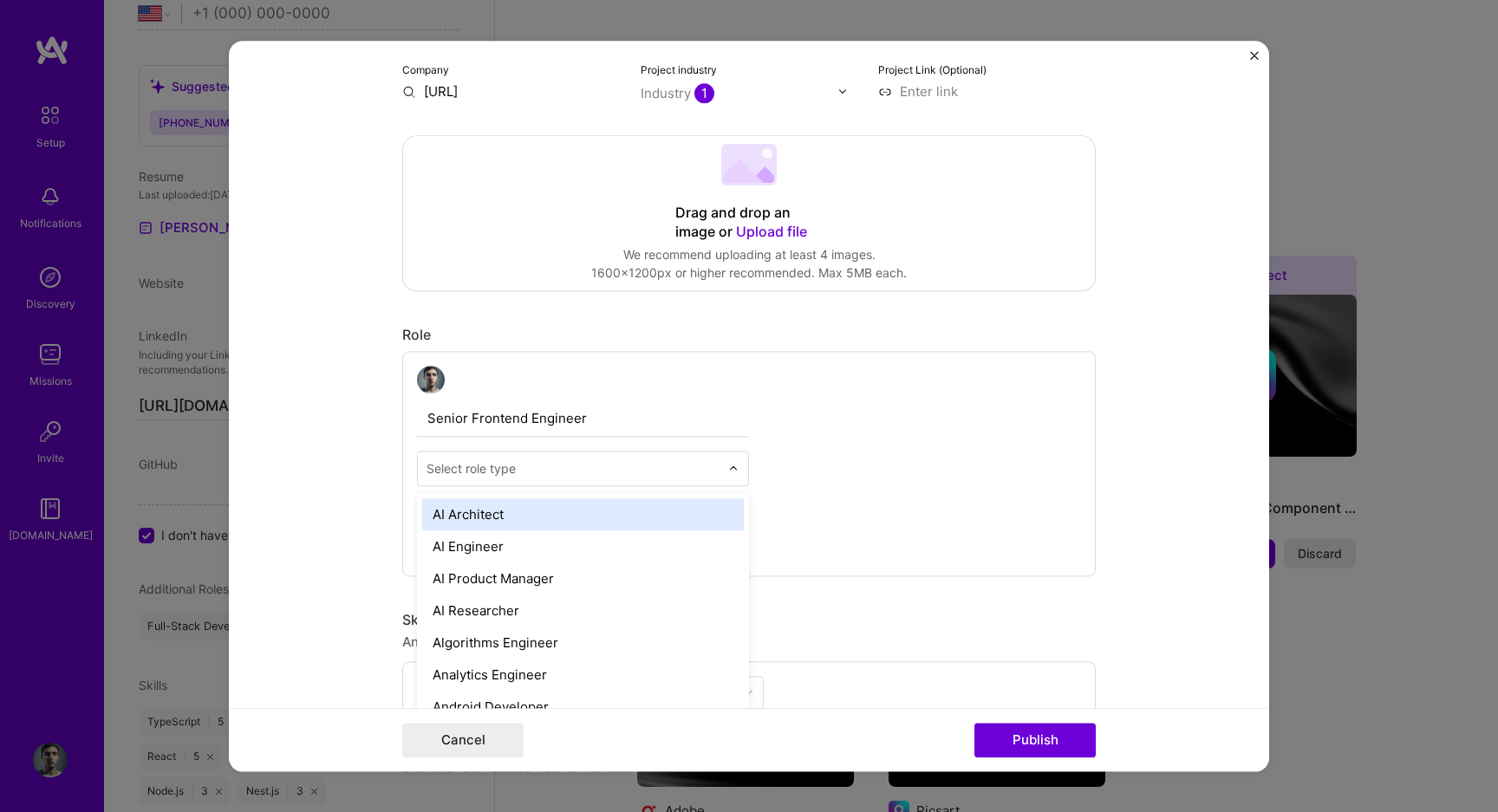
click at [617, 460] on input "text" at bounding box center [573, 469] width 293 height 18
type input "fr"
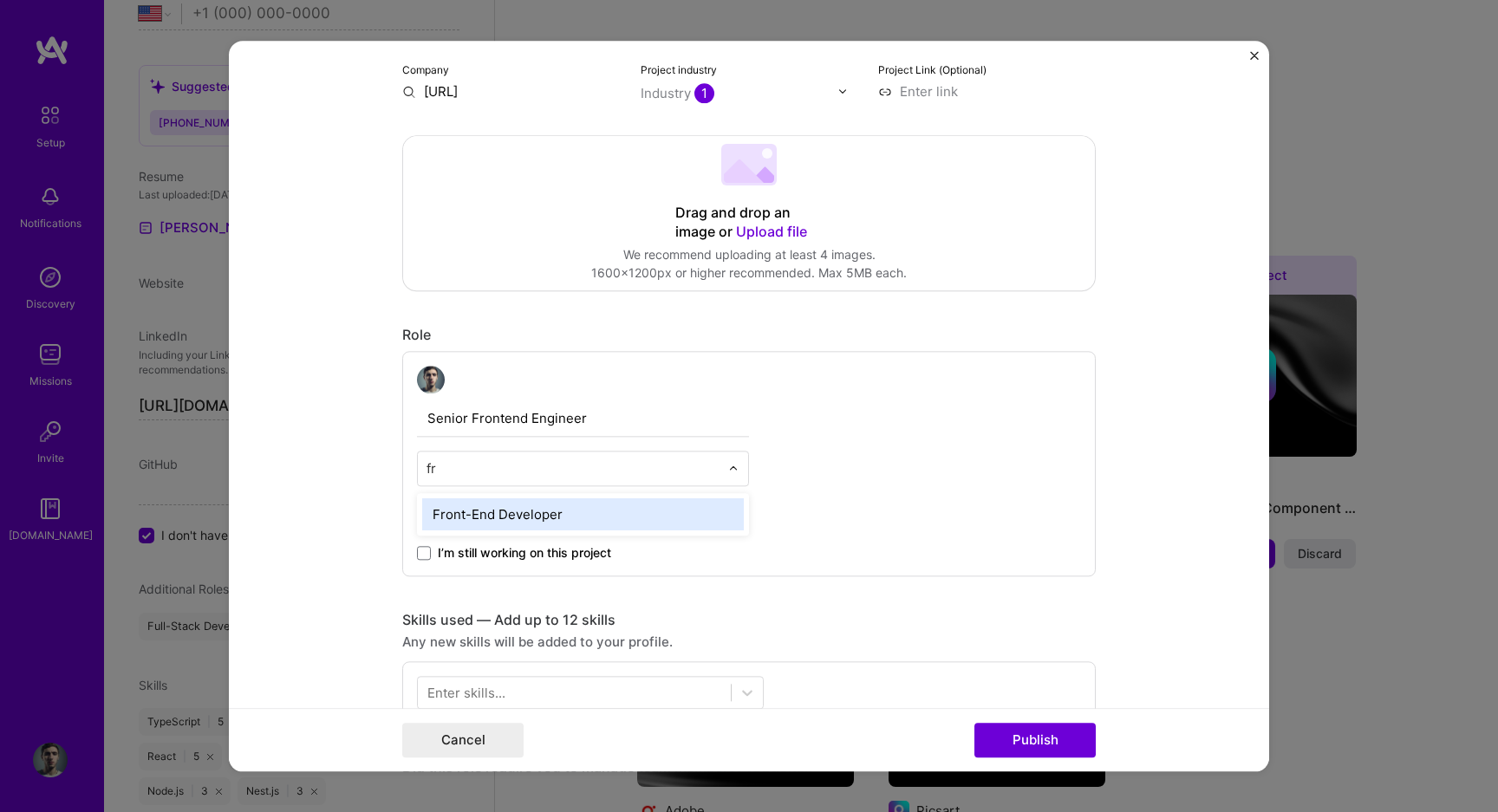
click at [581, 512] on div "Front-End Developer" at bounding box center [583, 514] width 322 height 32
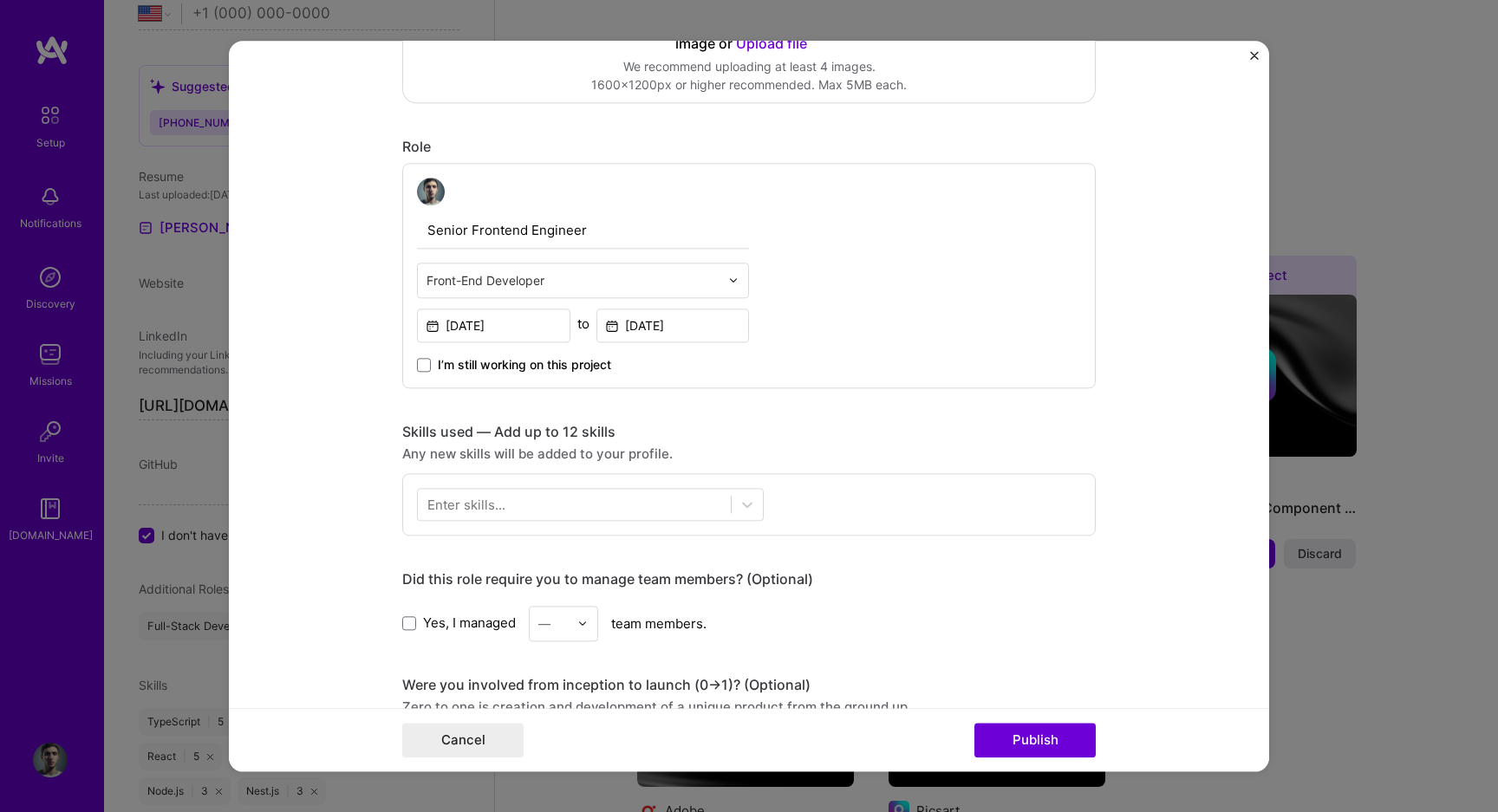
scroll to position [511, 0]
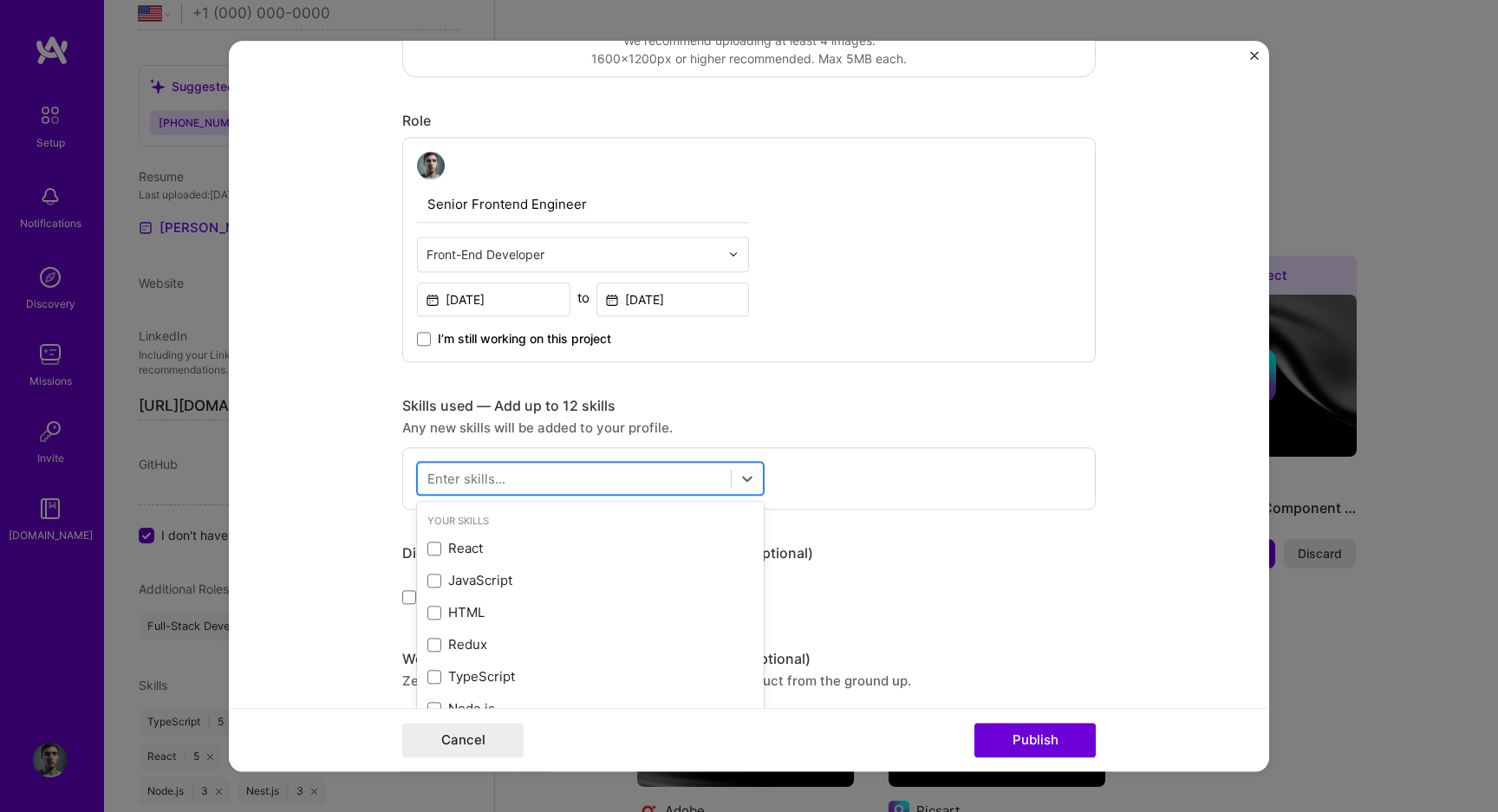
click at [574, 484] on div at bounding box center [574, 478] width 313 height 29
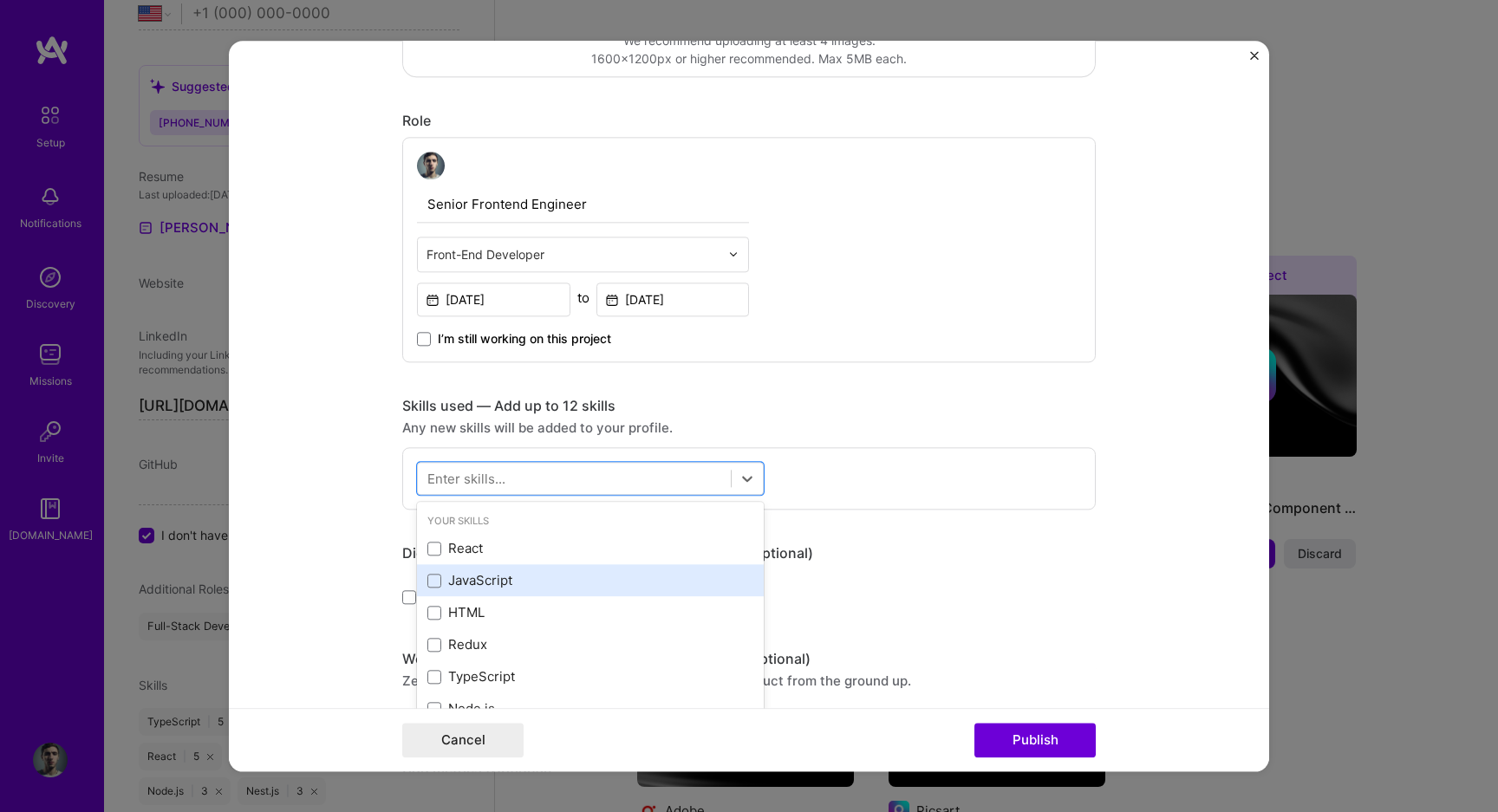
click at [564, 571] on div "JavaScript" at bounding box center [590, 581] width 347 height 32
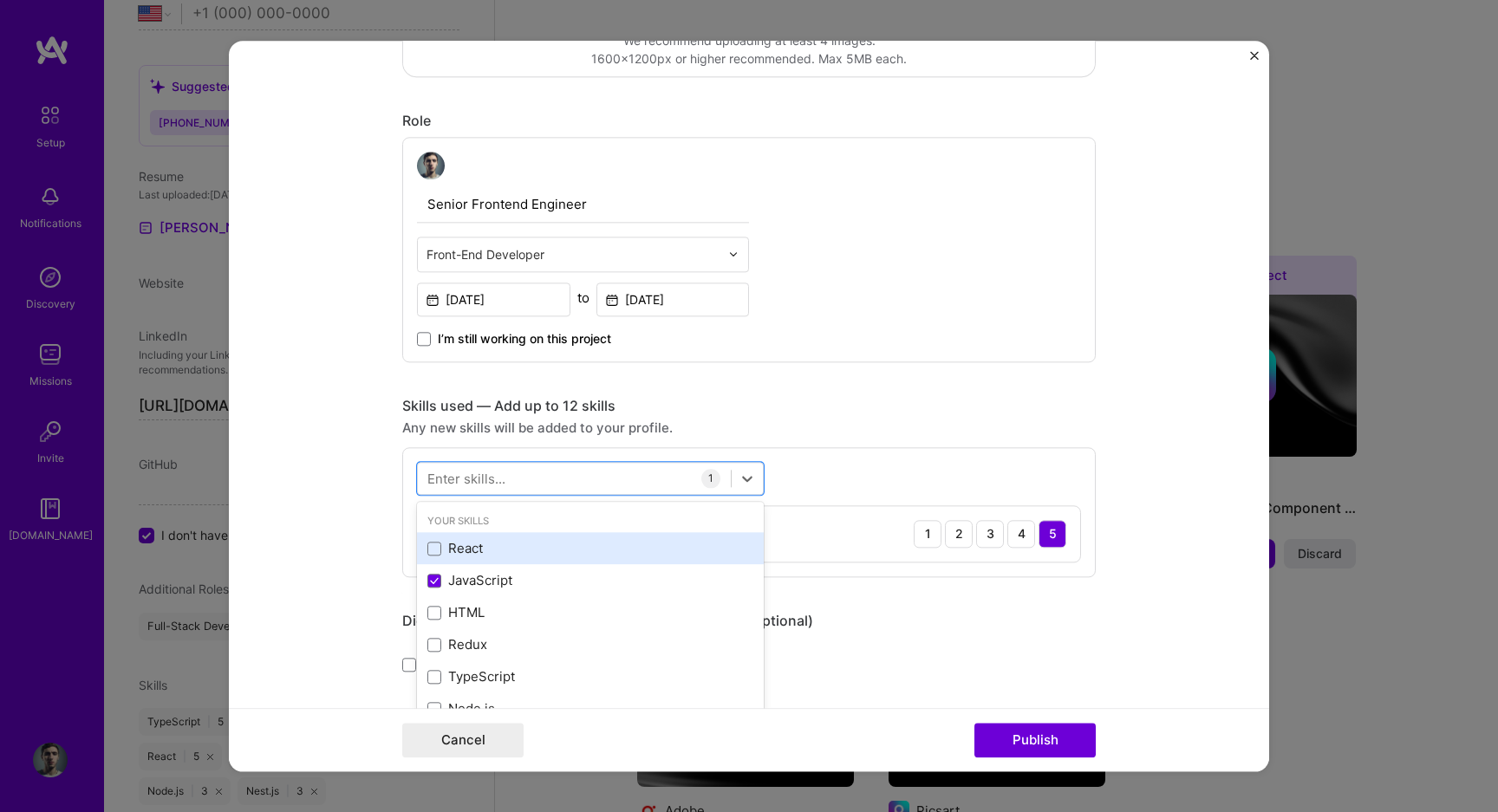
click at [564, 550] on div "React" at bounding box center [590, 549] width 326 height 18
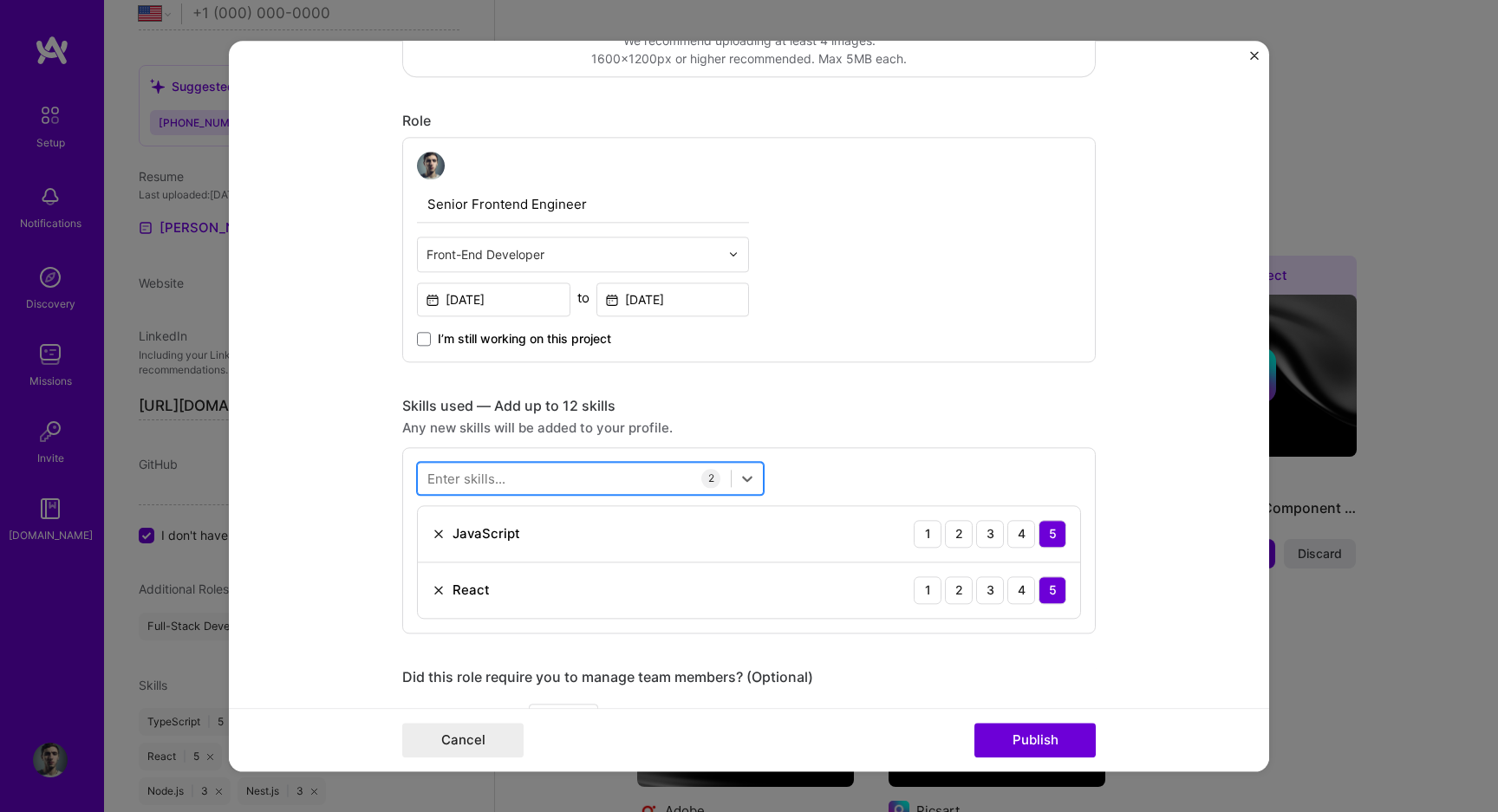
click at [569, 478] on div at bounding box center [574, 478] width 313 height 29
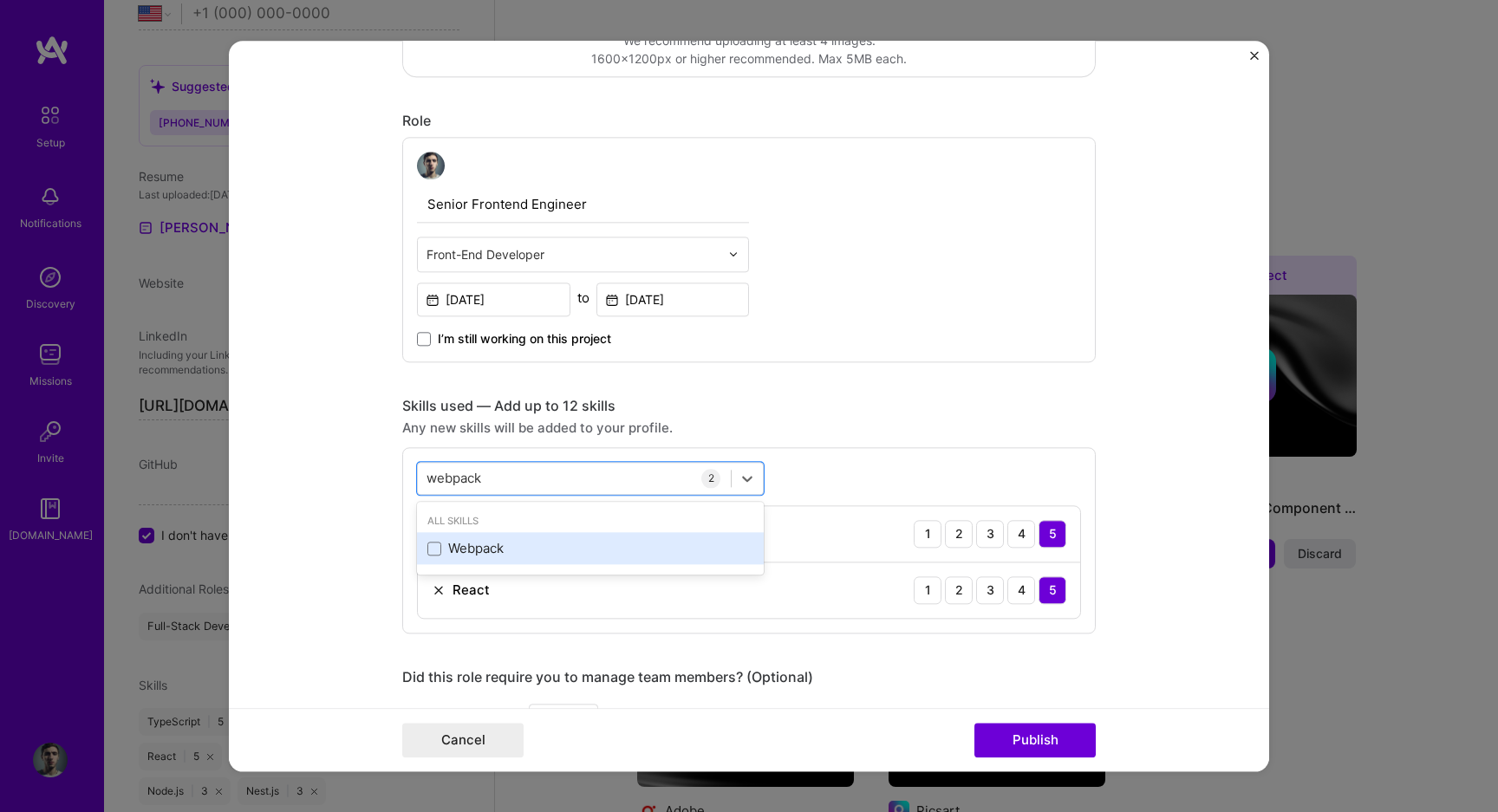
click at [554, 561] on div "Webpack" at bounding box center [590, 549] width 347 height 32
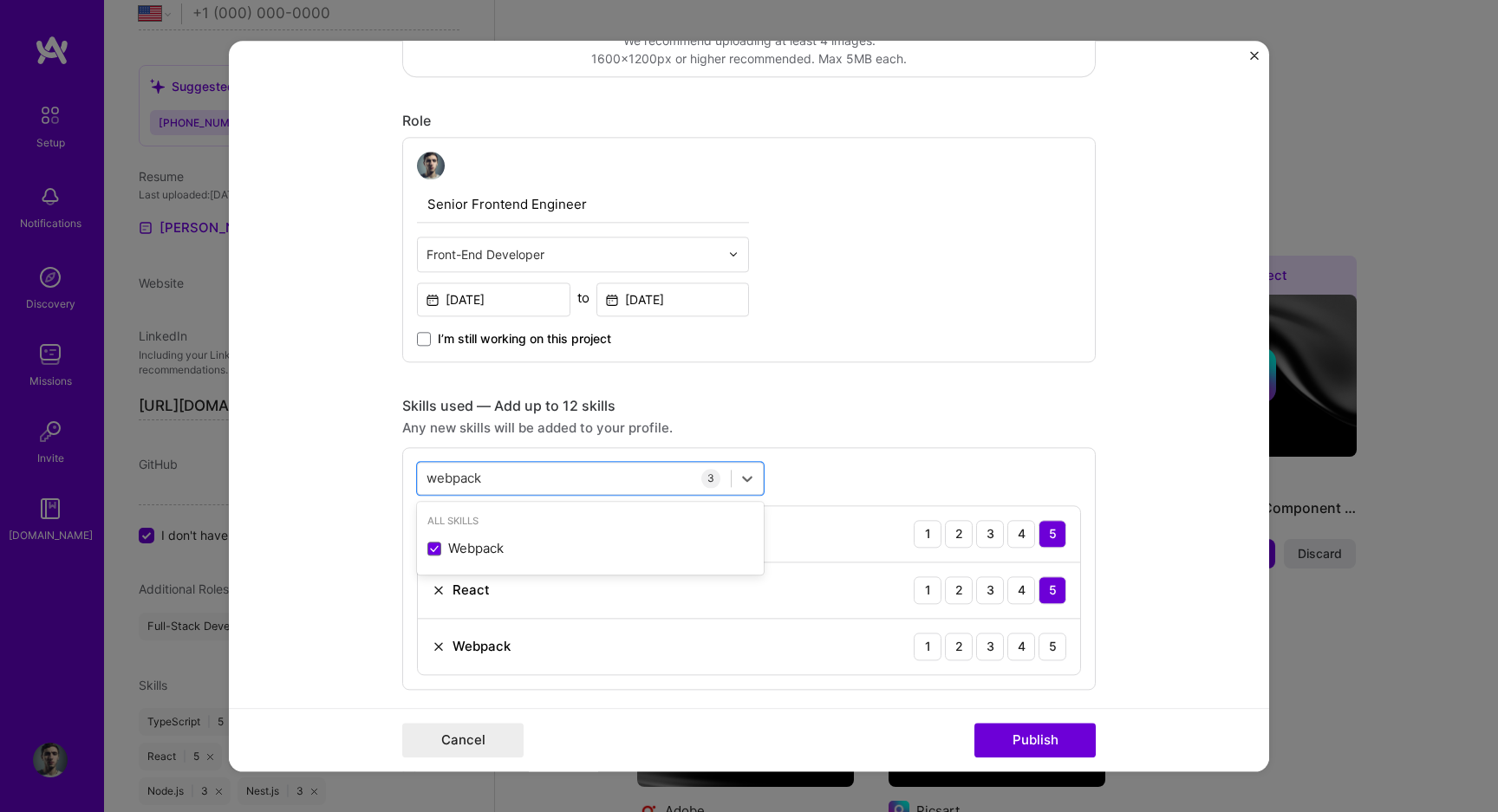
type input "webpack"
click at [951, 385] on div "Editing suggested project This project is suggested based on your LinkedIn, res…" at bounding box center [749, 562] width 693 height 1995
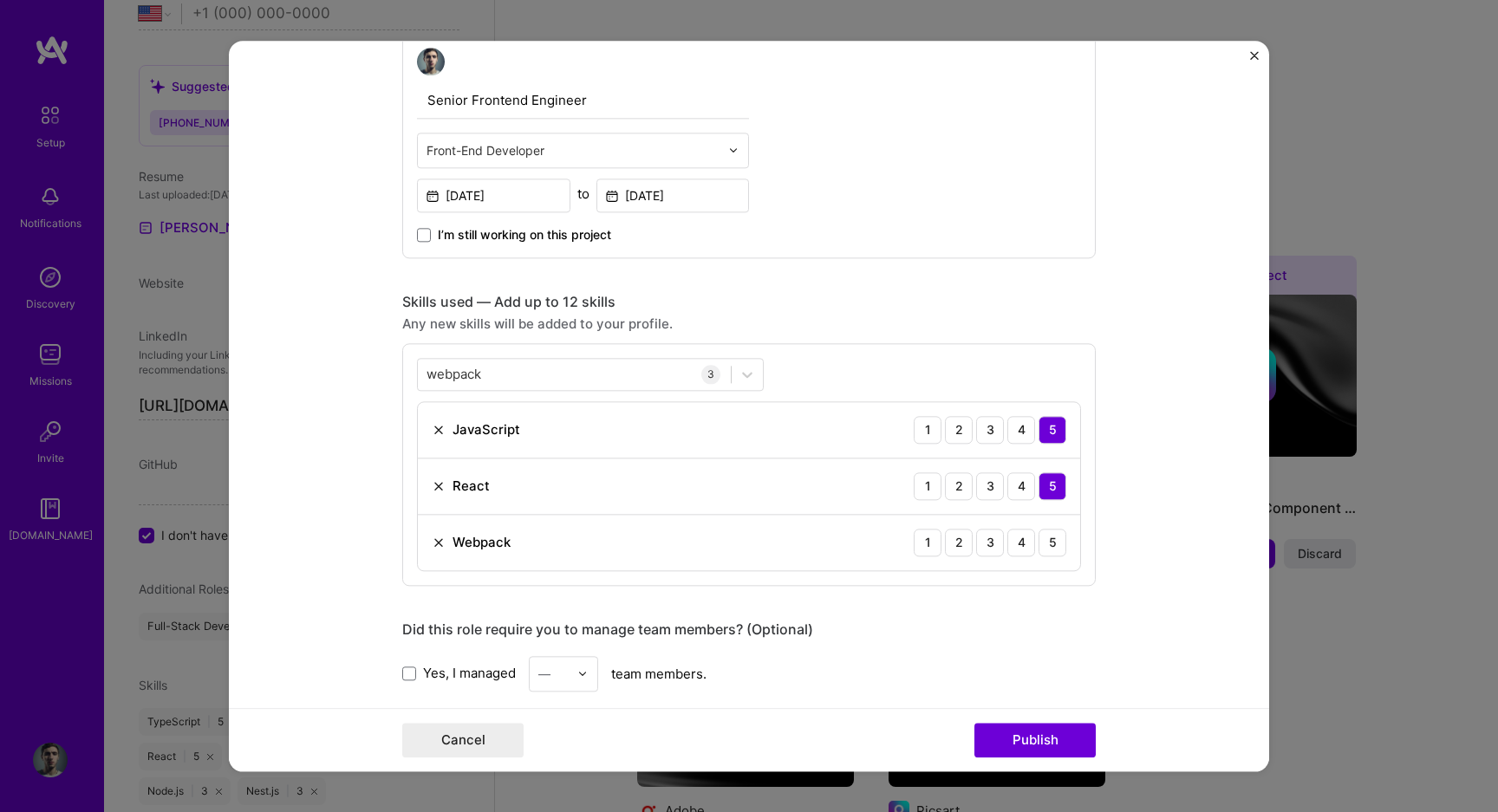
scroll to position [647, 0]
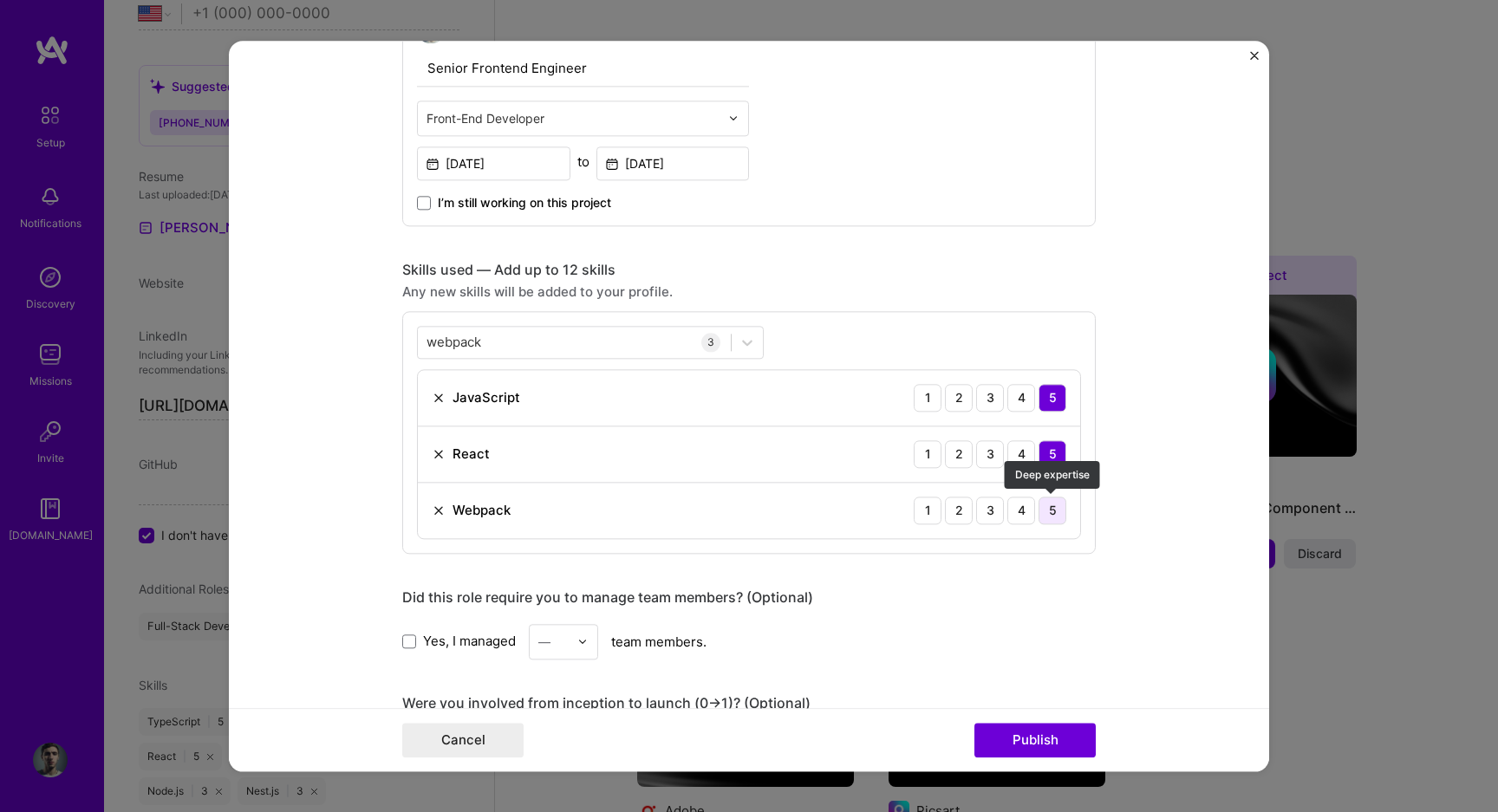
click at [1049, 506] on div "5" at bounding box center [1052, 510] width 28 height 28
click at [1034, 741] on button "Publish" at bounding box center [1035, 740] width 122 height 35
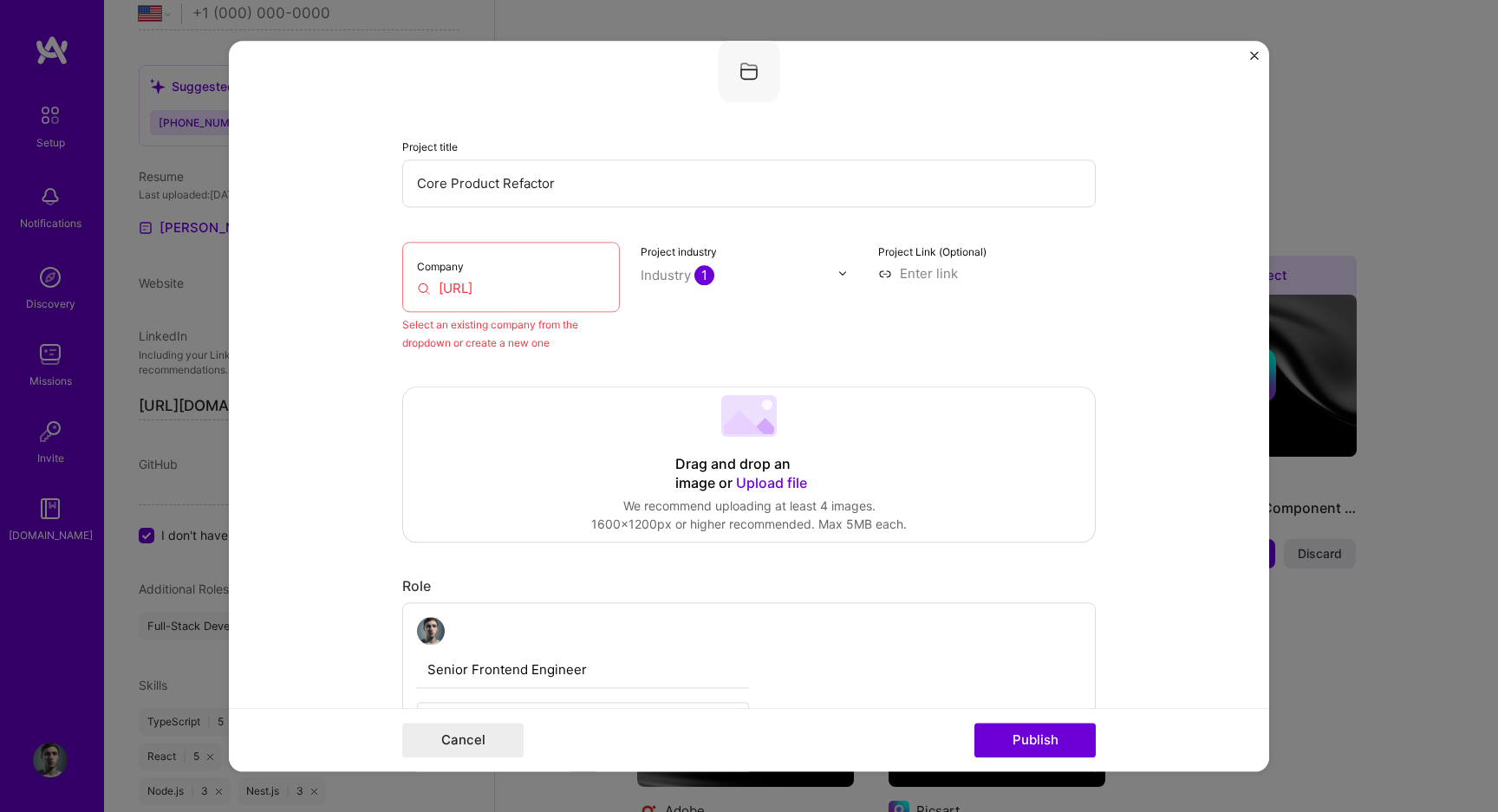
scroll to position [114, 0]
click at [450, 286] on input "[URL]" at bounding box center [511, 289] width 188 height 18
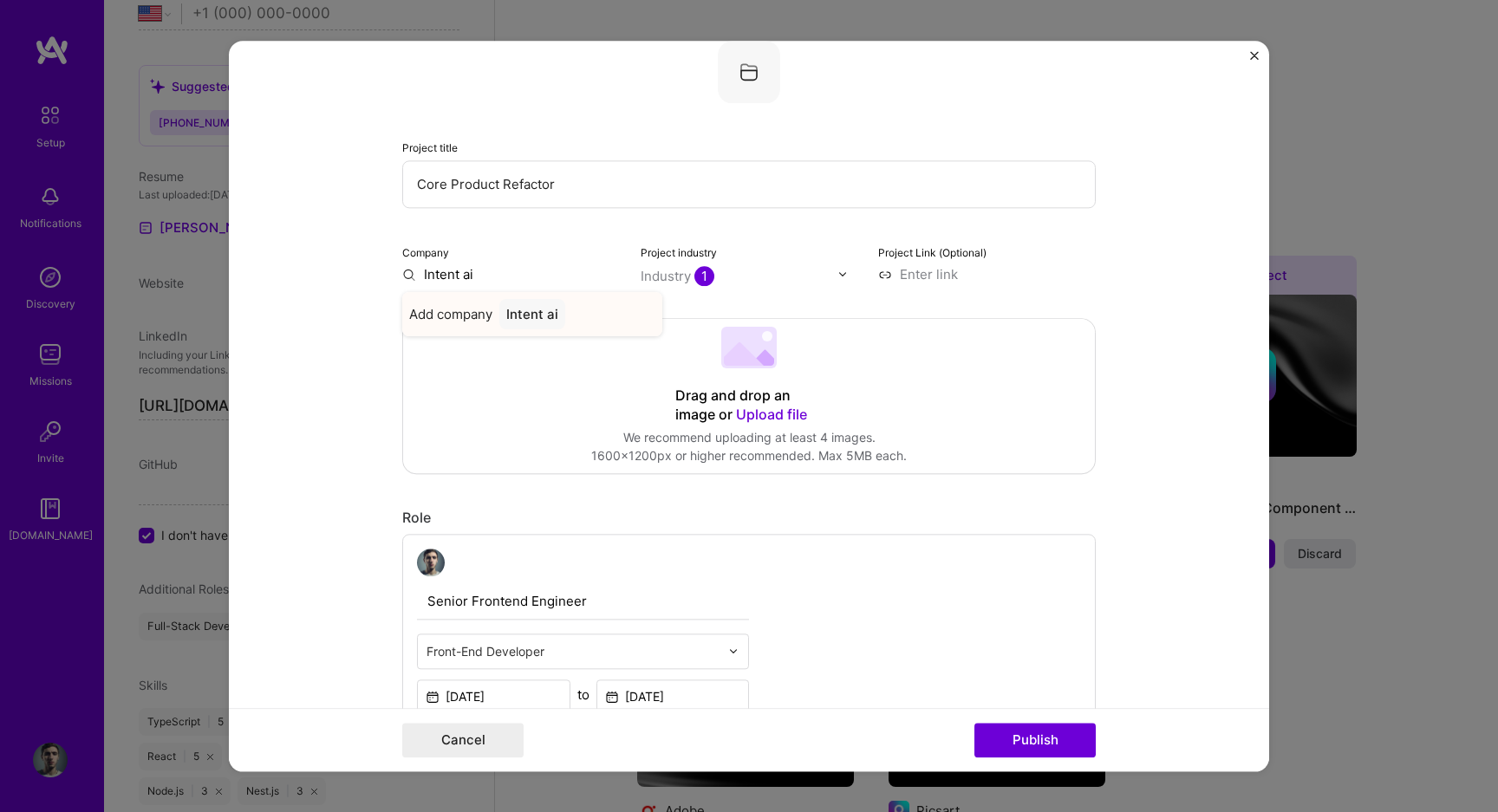
type input "Intent ai"
click at [517, 310] on div "Intent ai" at bounding box center [532, 314] width 66 height 30
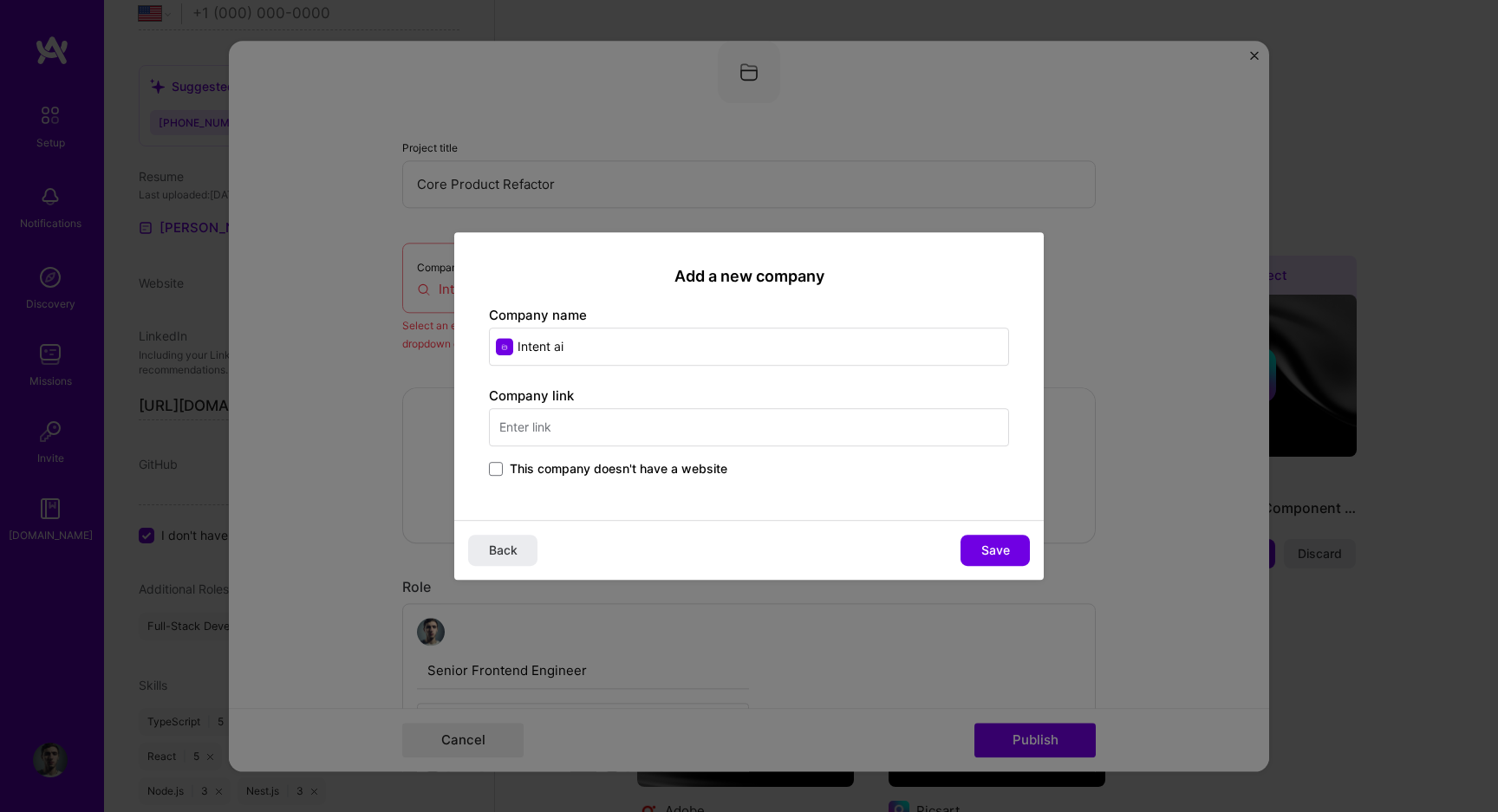
click at [597, 432] on input "text" at bounding box center [749, 427] width 520 height 38
click at [562, 424] on input "inten" at bounding box center [749, 427] width 520 height 38
paste input "[URL]"
type input "[URL]"
click at [978, 552] on button "Save" at bounding box center [995, 550] width 70 height 31
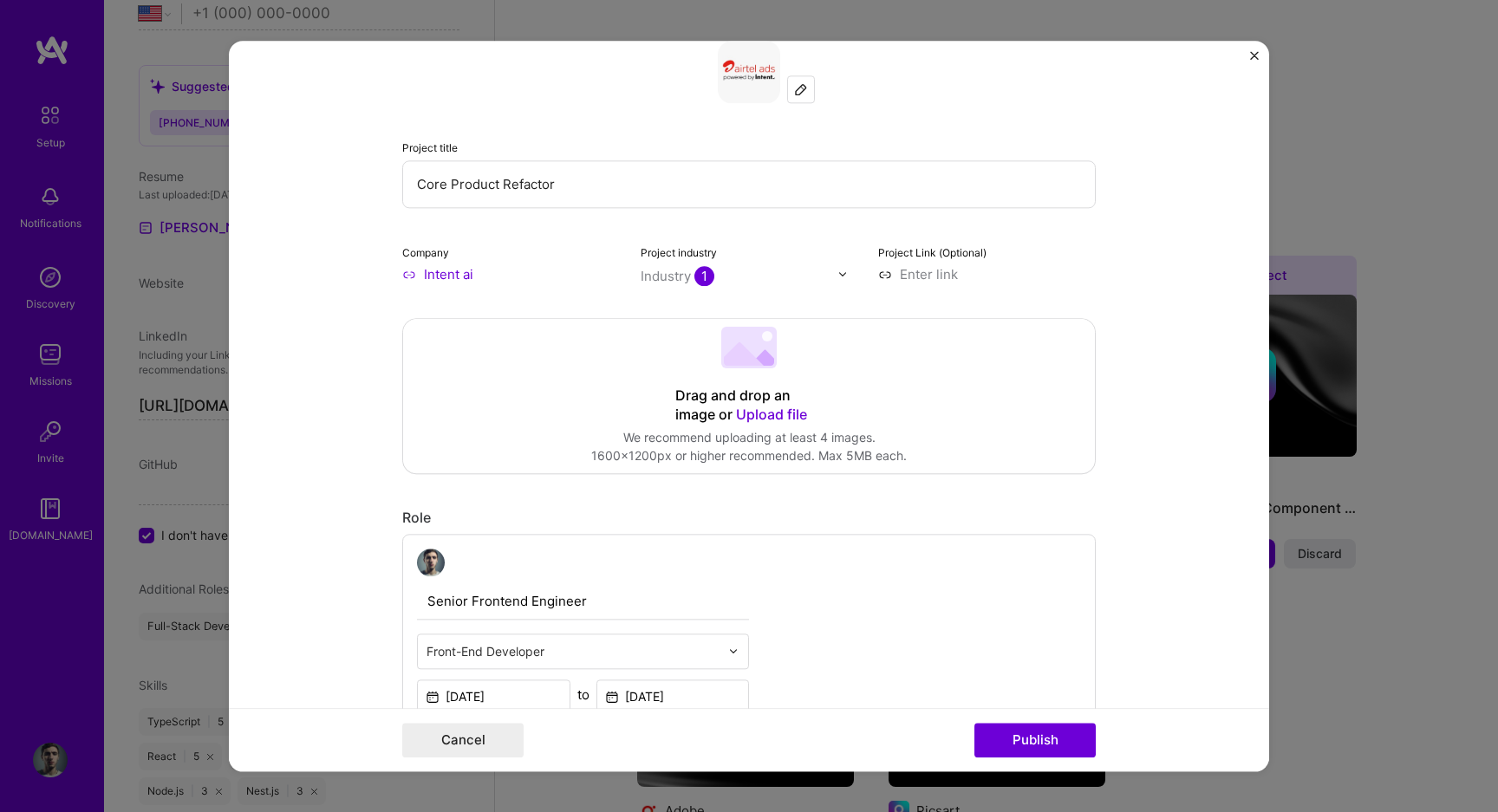
scroll to position [134, 0]
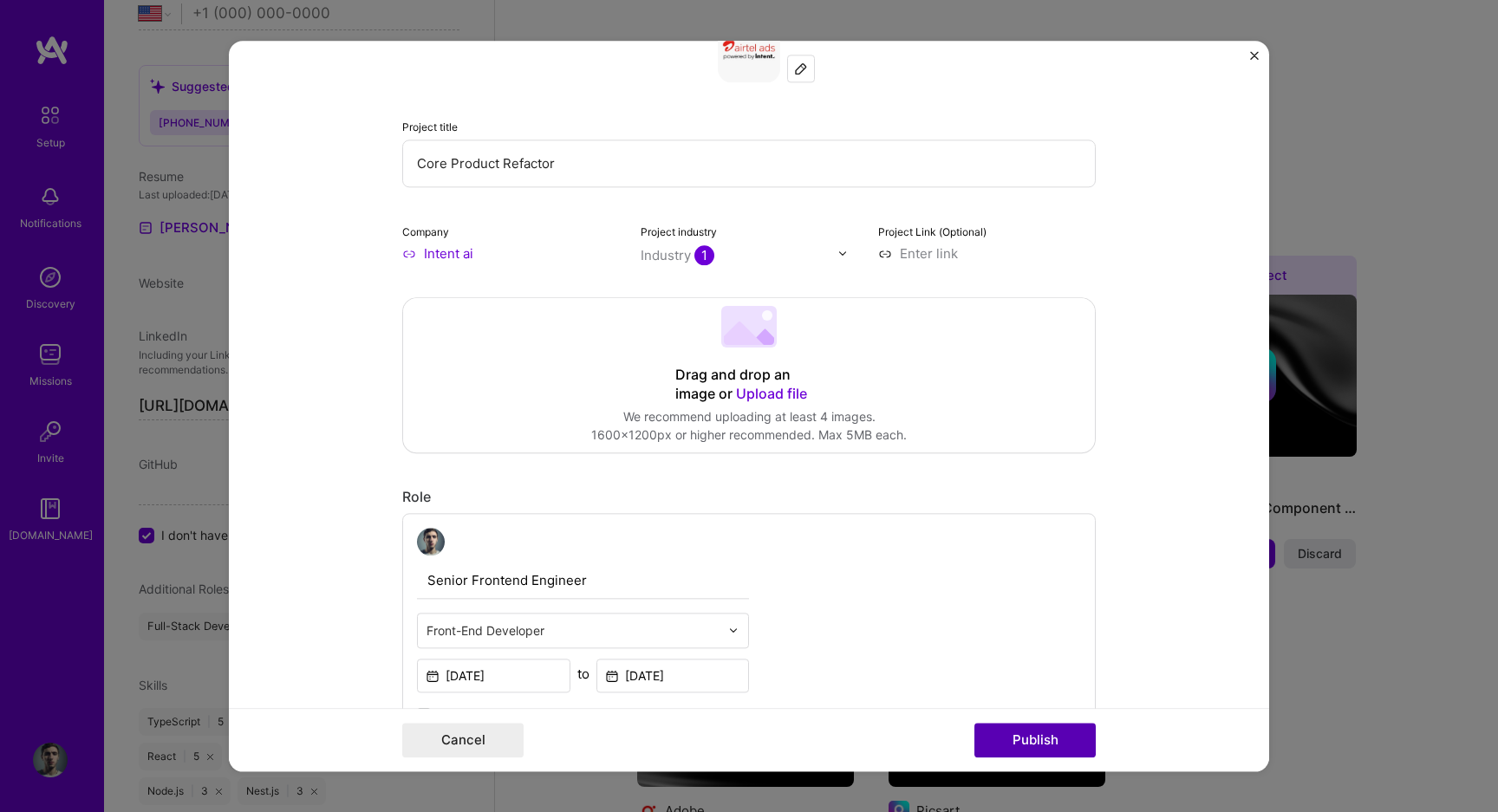
click at [1037, 748] on button "Publish" at bounding box center [1035, 740] width 122 height 35
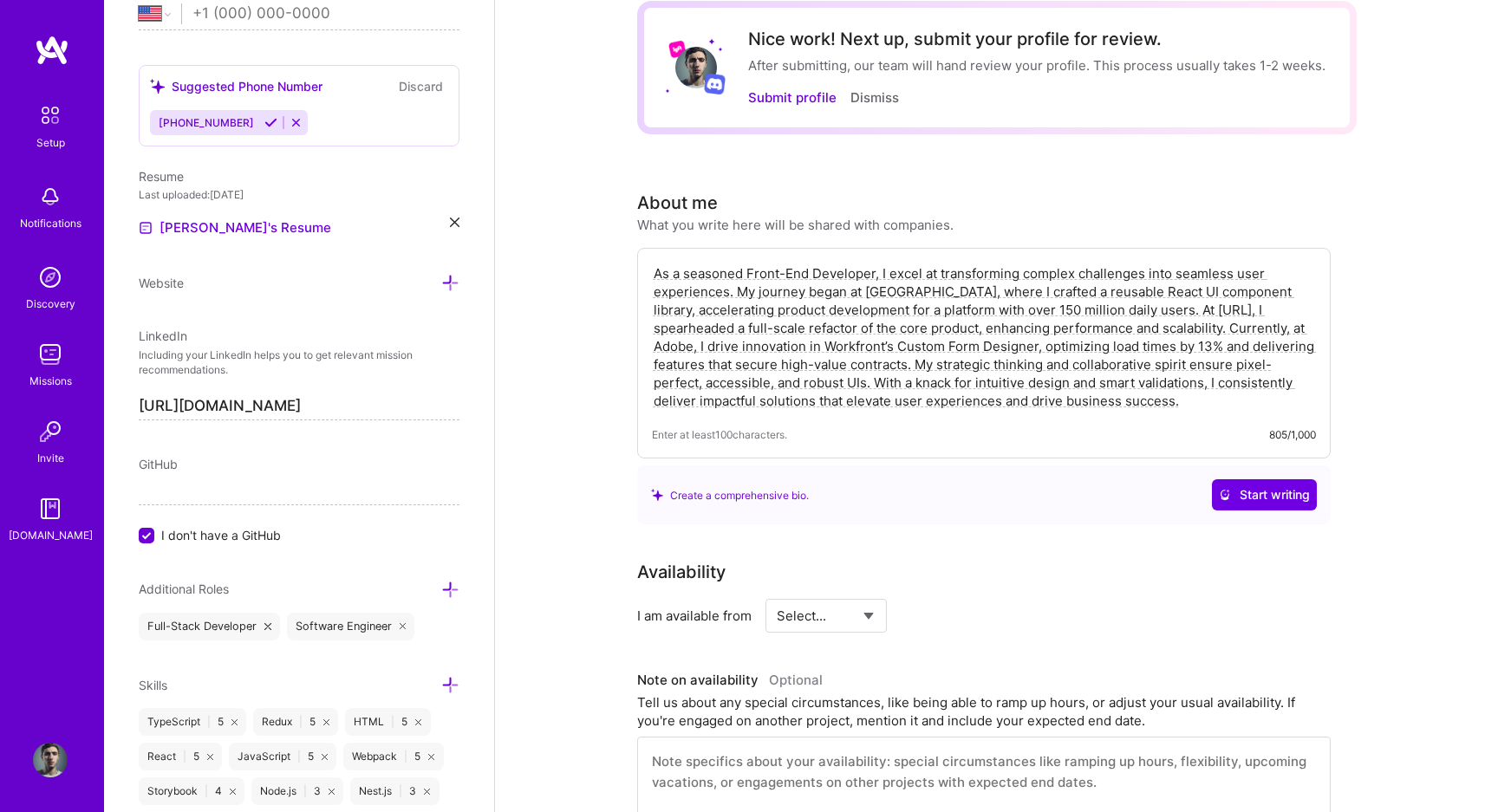
scroll to position [0, 0]
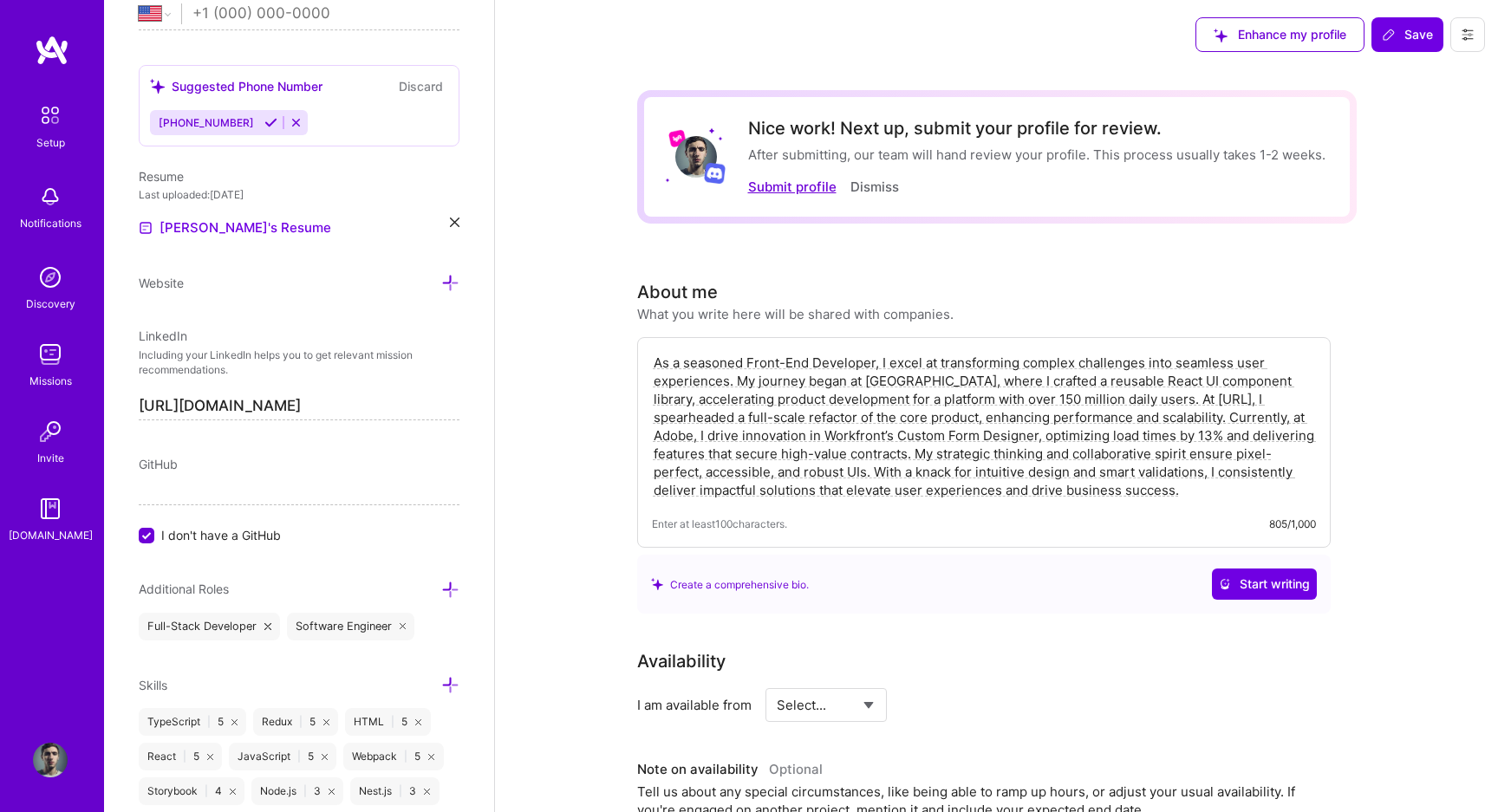
click at [807, 195] on button "Submit profile" at bounding box center [791, 187] width 89 height 18
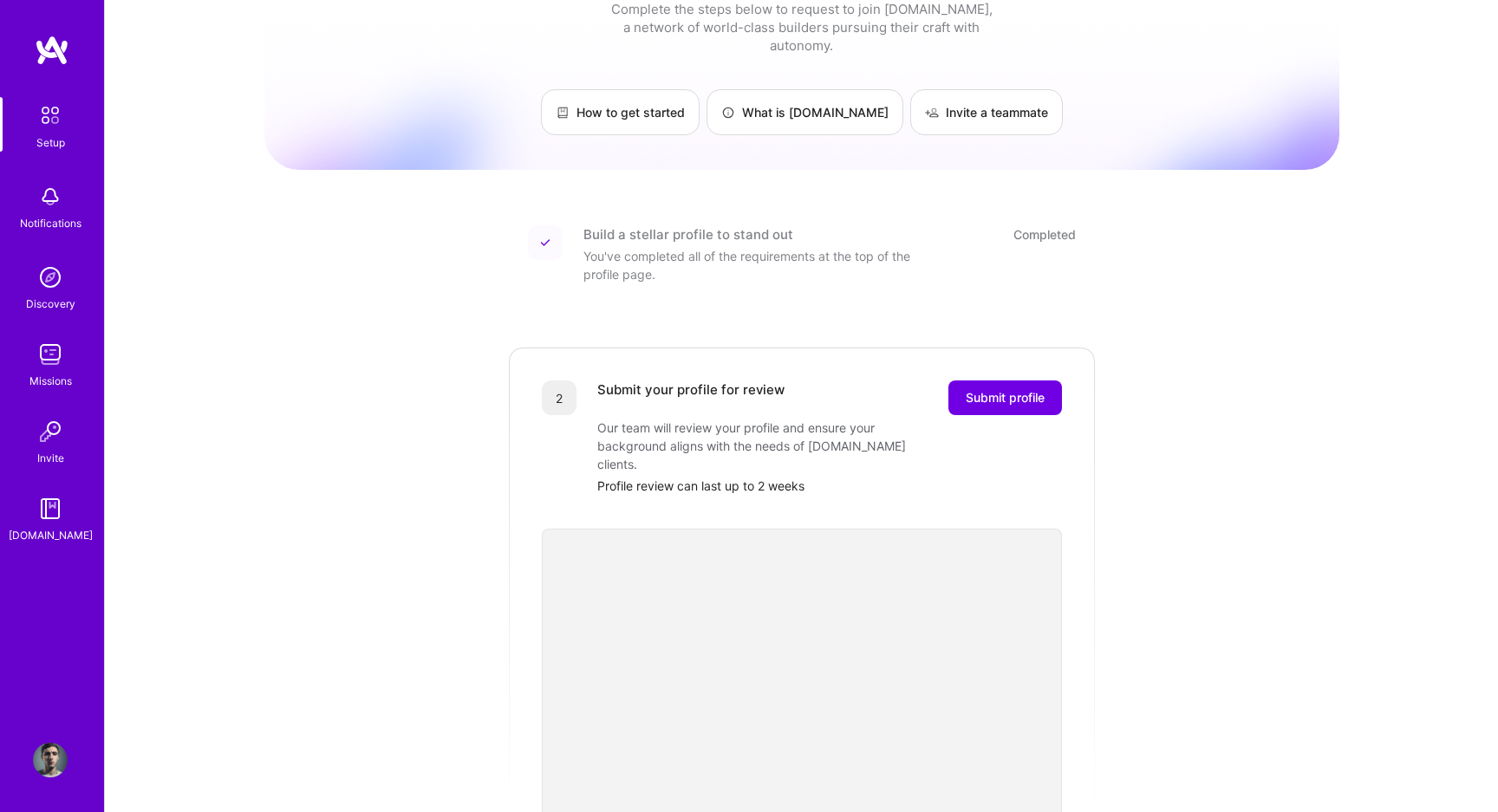
scroll to position [57, 0]
click at [1001, 386] on button "Submit profile" at bounding box center [1004, 395] width 114 height 35
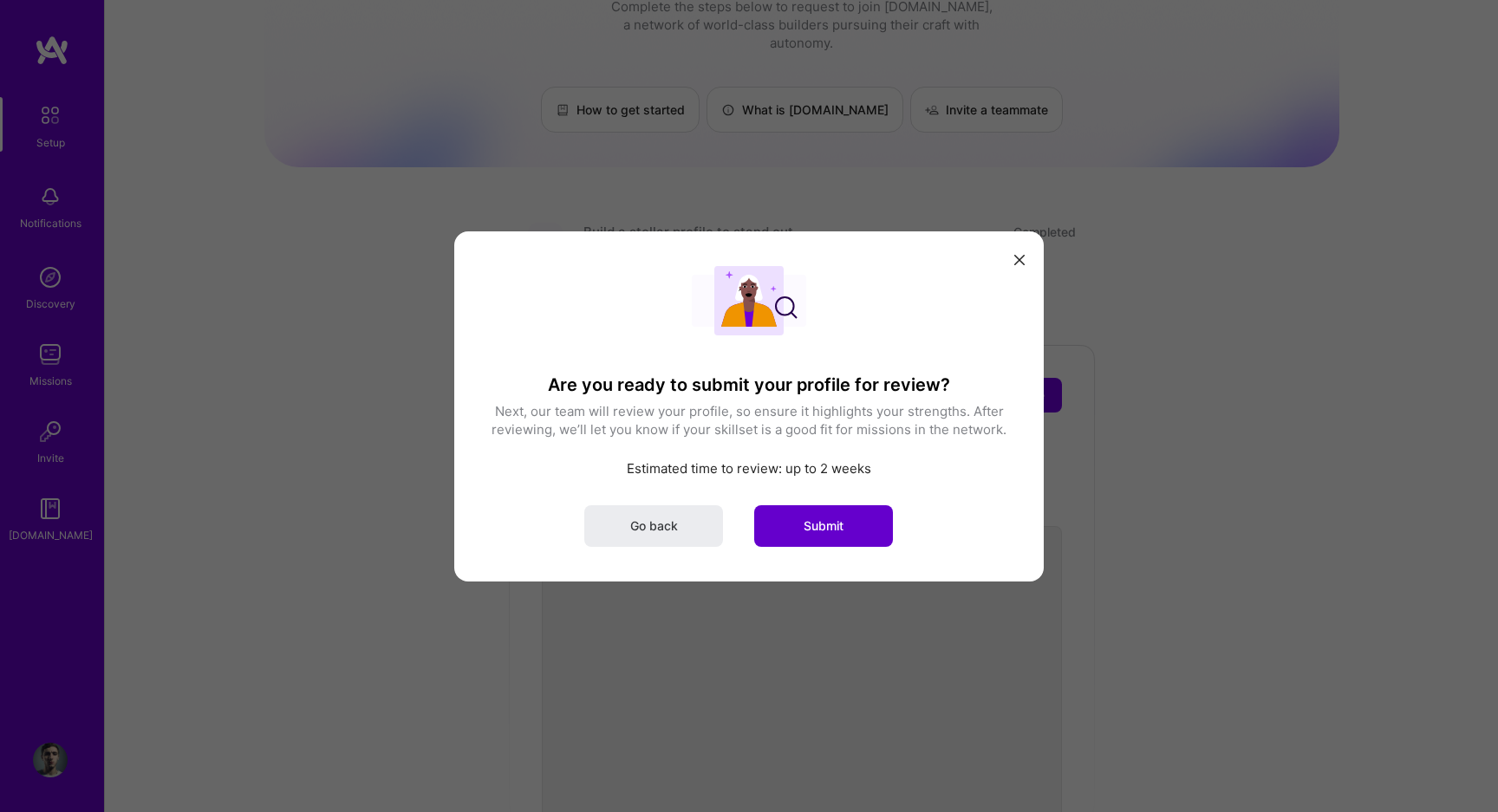
click at [847, 520] on button "Submit" at bounding box center [823, 525] width 139 height 42
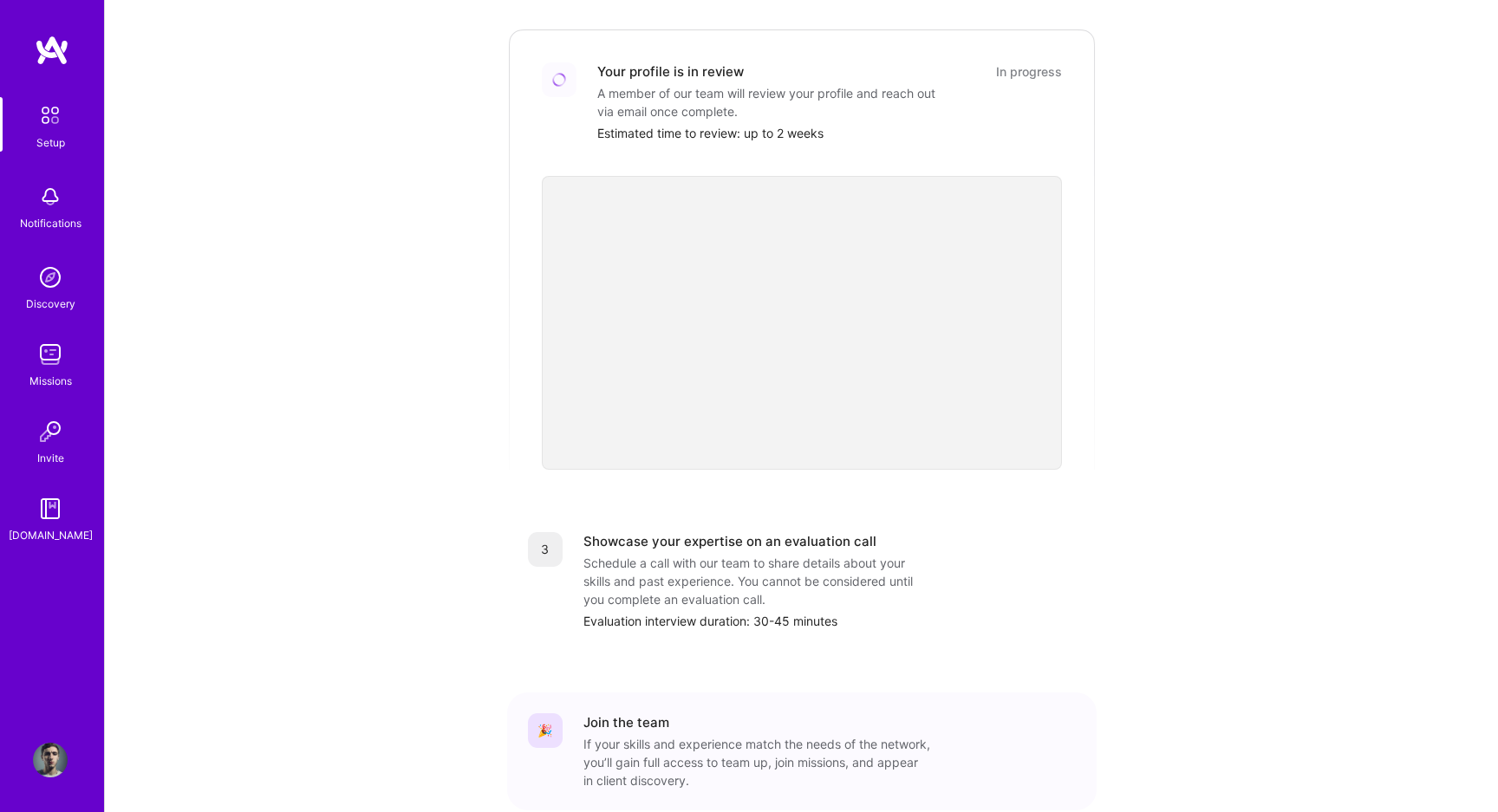
scroll to position [388, 0]
